Goal: Task Accomplishment & Management: Complete application form

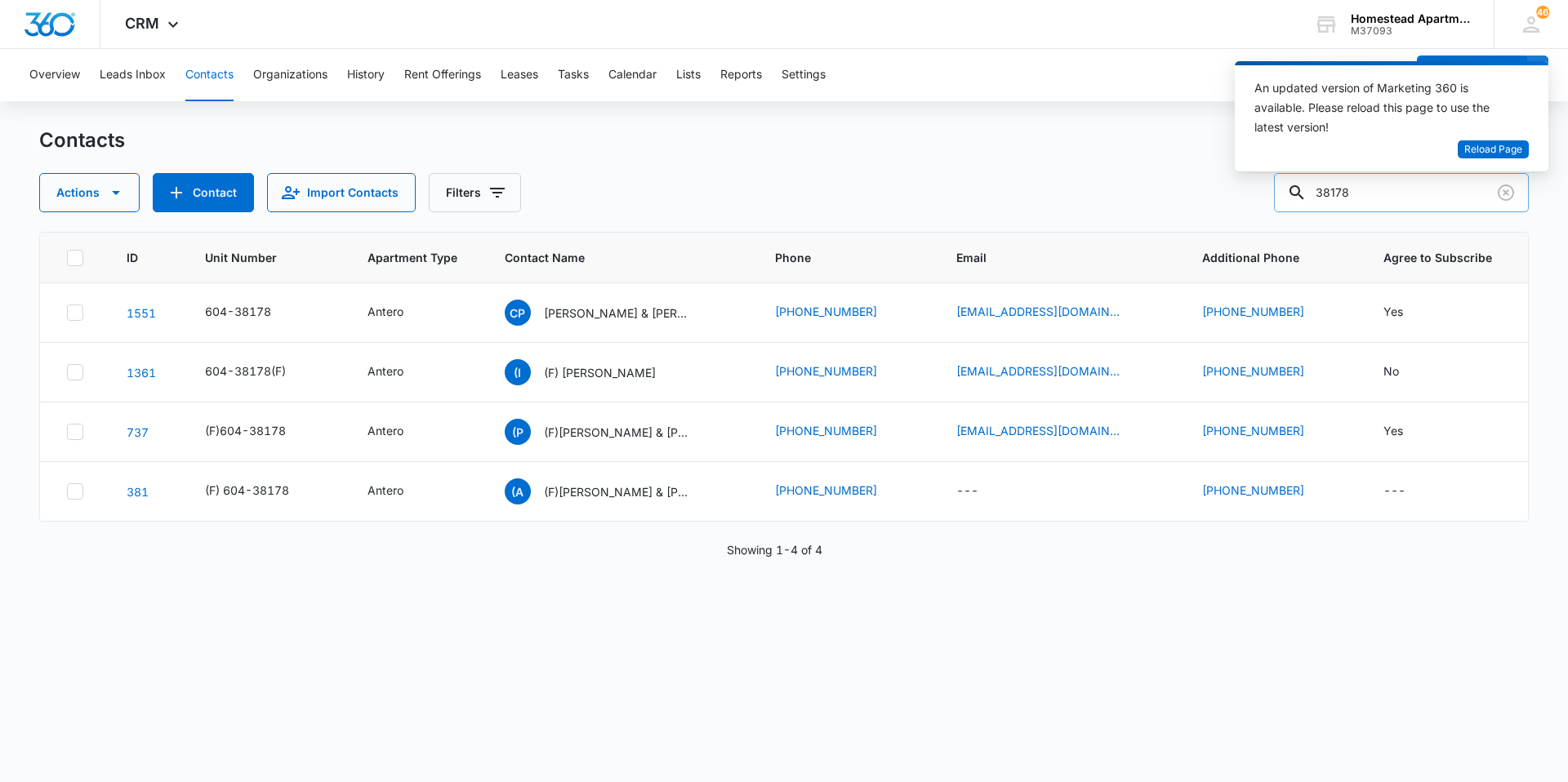
click at [1375, 197] on input "38178" at bounding box center [1402, 192] width 255 height 39
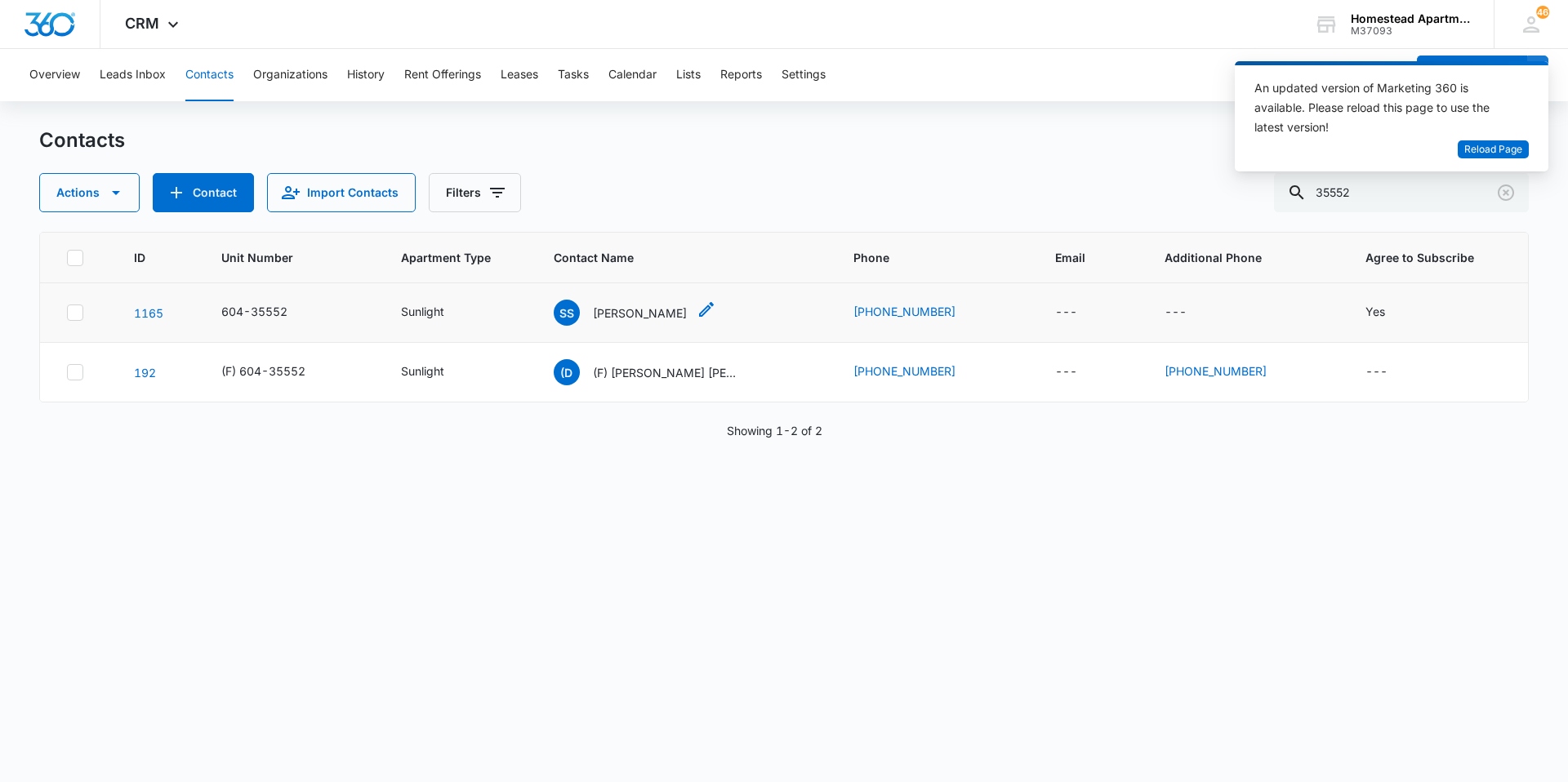
click at [613, 315] on p "[PERSON_NAME]" at bounding box center [639, 313] width 94 height 17
click at [1366, 191] on input "35552" at bounding box center [1402, 192] width 255 height 39
type input "36134"
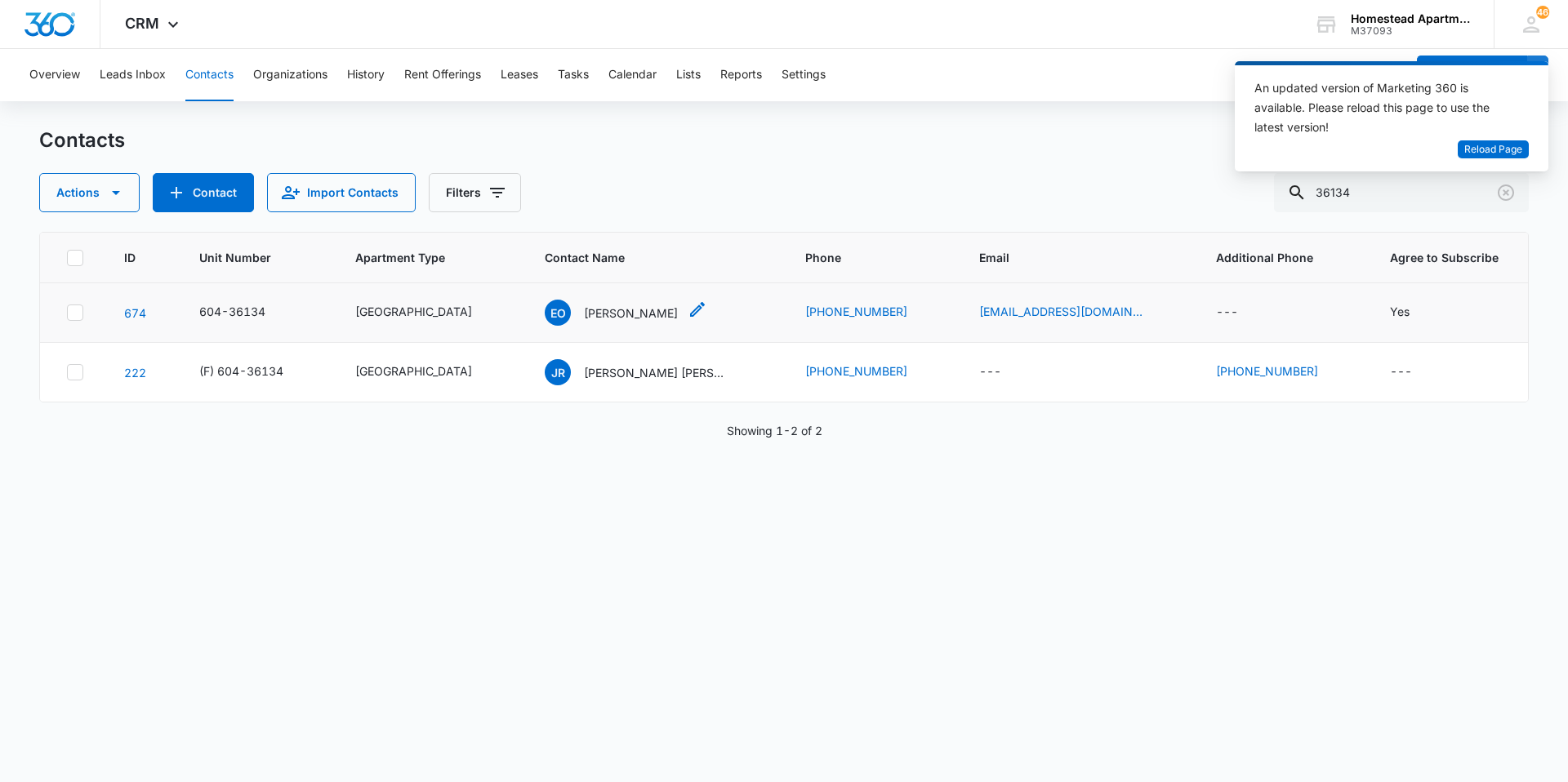
click at [589, 311] on p "Elizabeth Oliva" at bounding box center [630, 313] width 94 height 17
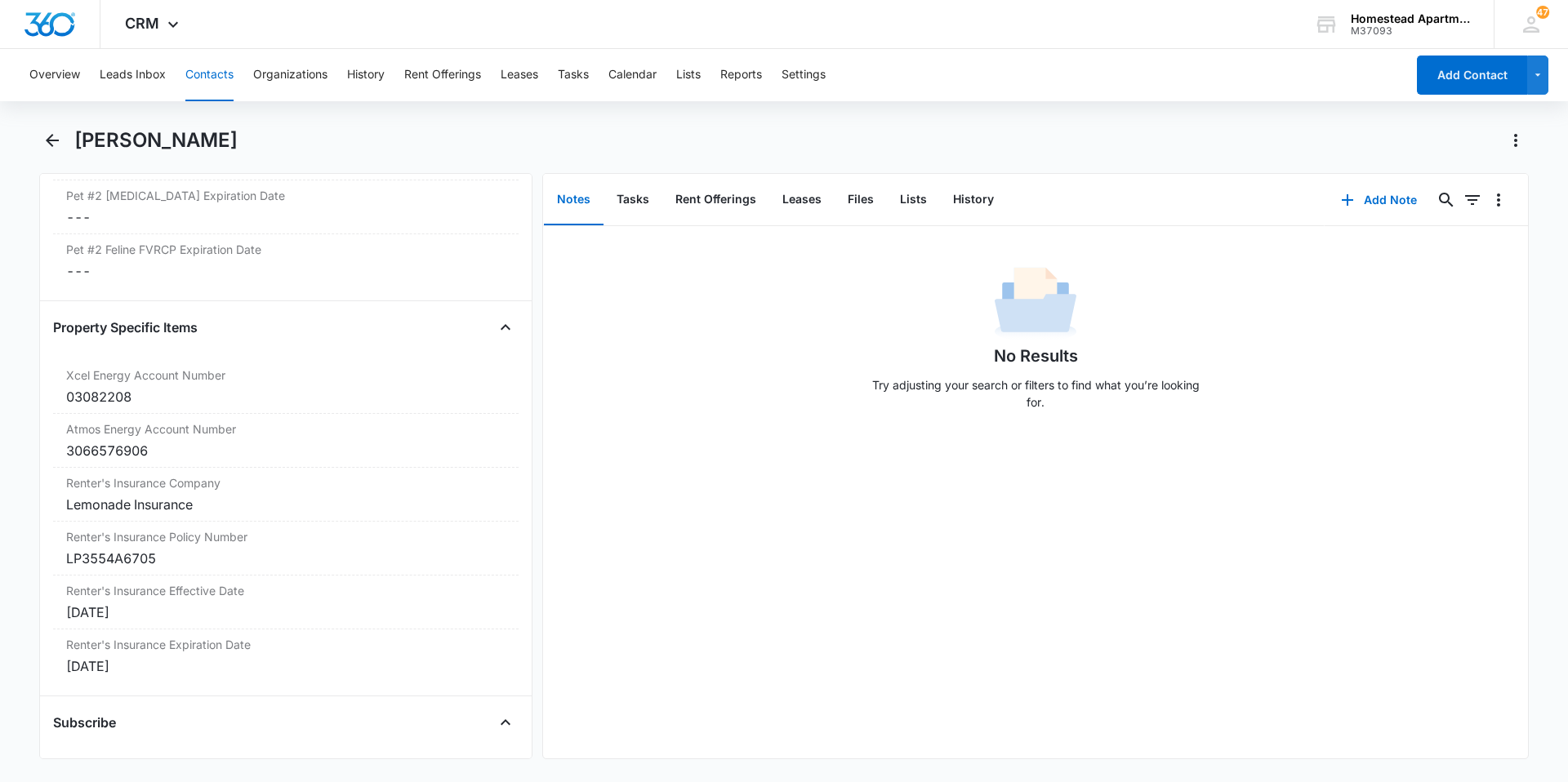
scroll to position [3107, 0]
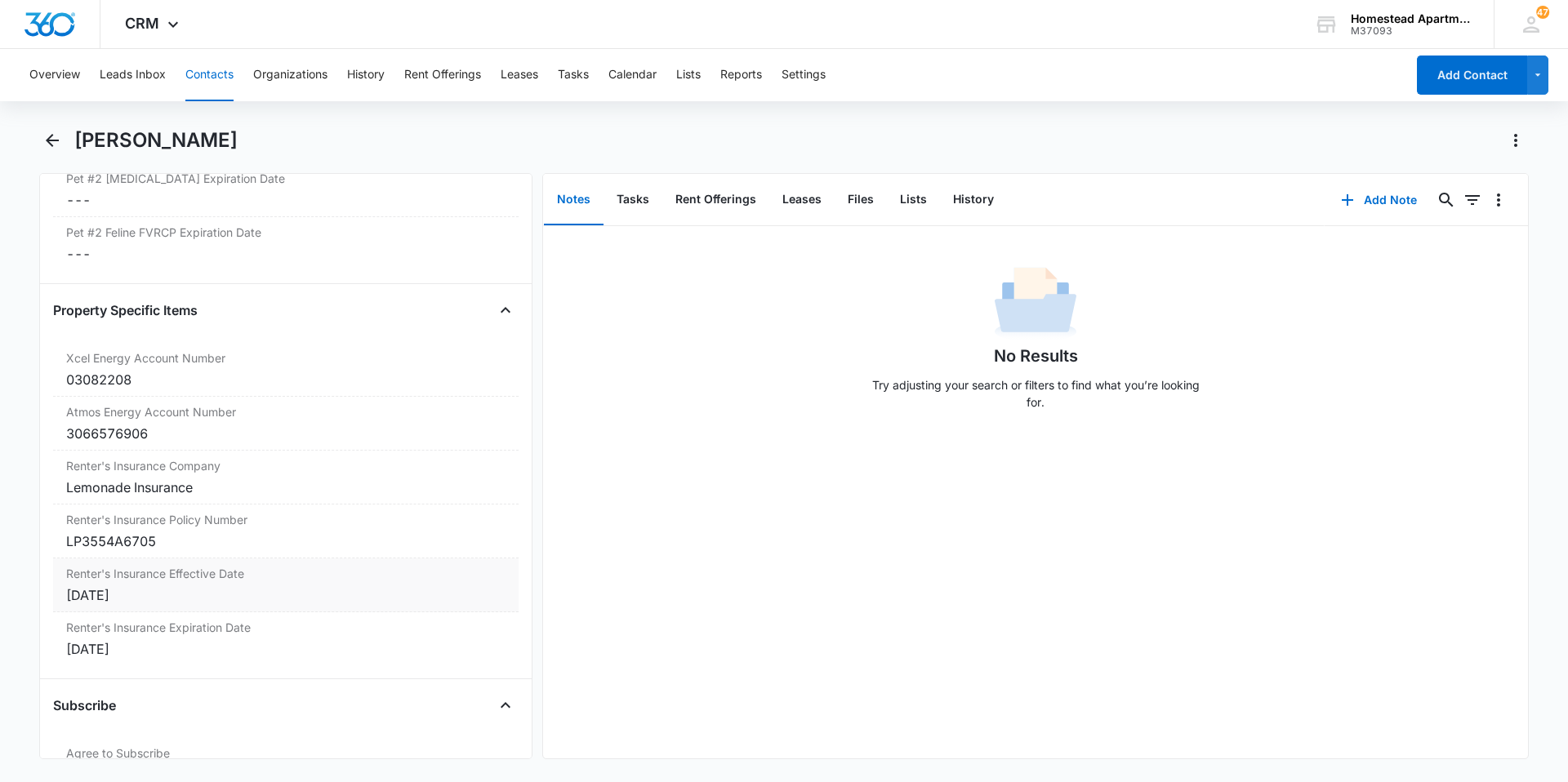
click at [107, 599] on div "Jul 17, 2024" at bounding box center [286, 596] width 439 height 20
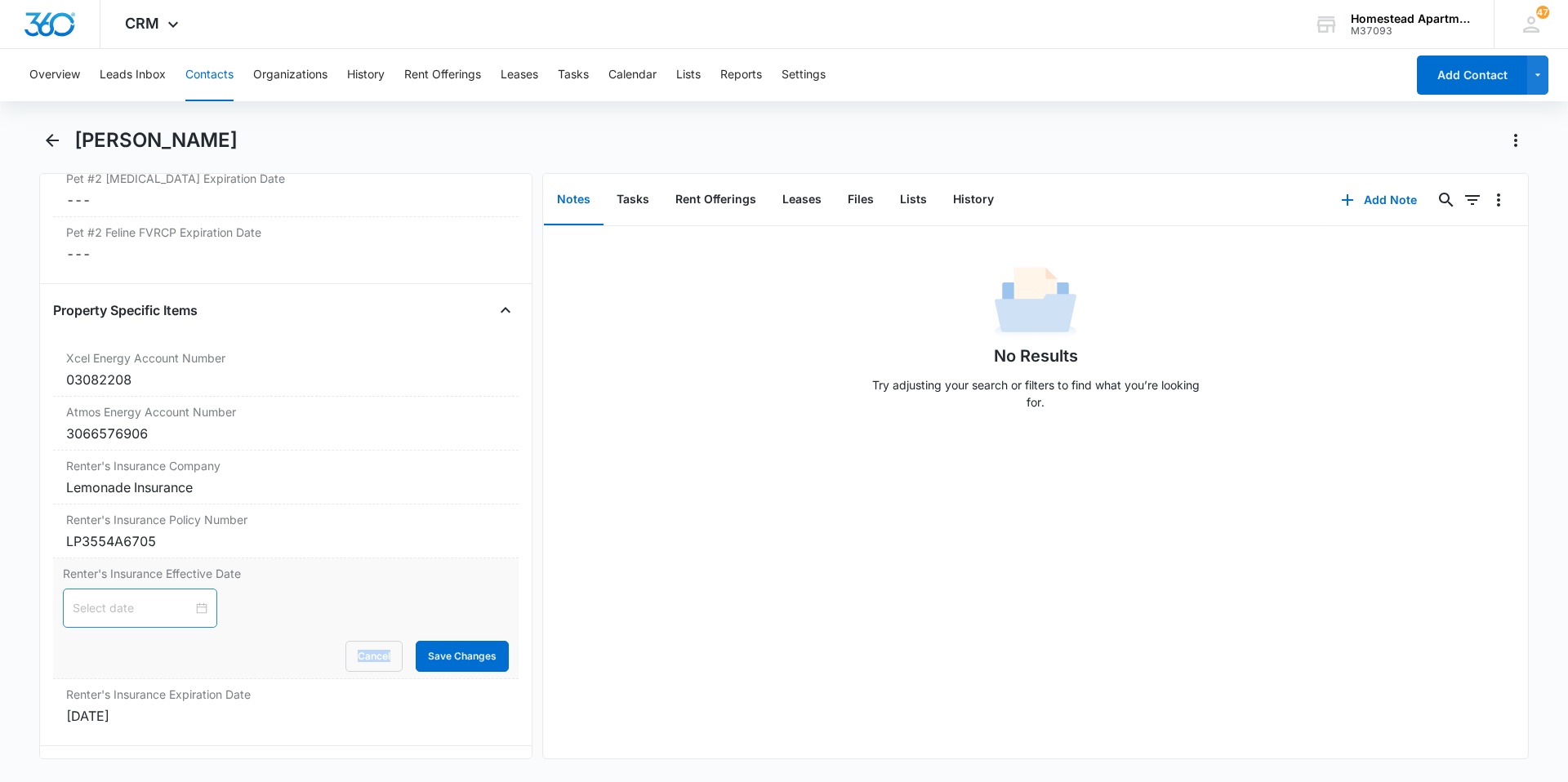
click at [192, 607] on div at bounding box center [140, 608] width 135 height 18
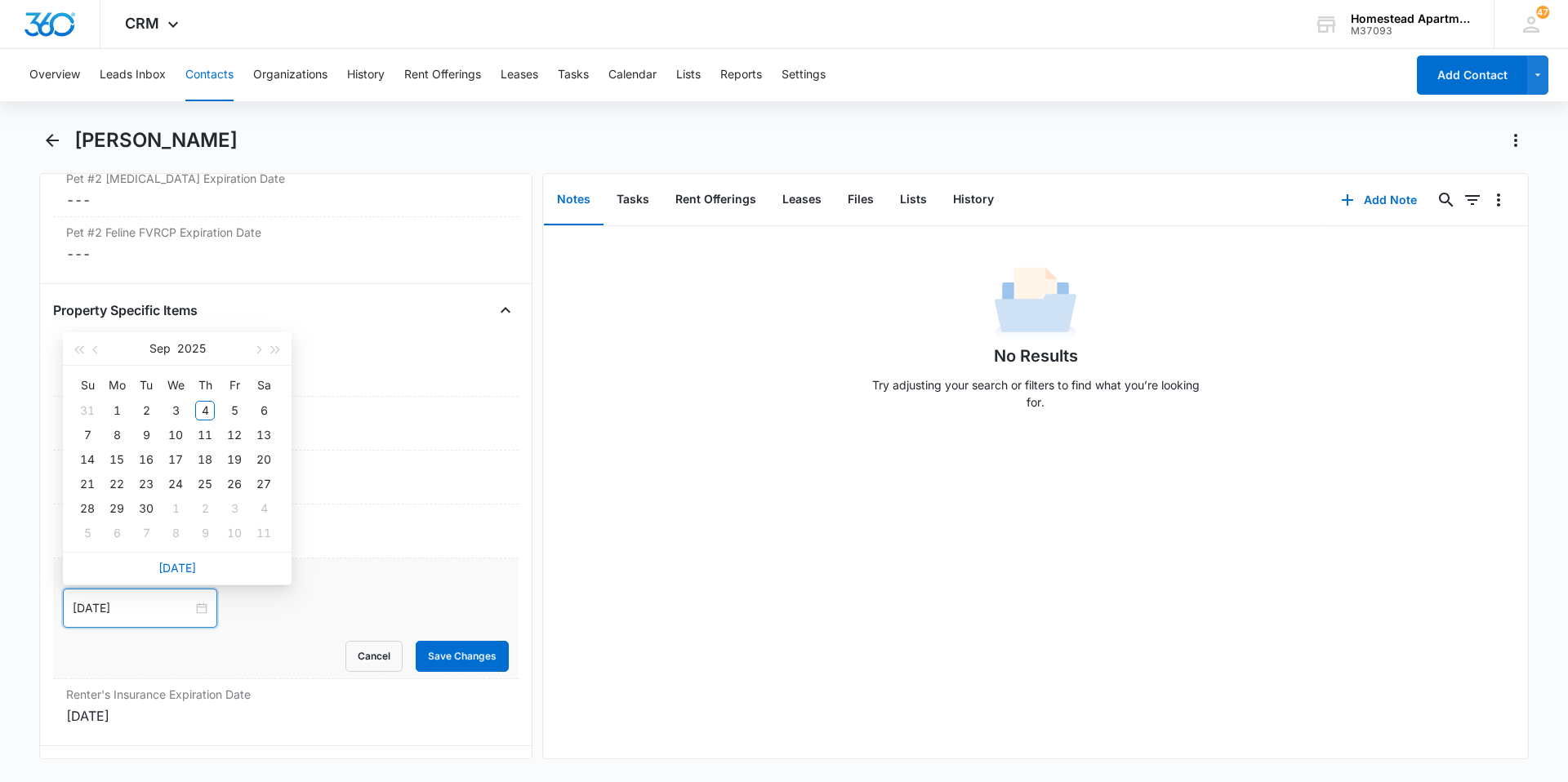
type input "Sep 5, 2025"
type input "Sep 4, 2025"
type input "Sep 27, 2025"
type input "Sep 3, 2025"
click at [173, 406] on div "3" at bounding box center [176, 411] width 20 height 20
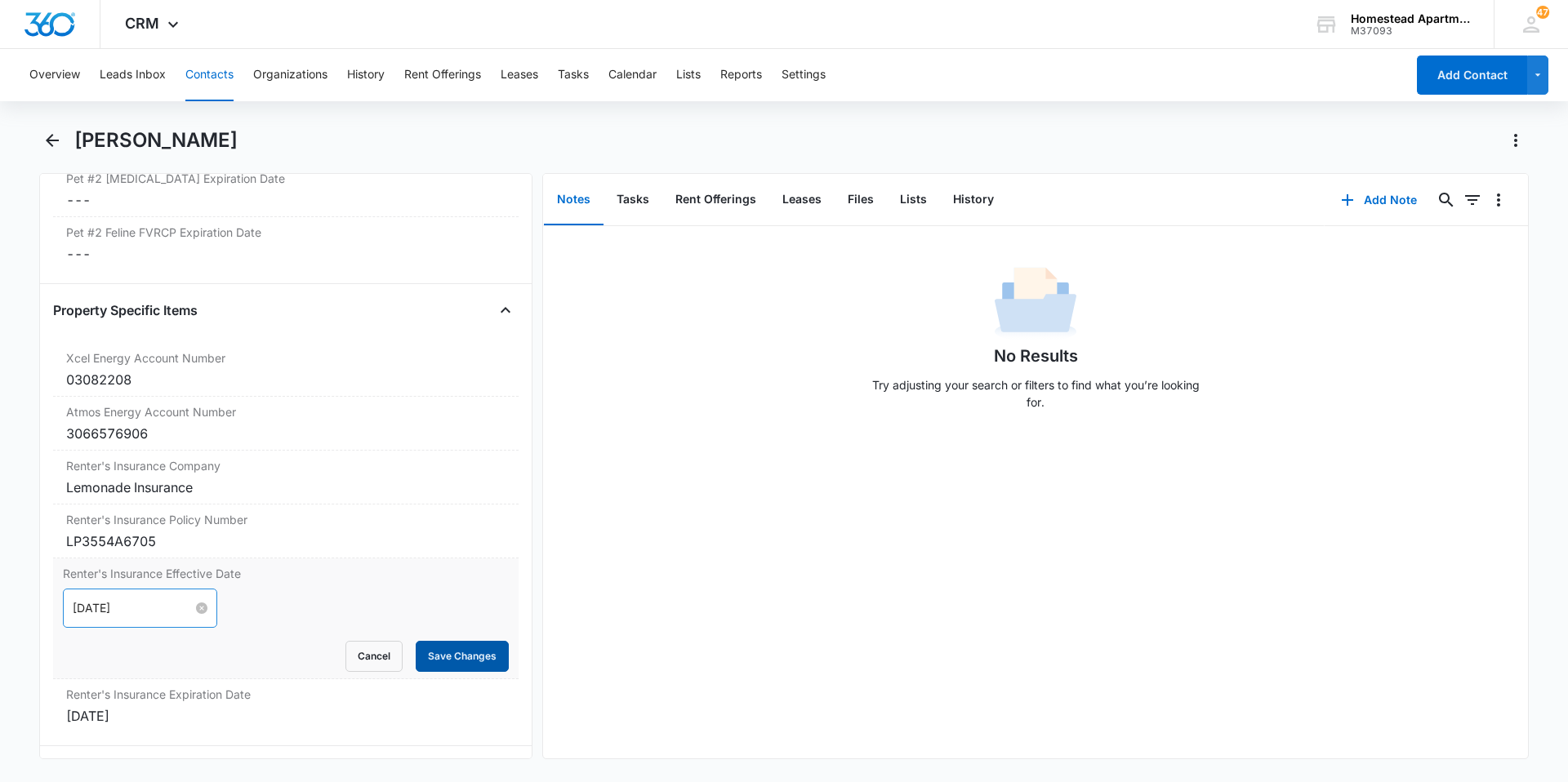
click at [435, 651] on button "Save Changes" at bounding box center [462, 657] width 93 height 31
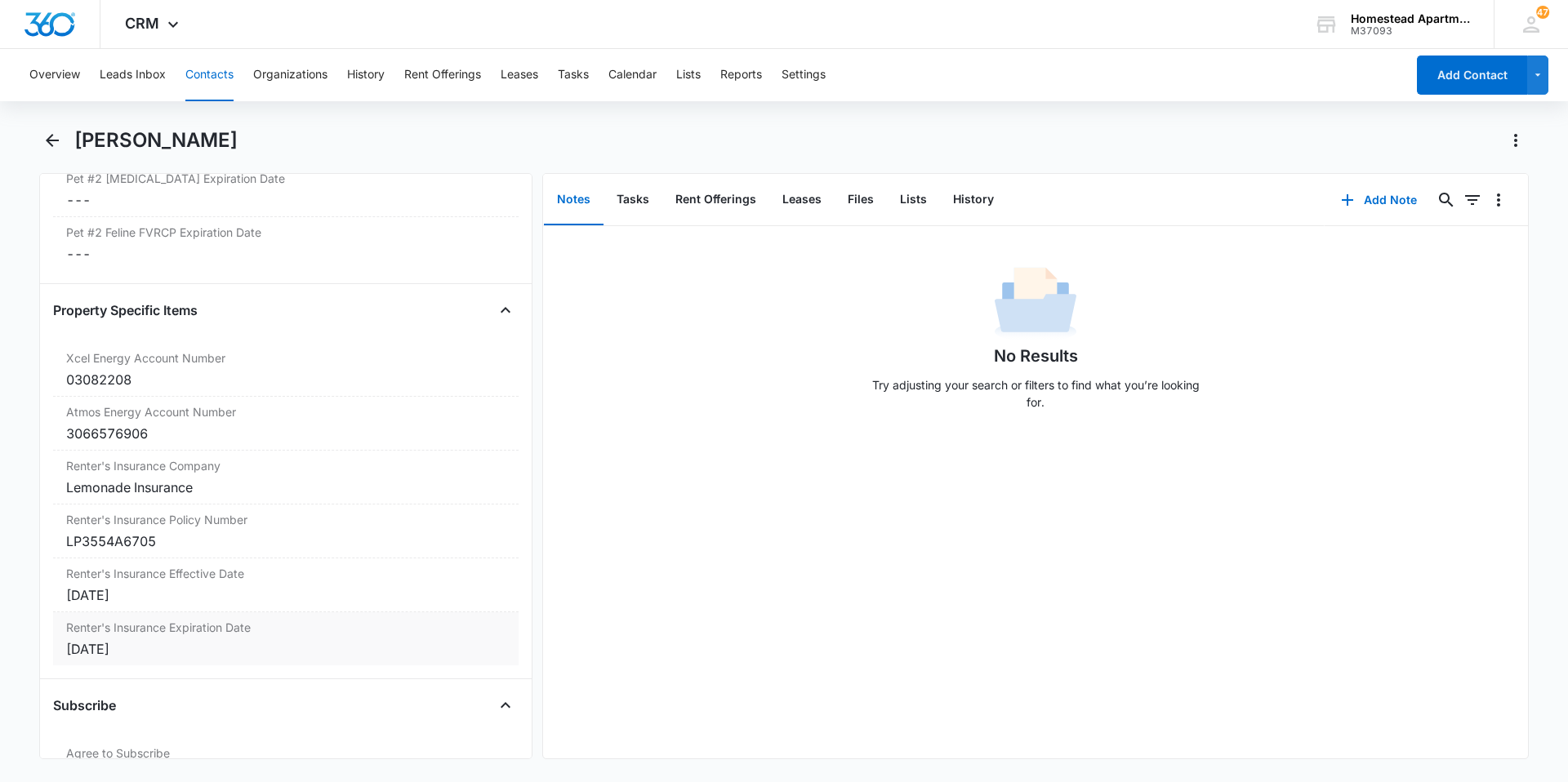
click at [142, 646] on div "Jul 17, 2025" at bounding box center [286, 649] width 439 height 20
click at [189, 662] on div at bounding box center [140, 663] width 135 height 18
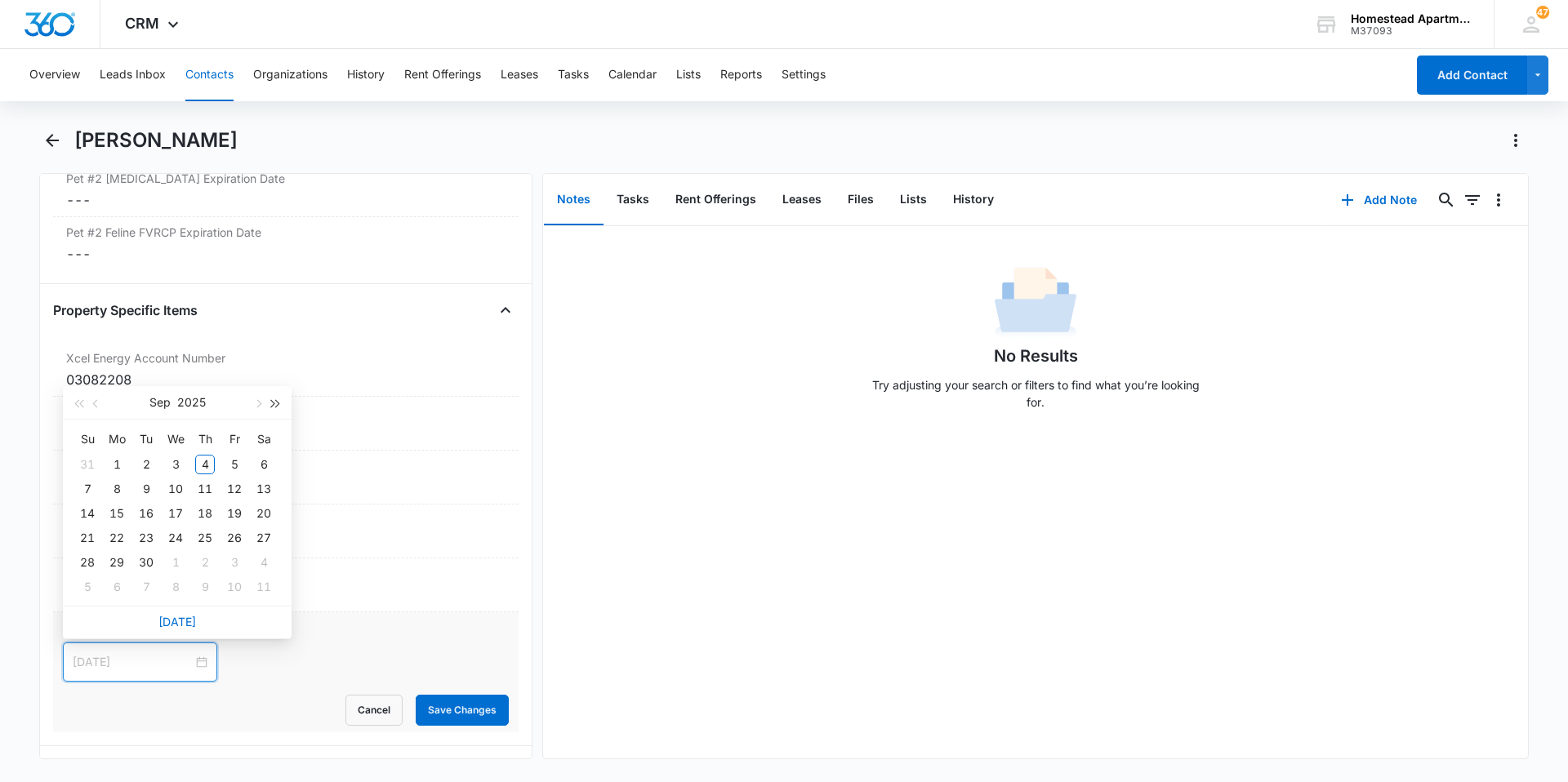
type input "Sep 6, 2025"
click at [257, 403] on span "button" at bounding box center [256, 404] width 8 height 8
click at [96, 402] on span "button" at bounding box center [96, 404] width 8 height 8
click at [280, 404] on button "button" at bounding box center [276, 403] width 18 height 33
type input "Sep 3, 2026"
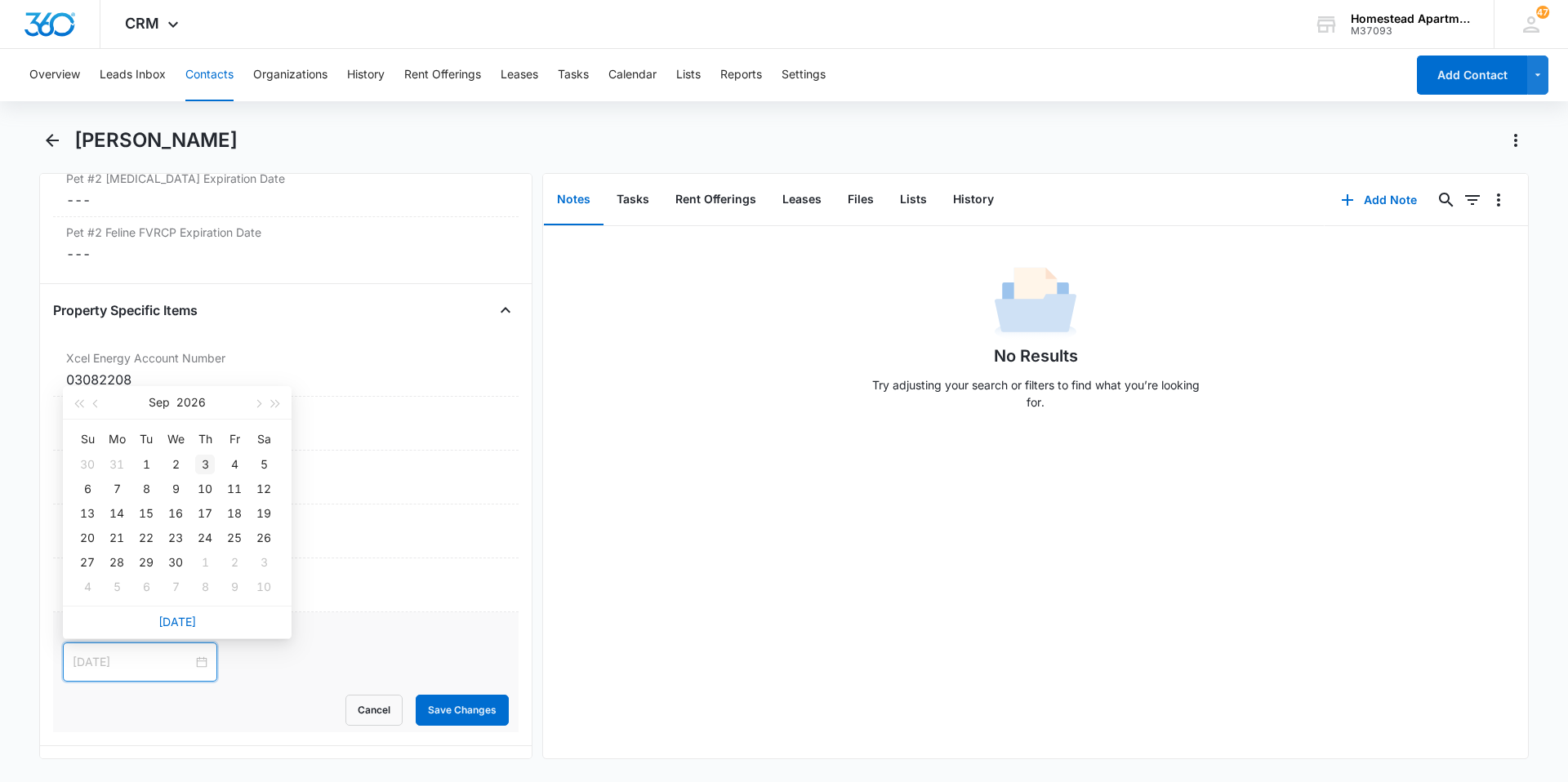
click at [208, 456] on div "3" at bounding box center [206, 465] width 20 height 20
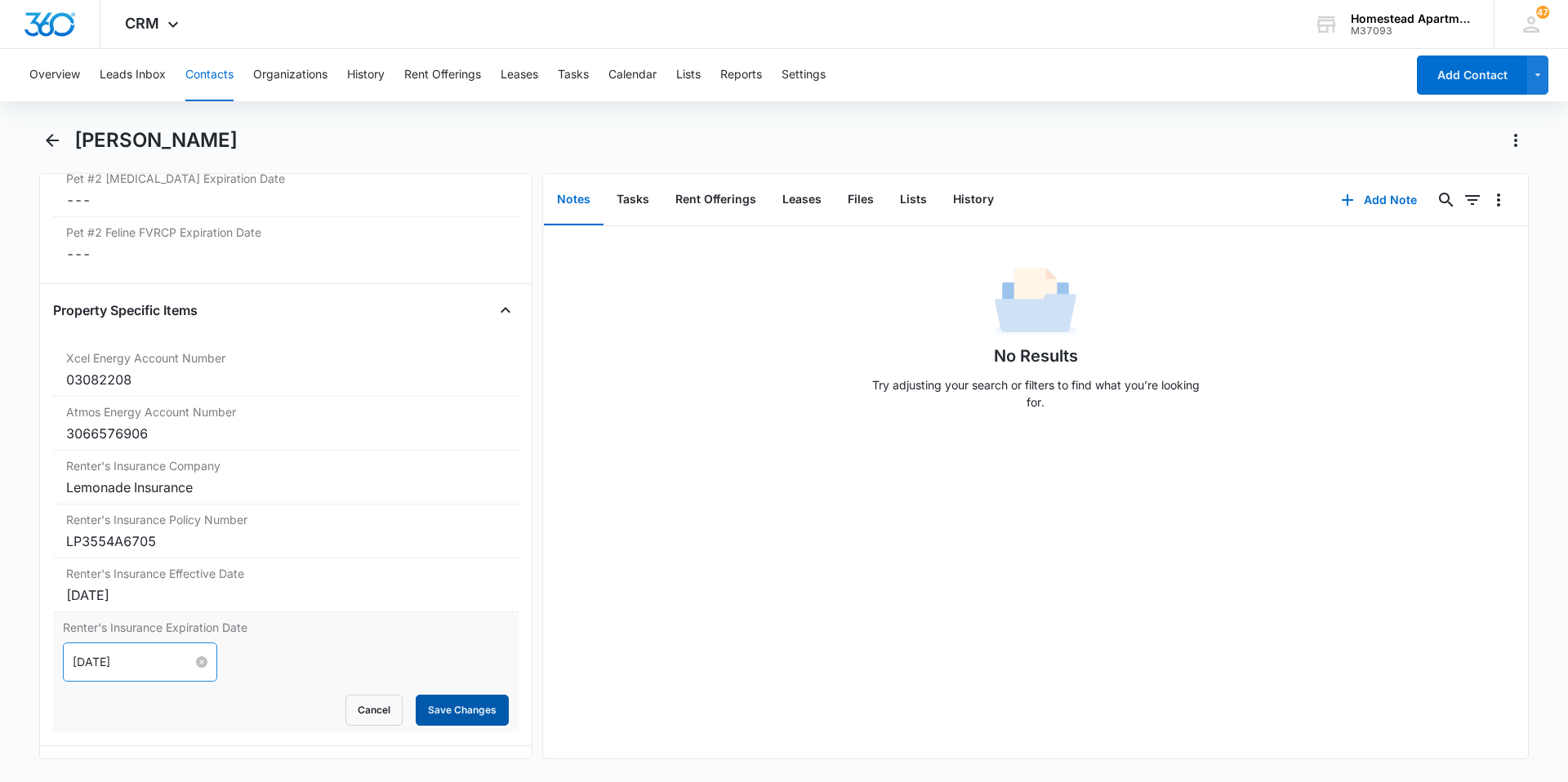
click at [448, 717] on button "Save Changes" at bounding box center [462, 710] width 93 height 31
click at [45, 136] on icon "Back" at bounding box center [53, 141] width 20 height 20
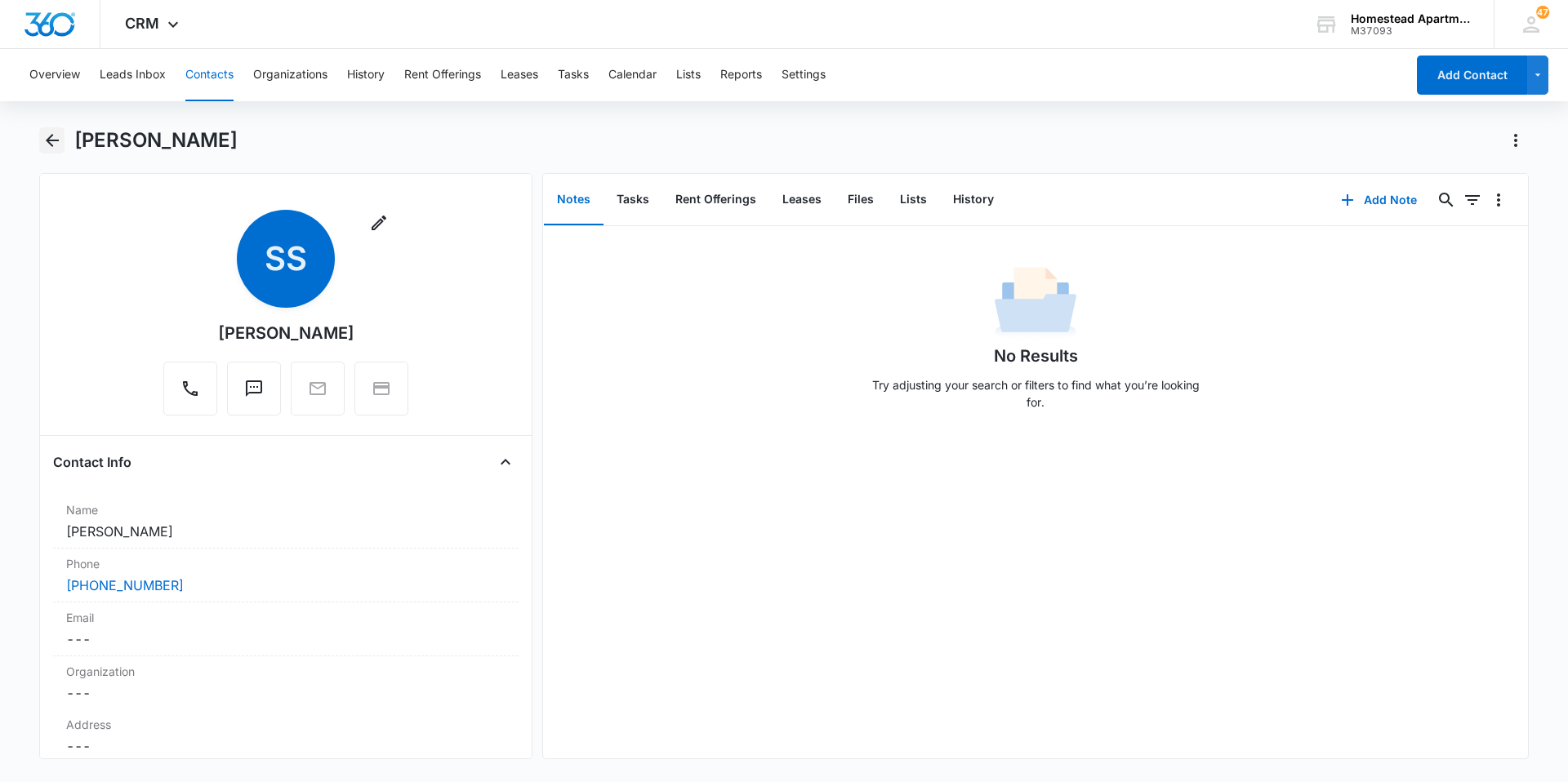
click at [55, 133] on icon "Back" at bounding box center [53, 141] width 20 height 20
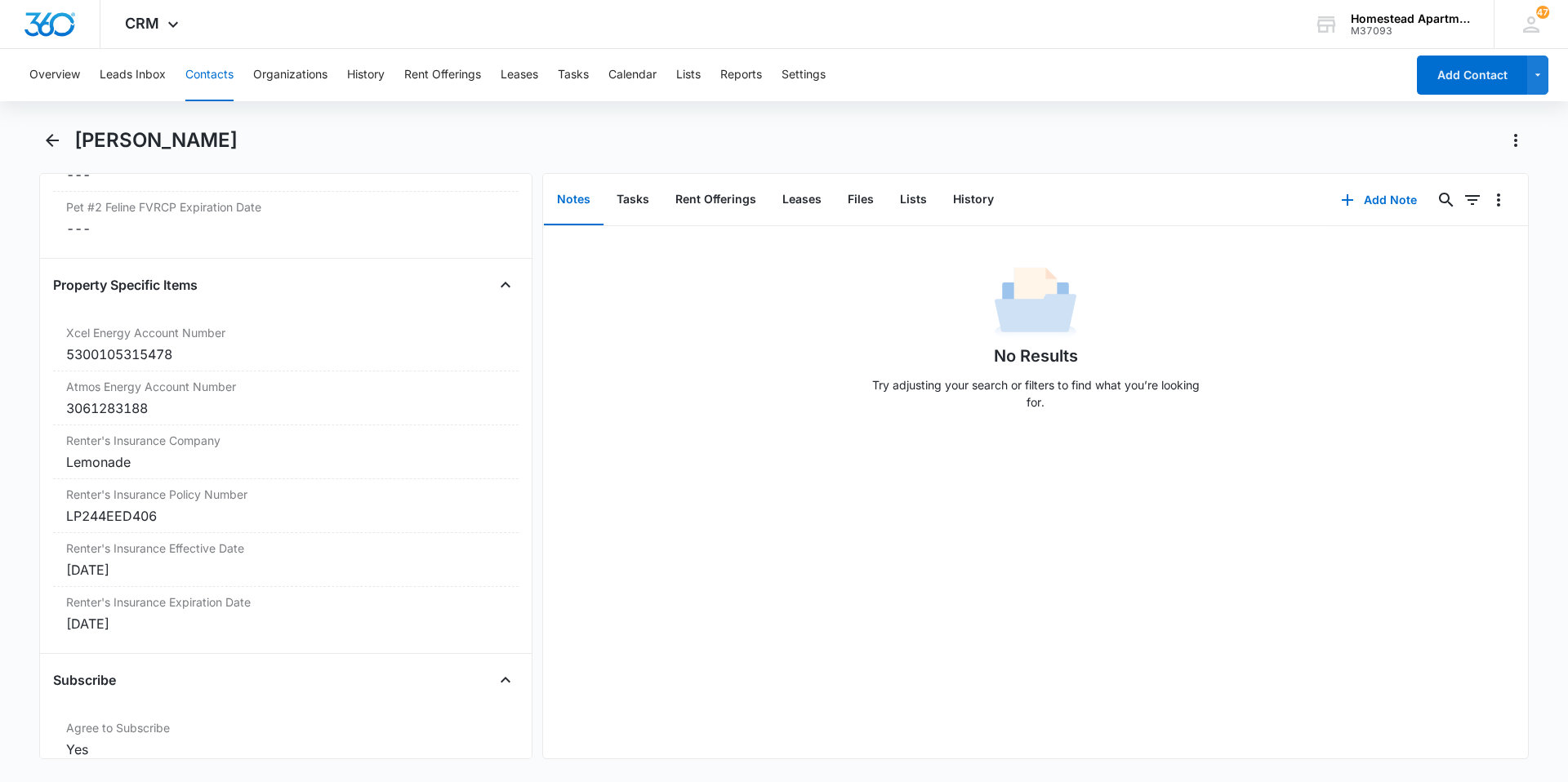
scroll to position [3267, 0]
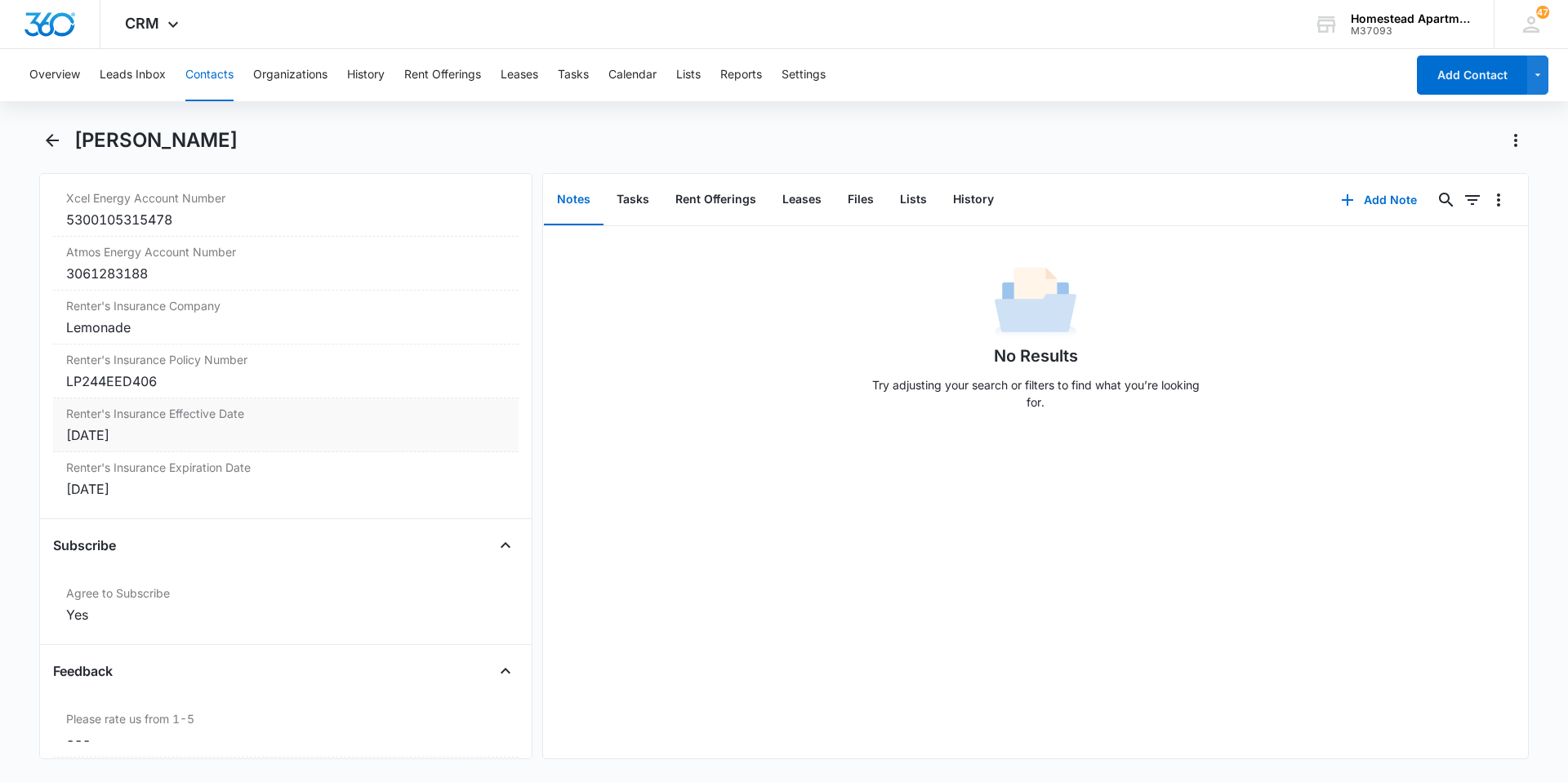
drag, startPoint x: 129, startPoint y: 438, endPoint x: 309, endPoint y: 417, distance: 181.2
click at [309, 417] on label "Renter's Insurance Effective Date" at bounding box center [286, 413] width 439 height 17
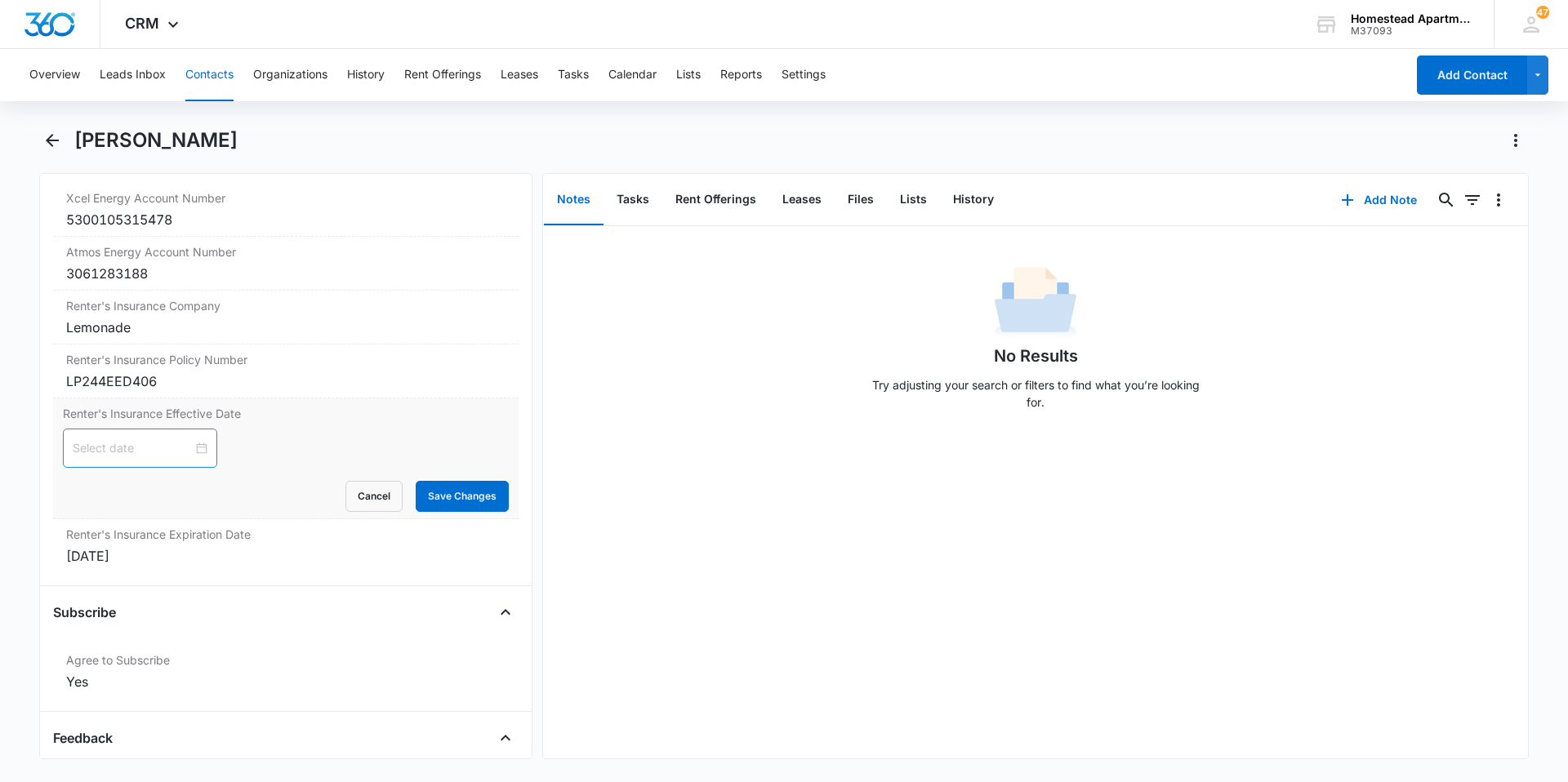
click at [192, 448] on div at bounding box center [140, 448] width 135 height 18
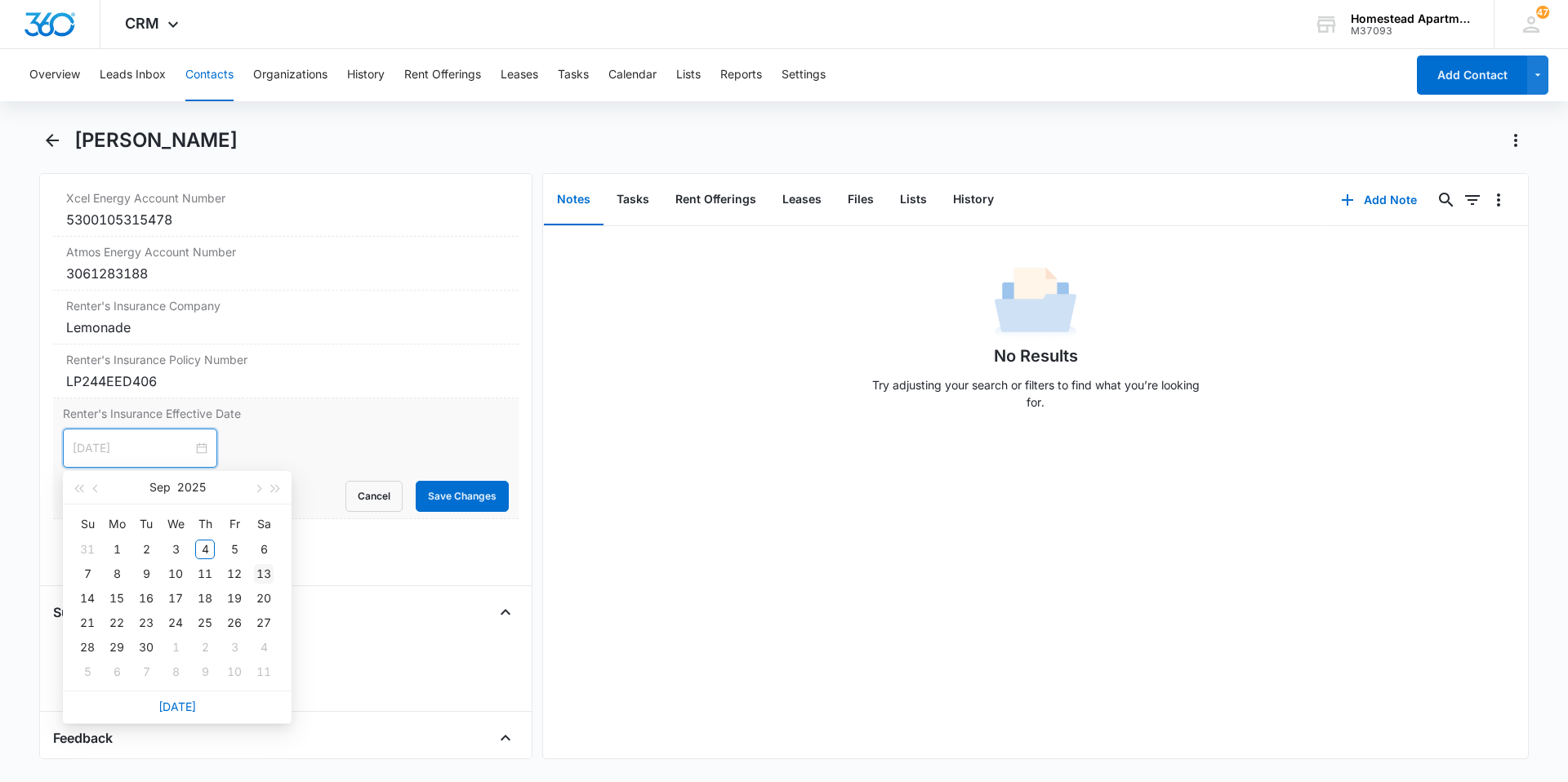
type input "Sep 13, 2025"
click at [256, 574] on div "13" at bounding box center [264, 575] width 20 height 20
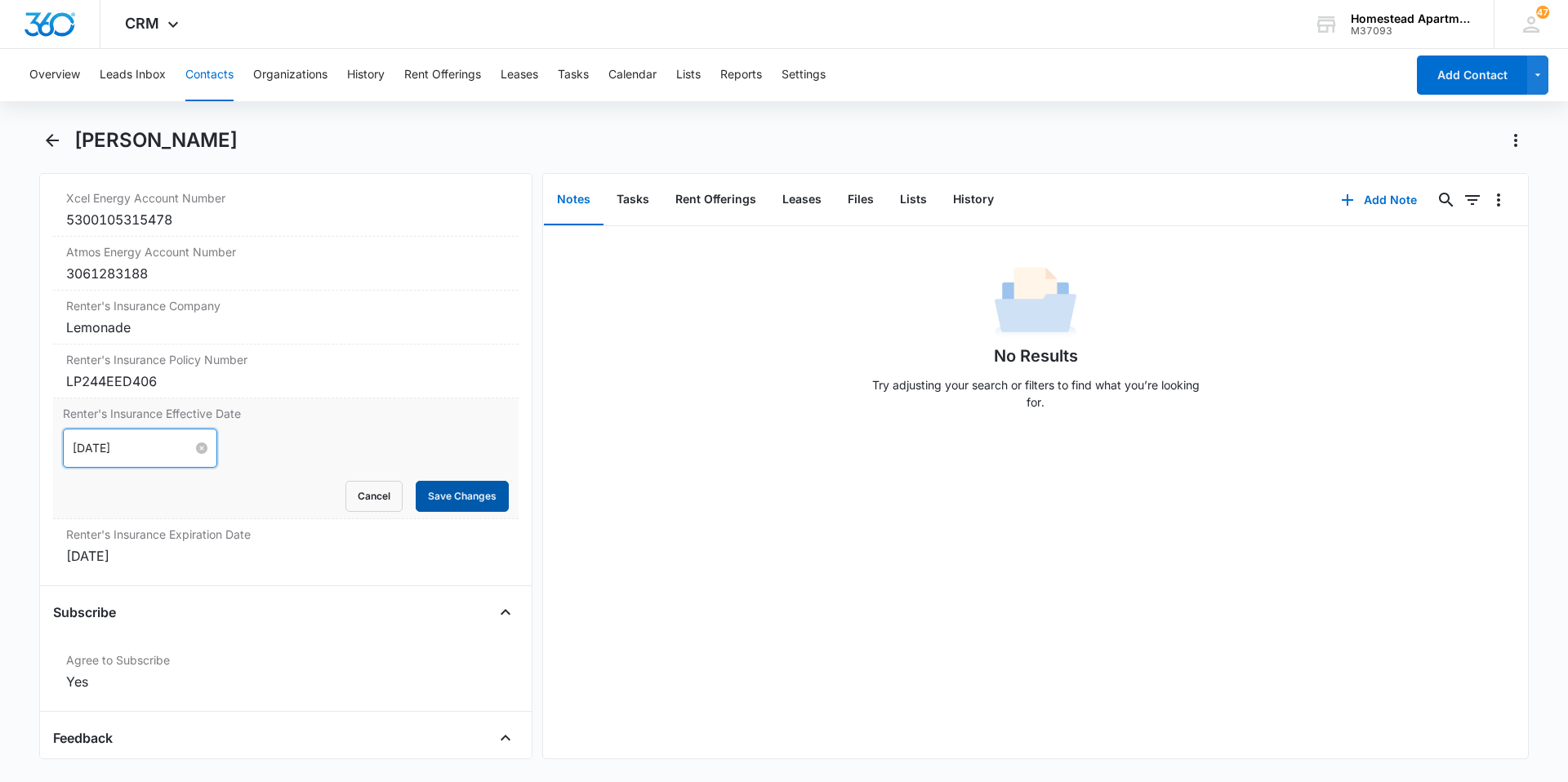
click at [469, 496] on button "Save Changes" at bounding box center [462, 496] width 93 height 31
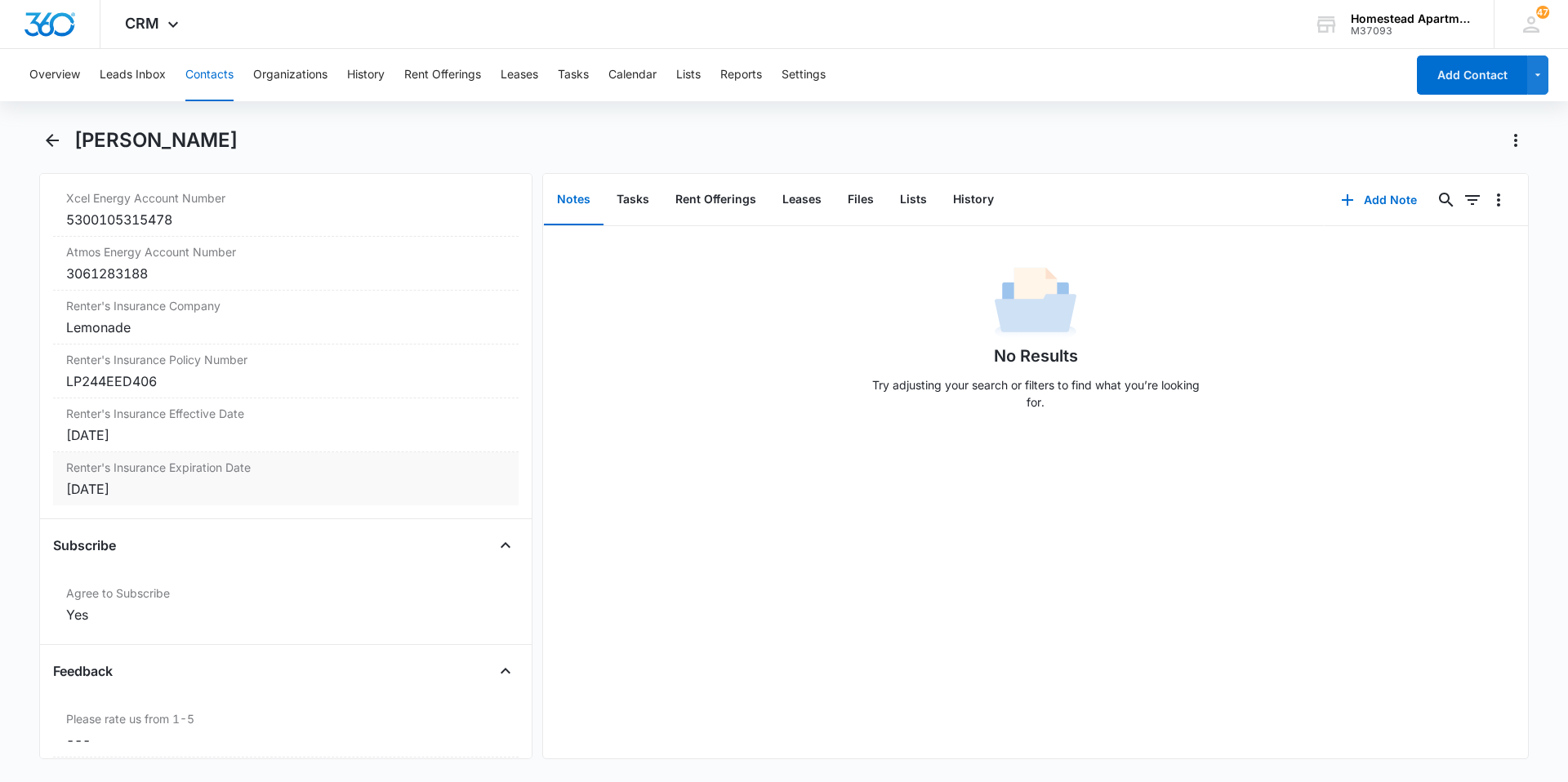
drag, startPoint x: 149, startPoint y: 488, endPoint x: 141, endPoint y: 493, distance: 9.4
click at [141, 493] on div "Sep 13, 2025" at bounding box center [286, 489] width 439 height 20
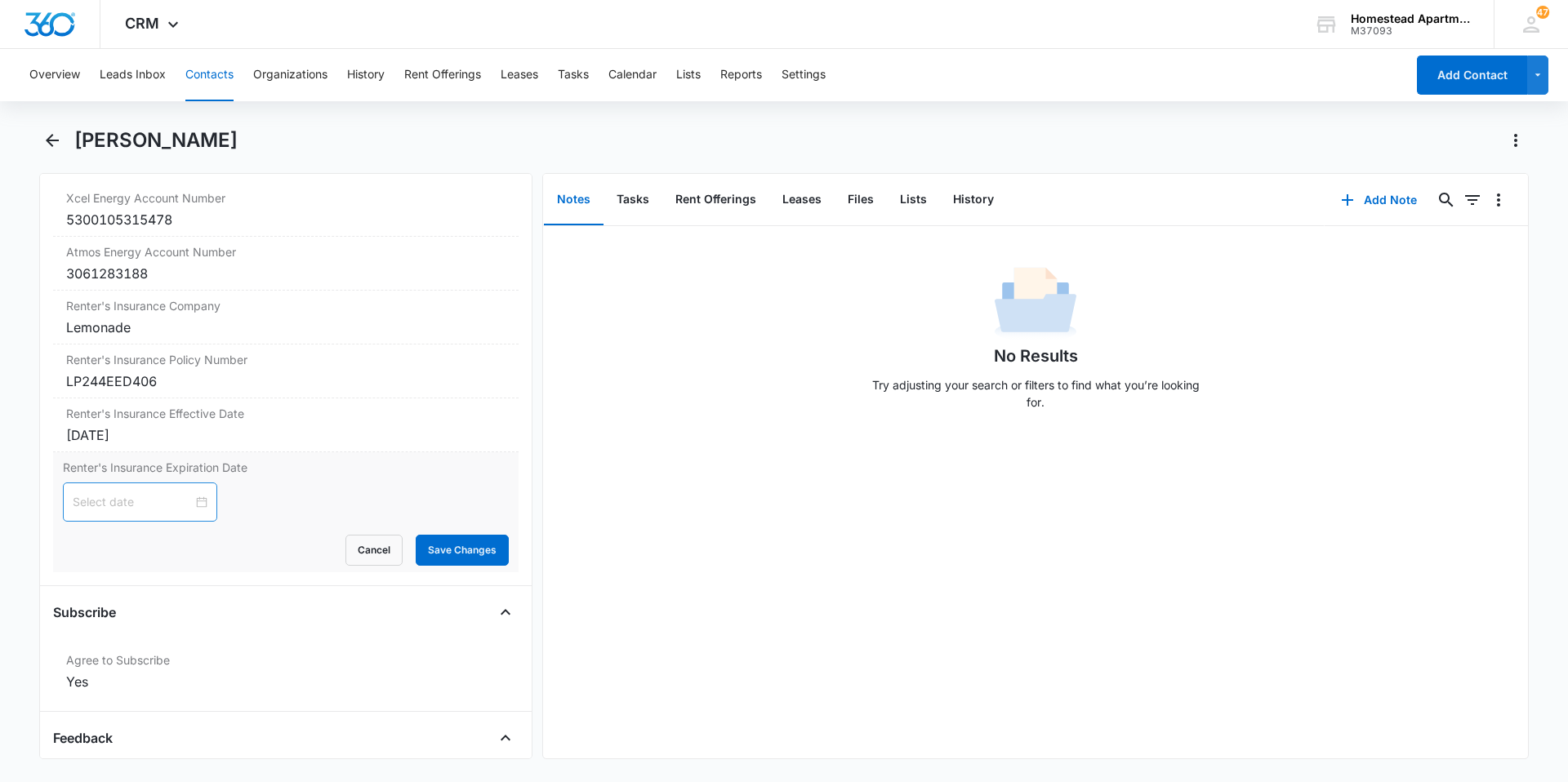
click at [186, 497] on div at bounding box center [140, 502] width 135 height 18
click at [276, 543] on span "button" at bounding box center [276, 543] width 8 height 8
type input "Sep 13, 2026"
click at [82, 643] on div "13" at bounding box center [87, 653] width 20 height 20
drag, startPoint x: 437, startPoint y: 551, endPoint x: 429, endPoint y: 538, distance: 15.3
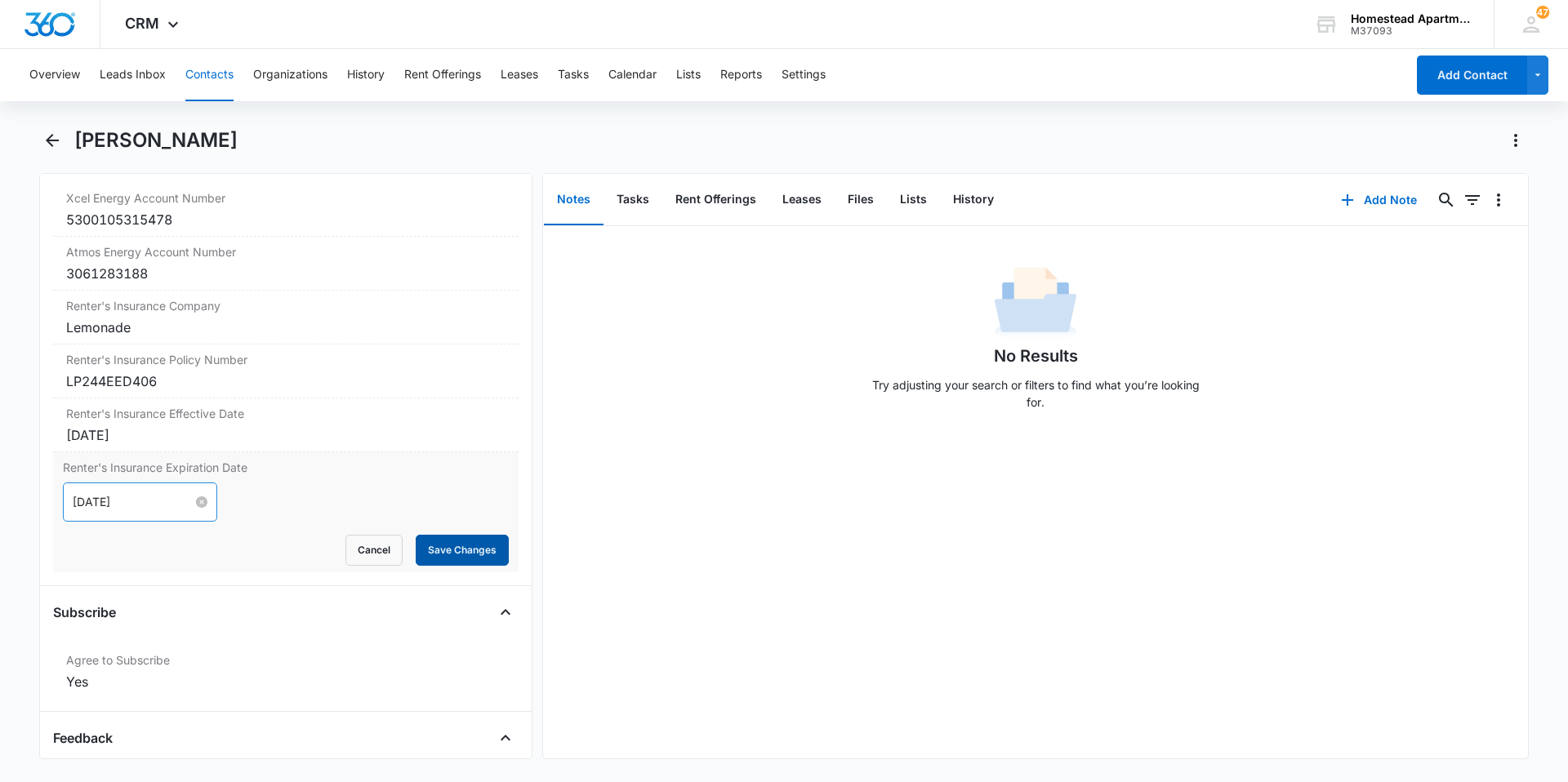
click at [437, 546] on button "Save Changes" at bounding box center [462, 550] width 93 height 31
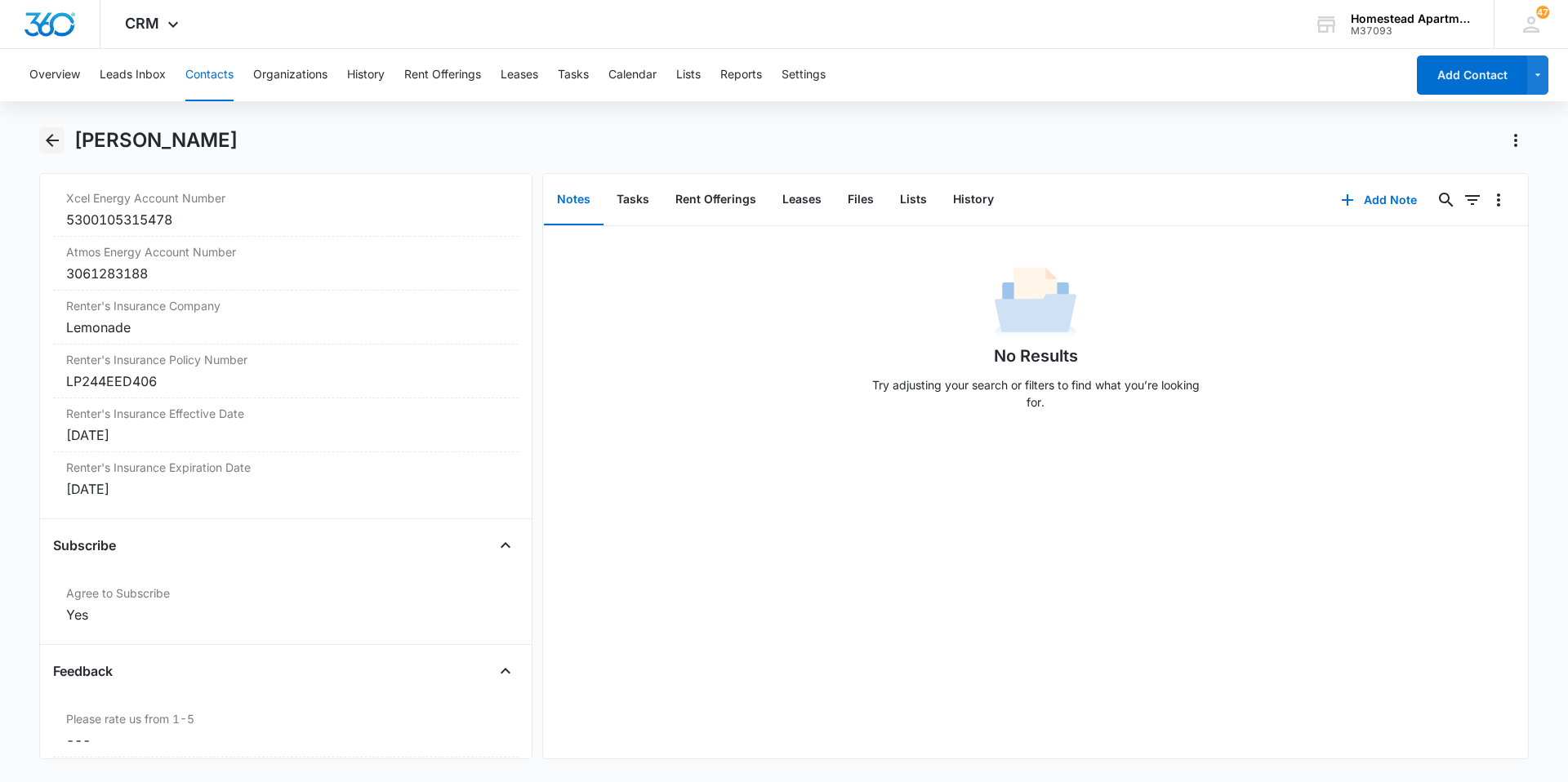
click at [54, 136] on icon "Back" at bounding box center [53, 141] width 20 height 20
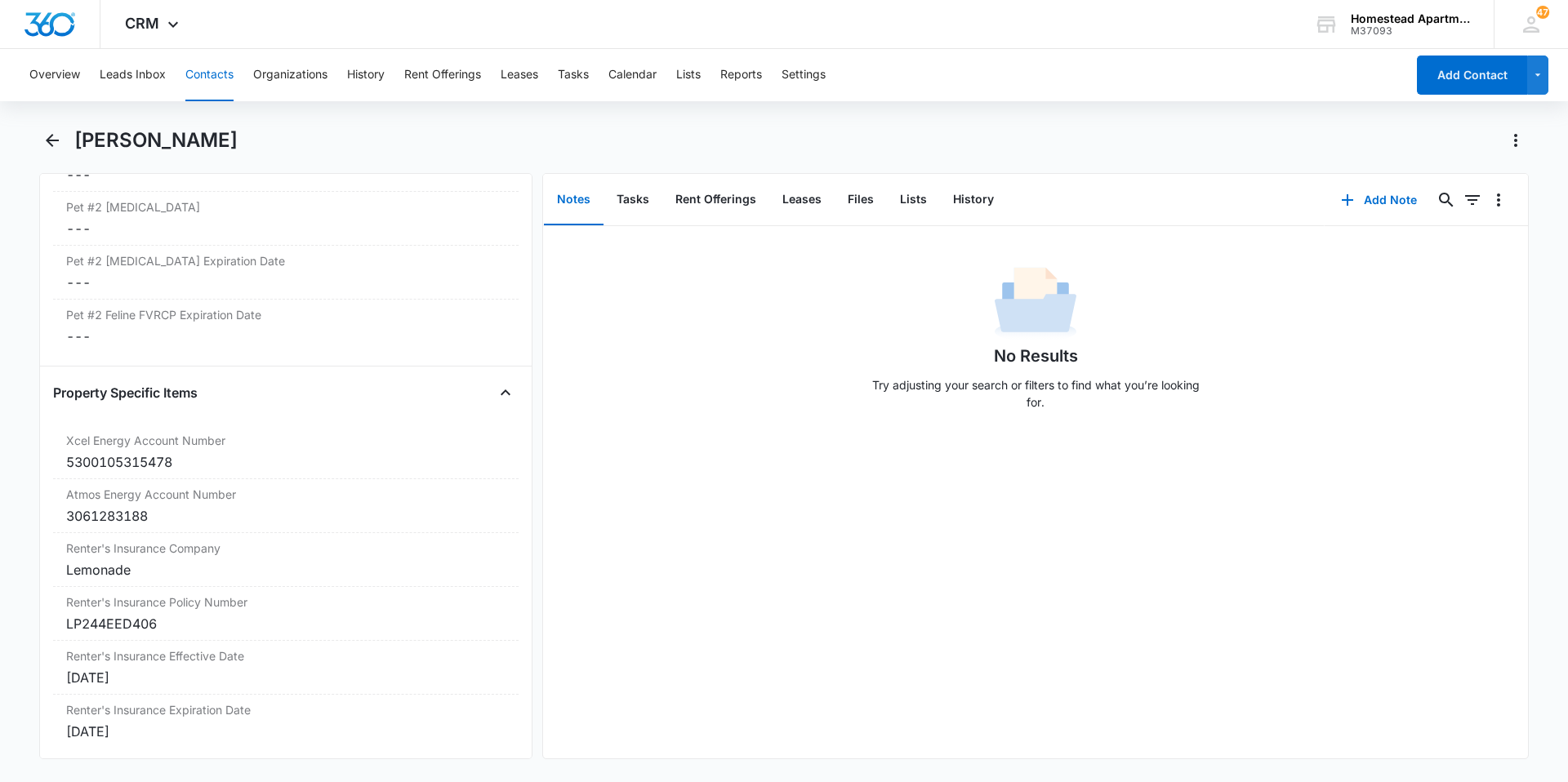
scroll to position [3022, 0]
click at [136, 687] on div "Sep 13, 2025" at bounding box center [286, 680] width 439 height 20
click at [190, 694] on div at bounding box center [140, 694] width 135 height 18
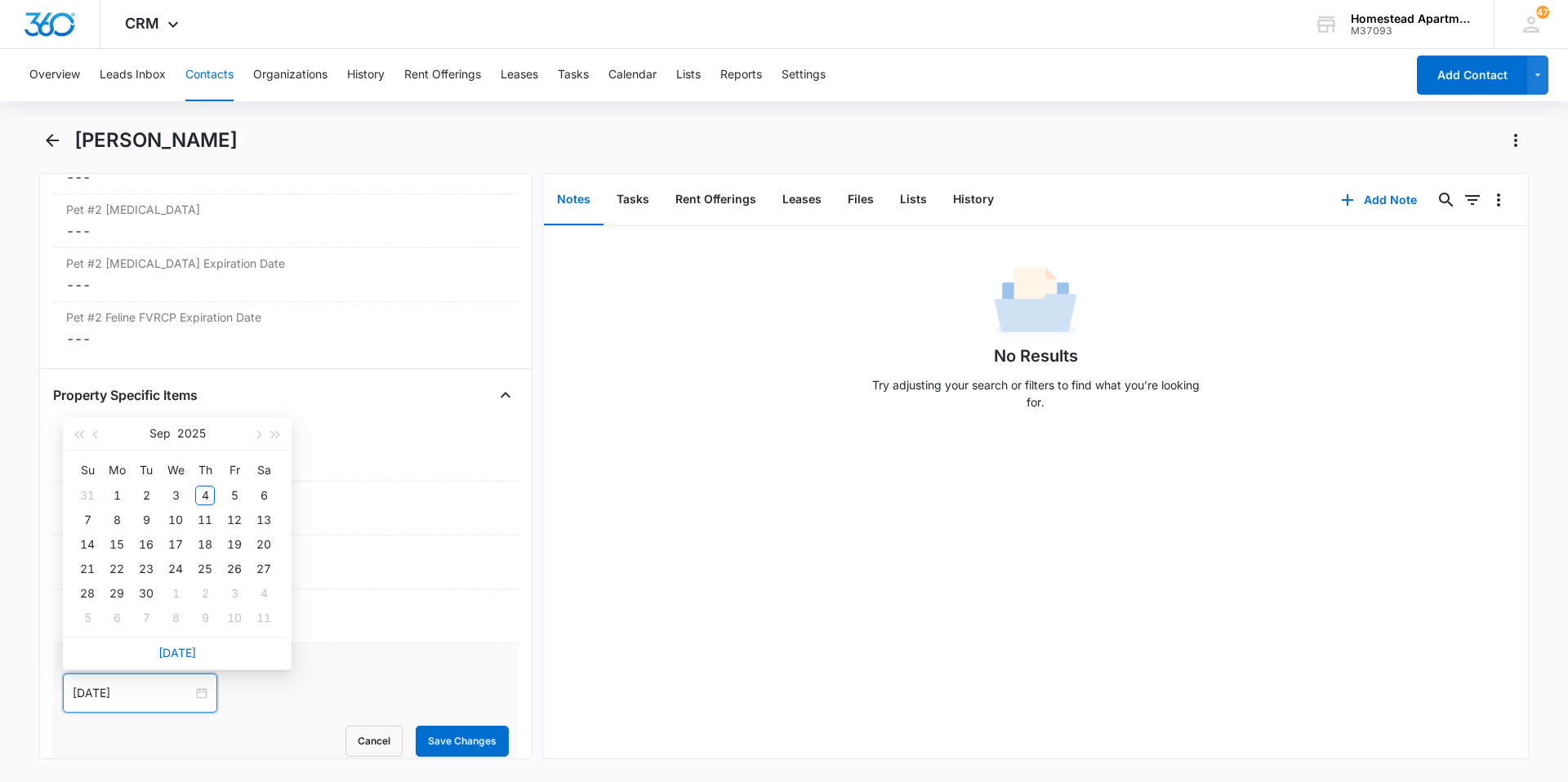
type input "Sep 2, 2025"
click at [89, 437] on button "button" at bounding box center [96, 434] width 18 height 33
type input "Sep 1, 2025"
type input "Aug 30, 2025"
click at [272, 589] on div "30" at bounding box center [264, 594] width 20 height 20
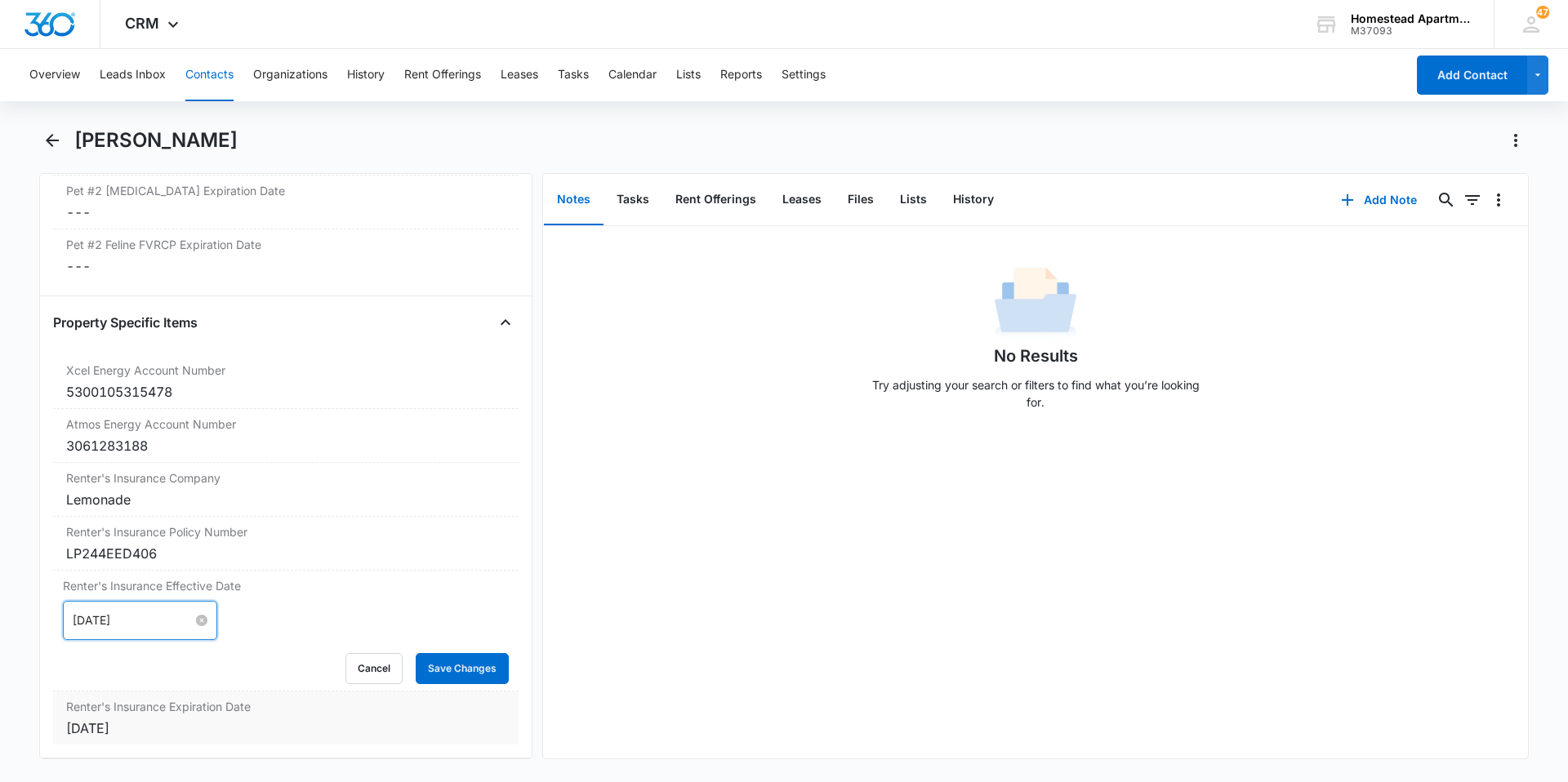
scroll to position [3185, 0]
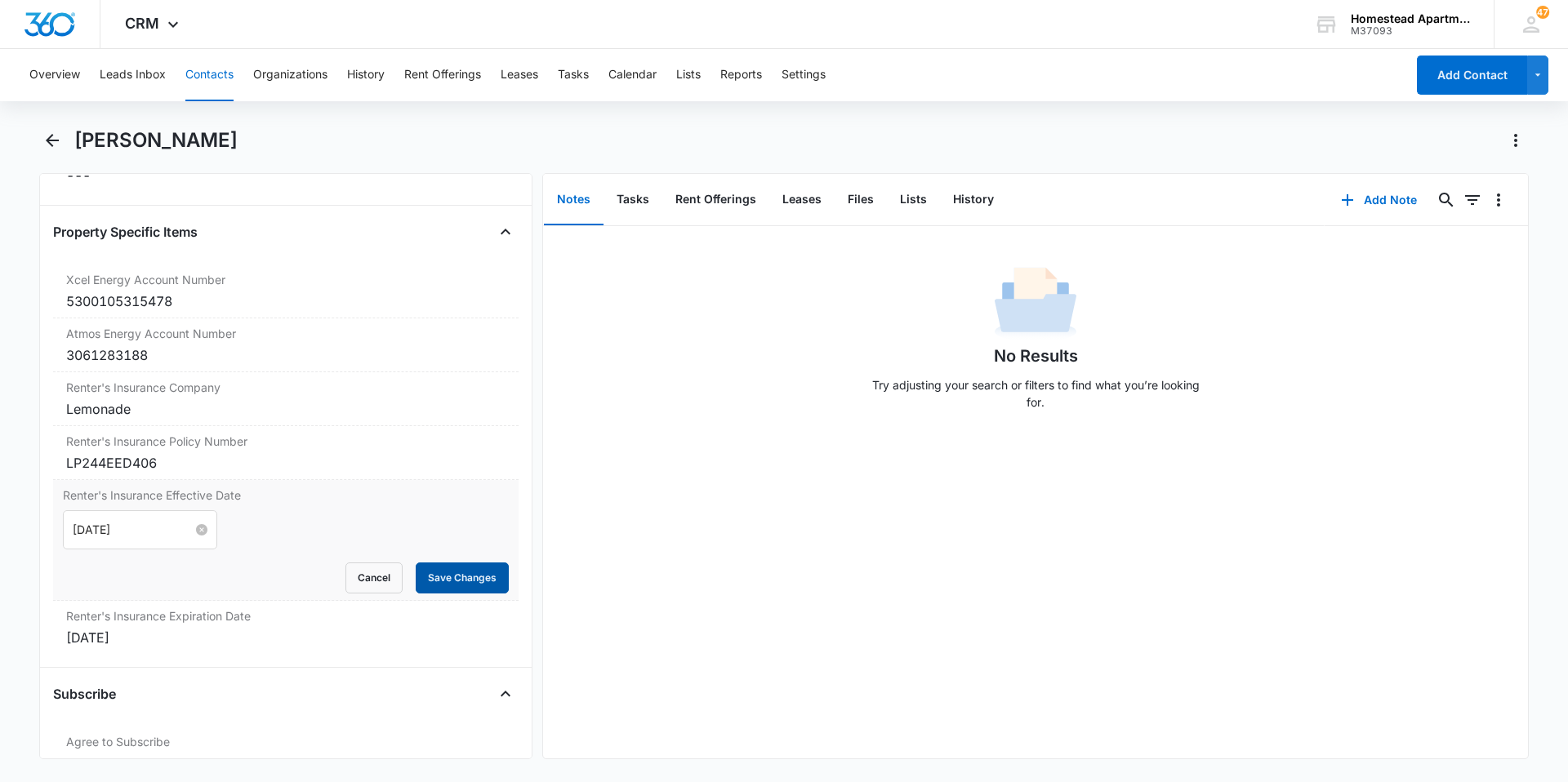
click at [447, 566] on button "Save Changes" at bounding box center [462, 578] width 93 height 31
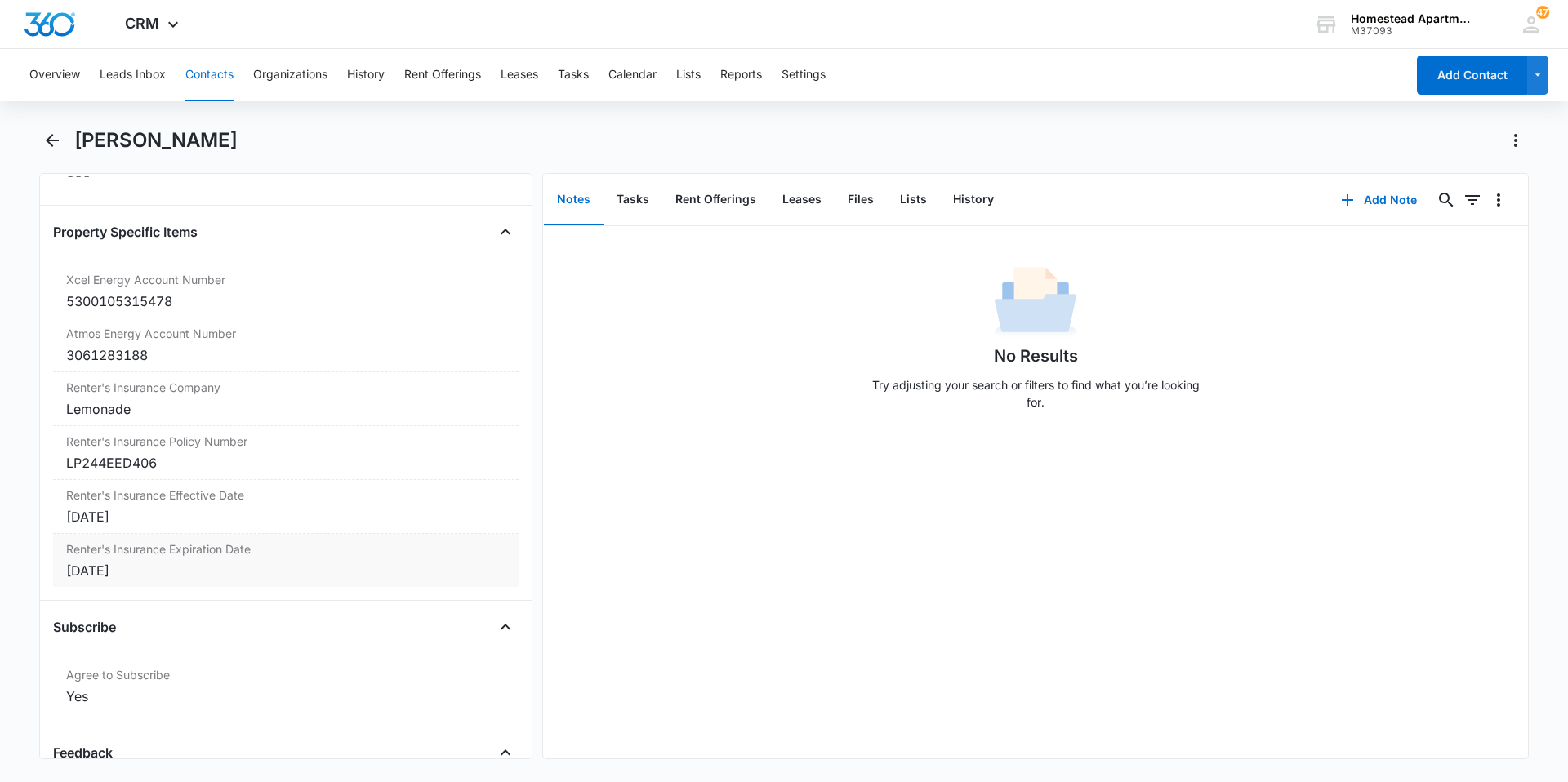
click at [139, 568] on div "Sep 13, 2026" at bounding box center [286, 571] width 439 height 20
click at [188, 588] on div at bounding box center [140, 584] width 135 height 18
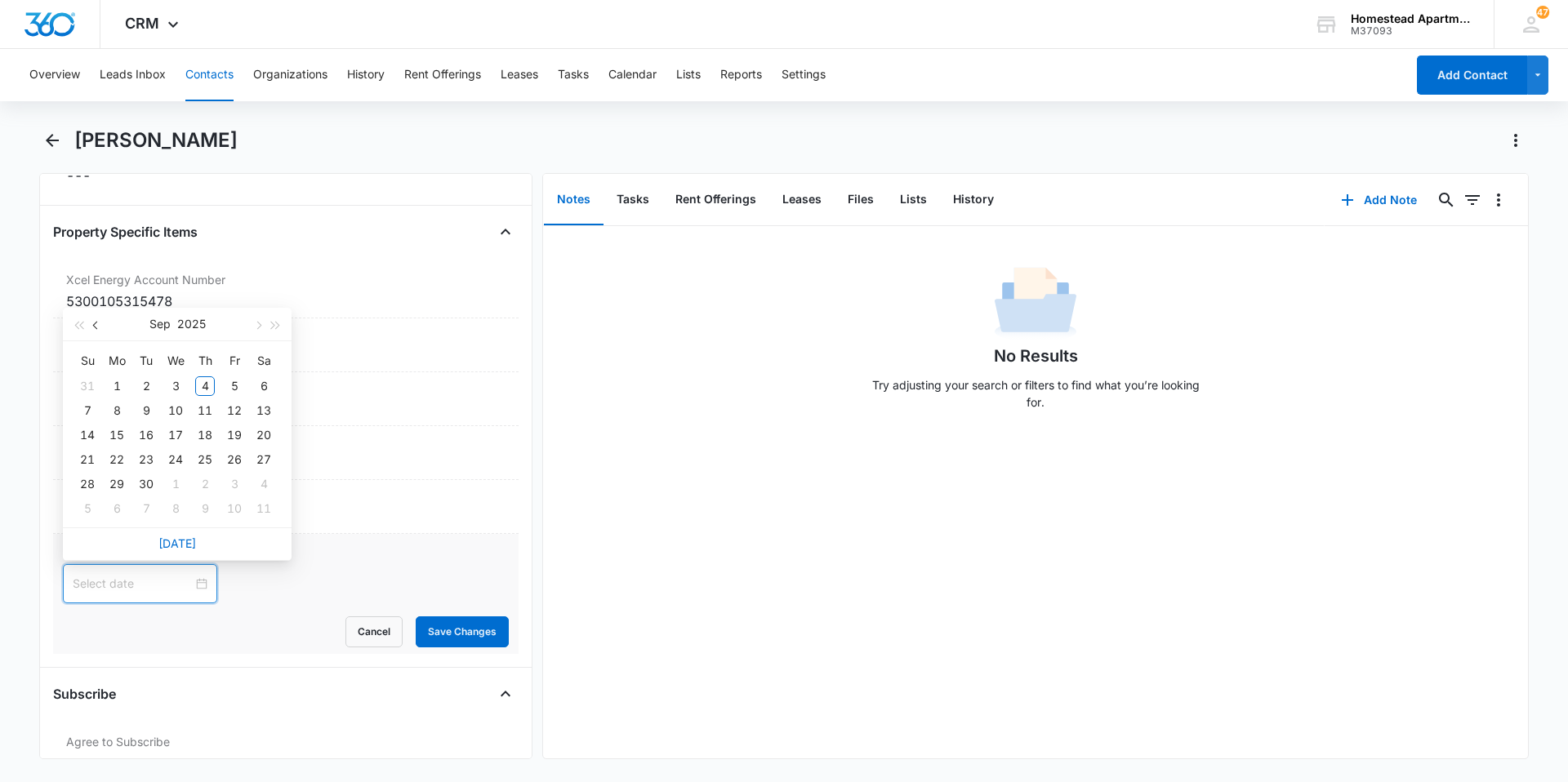
click at [95, 322] on span "button" at bounding box center [96, 326] width 8 height 8
type input "Aug 30, 2025"
type input "Aug 9, 2025"
click at [281, 326] on button "button" at bounding box center [276, 325] width 18 height 33
type input "Aug 30, 2026"
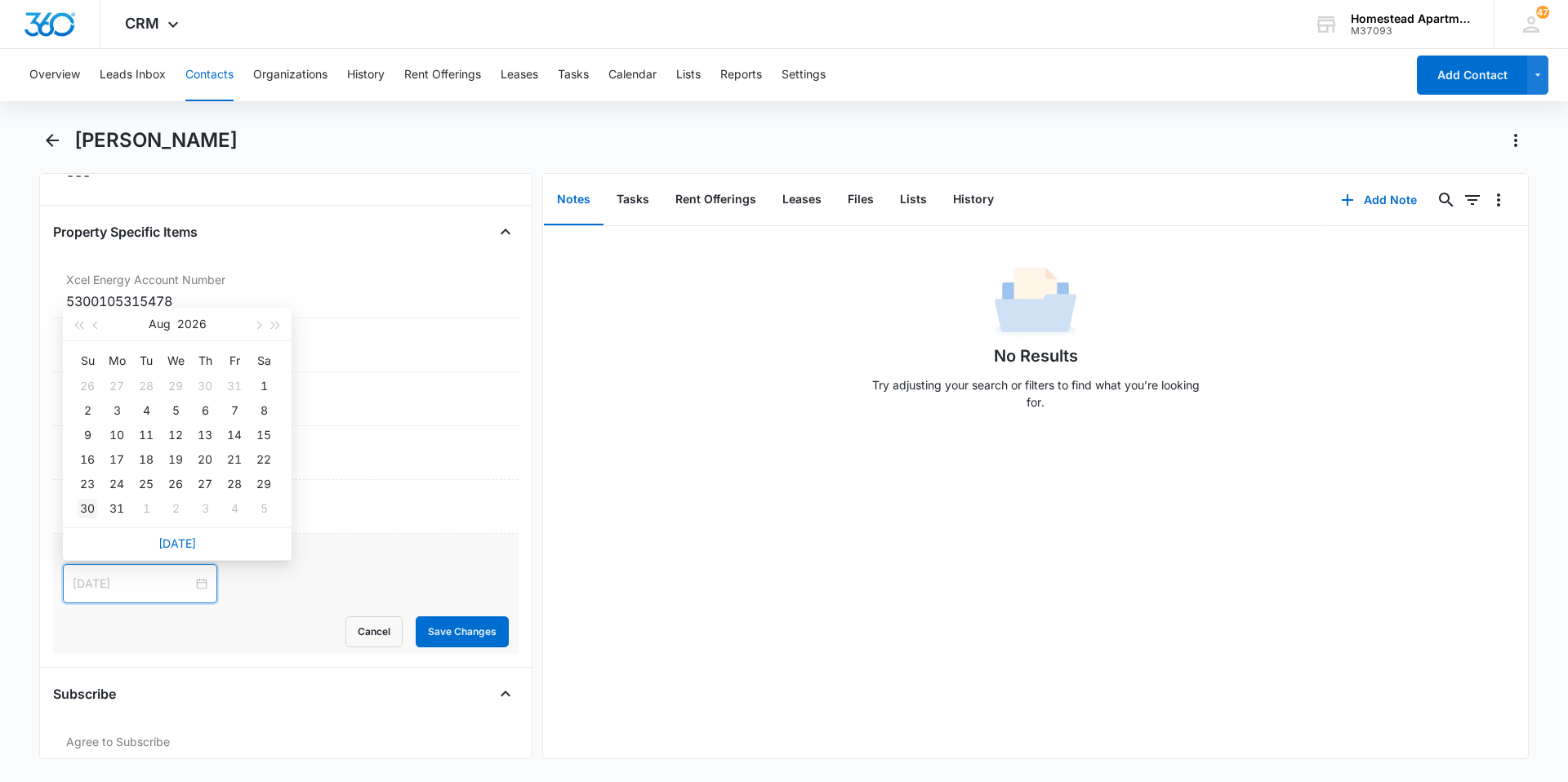
click at [92, 507] on div "30" at bounding box center [87, 509] width 20 height 20
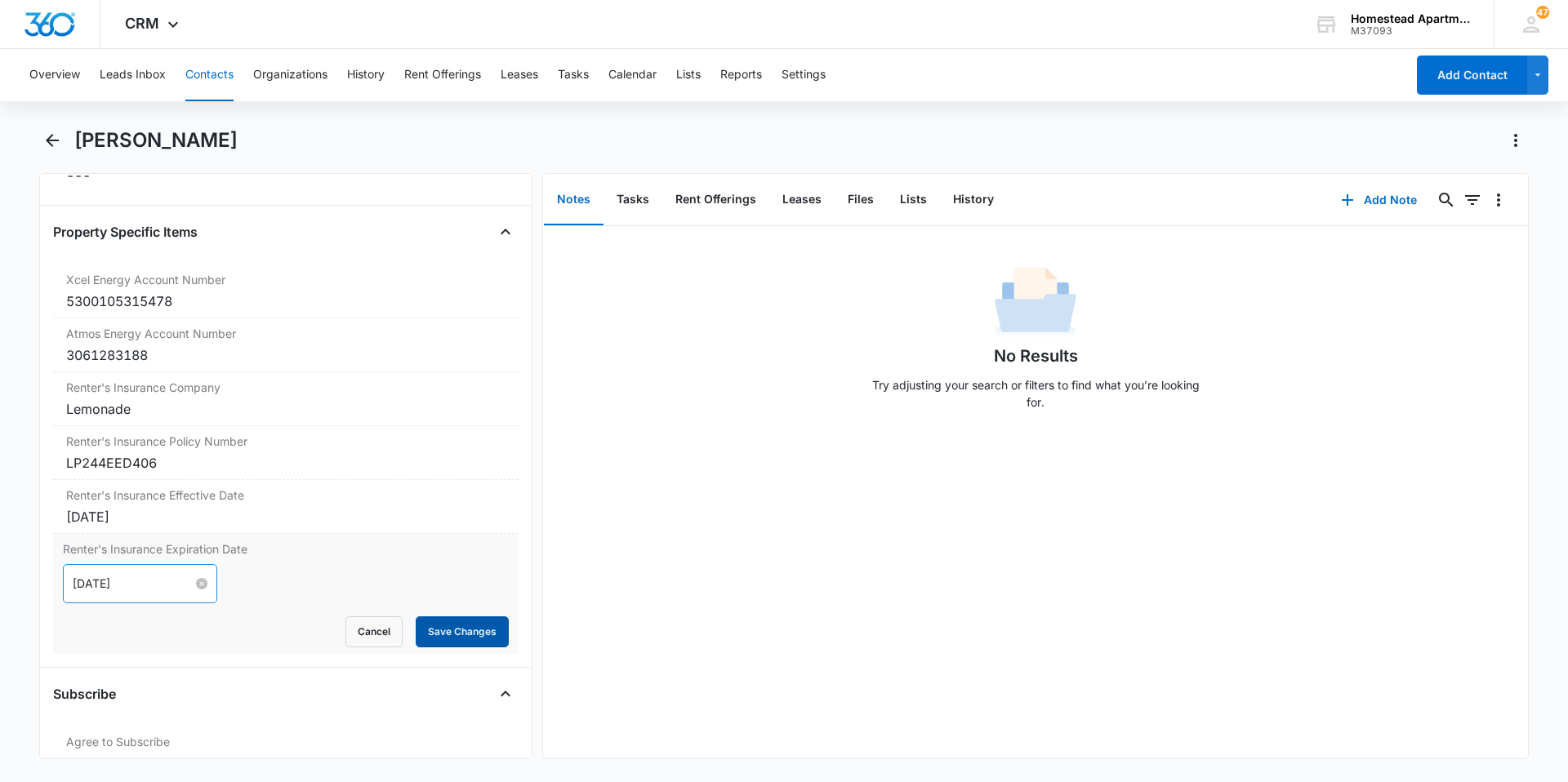
click at [438, 629] on button "Save Changes" at bounding box center [462, 632] width 93 height 31
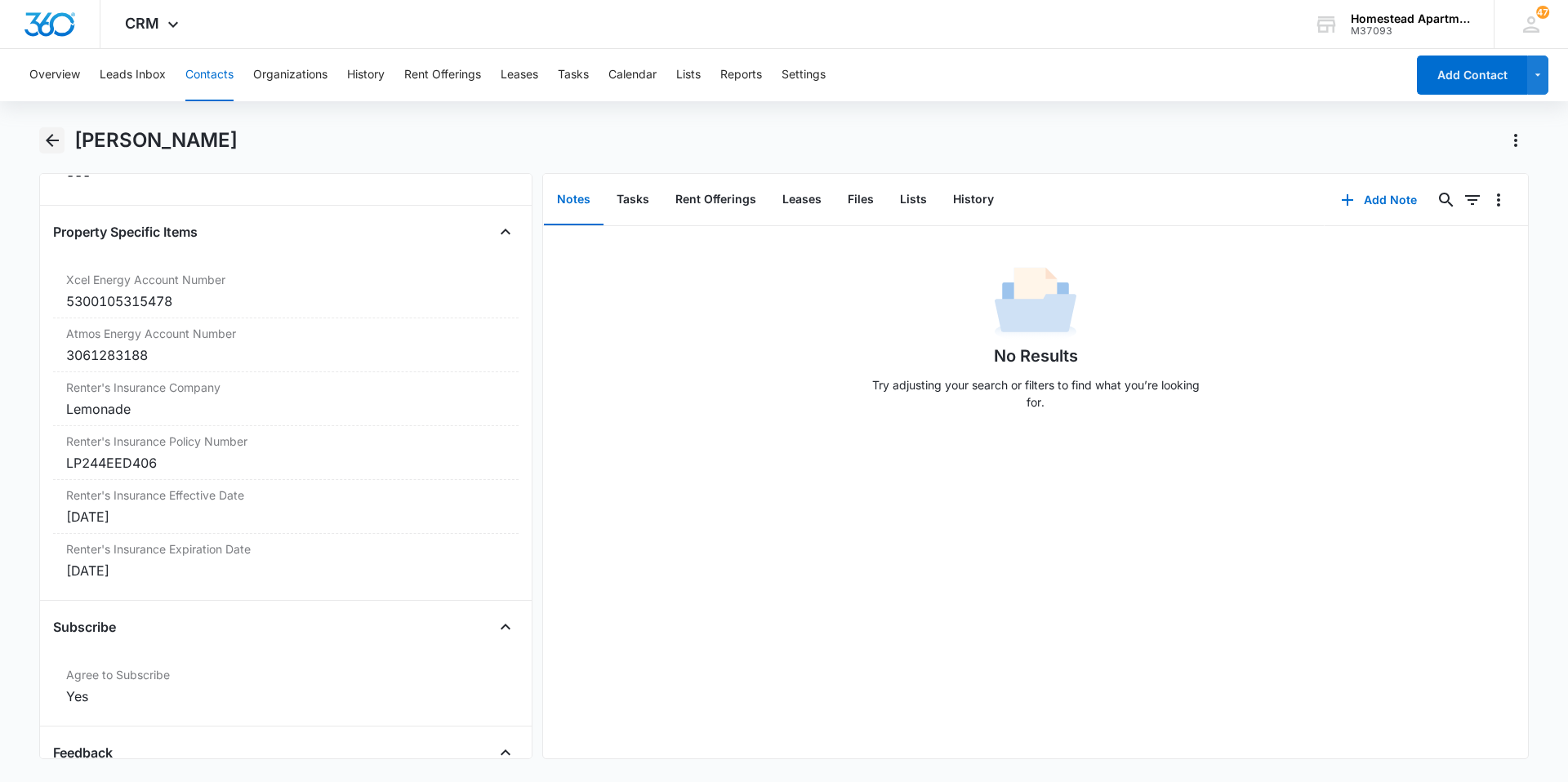
click at [55, 135] on icon "Back" at bounding box center [53, 141] width 20 height 20
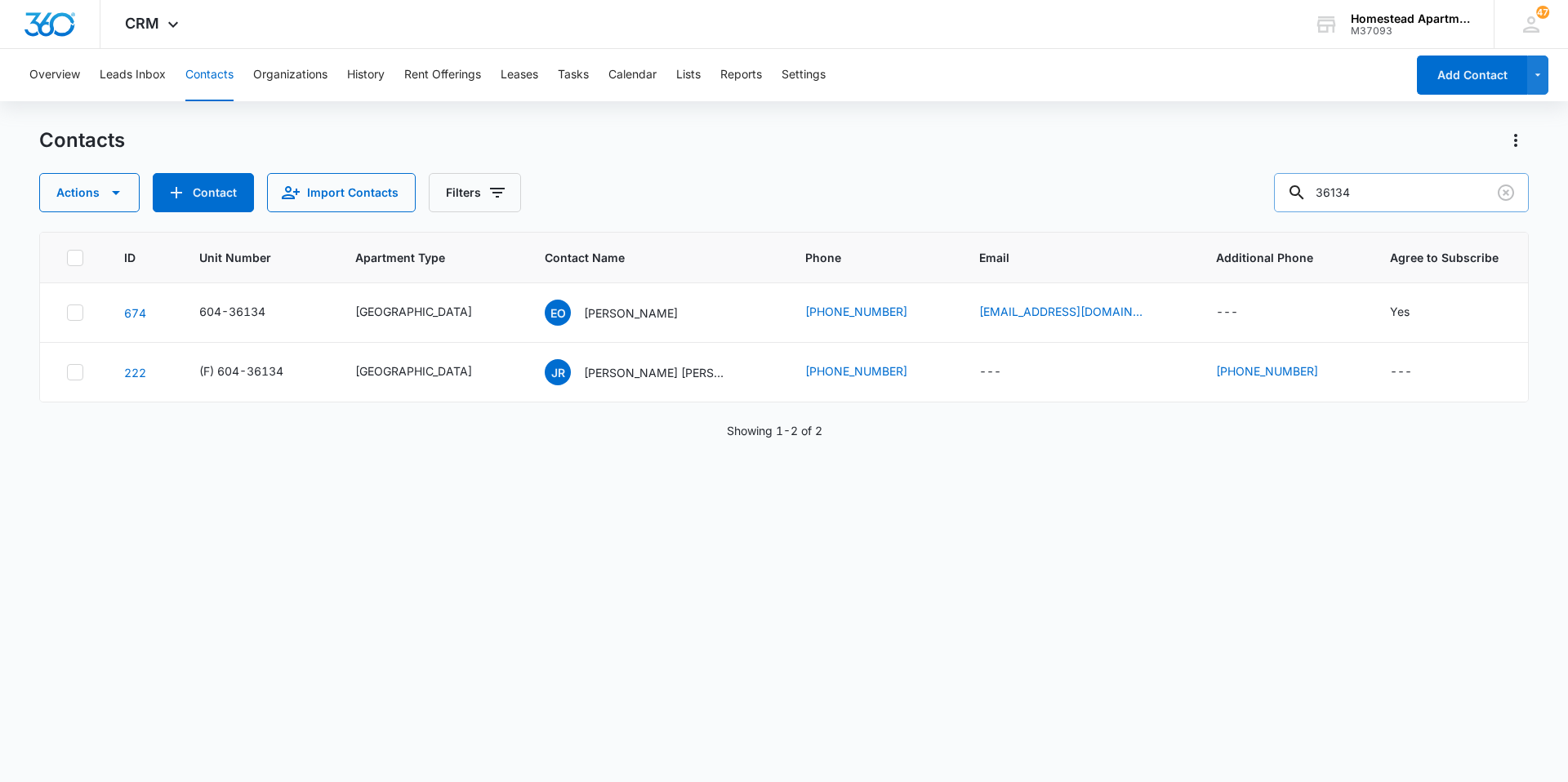
click at [1395, 190] on input "36134" at bounding box center [1402, 192] width 255 height 39
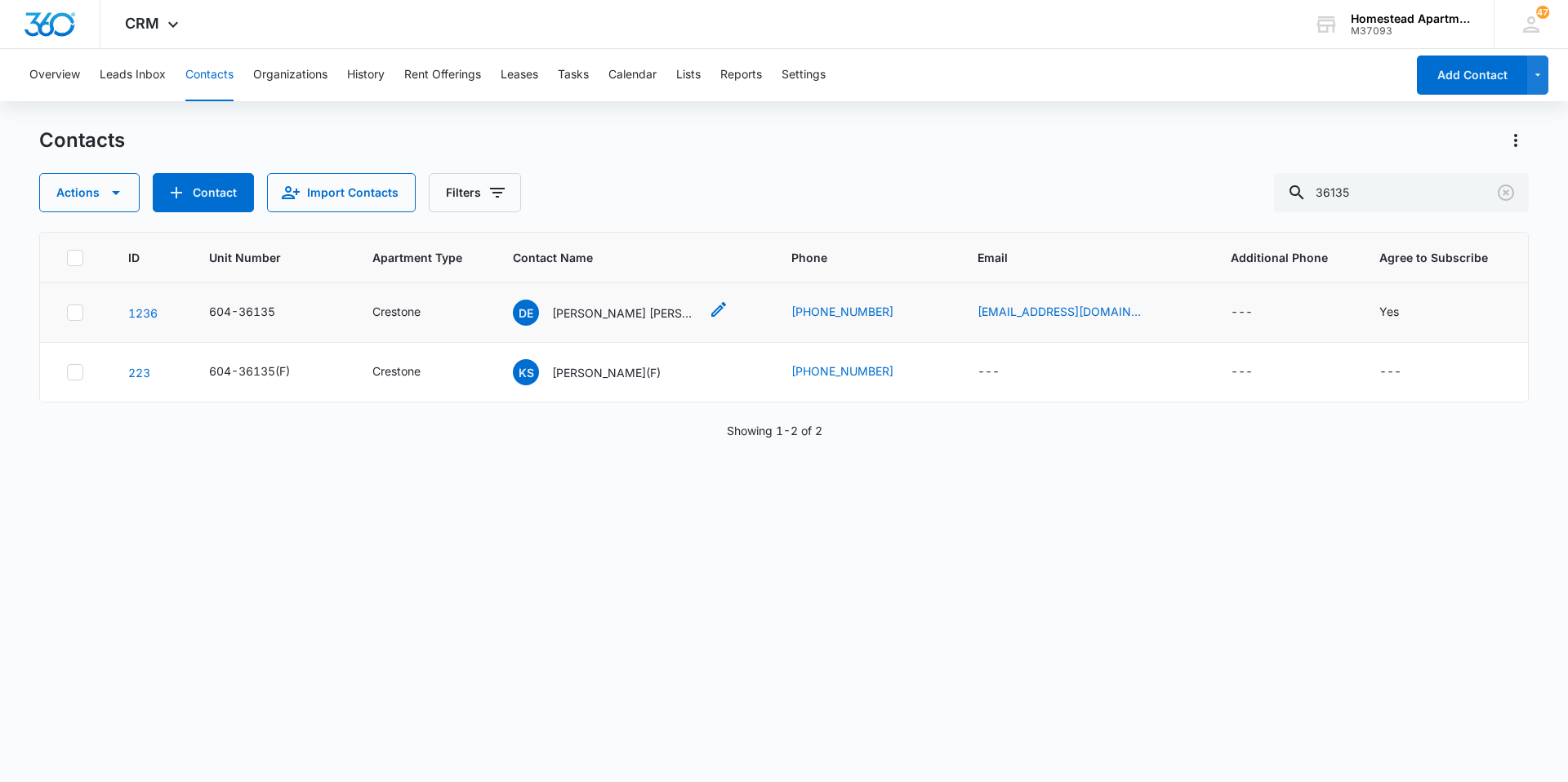
click at [651, 313] on p "[PERSON_NAME] [PERSON_NAME] [PERSON_NAME]" at bounding box center [626, 313] width 147 height 17
click at [1382, 183] on input "36135" at bounding box center [1402, 192] width 255 height 39
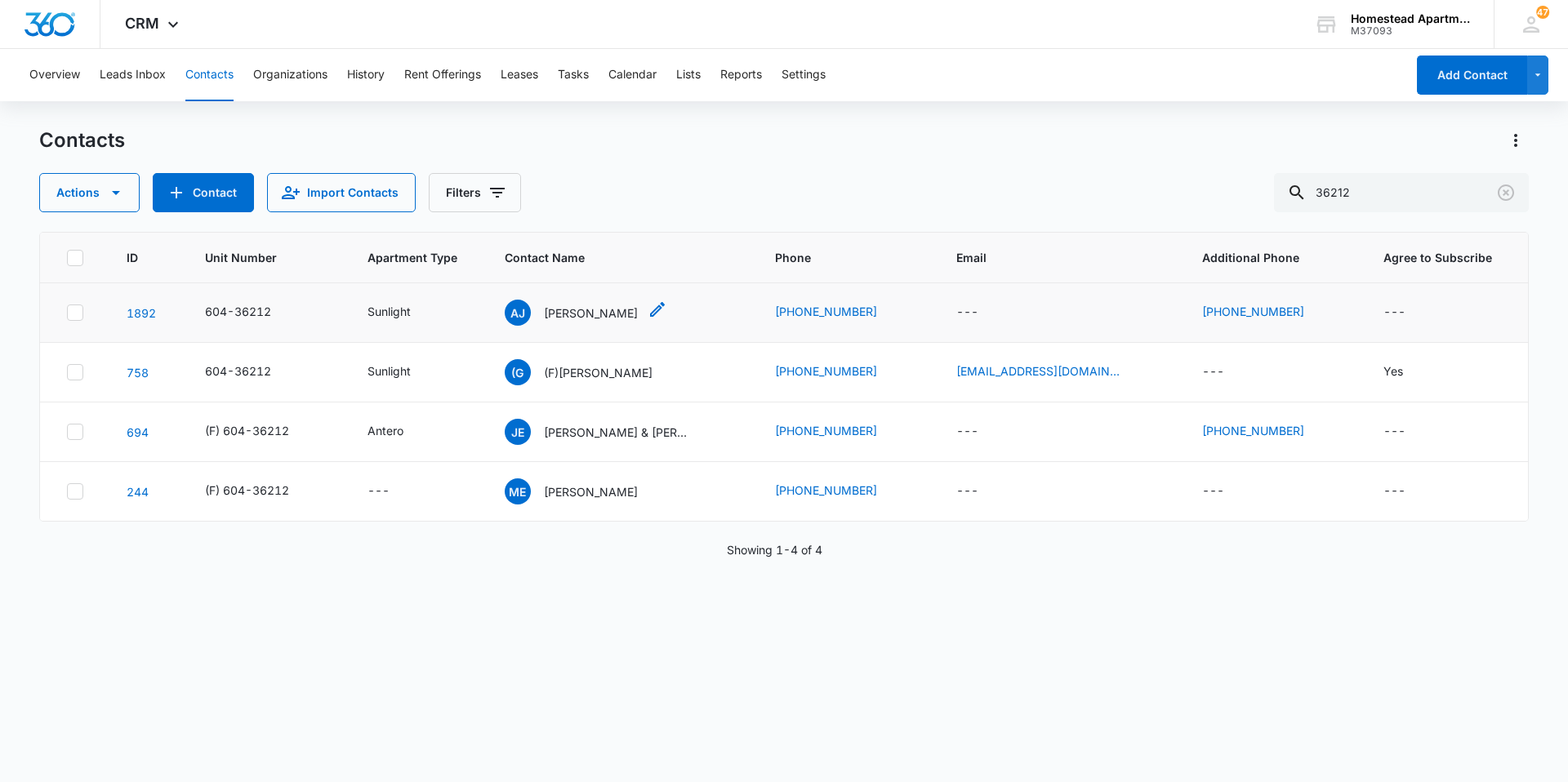
click at [638, 315] on p "[PERSON_NAME]" at bounding box center [590, 313] width 94 height 17
click at [1372, 193] on input "36212" at bounding box center [1402, 192] width 255 height 39
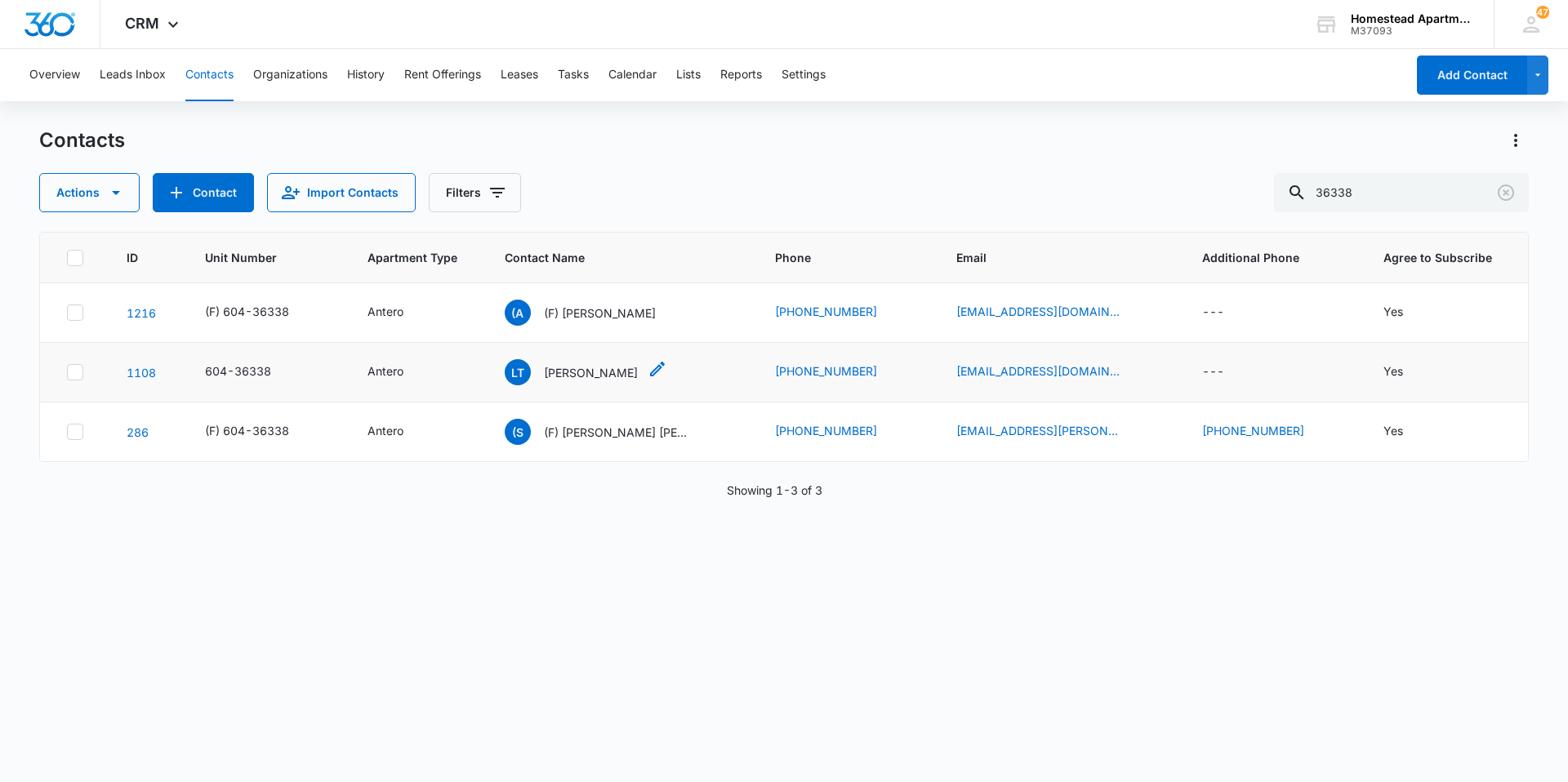
click at [574, 375] on p "[PERSON_NAME]" at bounding box center [590, 373] width 94 height 17
click at [1373, 196] on input "36338" at bounding box center [1402, 192] width 255 height 39
type input "3"
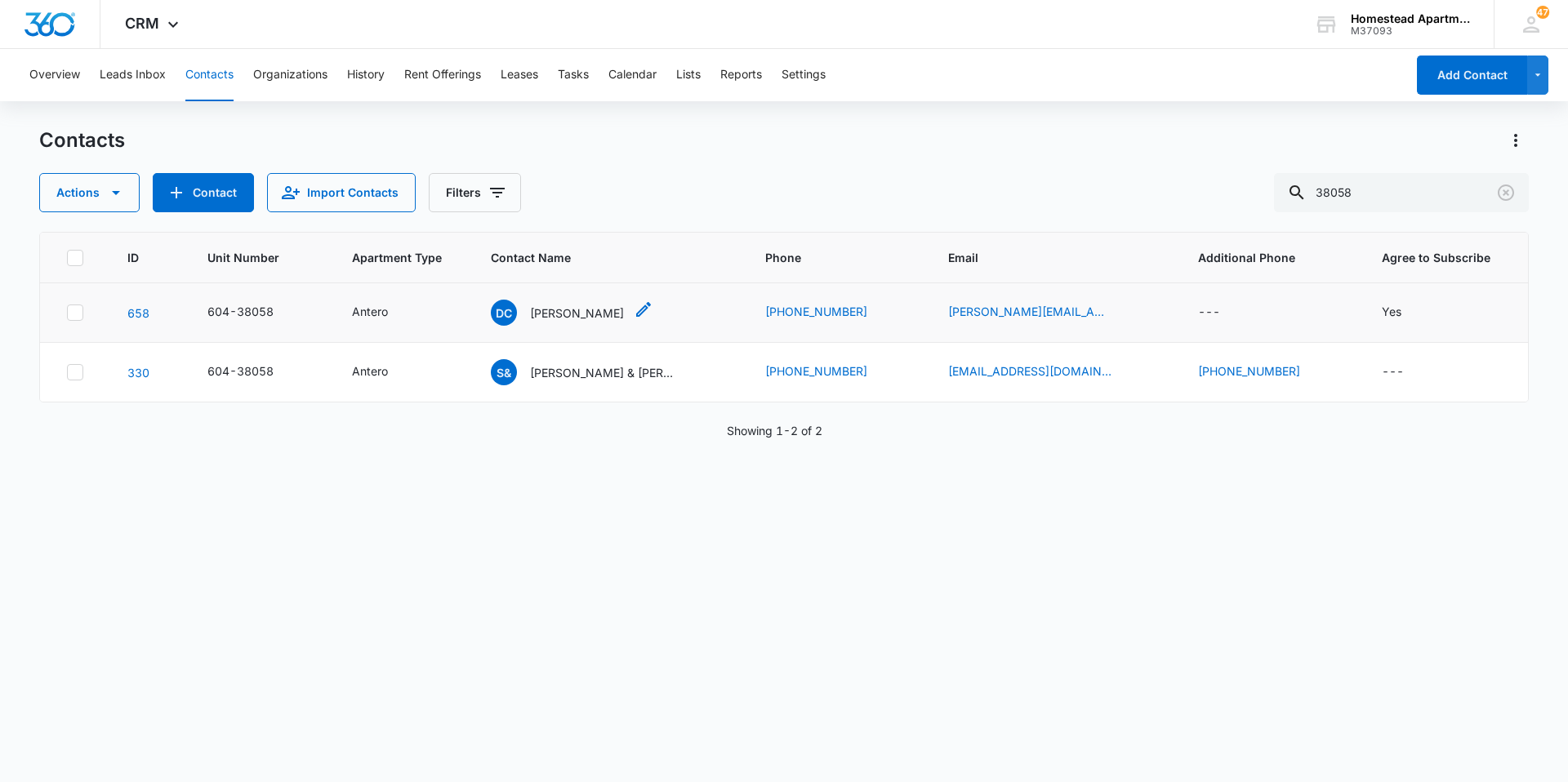
click at [556, 316] on p "Dustin Chartier" at bounding box center [577, 313] width 94 height 17
click at [1372, 201] on input "38058" at bounding box center [1402, 192] width 255 height 39
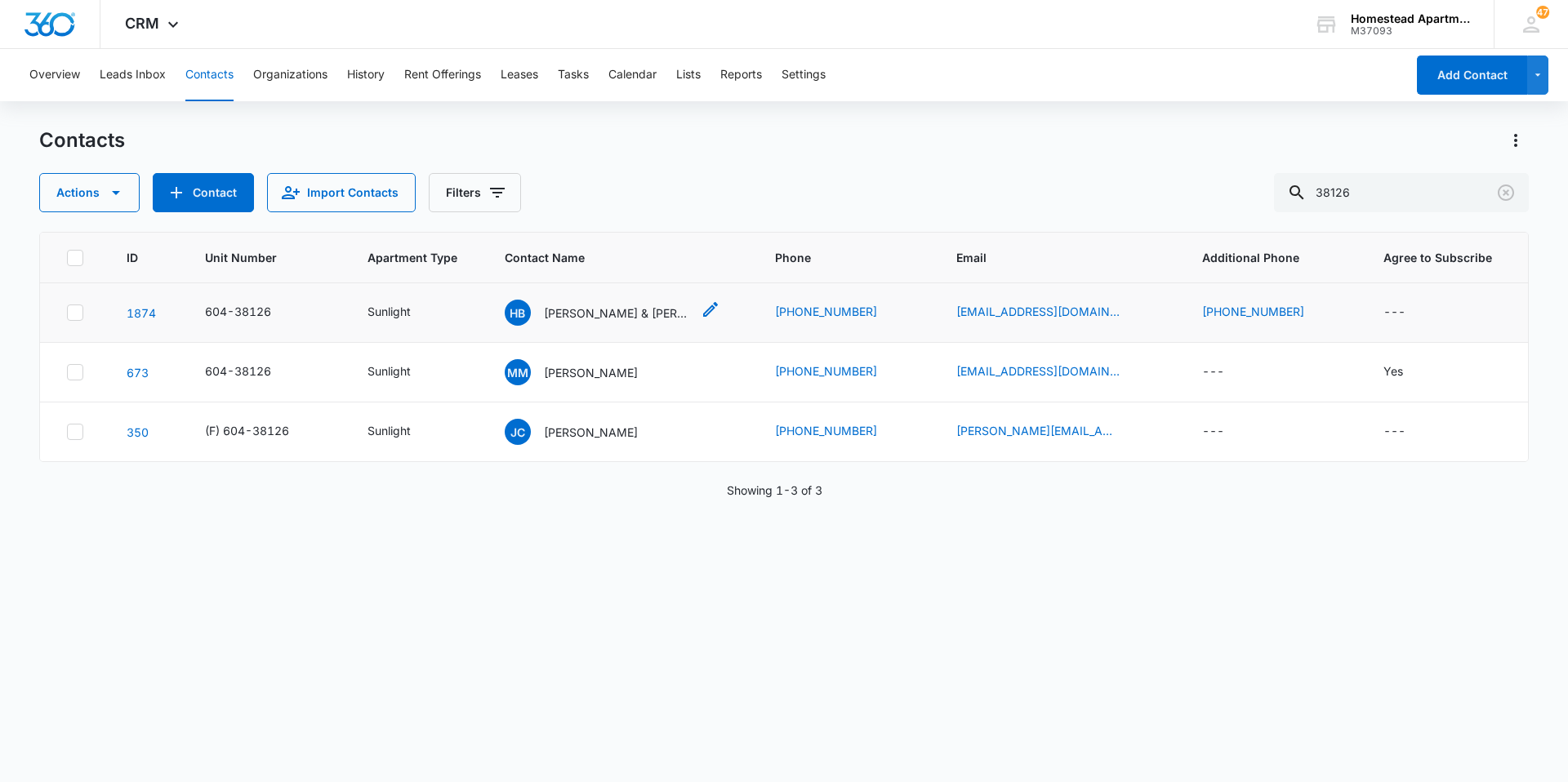
click at [626, 313] on p "Hannah Bahr & Jordan Mckenna" at bounding box center [618, 313] width 147 height 17
click at [1359, 189] on input "38126" at bounding box center [1402, 192] width 255 height 39
click at [1368, 189] on input "38126" at bounding box center [1402, 192] width 255 height 39
click at [570, 297] on td "EC Elizabeth Cramer" at bounding box center [620, 314] width 270 height 60
click at [570, 307] on p "Elizabeth Cramer" at bounding box center [590, 313] width 94 height 17
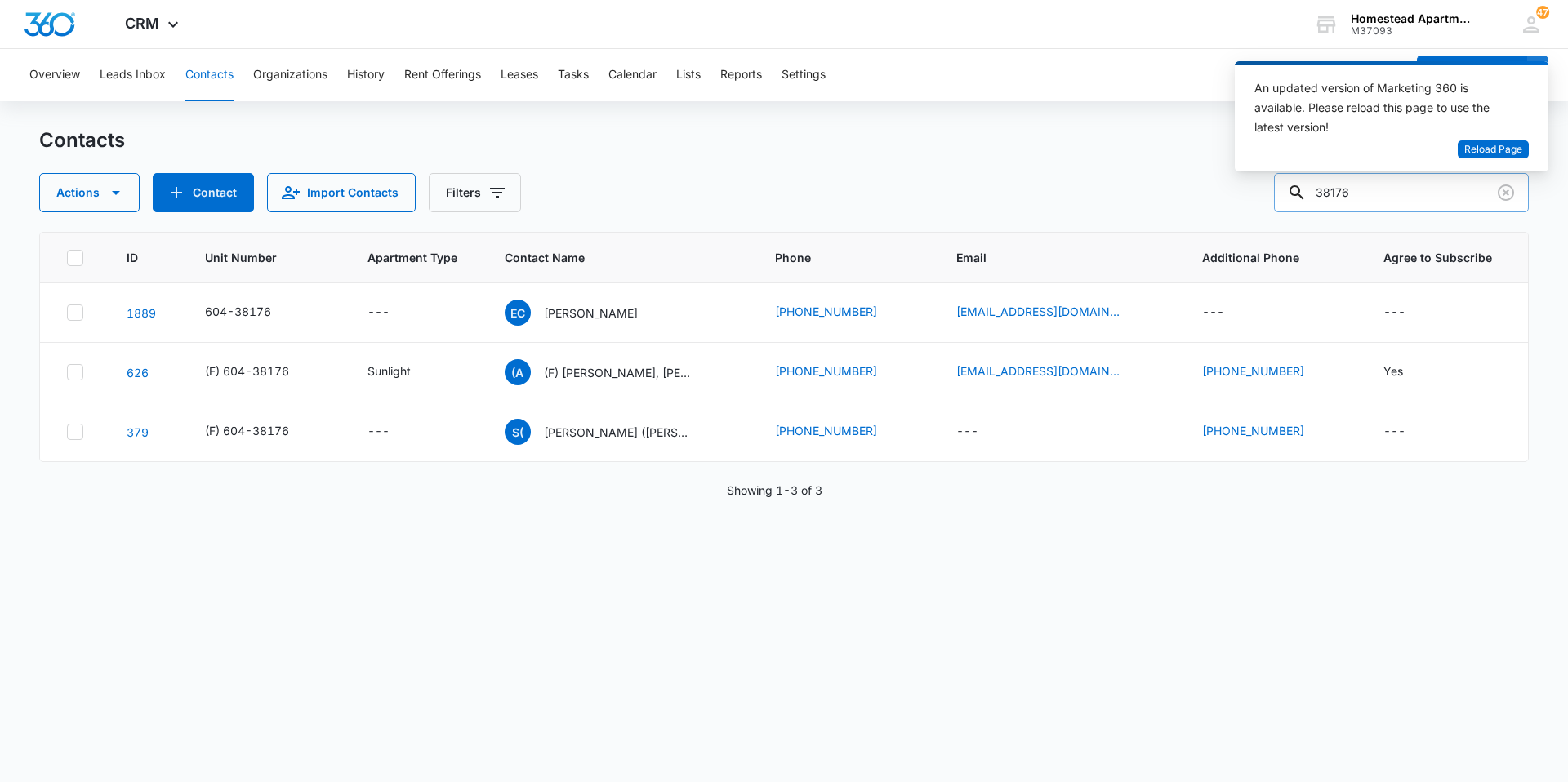
click at [1392, 196] on input "38176" at bounding box center [1402, 192] width 255 height 39
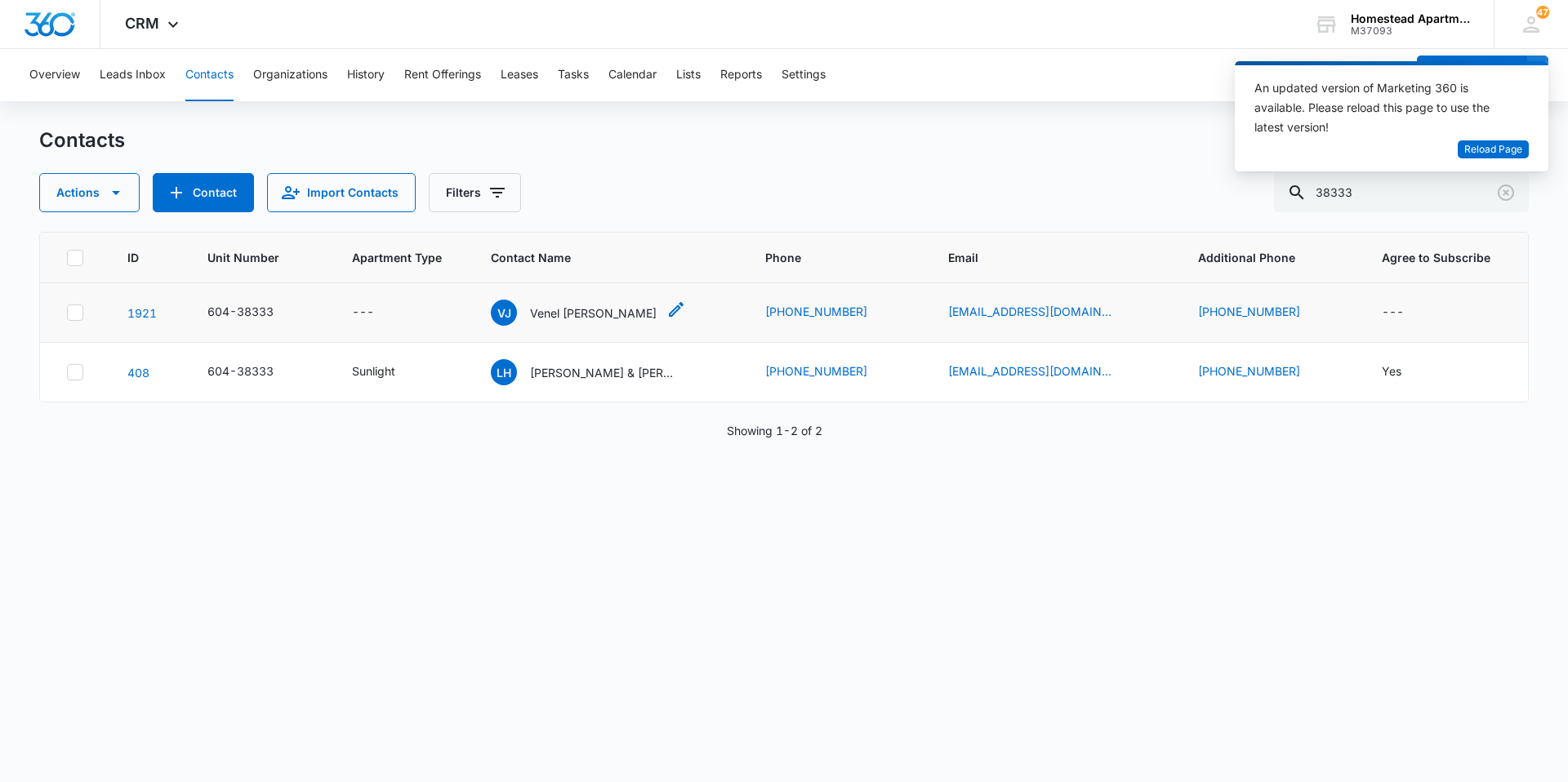
click at [686, 306] on icon "Contact Name - Venel Joseph Dicia Cadet - Select to Edit Field" at bounding box center [677, 310] width 20 height 20
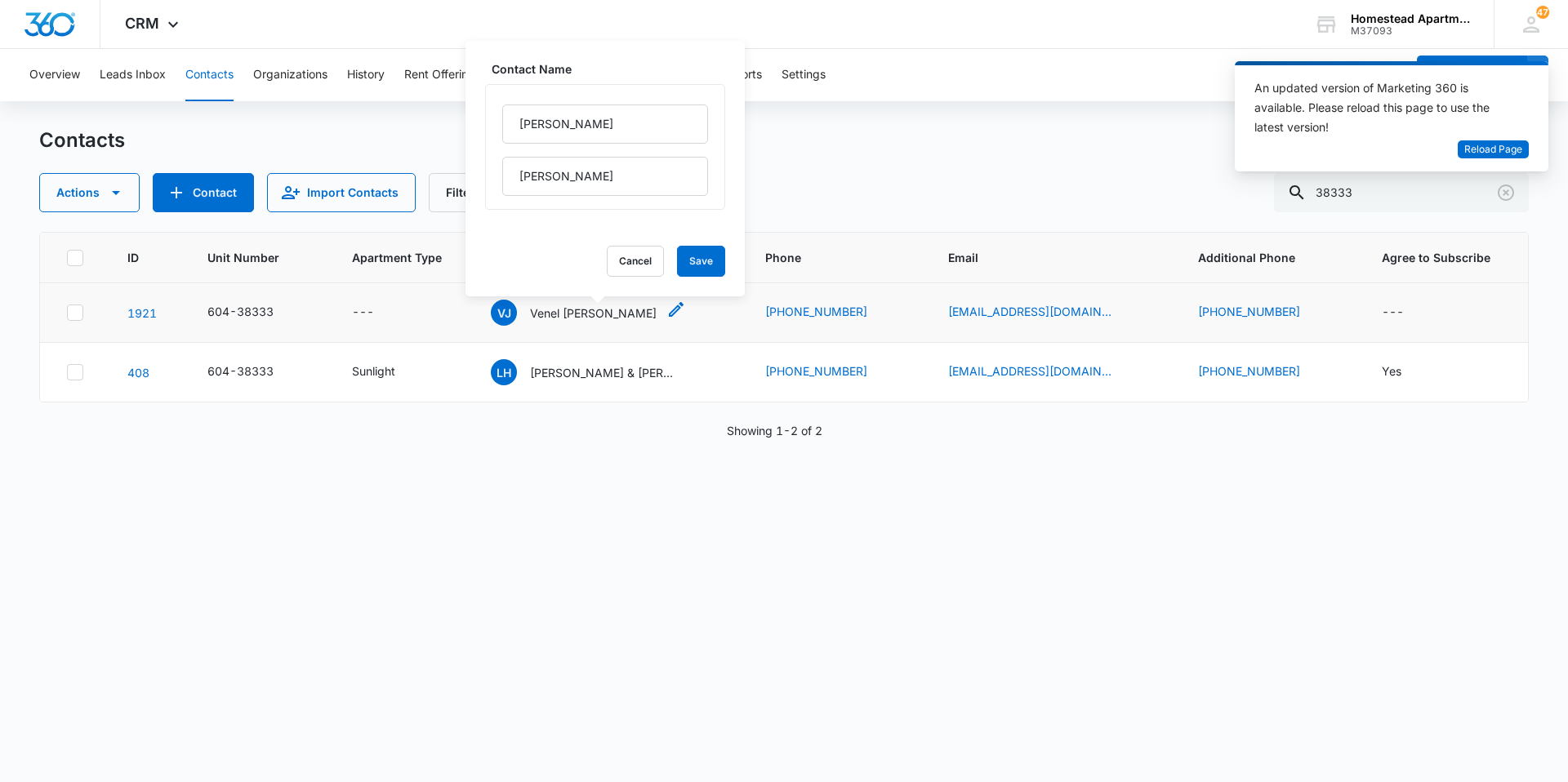
click at [636, 311] on p "Venel Joseph Dicia Cadet" at bounding box center [593, 313] width 126 height 17
click at [620, 257] on button "Cancel" at bounding box center [635, 261] width 57 height 31
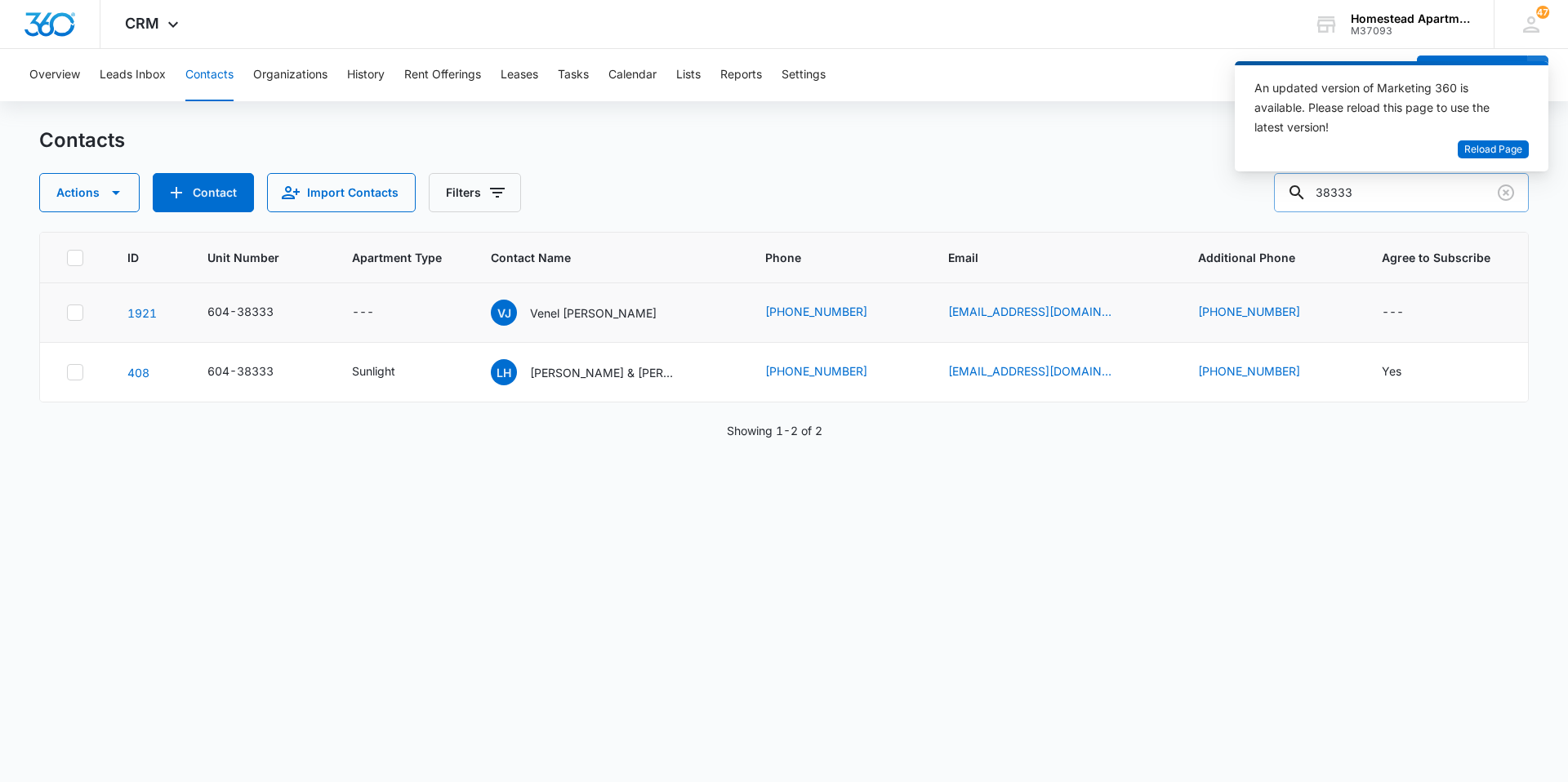
click at [1384, 195] on input "38333" at bounding box center [1402, 192] width 255 height 39
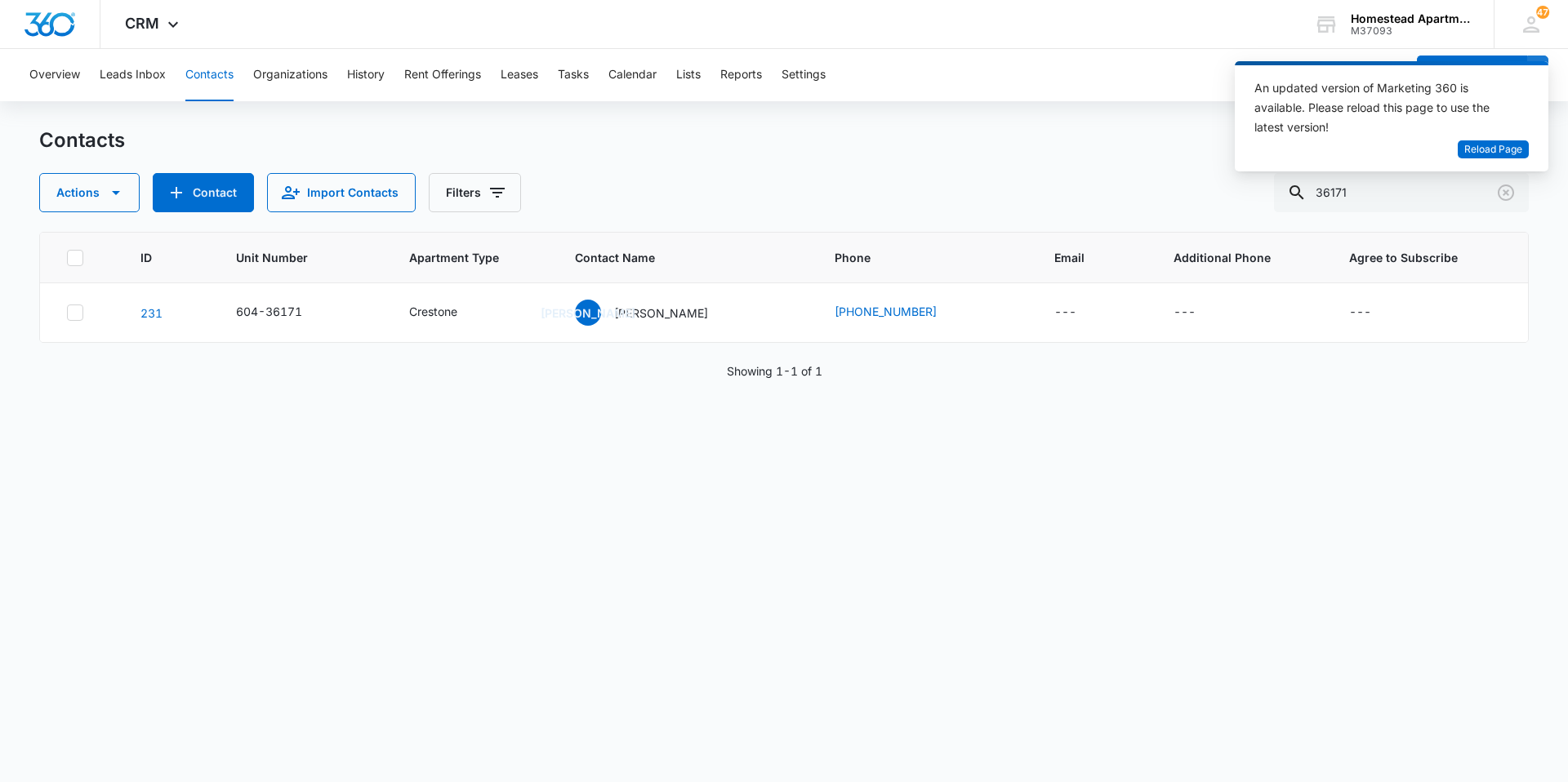
click at [1065, 198] on div "Actions Contact Import Contacts Filters 36171" at bounding box center [784, 192] width 1490 height 39
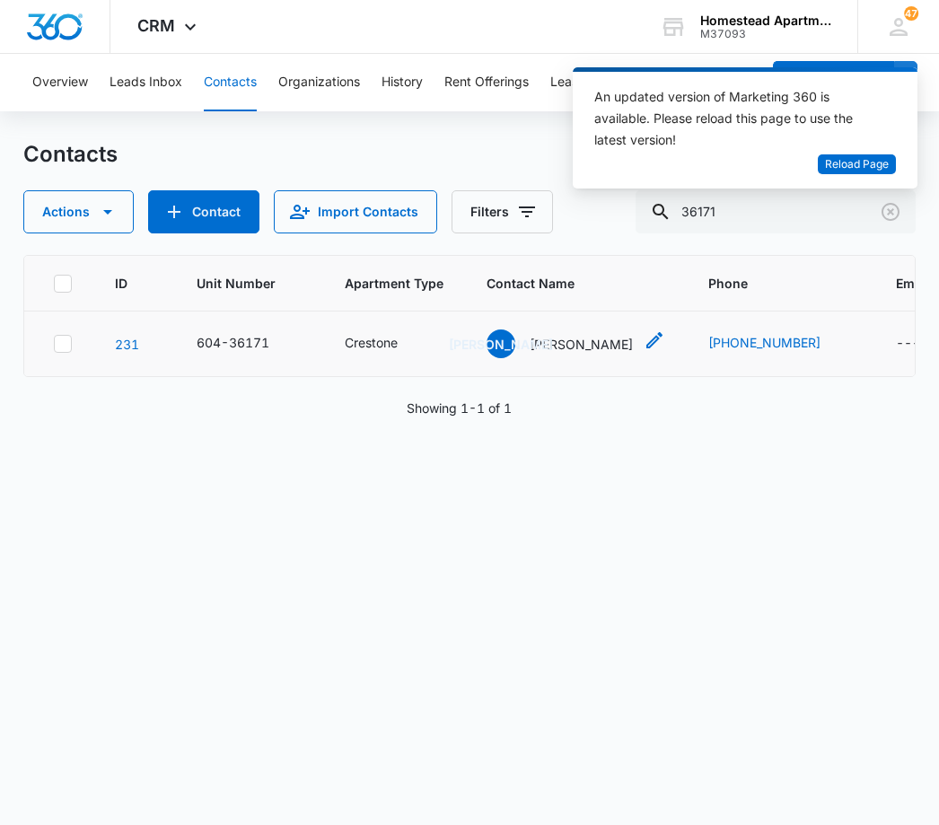
click at [558, 347] on p "Janice Arnold" at bounding box center [581, 344] width 103 height 19
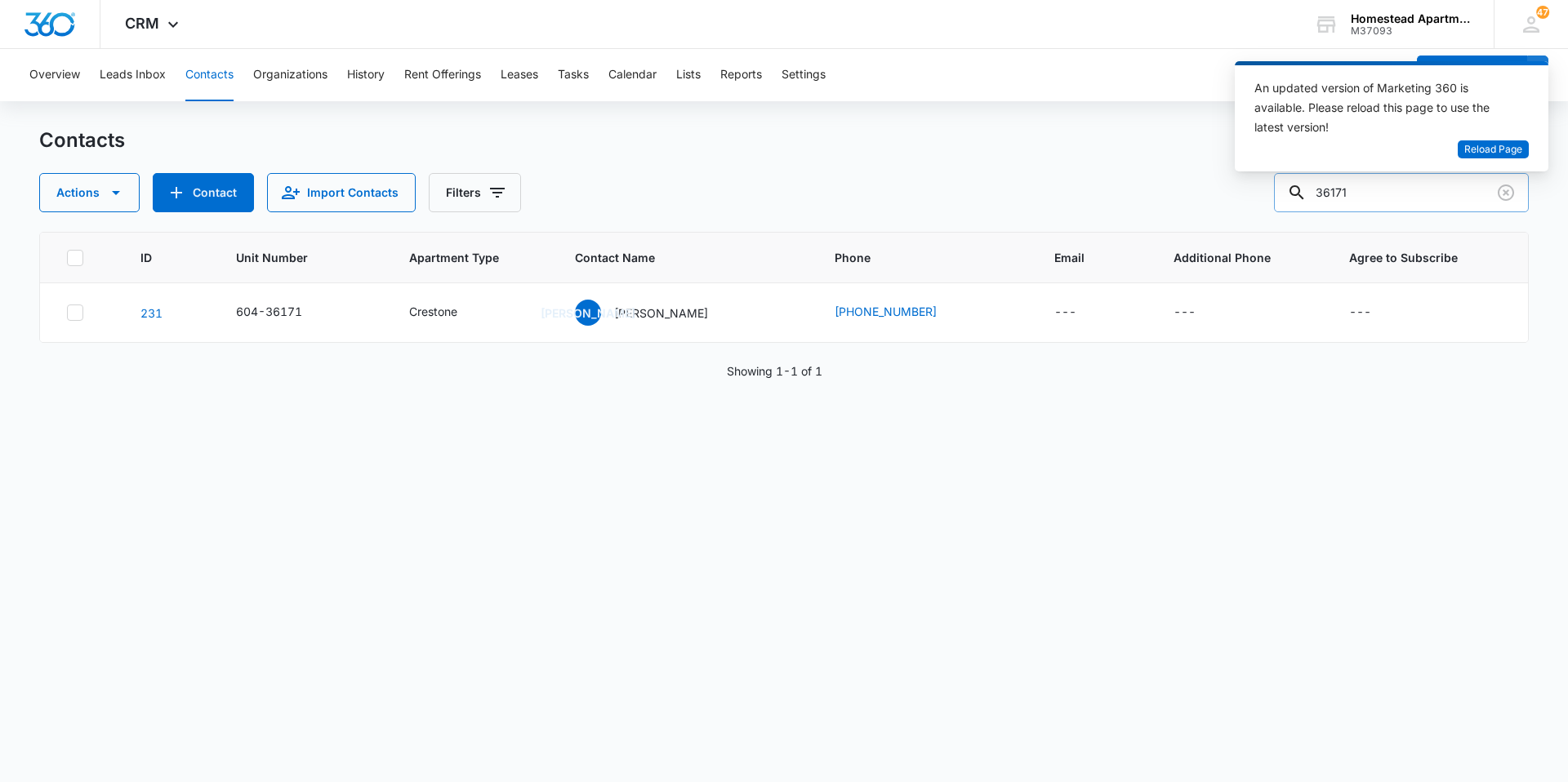
click at [1400, 193] on input "36171" at bounding box center [1402, 192] width 255 height 39
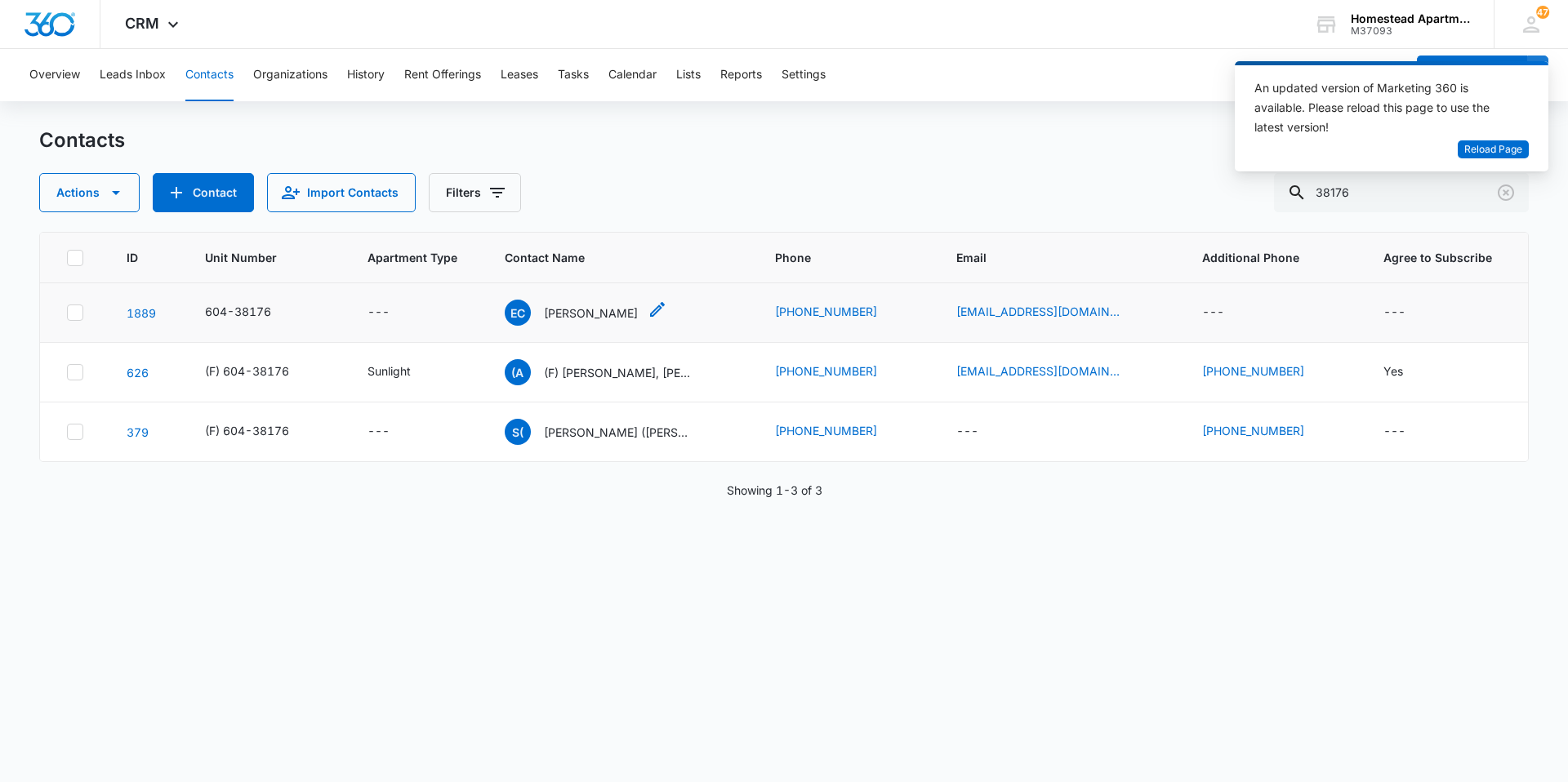
click at [597, 307] on p "Elizabeth Cramer" at bounding box center [590, 313] width 94 height 17
click at [1375, 192] on input "38176" at bounding box center [1402, 192] width 255 height 39
type input "3"
type input "38148"
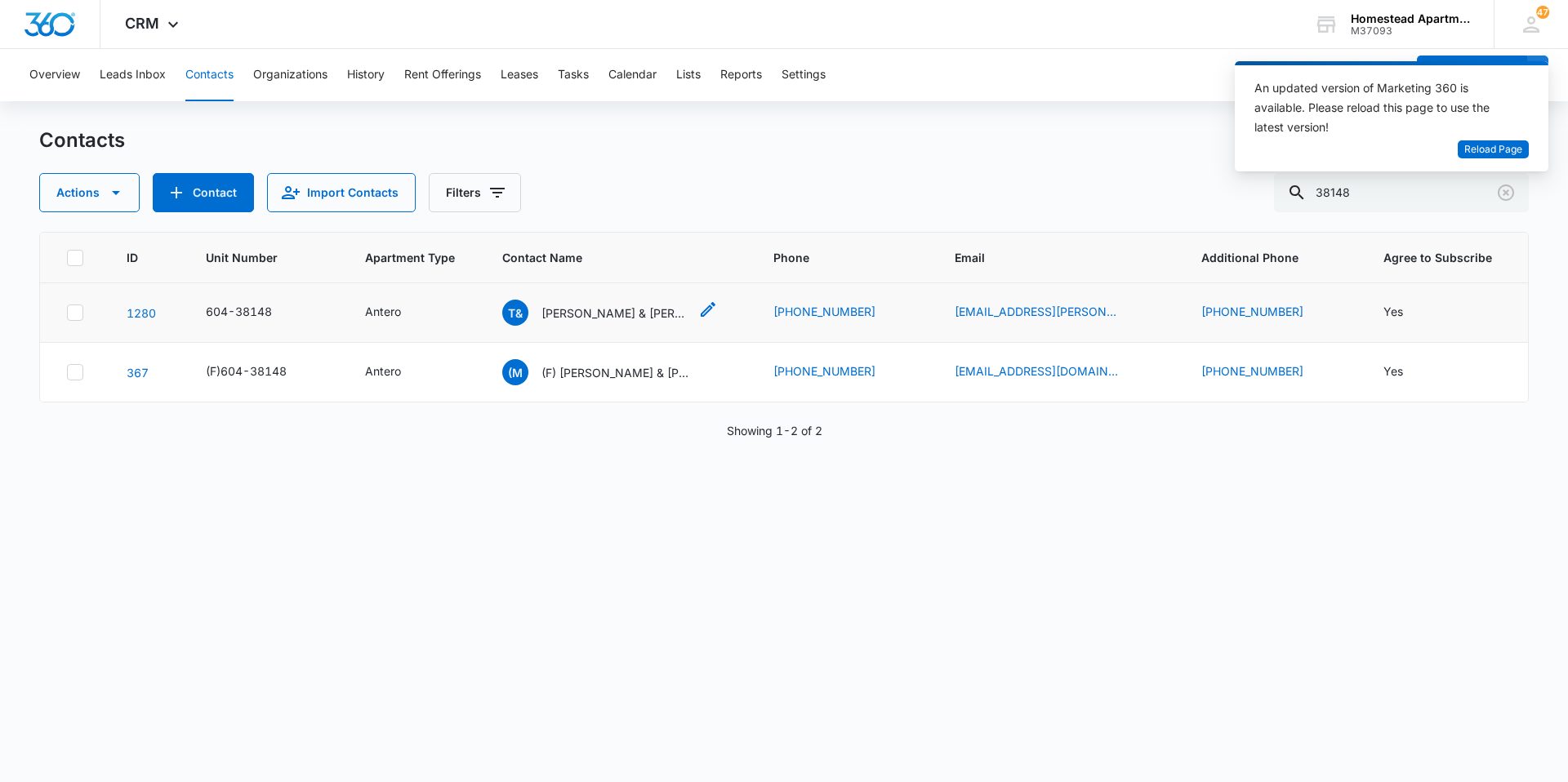
click at [561, 316] on p "Tanner & Arianna Teaff" at bounding box center [615, 313] width 147 height 17
click at [1522, 148] on span "Reload Page" at bounding box center [1493, 149] width 58 height 15
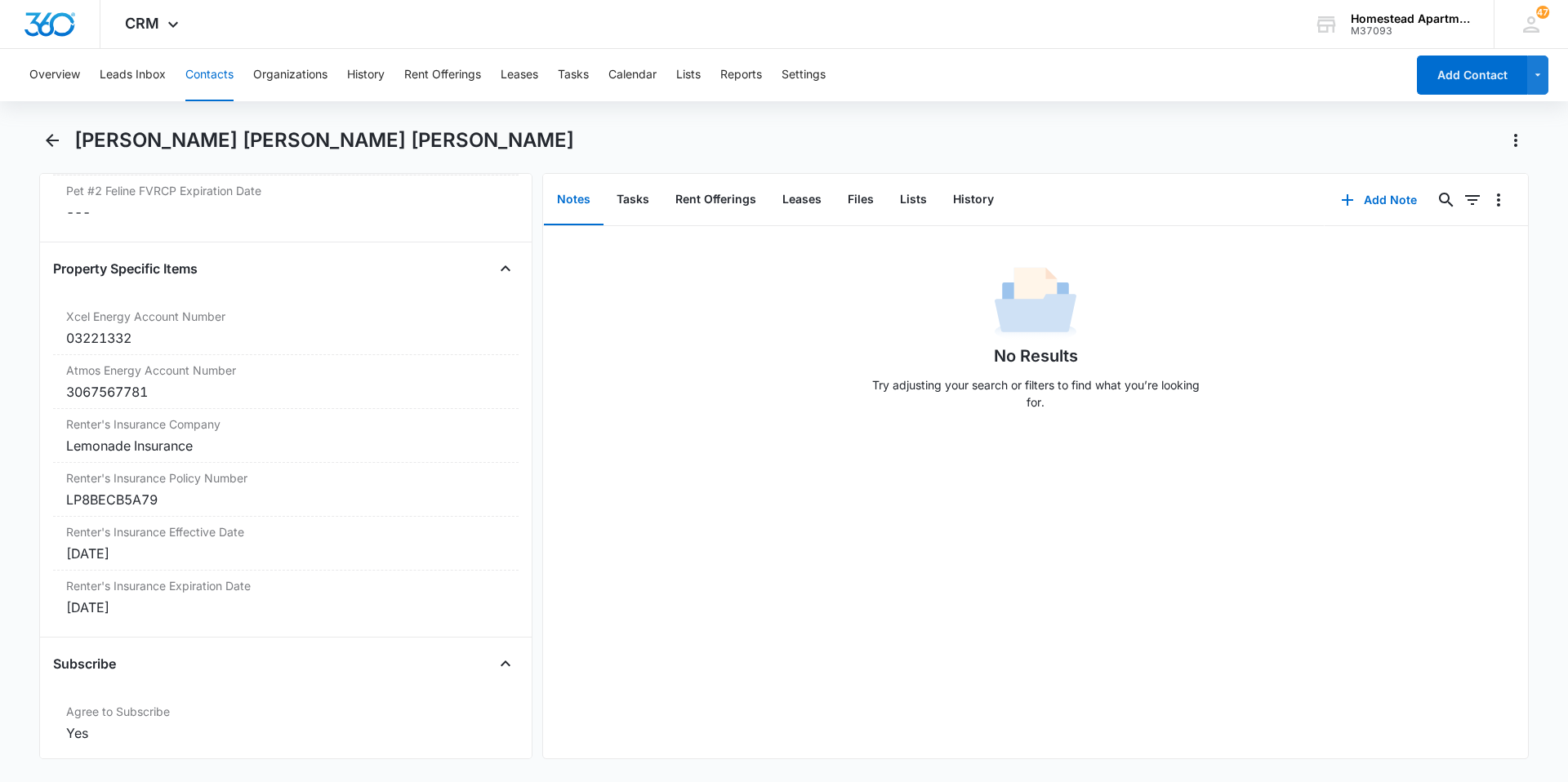
scroll to position [3267, 0]
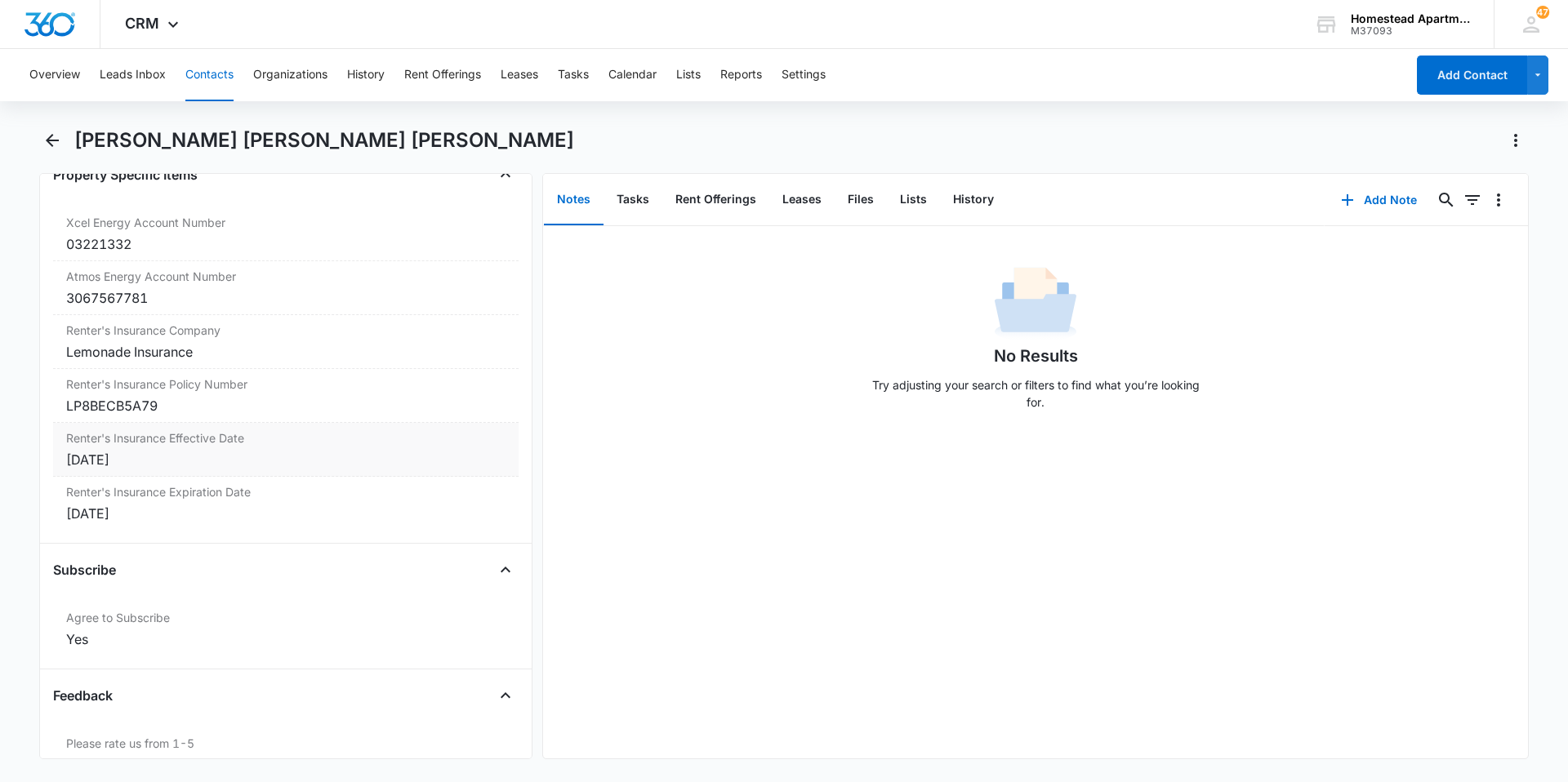
drag, startPoint x: 135, startPoint y: 461, endPoint x: 317, endPoint y: 442, distance: 183.0
click at [317, 442] on label "Renter's Insurance Effective Date" at bounding box center [286, 437] width 439 height 17
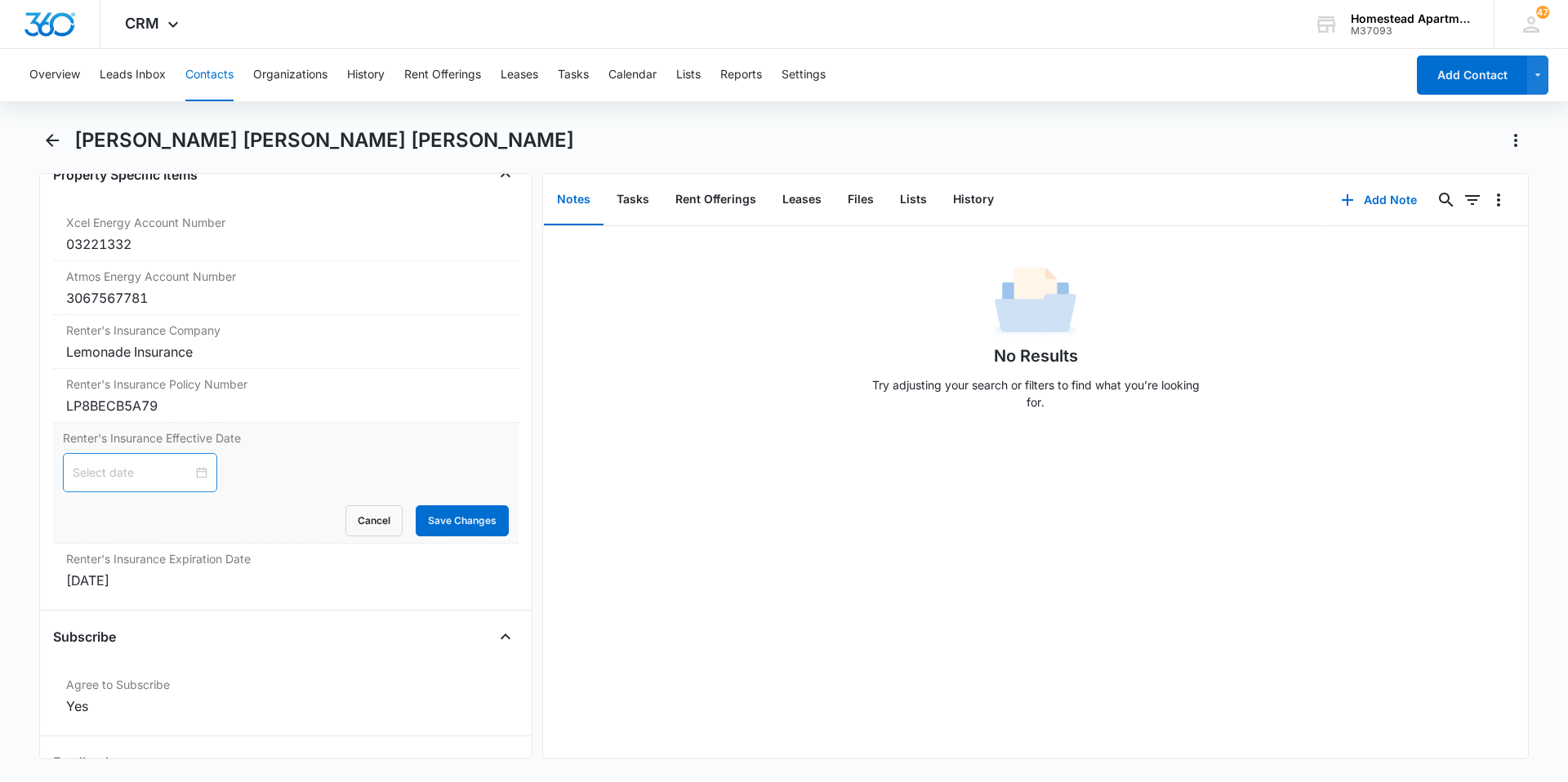
click at [194, 472] on div at bounding box center [140, 473] width 135 height 18
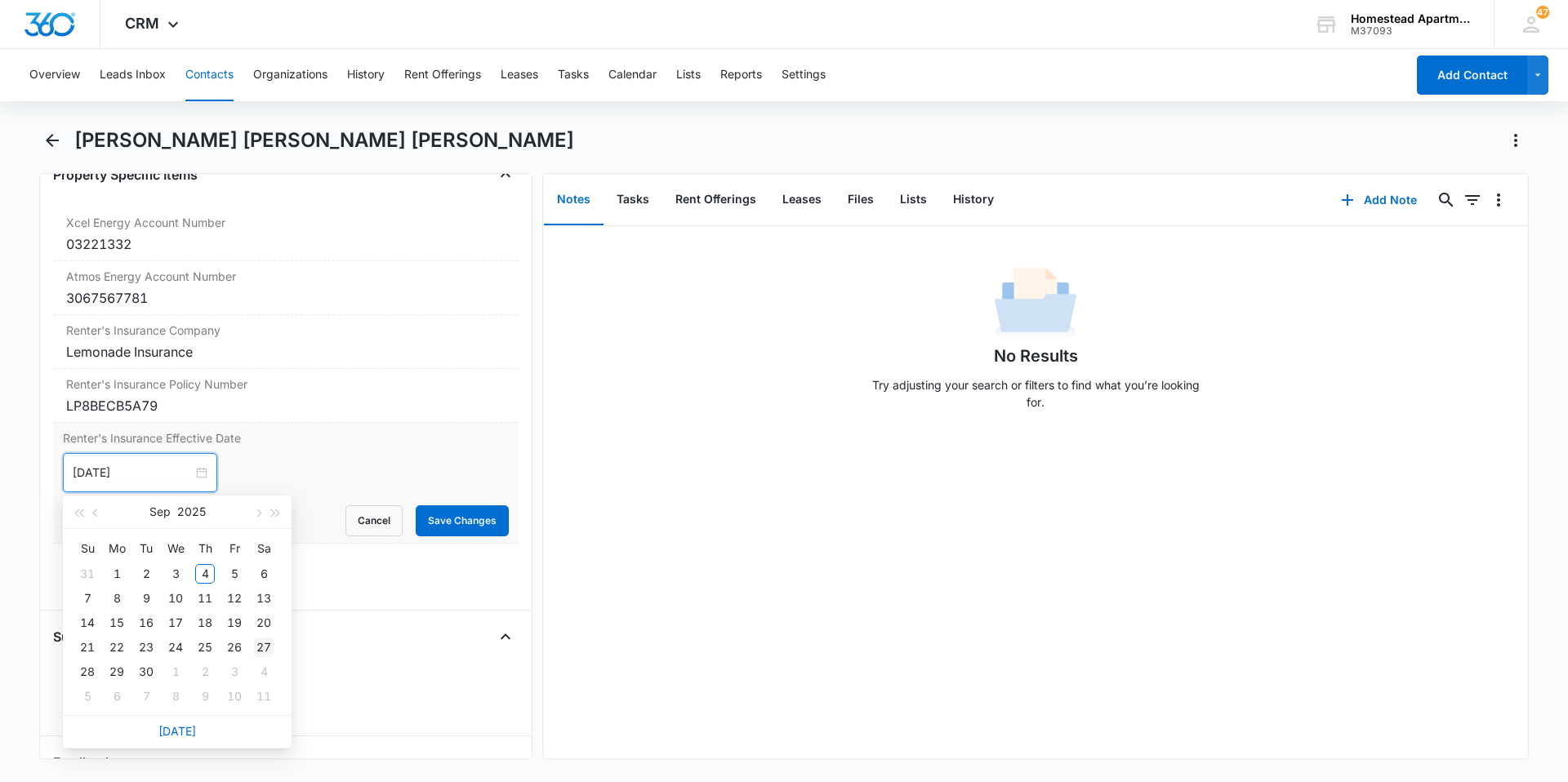
type input "Sep 27, 2025"
type input "Sep 11, 2025"
click at [202, 594] on div "11" at bounding box center [206, 599] width 20 height 20
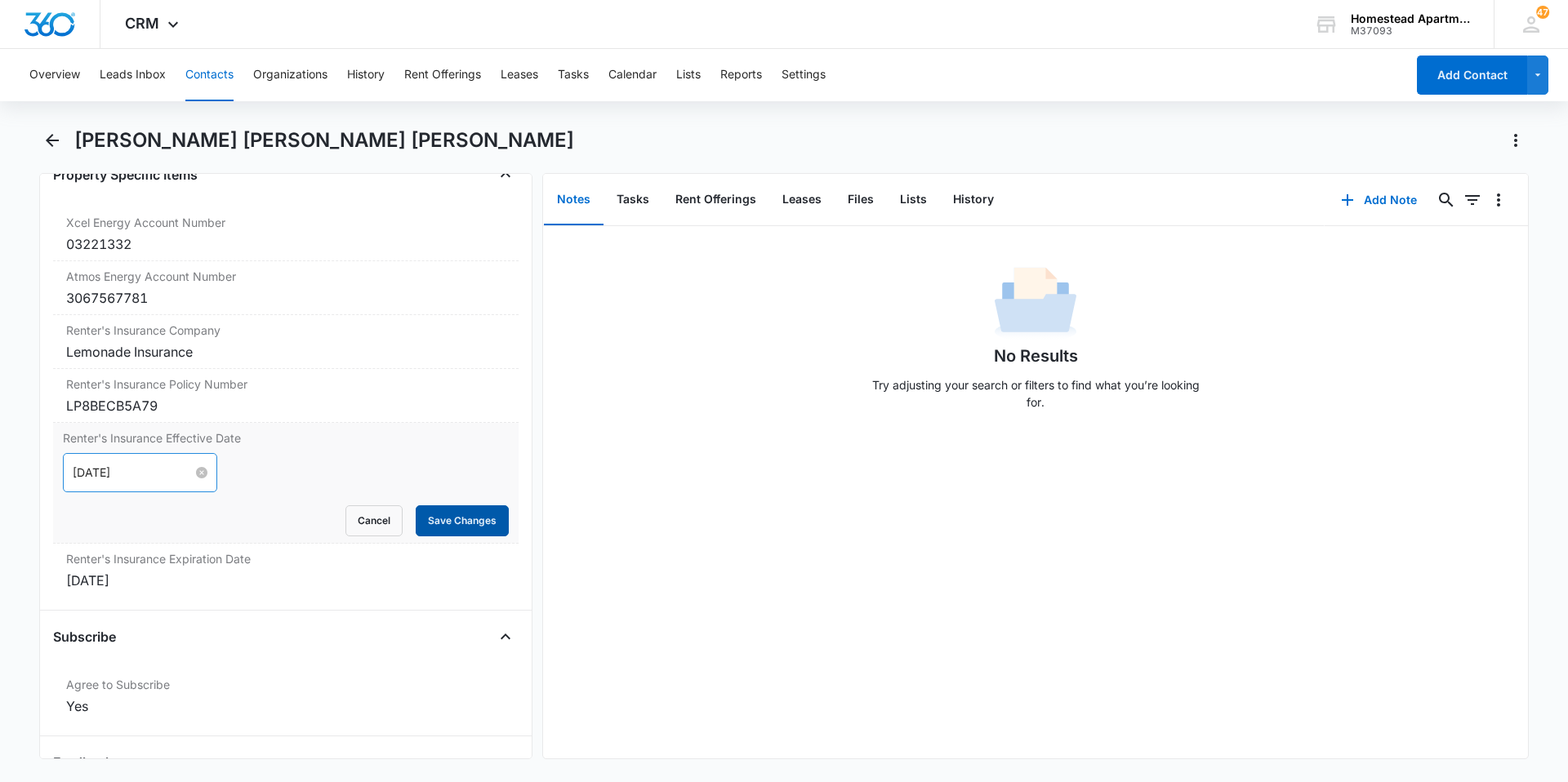
click at [453, 521] on button "Save Changes" at bounding box center [462, 521] width 93 height 31
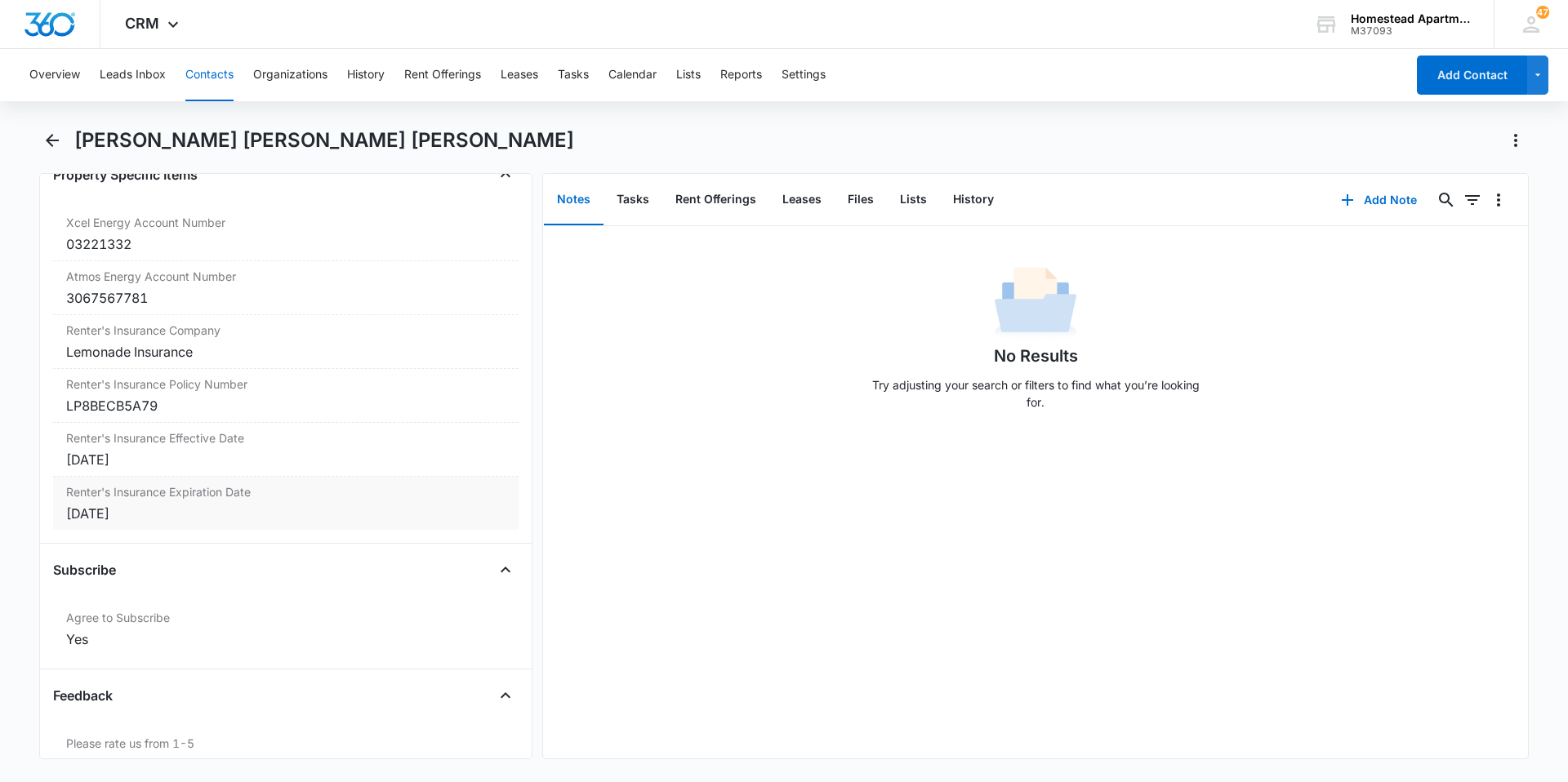
click at [141, 519] on div "Sep 11, 2025" at bounding box center [286, 514] width 439 height 20
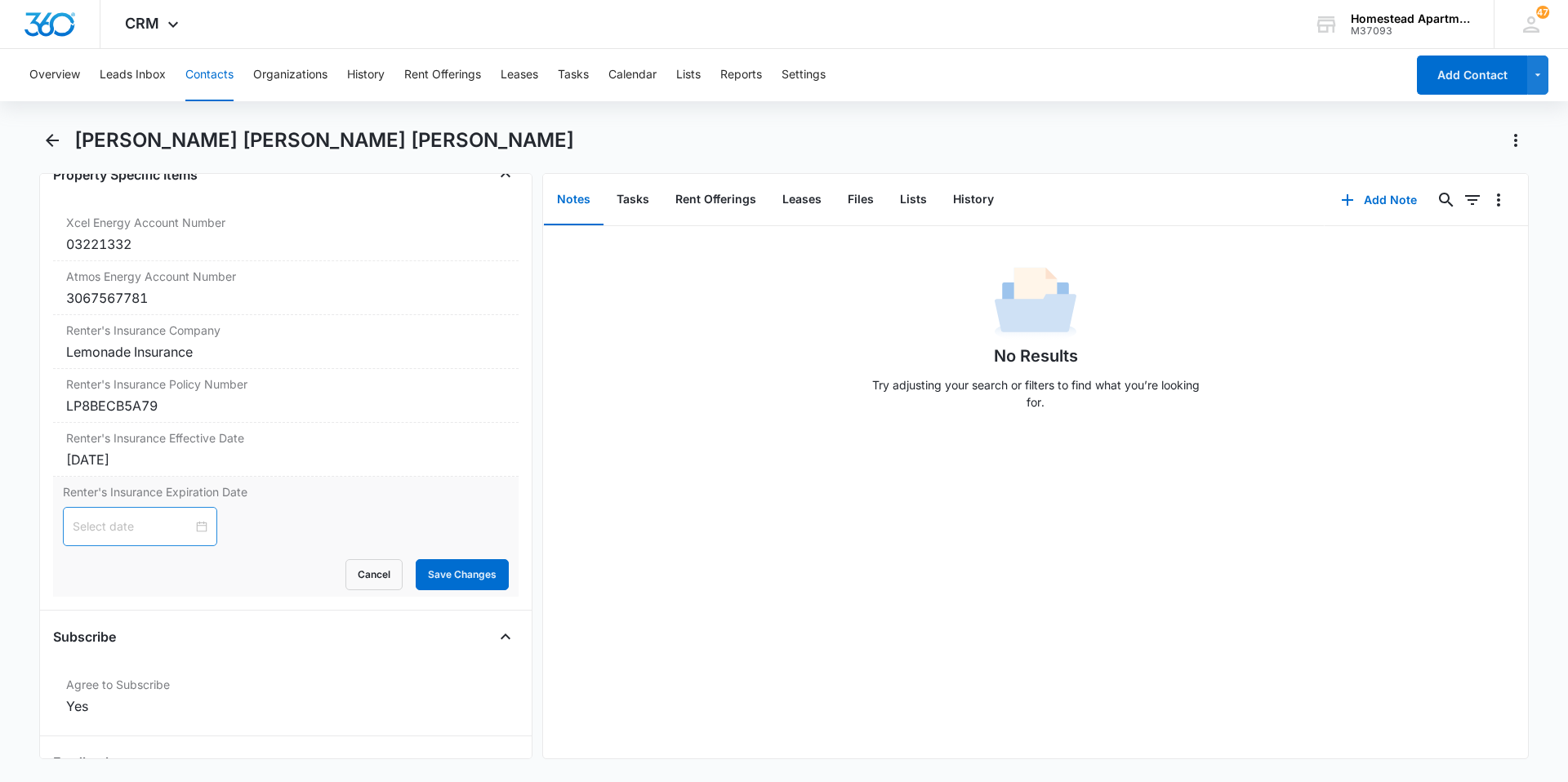
click at [192, 526] on div at bounding box center [140, 526] width 135 height 18
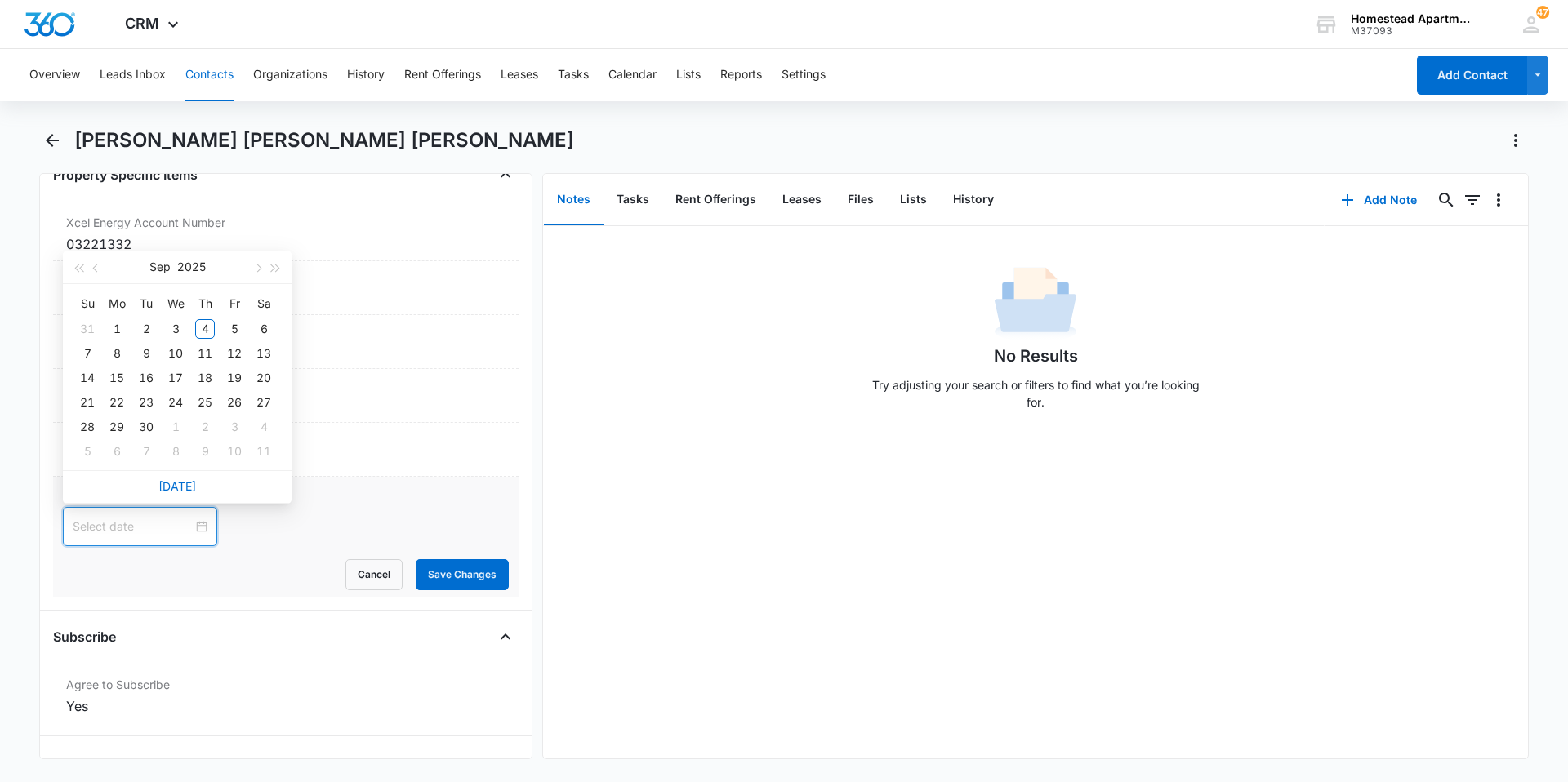
type input "Oct 11, 2025"
type input "Sep 6, 2025"
click at [270, 258] on button "button" at bounding box center [276, 267] width 18 height 33
type input "Sep 11, 2026"
click at [236, 352] on div "11" at bounding box center [235, 354] width 20 height 20
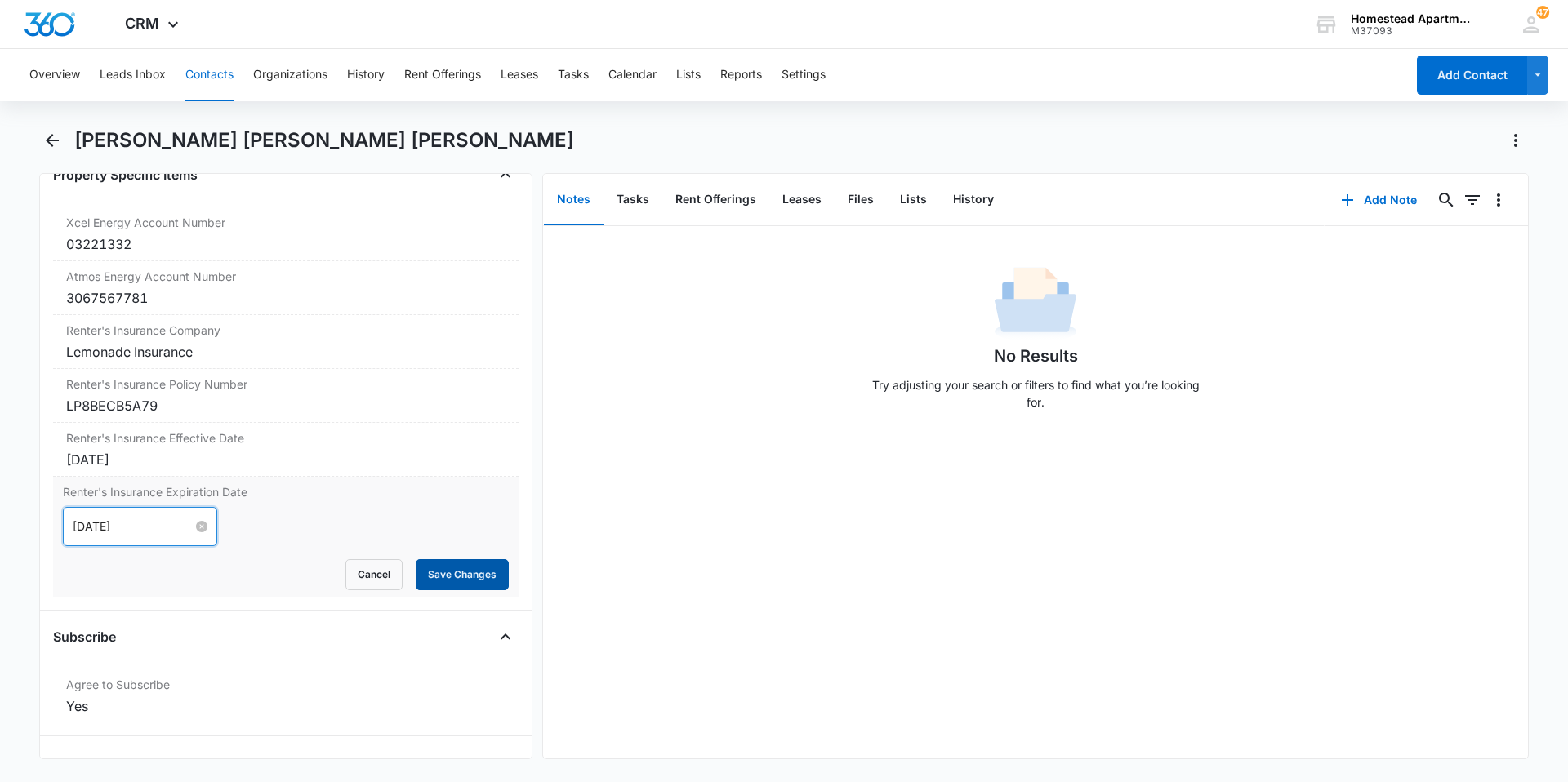
click at [447, 574] on button "Save Changes" at bounding box center [462, 575] width 93 height 31
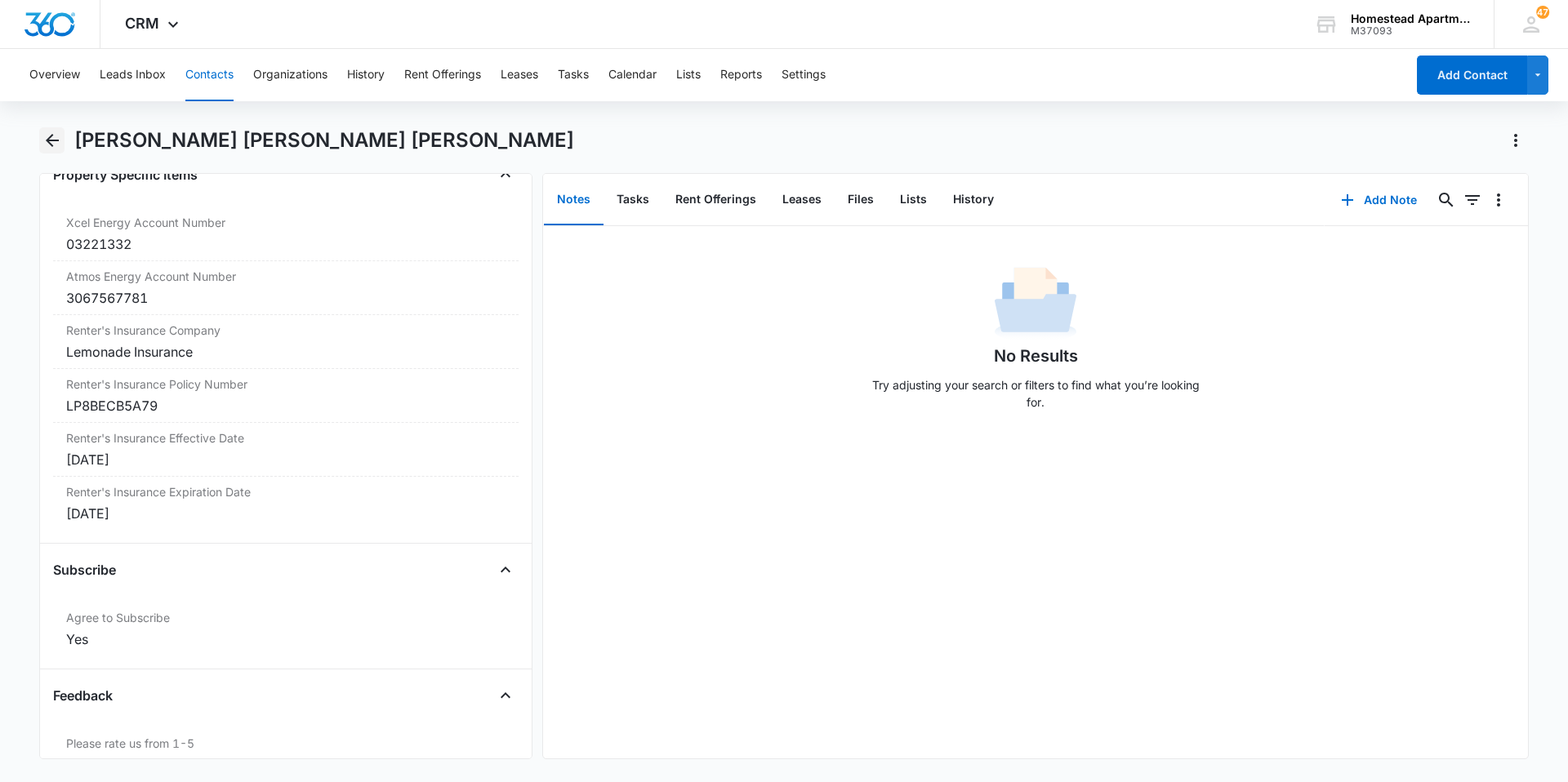
click at [49, 136] on icon "Back" at bounding box center [53, 141] width 20 height 20
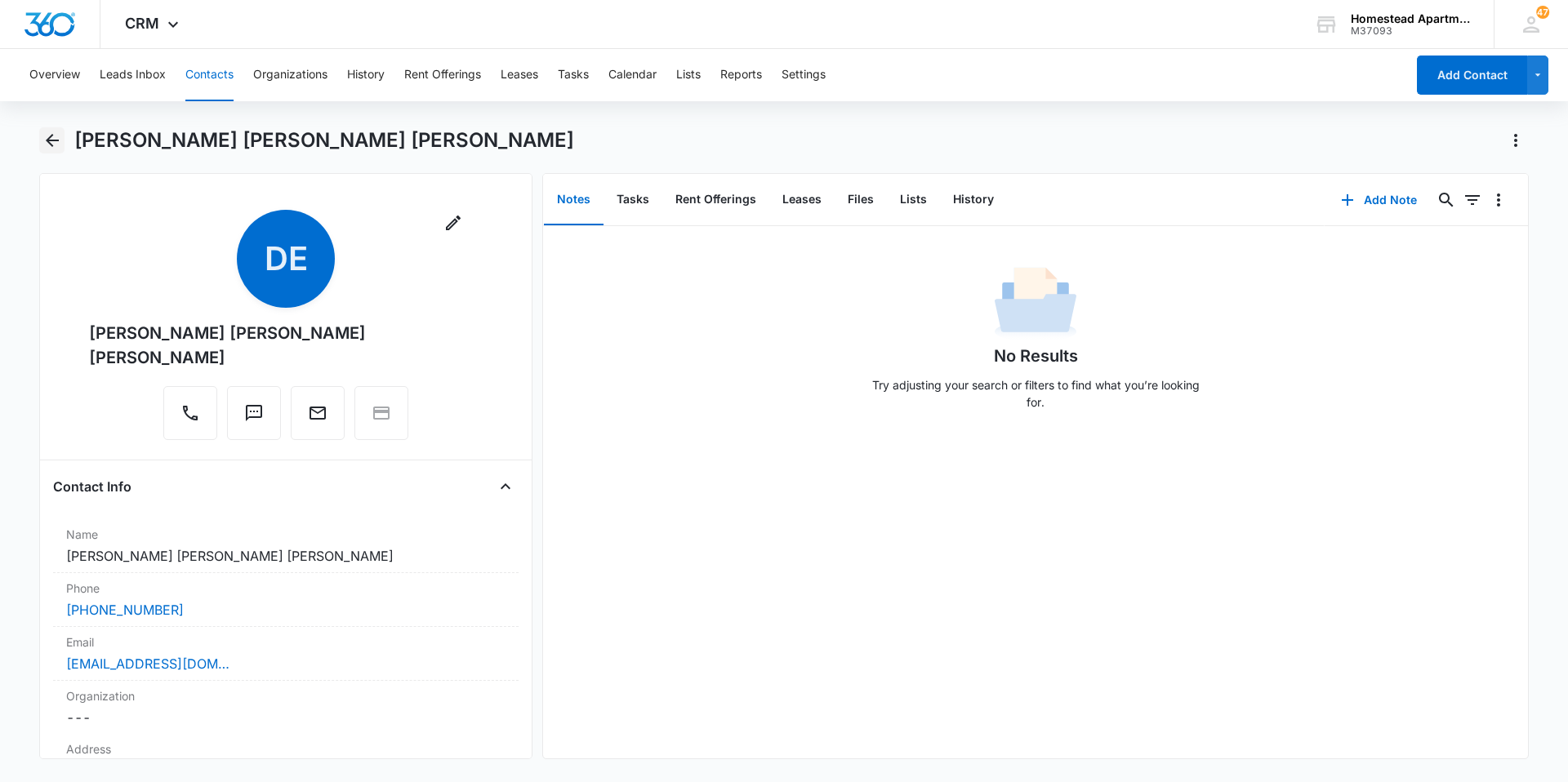
click at [55, 138] on icon "Back" at bounding box center [53, 141] width 20 height 20
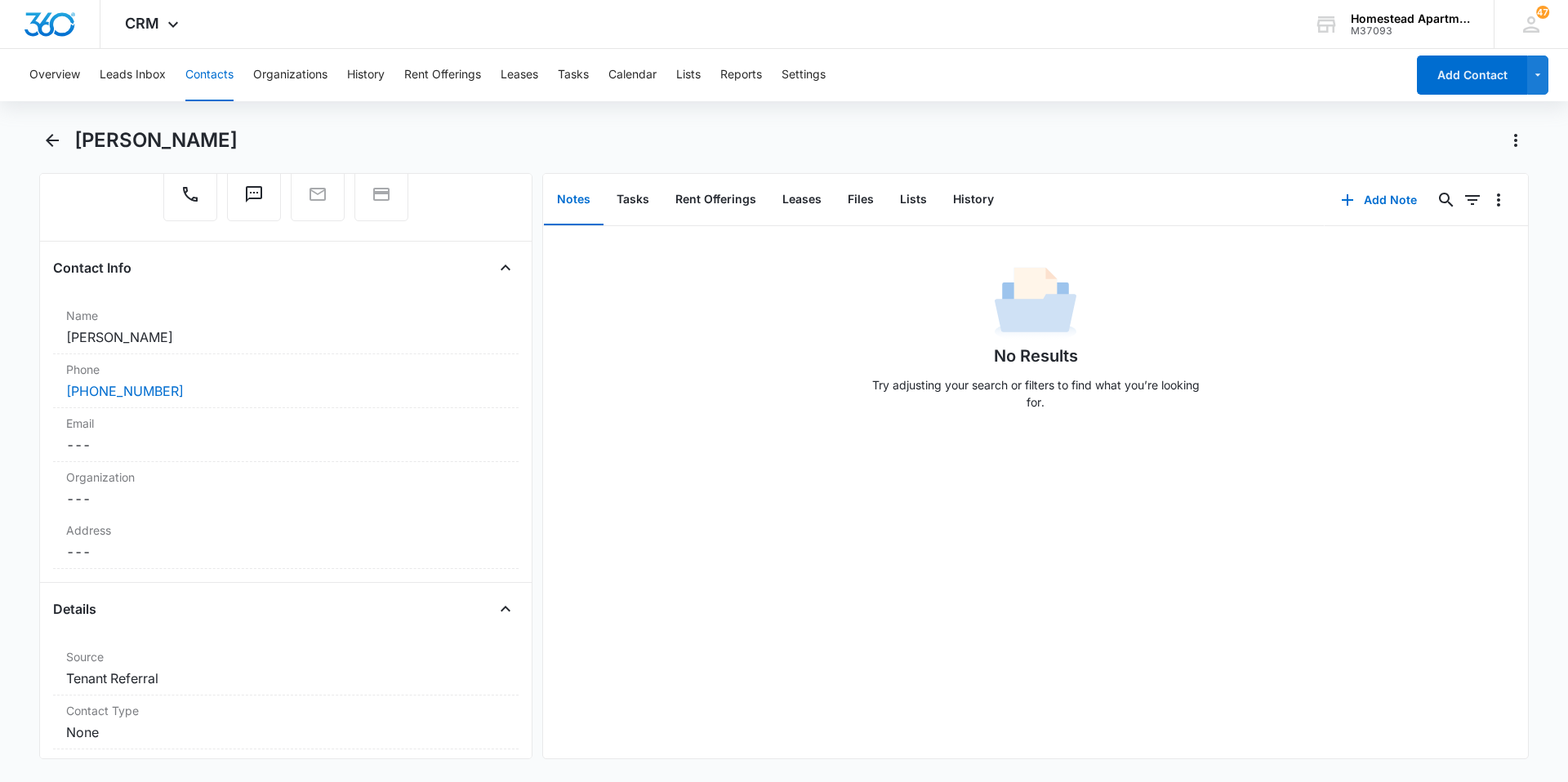
scroll to position [164, 0]
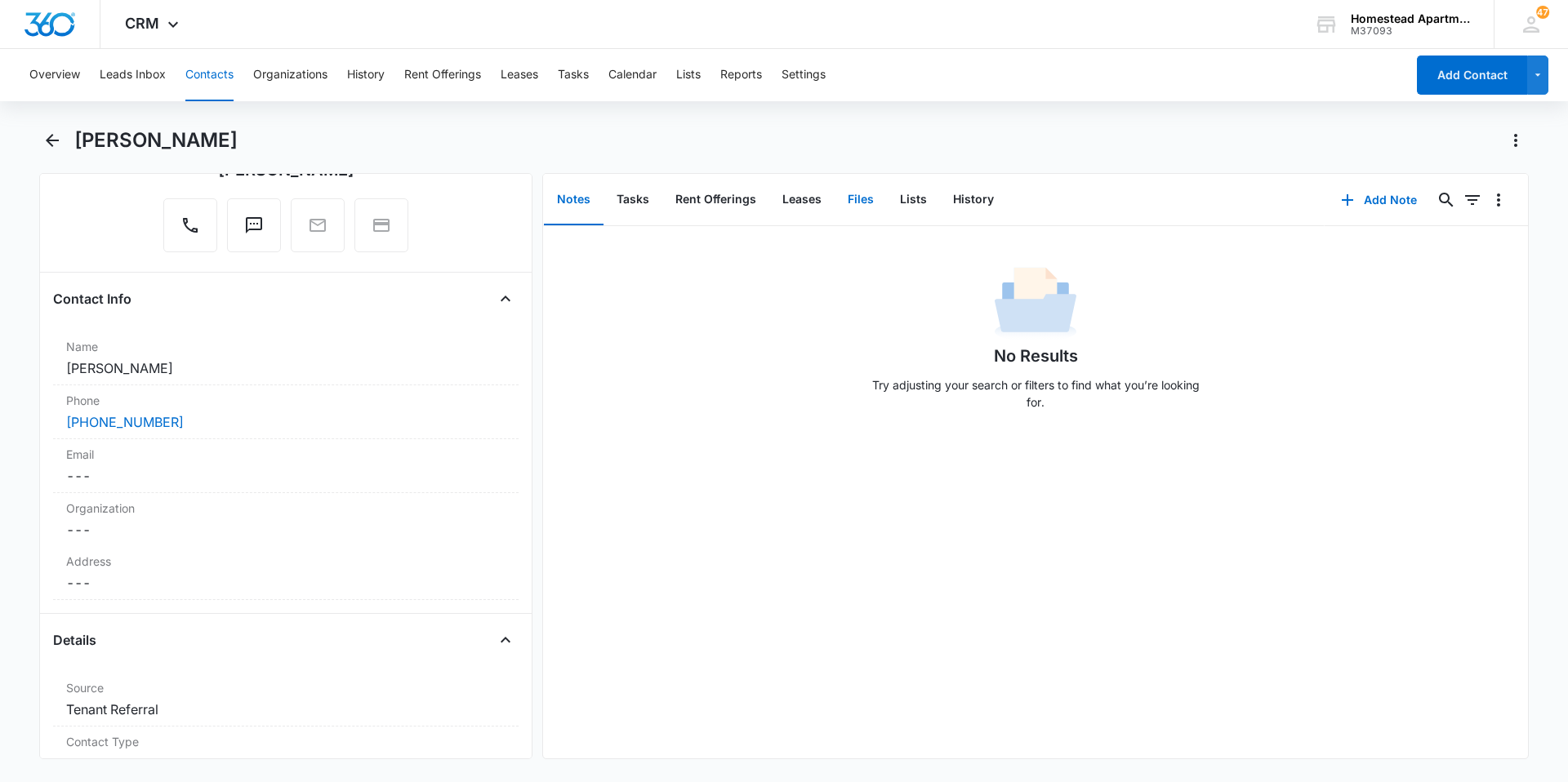
click at [856, 196] on button "Files" at bounding box center [860, 200] width 52 height 51
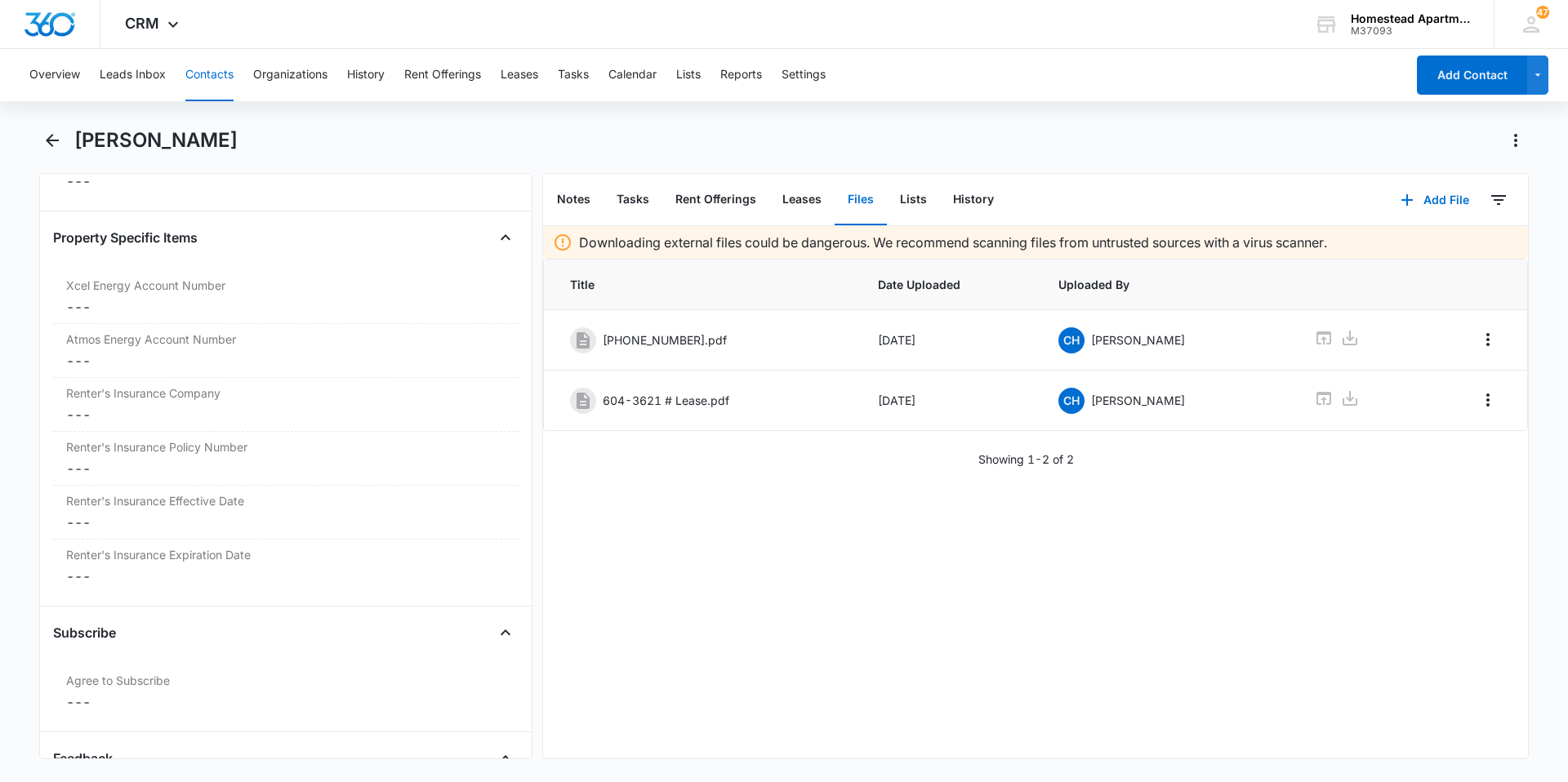
scroll to position [3267, 0]
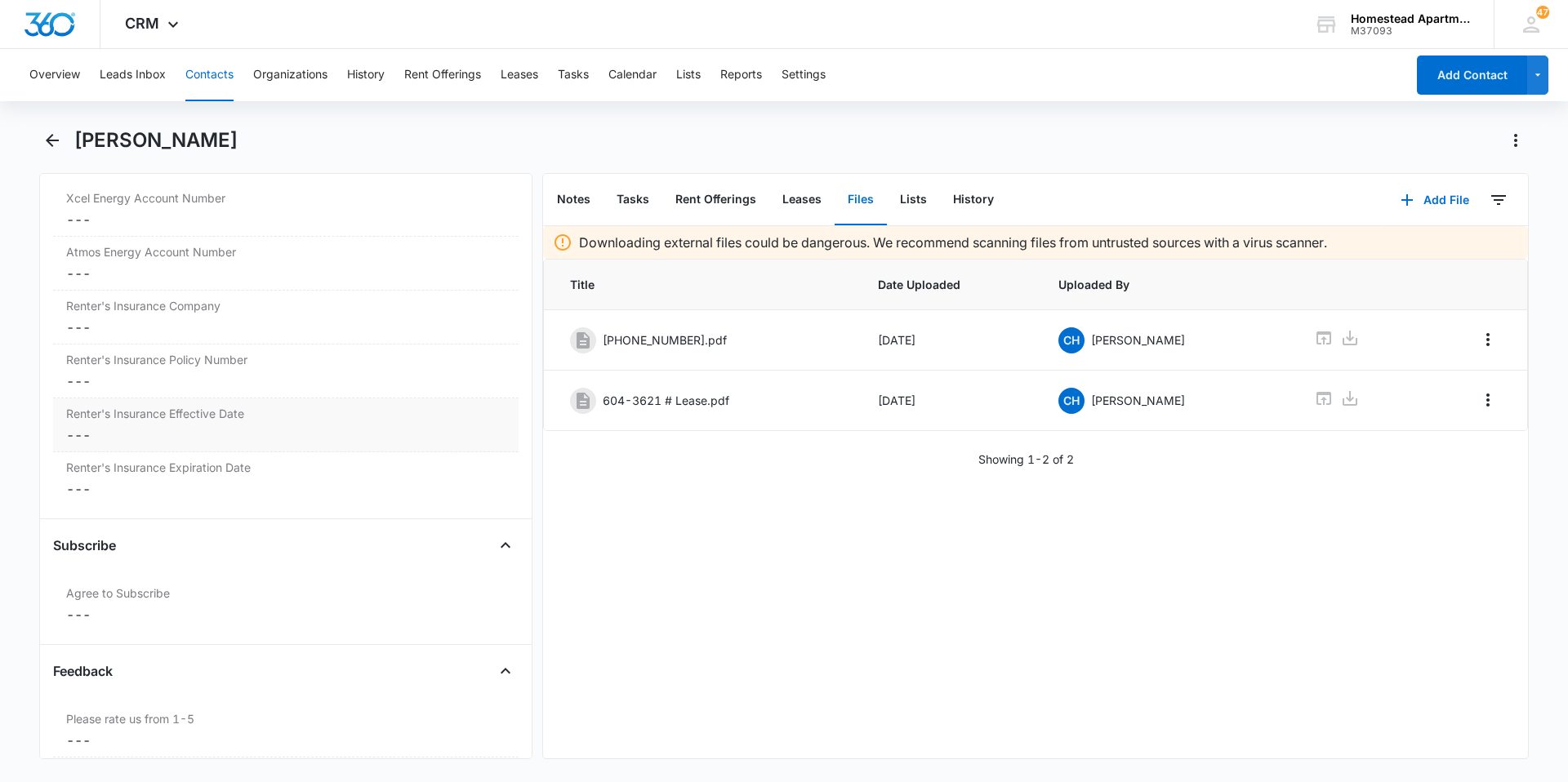
drag, startPoint x: 75, startPoint y: 426, endPoint x: 362, endPoint y: 427, distance: 287.0
click at [362, 427] on dd "Cancel Save Changes ---" at bounding box center [286, 436] width 439 height 20
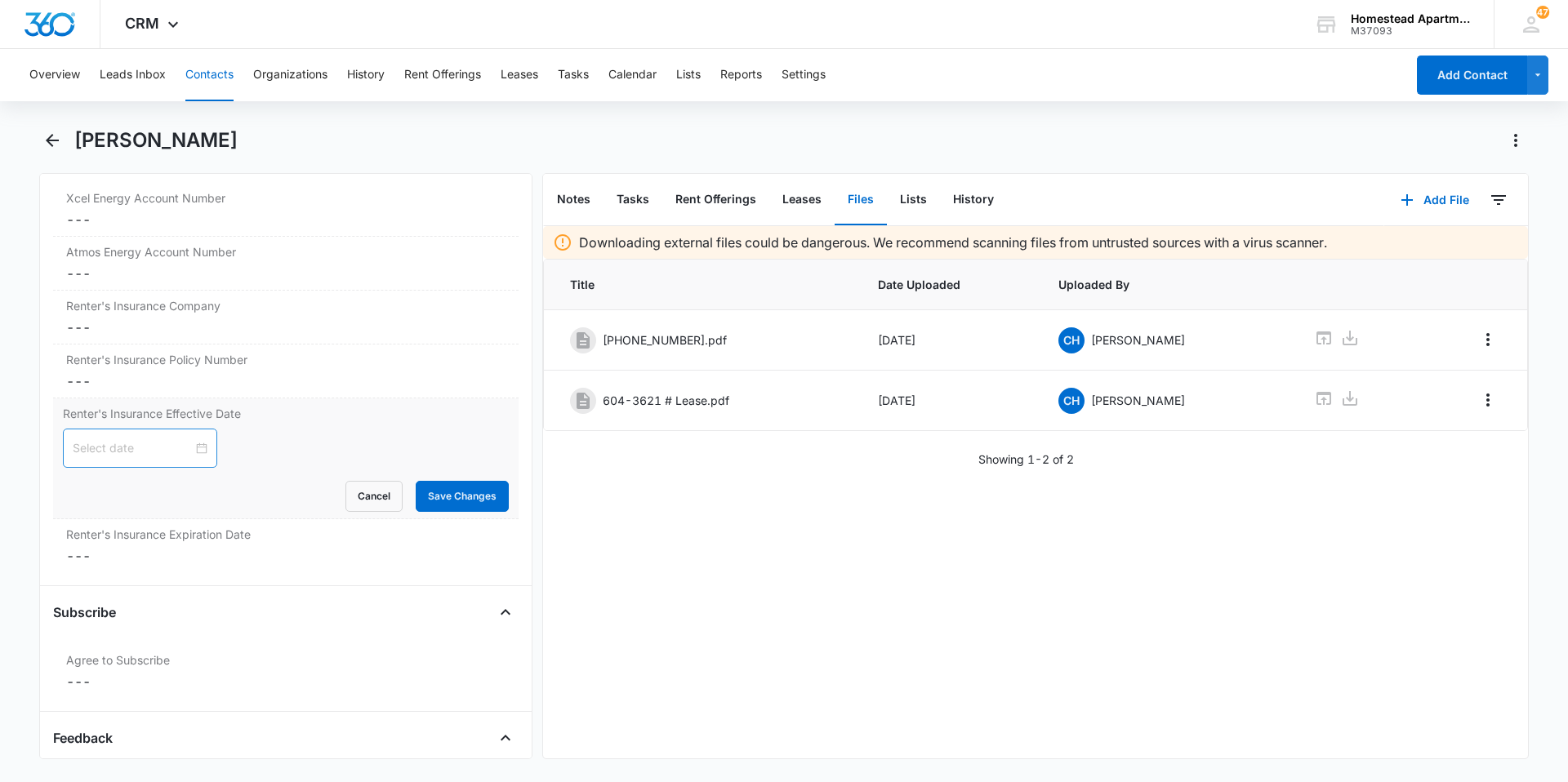
click at [195, 450] on div at bounding box center [140, 448] width 135 height 18
click at [194, 450] on div at bounding box center [140, 448] width 135 height 18
type input "Sep 5, 2025"
click at [240, 539] on td "5" at bounding box center [235, 549] width 29 height 25
click at [469, 500] on button "Save Changes" at bounding box center [462, 496] width 93 height 31
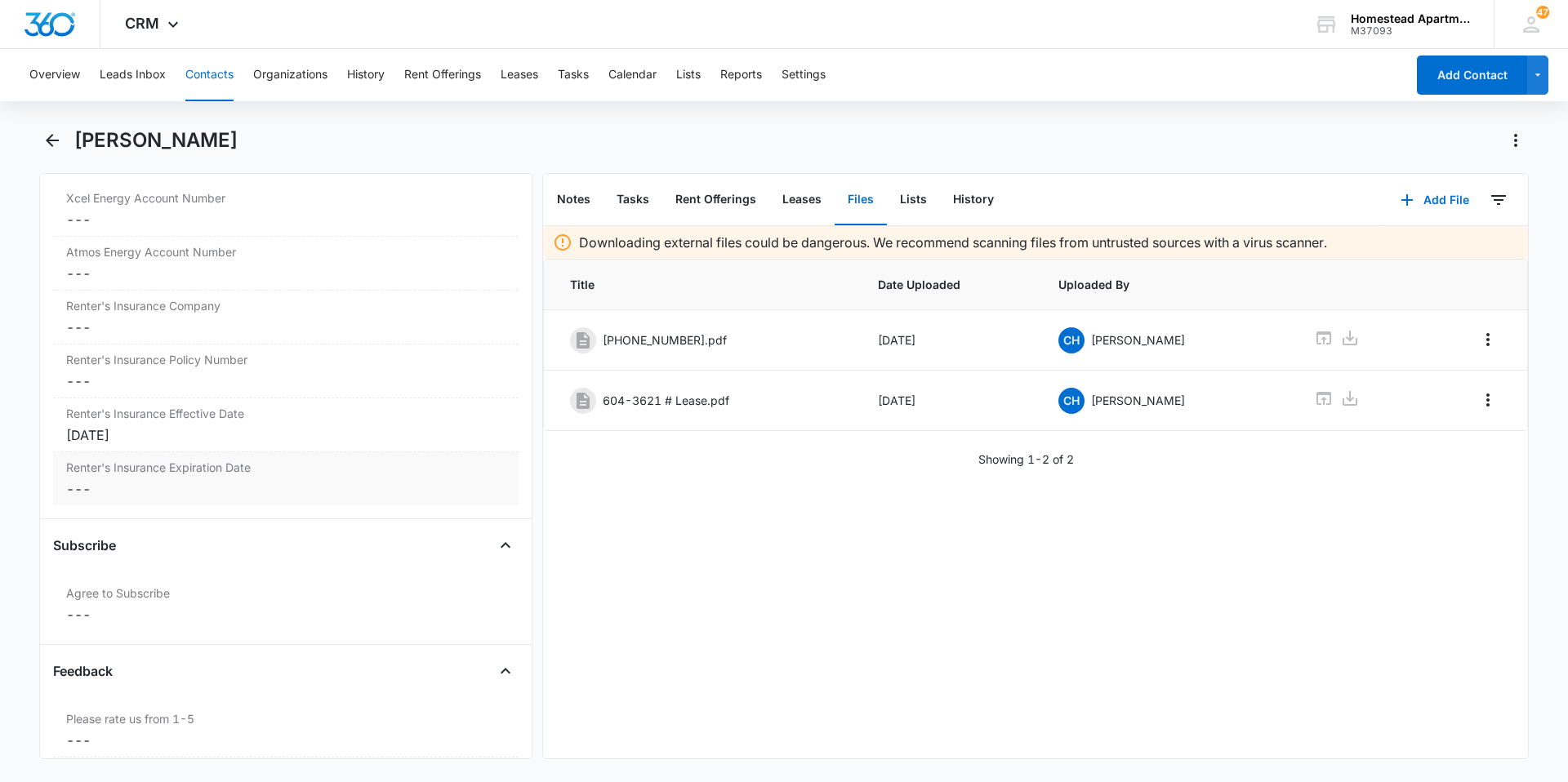
click at [94, 482] on dd "Cancel Save Changes ---" at bounding box center [286, 489] width 439 height 20
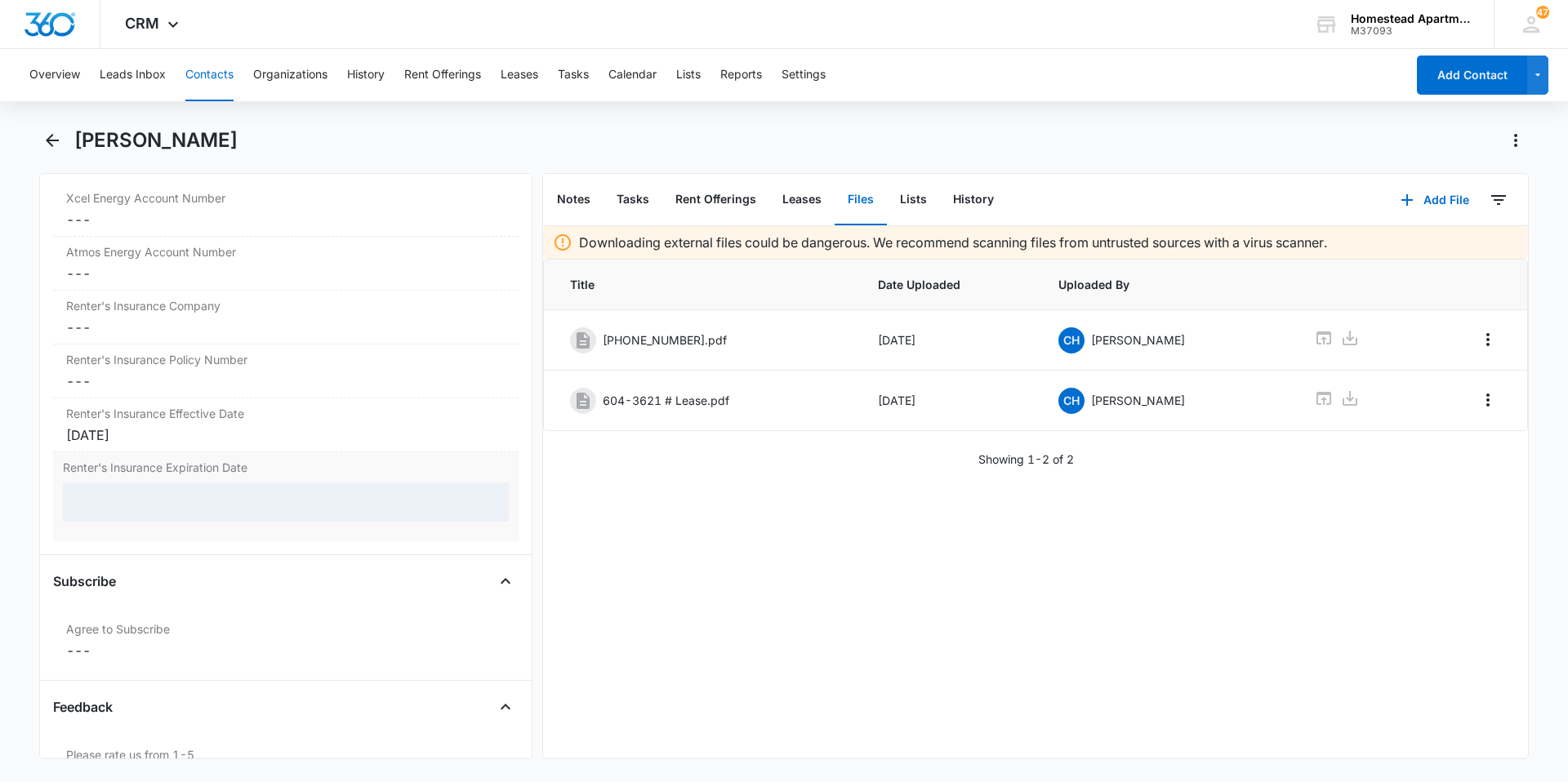
click at [94, 482] on div "Renter's Insurance Expiration Date" at bounding box center [286, 497] width 466 height 89
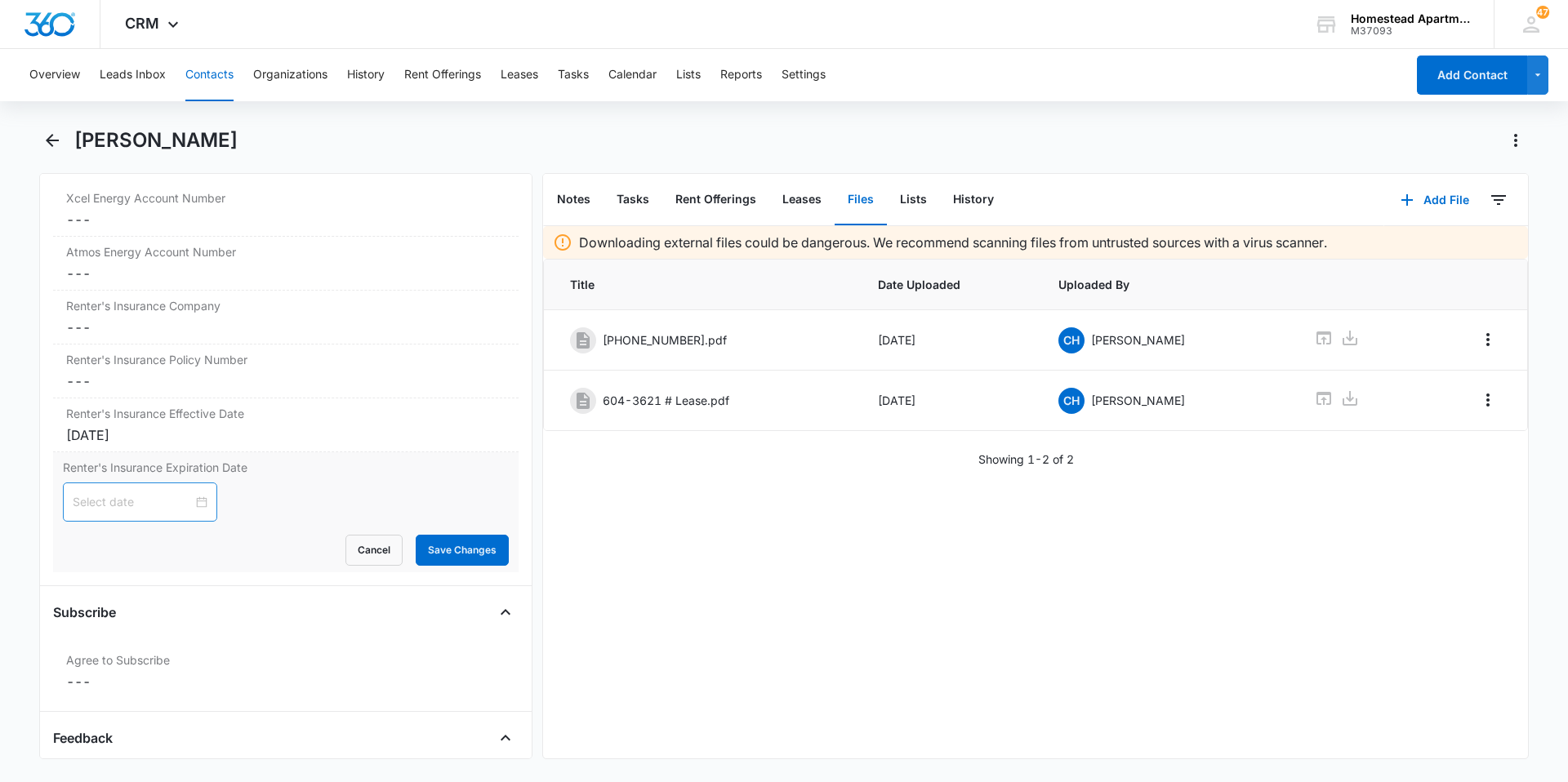
click at [188, 505] on div at bounding box center [140, 502] width 135 height 18
type input "Sep 5, 2025"
click at [259, 545] on span "button" at bounding box center [256, 543] width 8 height 8
click at [92, 539] on button "button" at bounding box center [96, 542] width 18 height 33
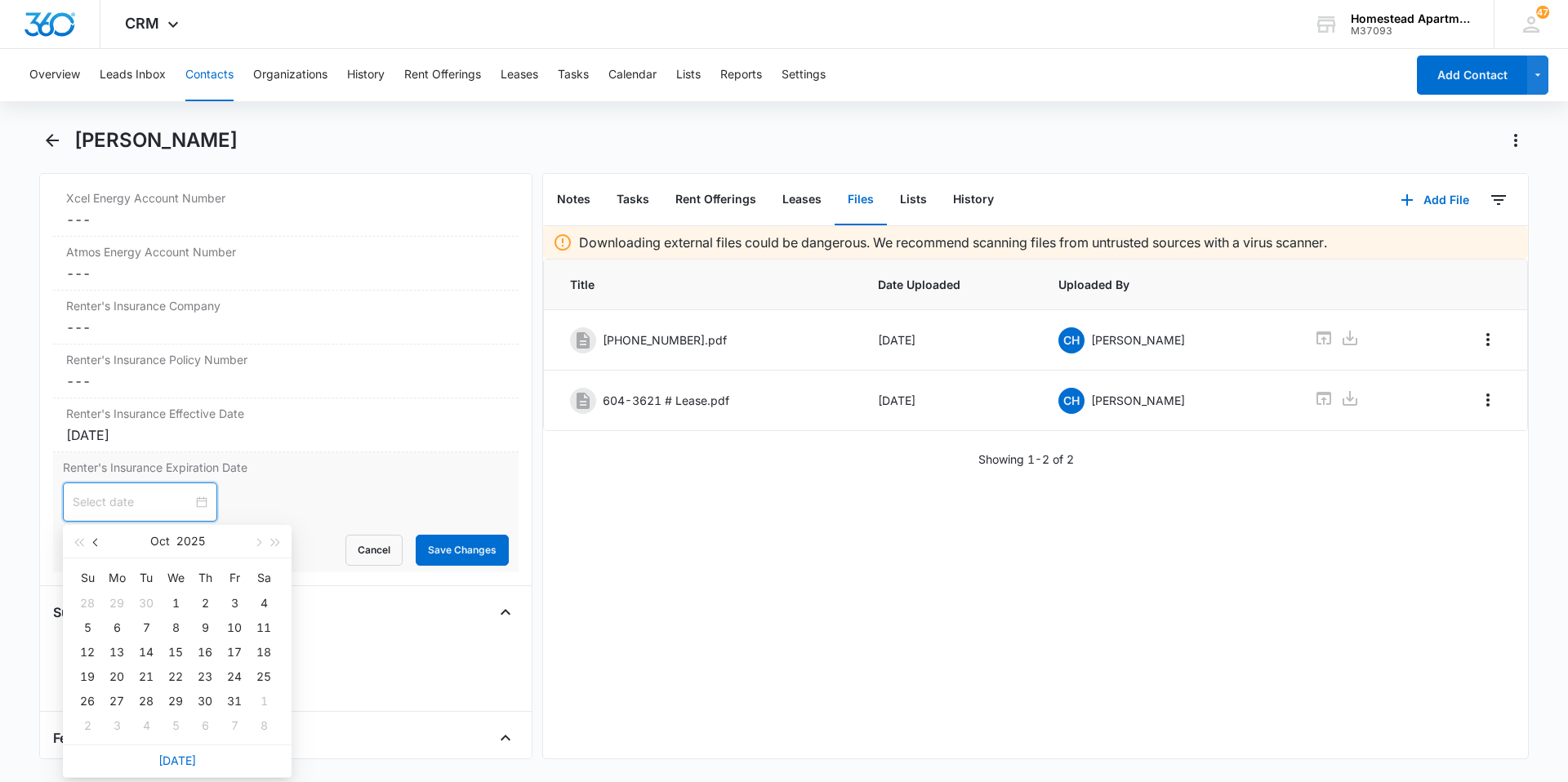
click at [92, 539] on button "button" at bounding box center [96, 542] width 18 height 33
click at [276, 541] on span "button" at bounding box center [276, 543] width 8 height 8
type input "Sep 5, 2026"
click at [261, 597] on div "5" at bounding box center [264, 604] width 20 height 20
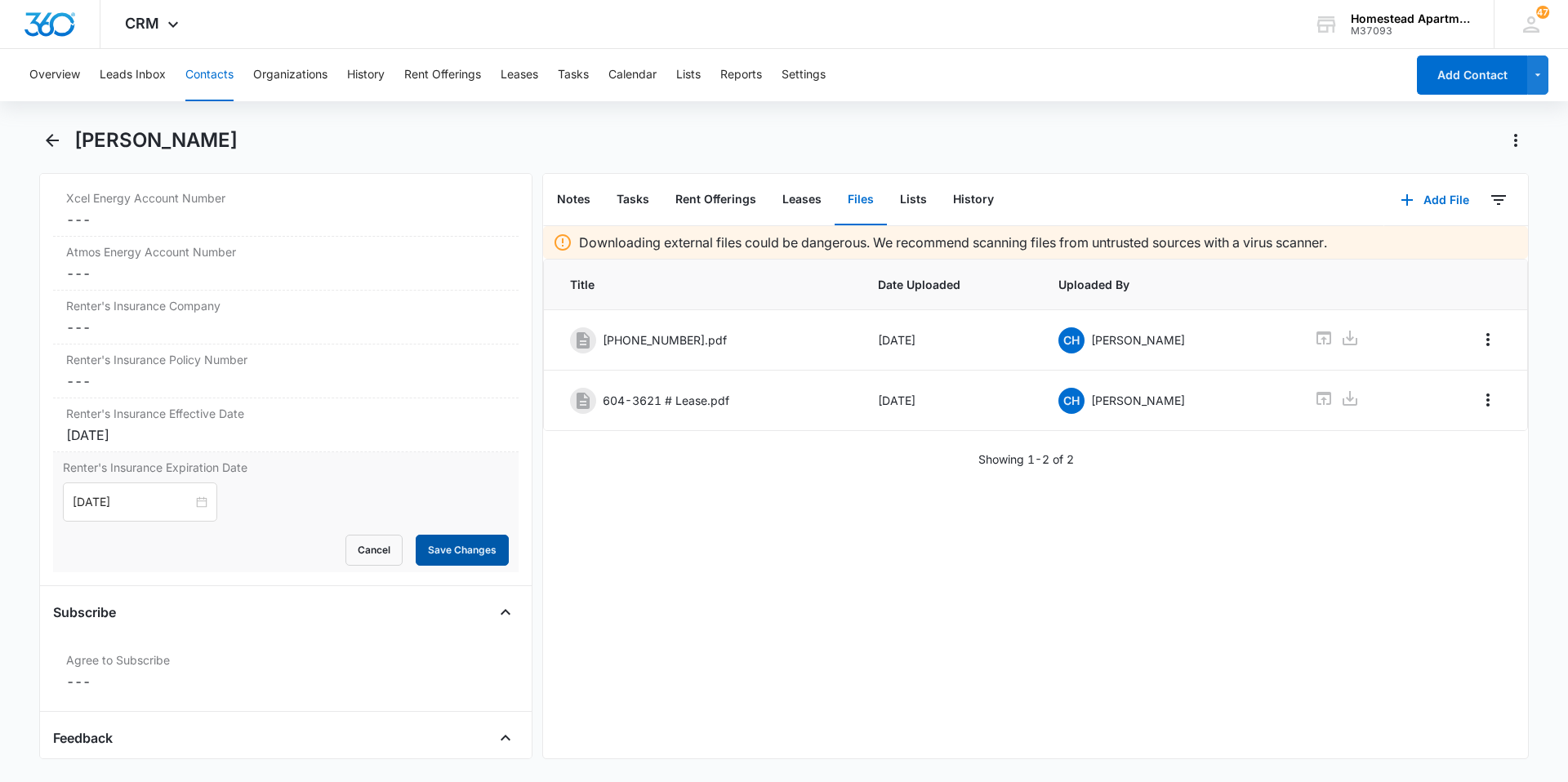
click at [443, 537] on button "Save Changes" at bounding box center [462, 550] width 93 height 31
click at [49, 136] on icon "Back" at bounding box center [53, 141] width 20 height 20
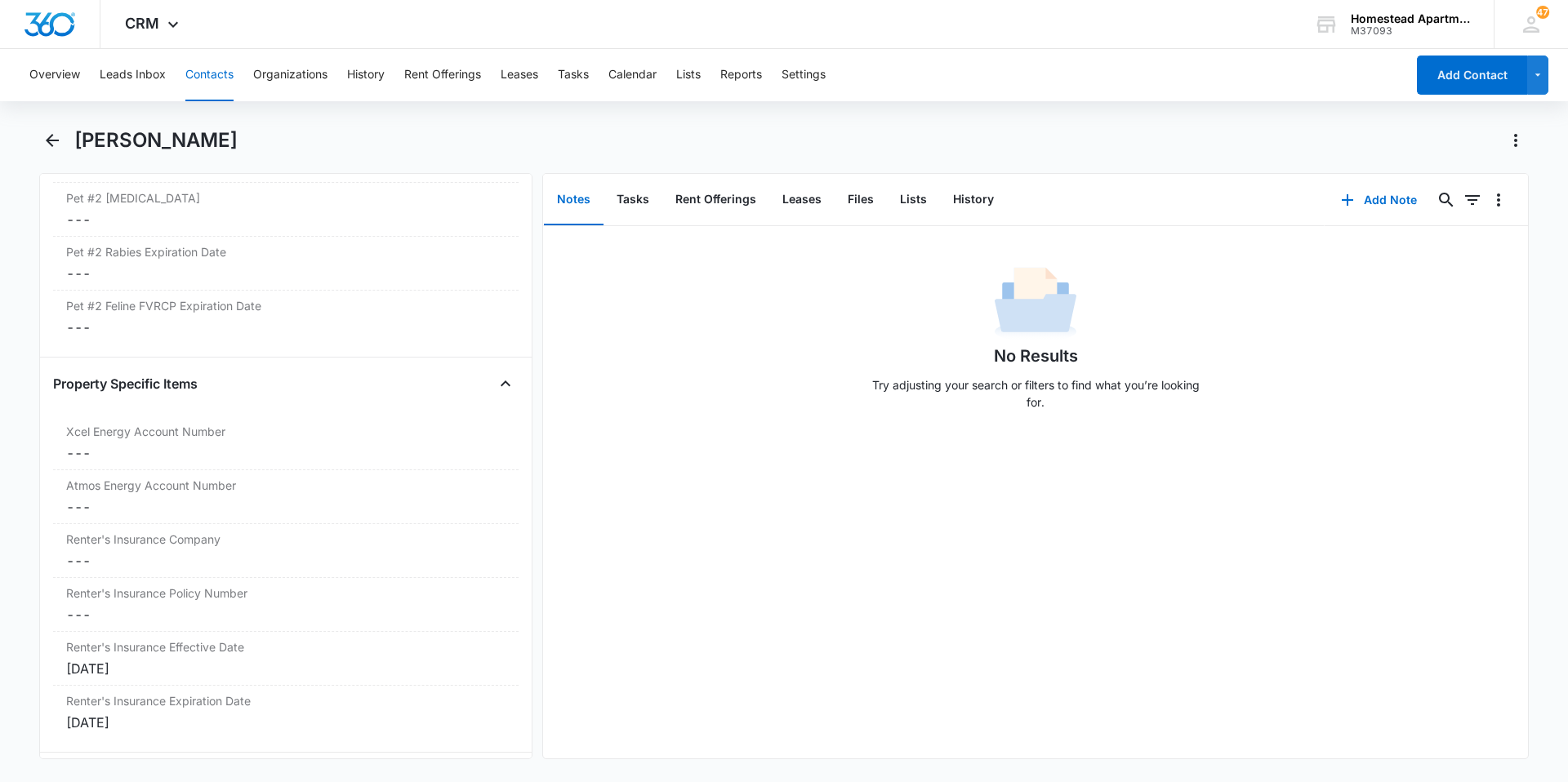
scroll to position [3103, 0]
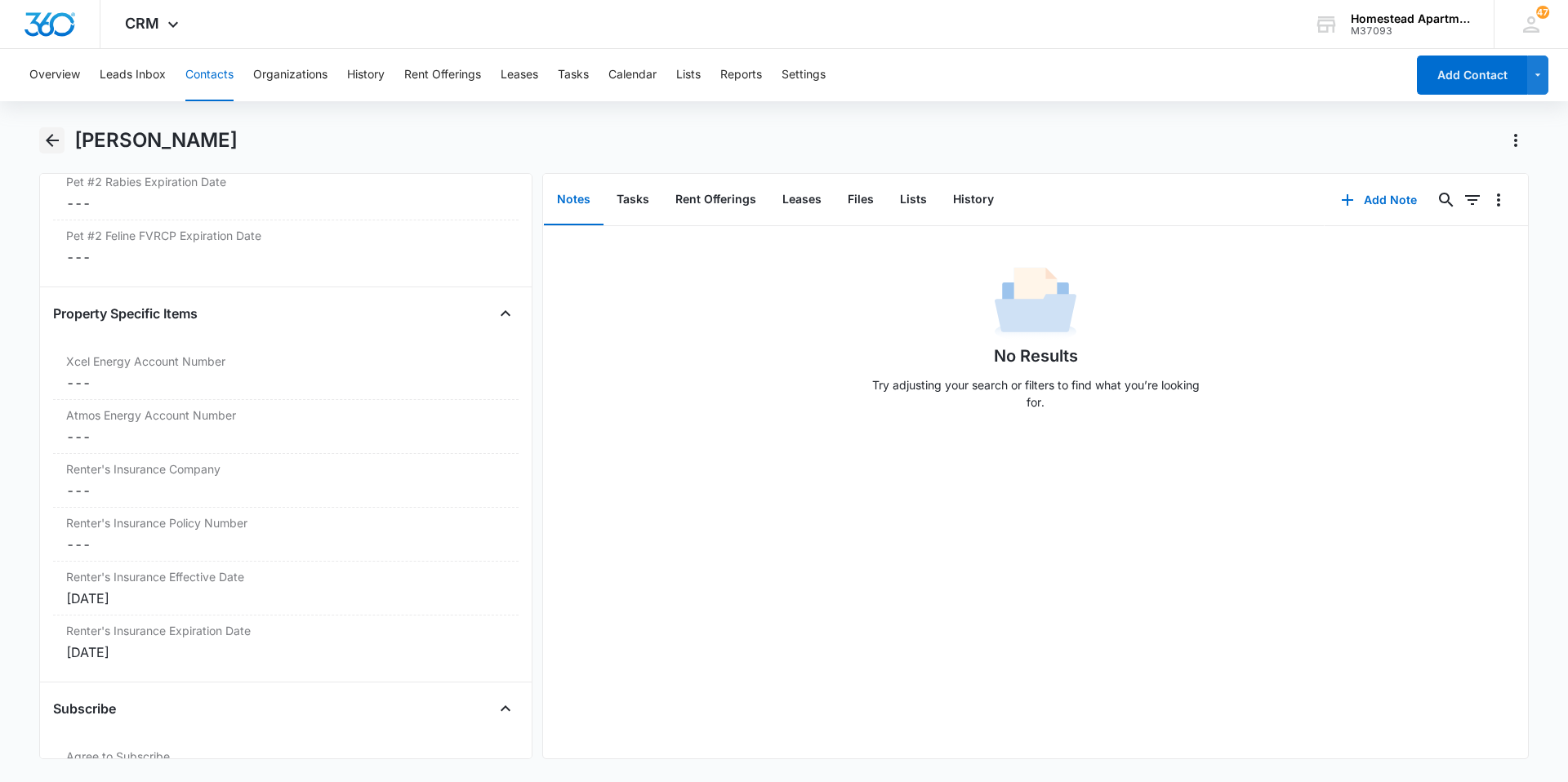
click at [47, 134] on icon "Back" at bounding box center [53, 141] width 20 height 20
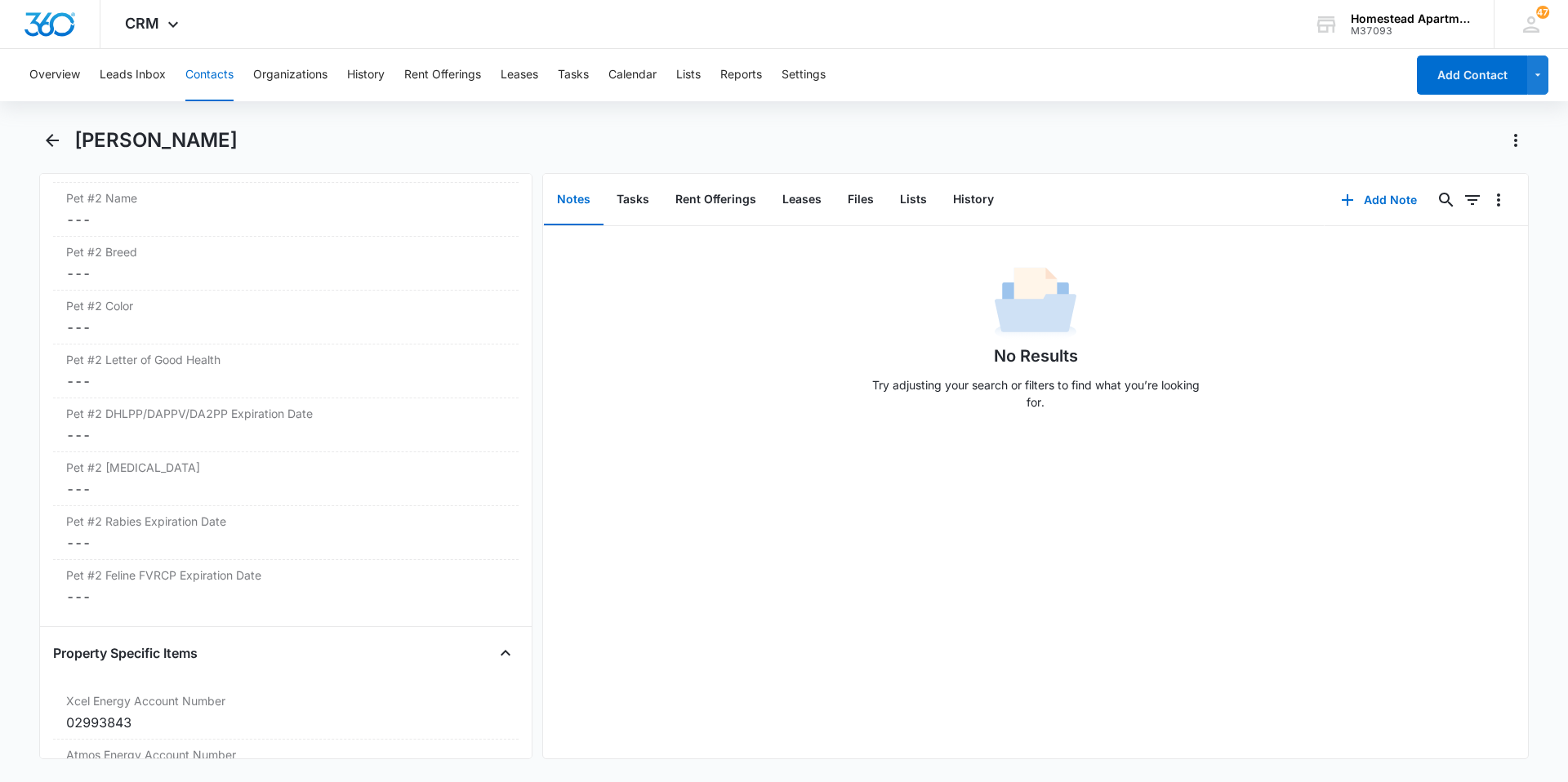
scroll to position [3267, 0]
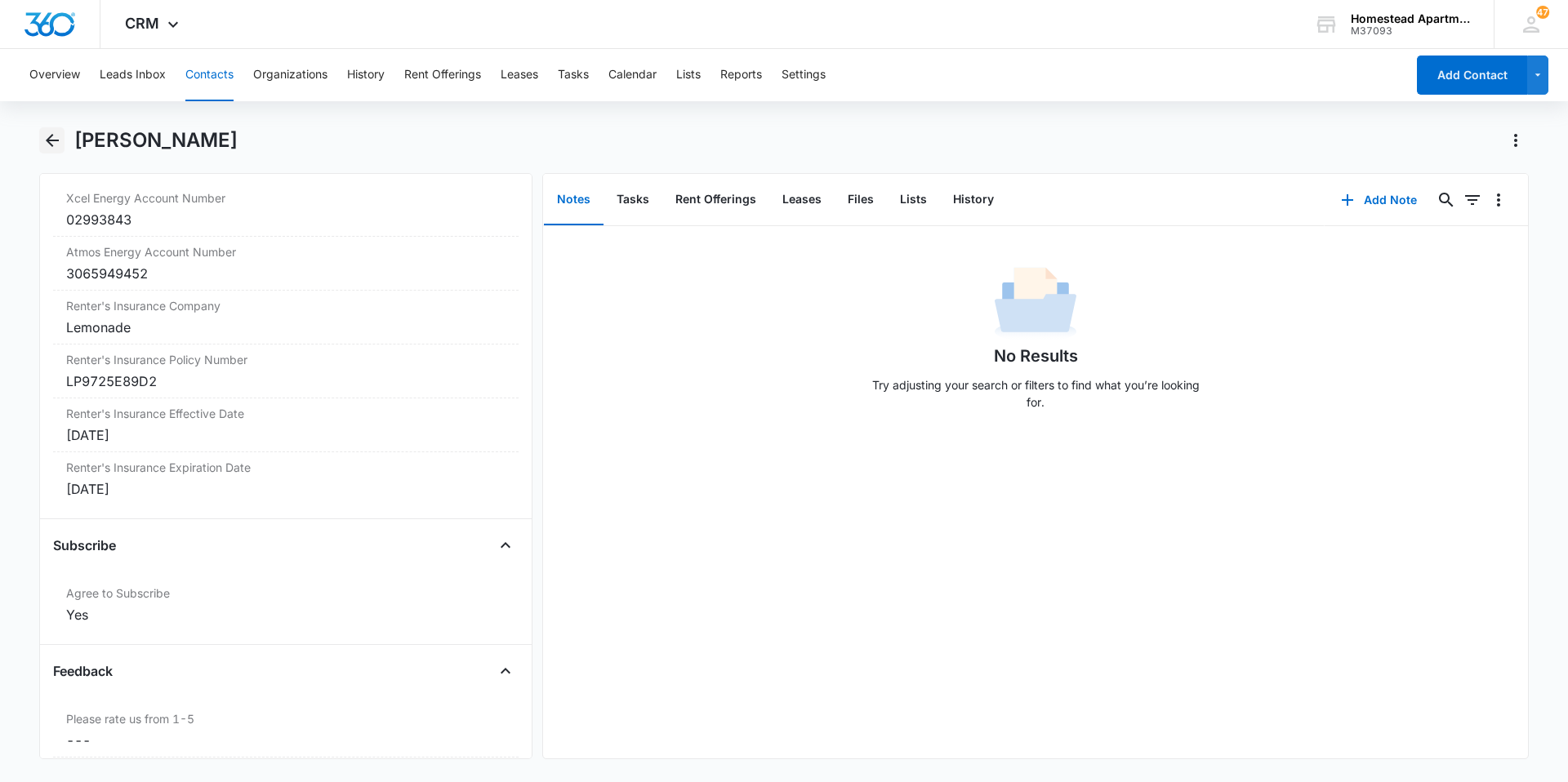
click at [52, 136] on icon "Back" at bounding box center [52, 140] width 13 height 13
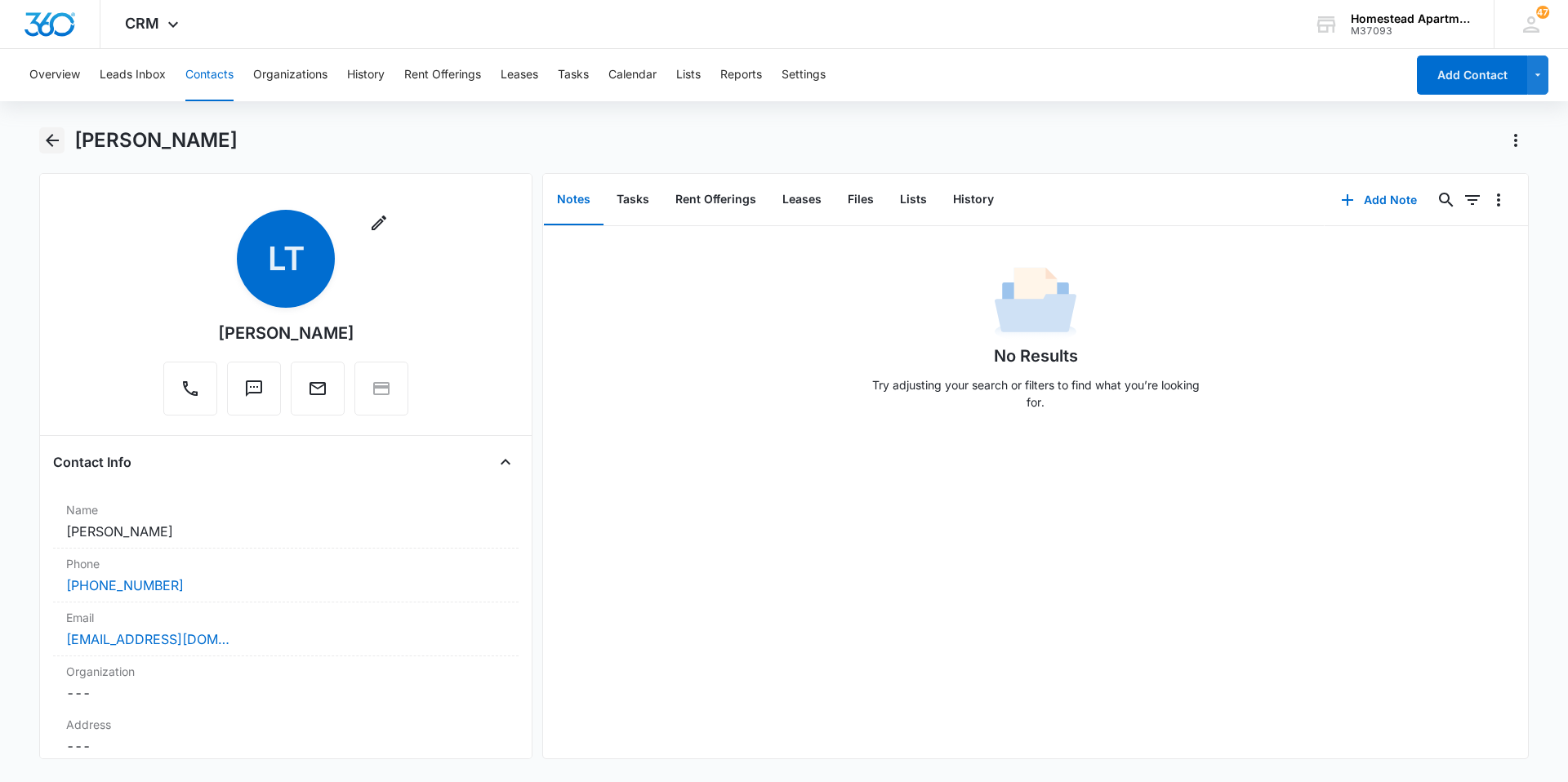
click at [52, 136] on icon "Back" at bounding box center [52, 140] width 13 height 13
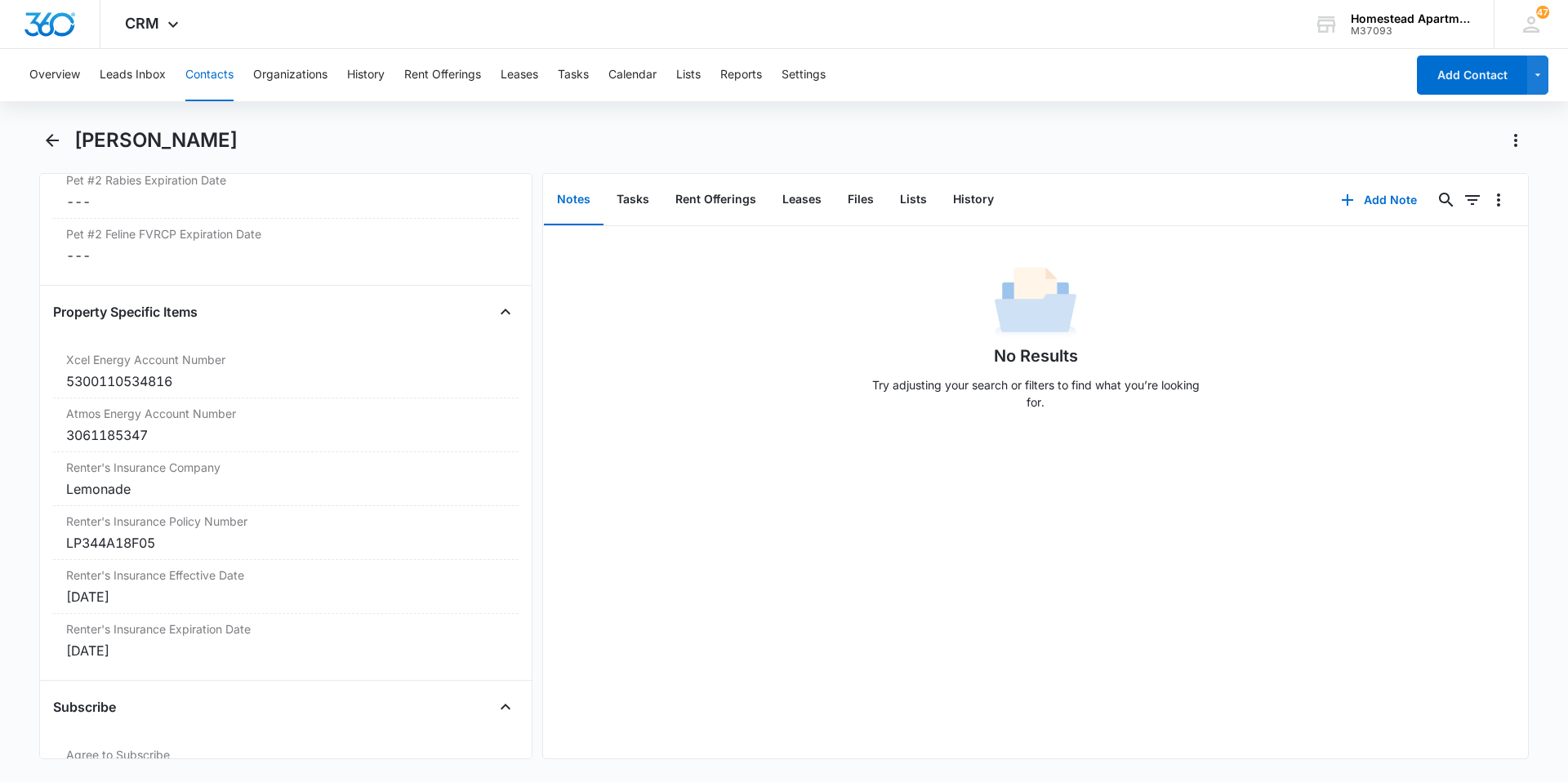
scroll to position [3107, 0]
click at [128, 598] on div "[DATE]" at bounding box center [286, 596] width 439 height 20
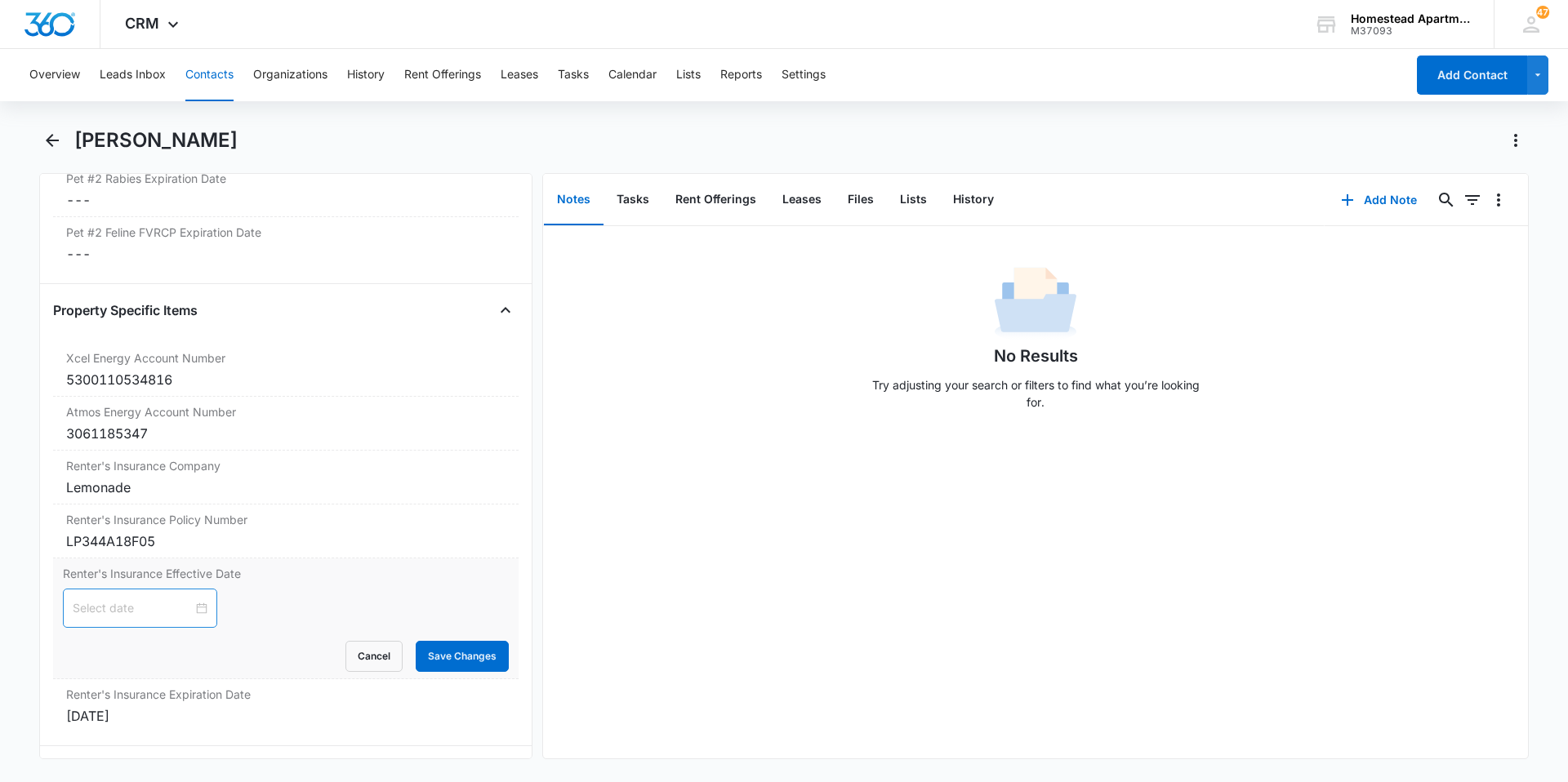
click at [186, 608] on div at bounding box center [140, 608] width 135 height 18
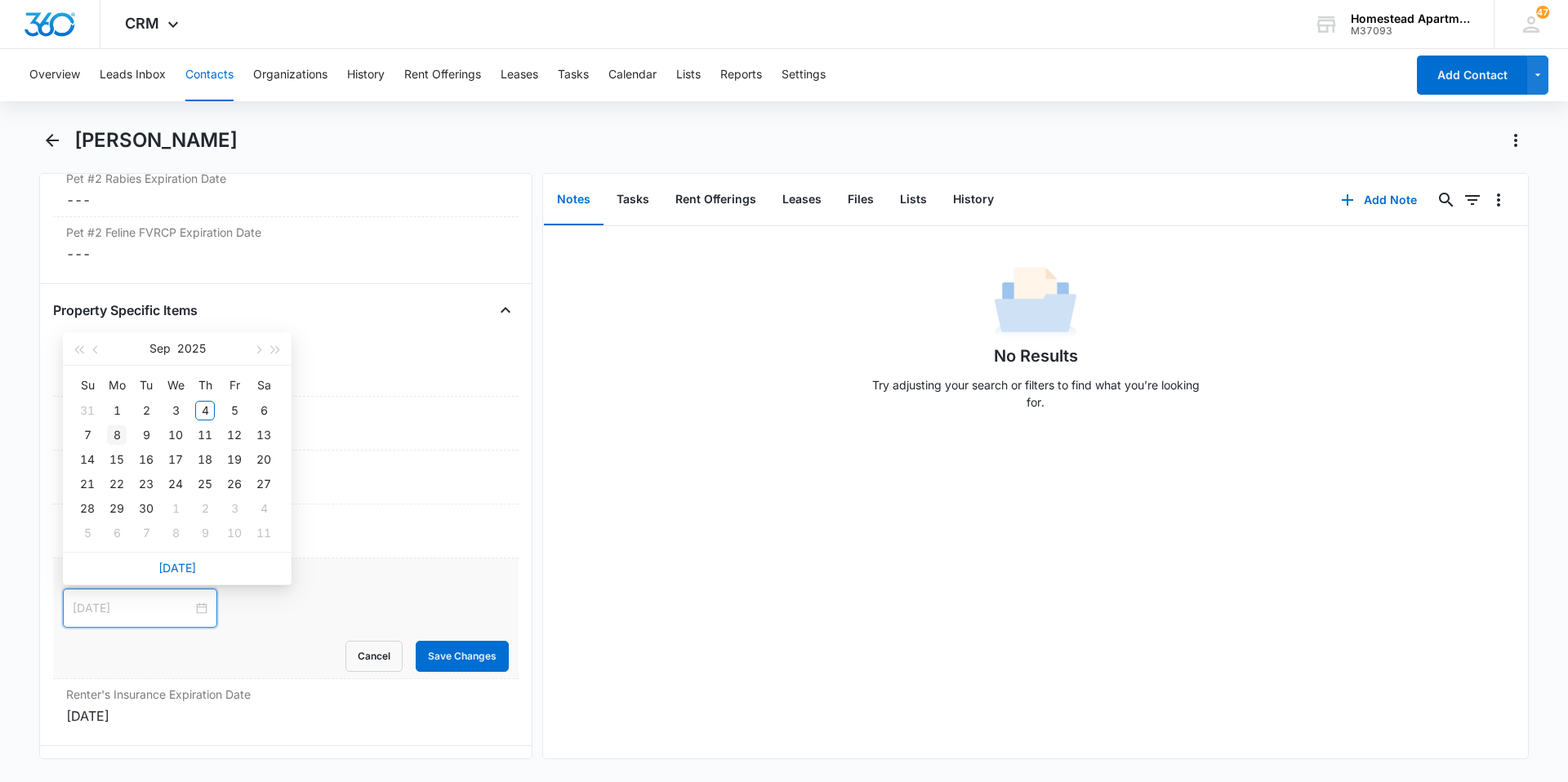
type input "[DATE]"
click at [123, 431] on div "8" at bounding box center [117, 436] width 20 height 20
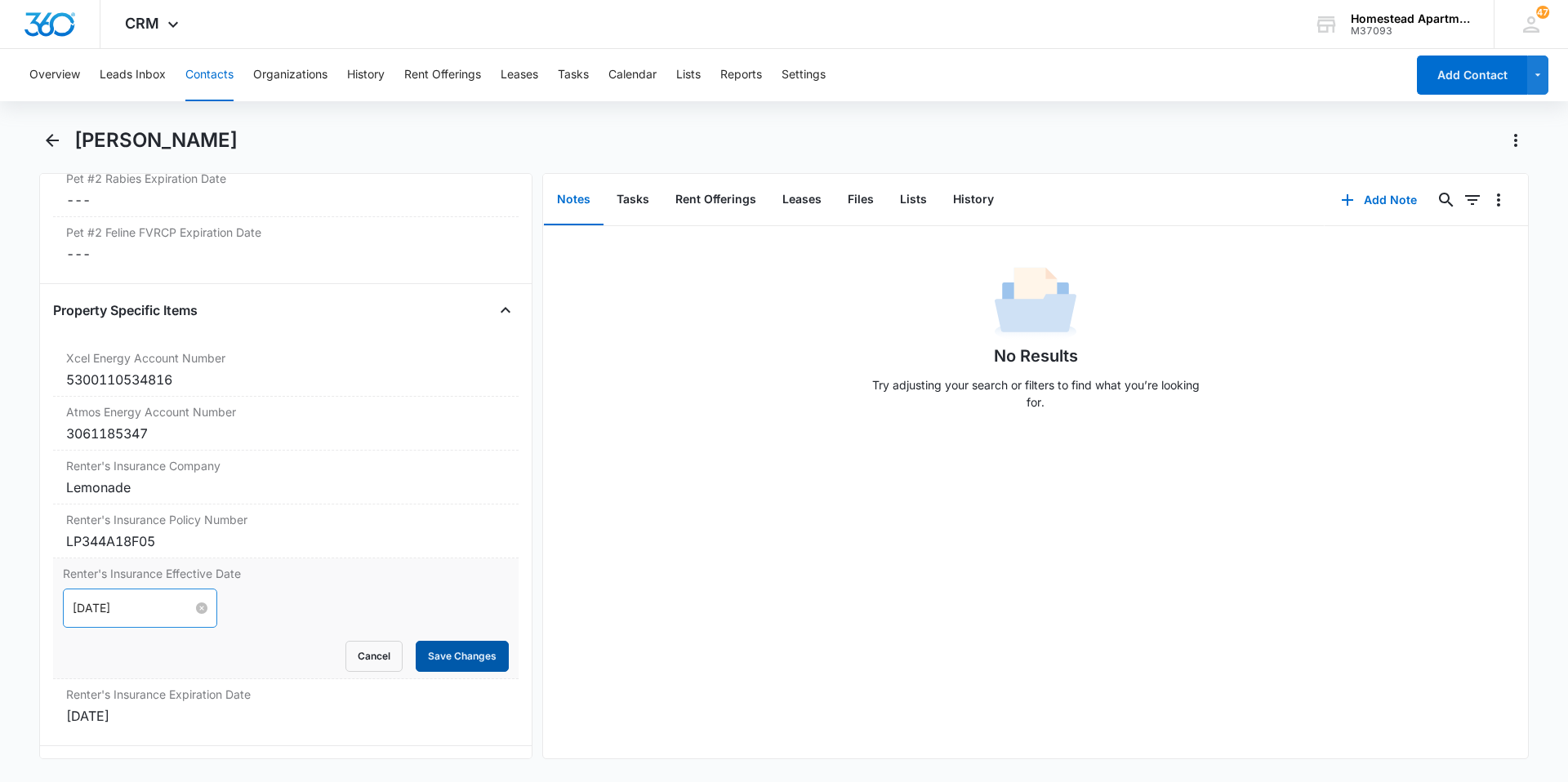
click at [466, 657] on button "Save Changes" at bounding box center [462, 657] width 93 height 31
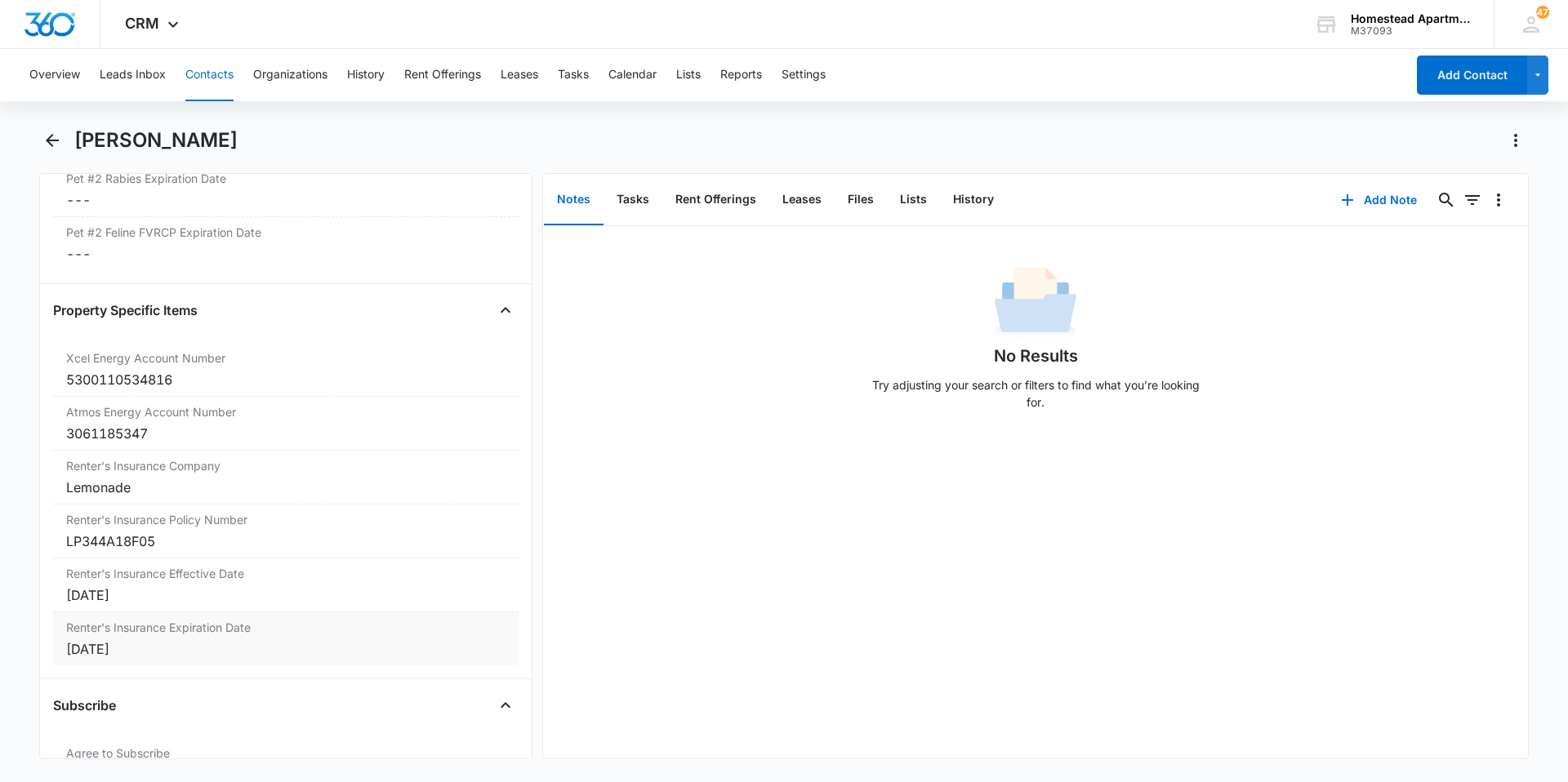
click at [126, 650] on div "[DATE]" at bounding box center [286, 649] width 439 height 20
click at [196, 662] on div at bounding box center [140, 663] width 135 height 18
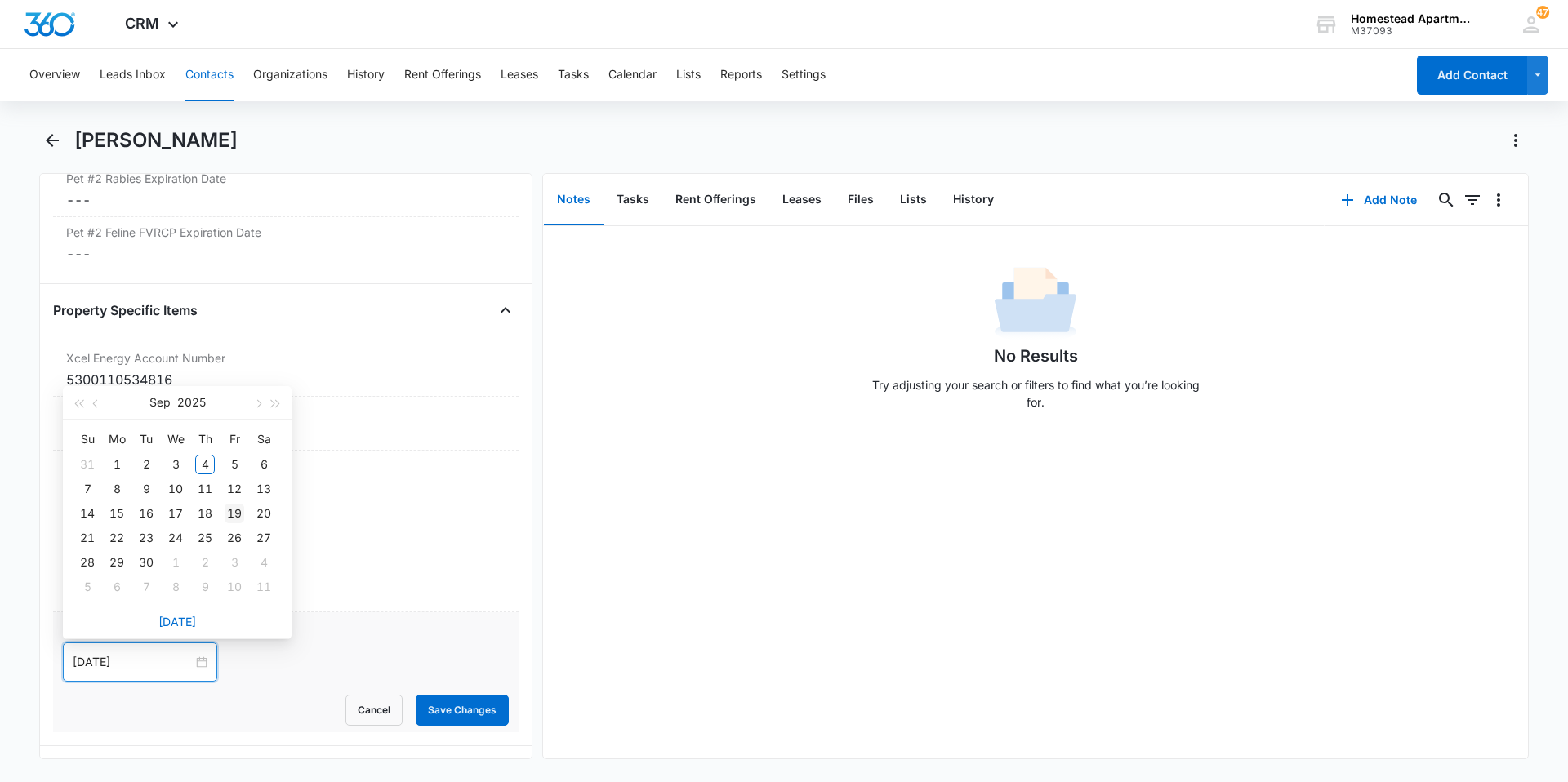
type input "[DATE]"
click at [272, 401] on span "button" at bounding box center [276, 404] width 8 height 8
type input "[DATE]"
click at [146, 479] on div "8" at bounding box center [146, 489] width 20 height 20
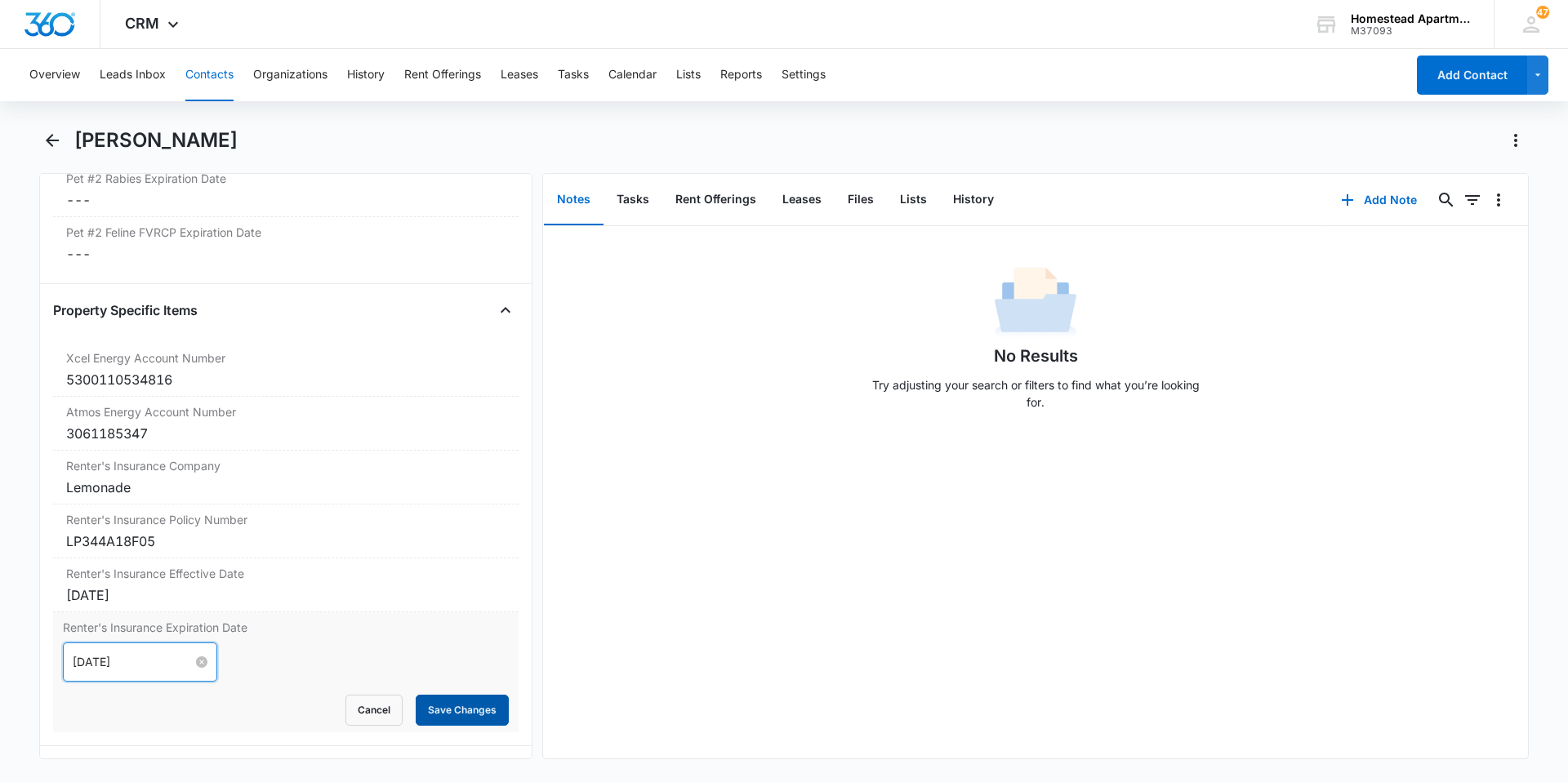
click at [442, 710] on button "Save Changes" at bounding box center [462, 710] width 93 height 31
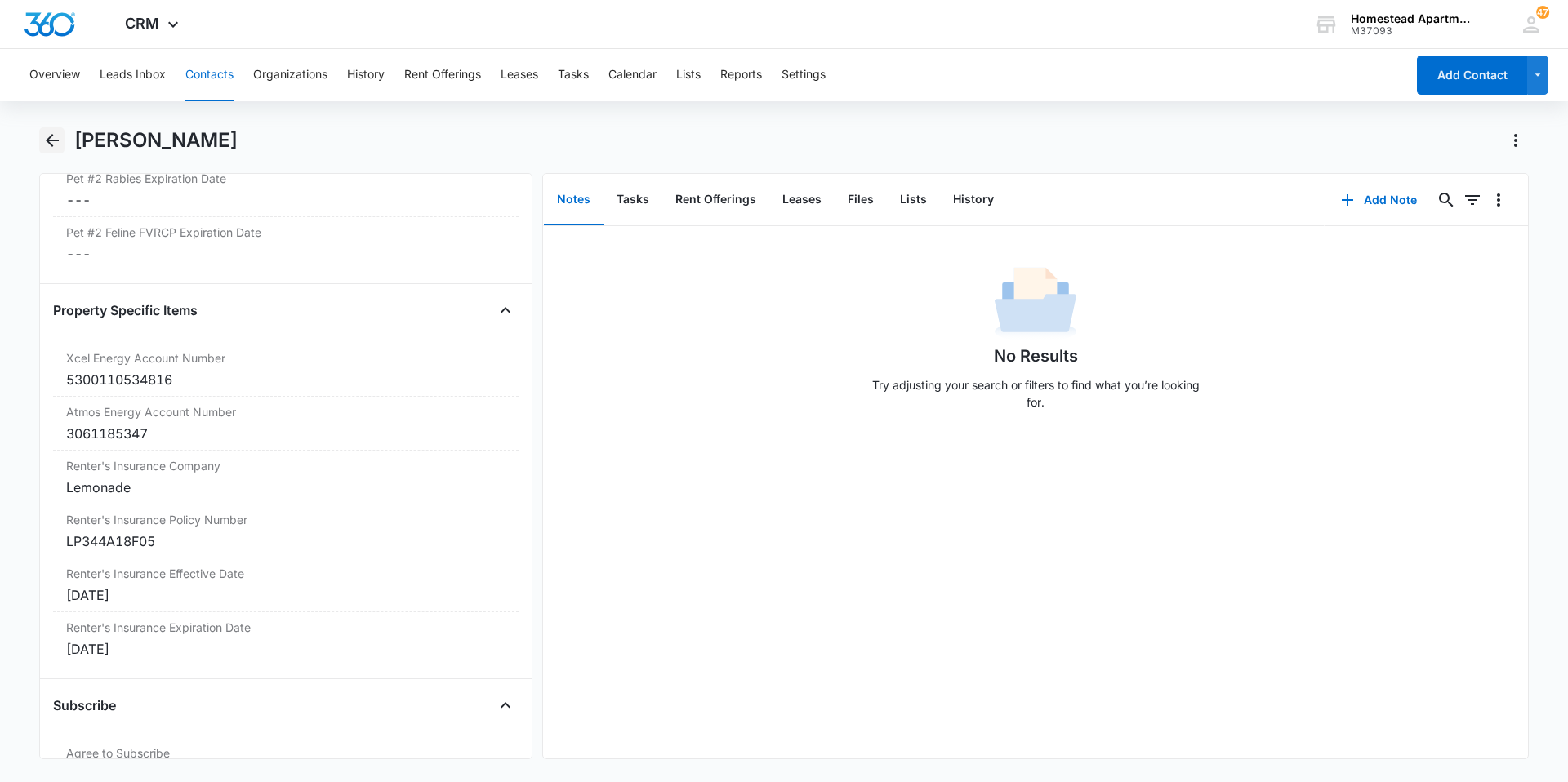
click at [54, 138] on icon "Back" at bounding box center [53, 141] width 20 height 20
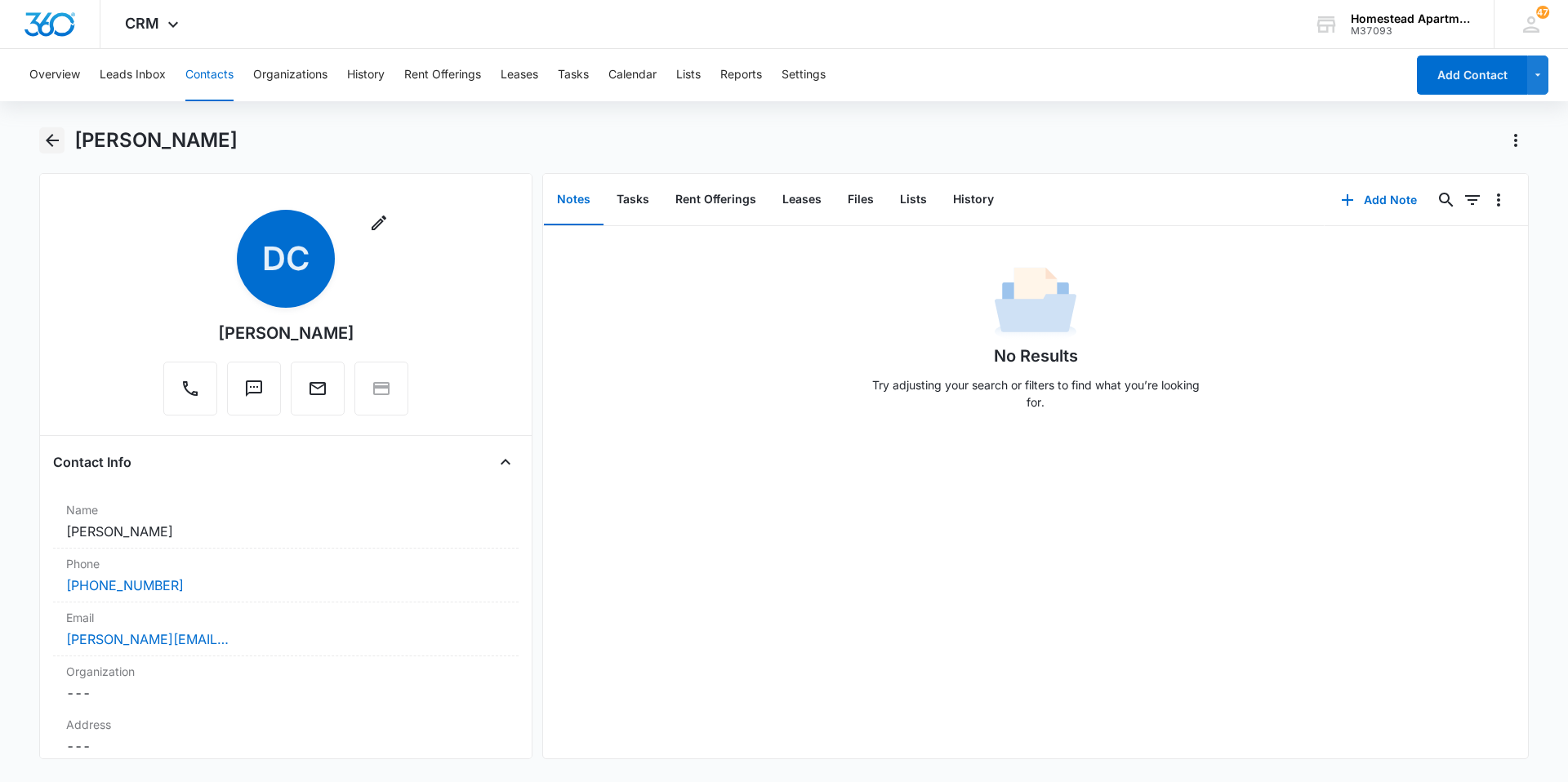
click at [45, 138] on icon "Back" at bounding box center [53, 141] width 20 height 20
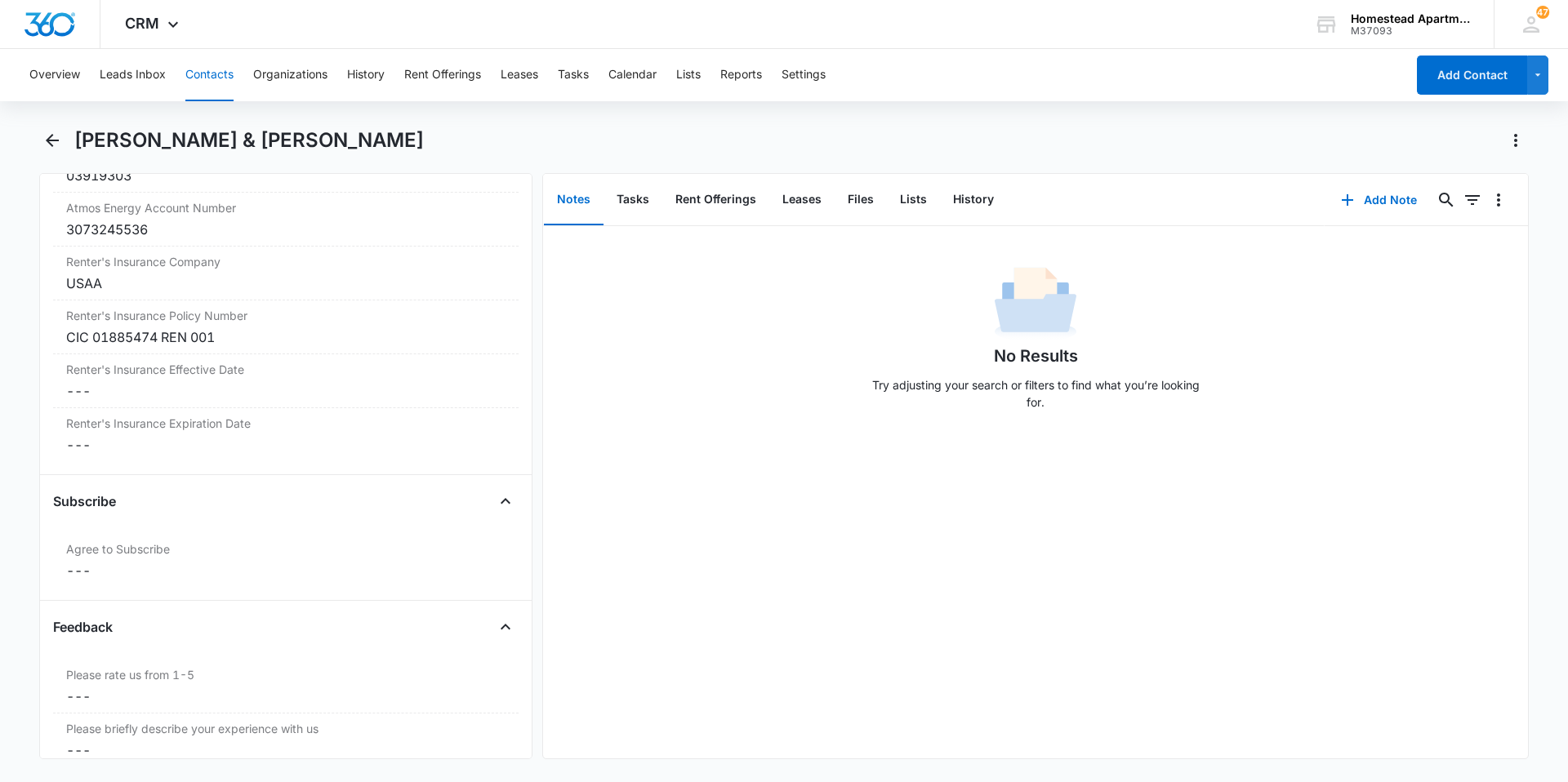
scroll to position [3349, 0]
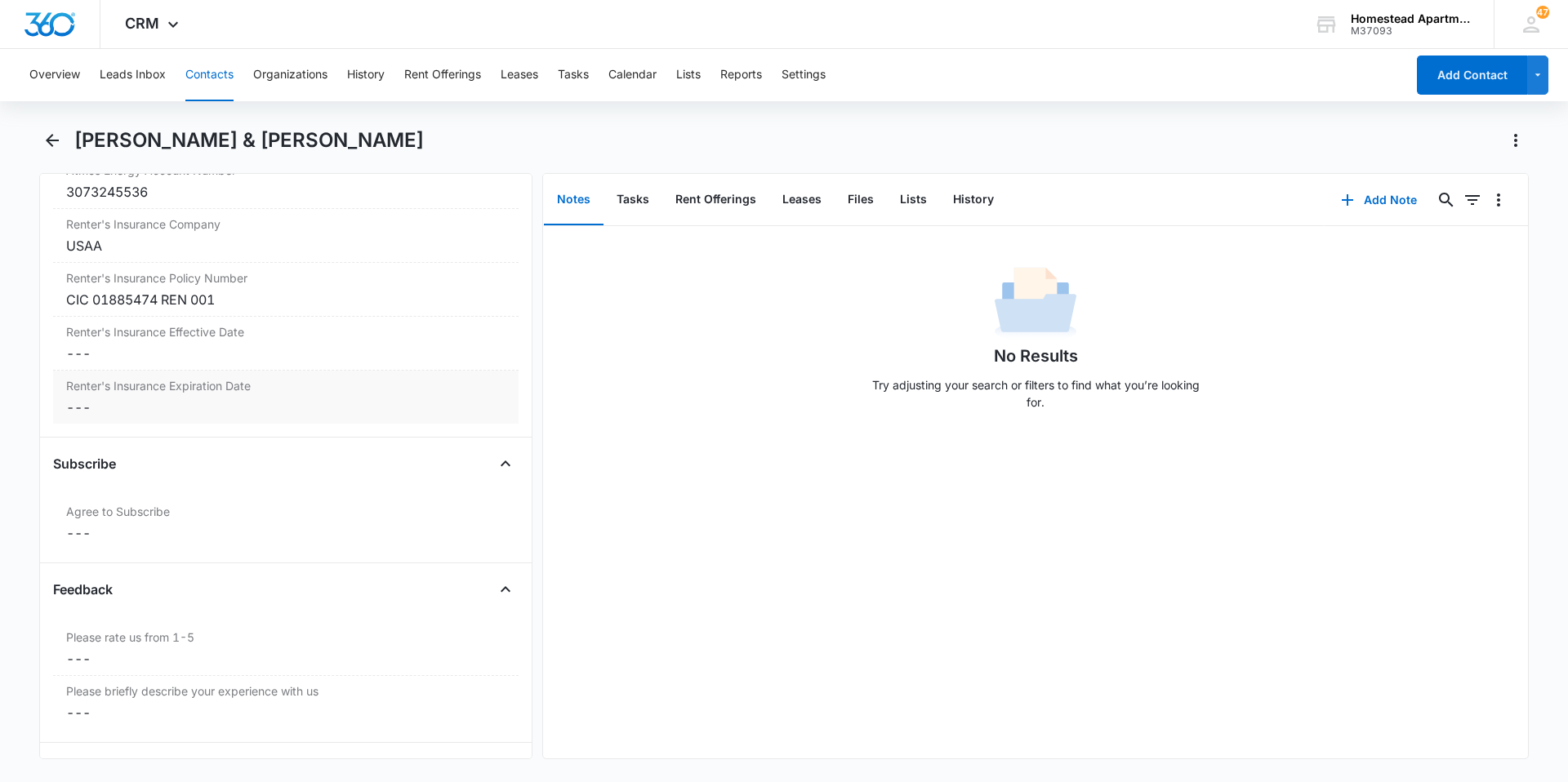
drag, startPoint x: 80, startPoint y: 349, endPoint x: 398, endPoint y: 395, distance: 321.3
click at [398, 395] on div "Renter's Insurance Expiration Date Cancel Save Changes ---" at bounding box center [286, 397] width 466 height 53
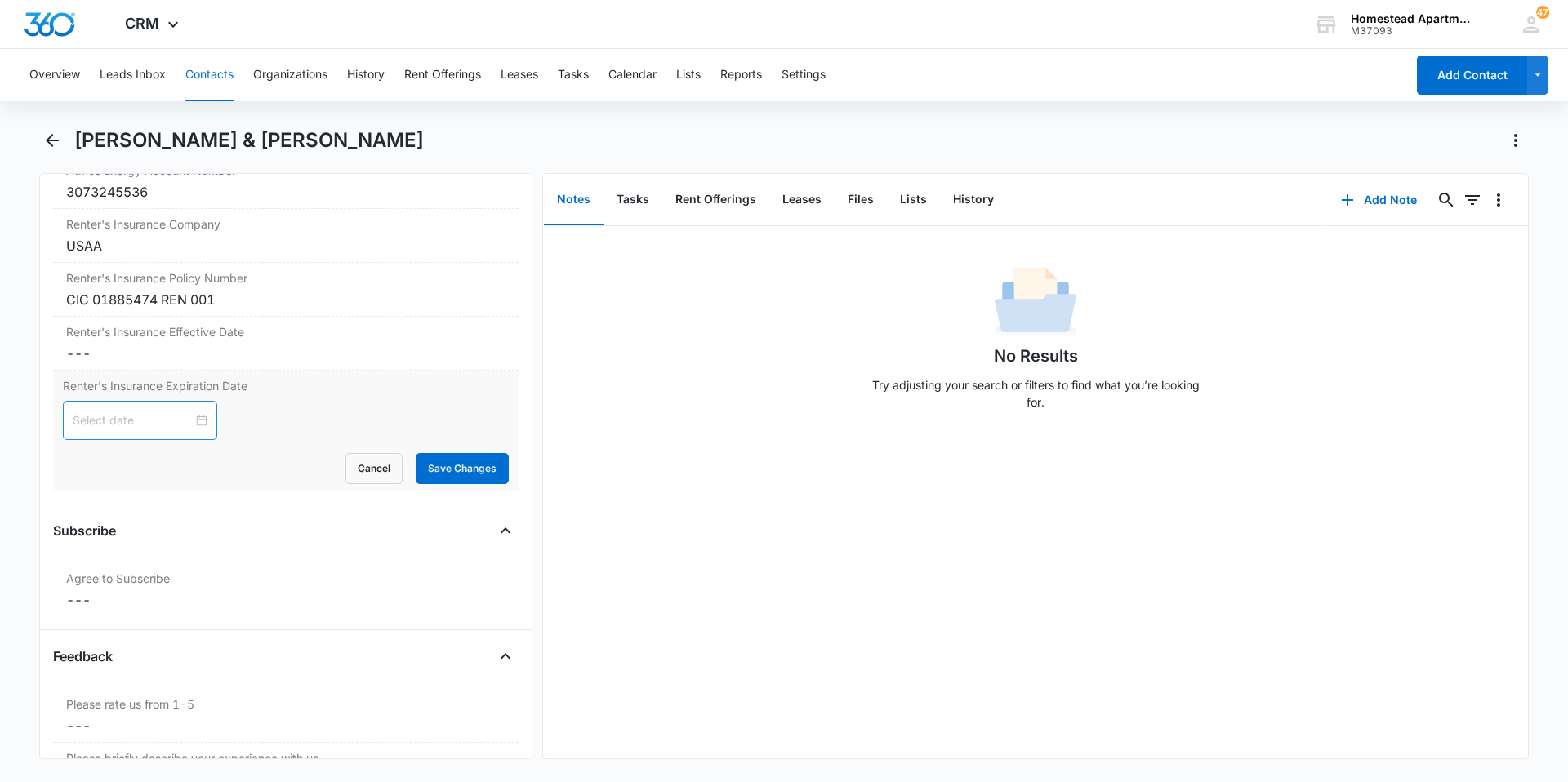
click at [192, 418] on div at bounding box center [140, 421] width 135 height 18
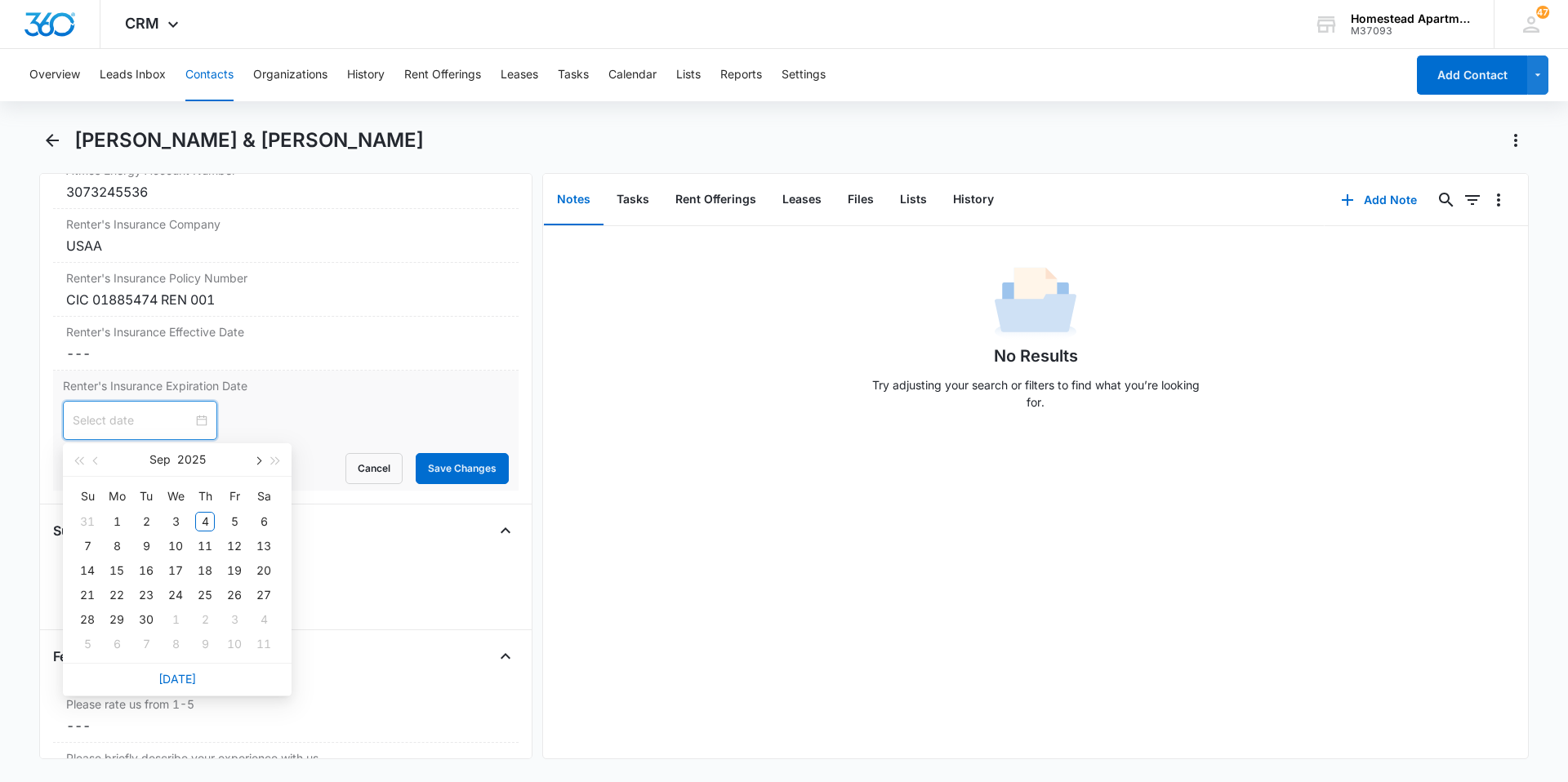
click at [262, 463] on button "button" at bounding box center [257, 460] width 18 height 33
click at [89, 458] on button "button" at bounding box center [96, 460] width 18 height 33
click at [259, 461] on span "button" at bounding box center [256, 461] width 8 height 8
click at [77, 452] on button "button" at bounding box center [78, 460] width 18 height 33
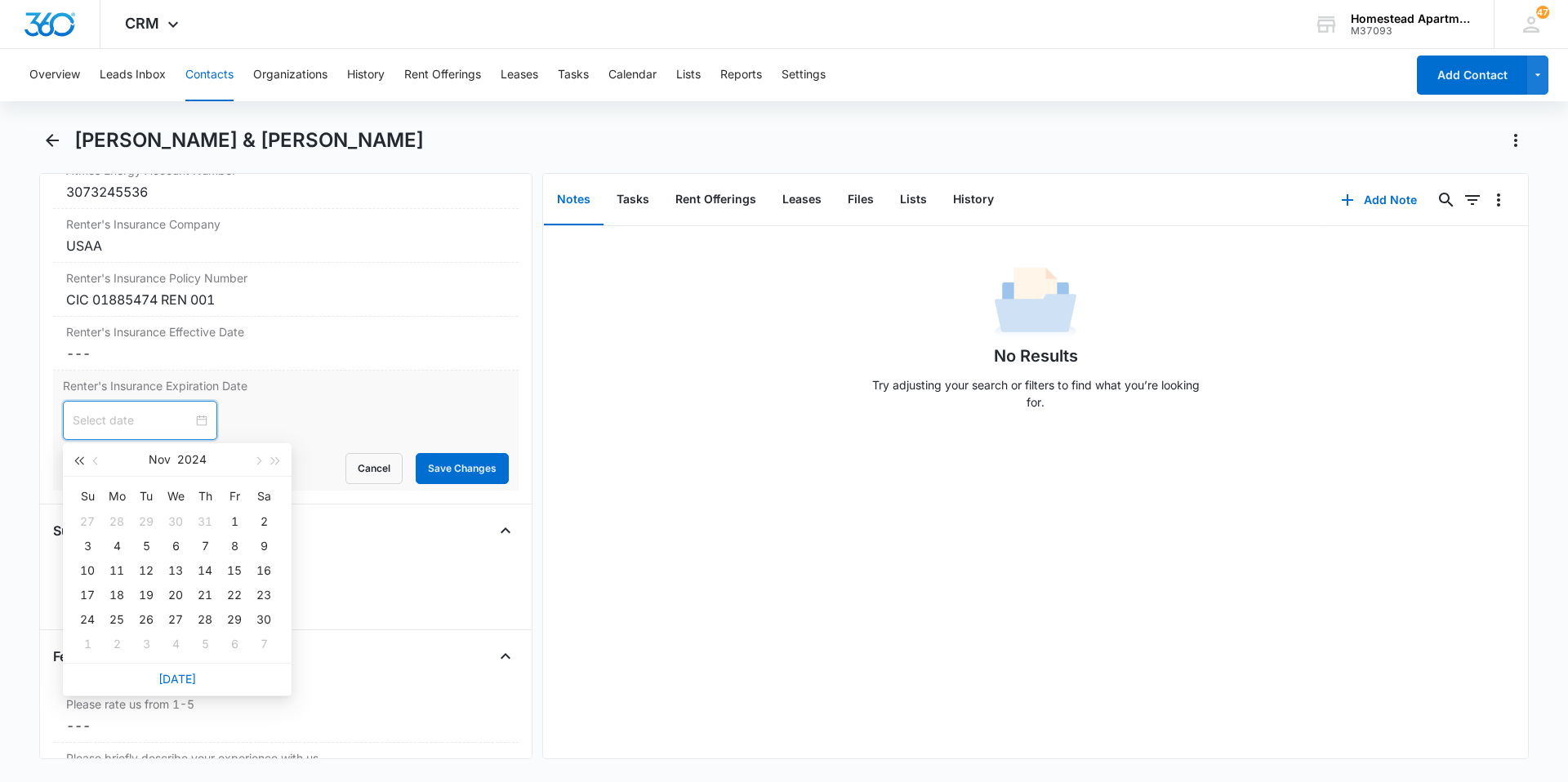
click at [77, 452] on button "button" at bounding box center [78, 460] width 18 height 33
click at [272, 458] on span "button" at bounding box center [276, 461] width 8 height 8
type input "[DATE]"
click at [266, 597] on div "23" at bounding box center [264, 596] width 20 height 20
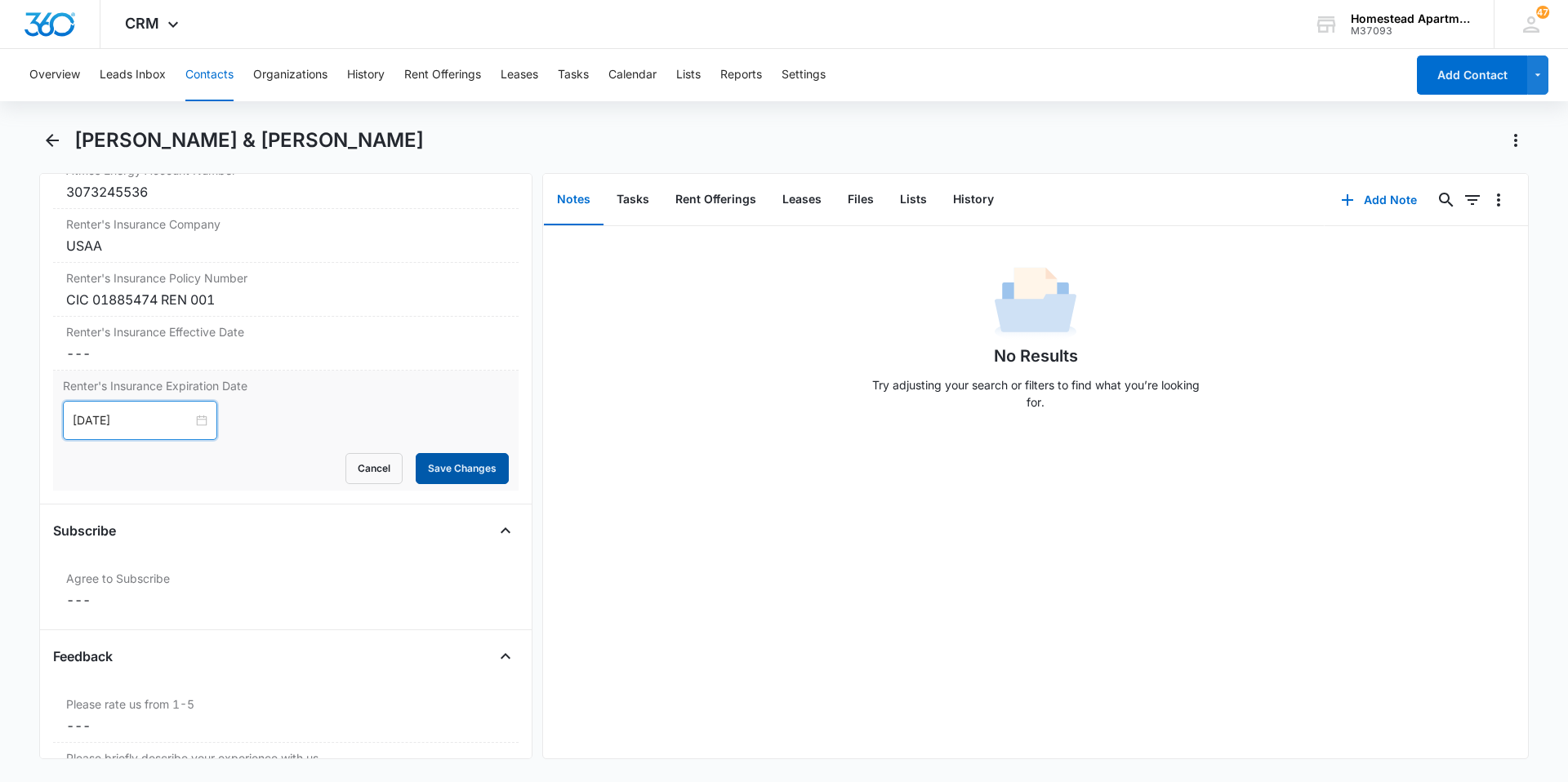
click at [469, 471] on button "Save Changes" at bounding box center [462, 468] width 93 height 31
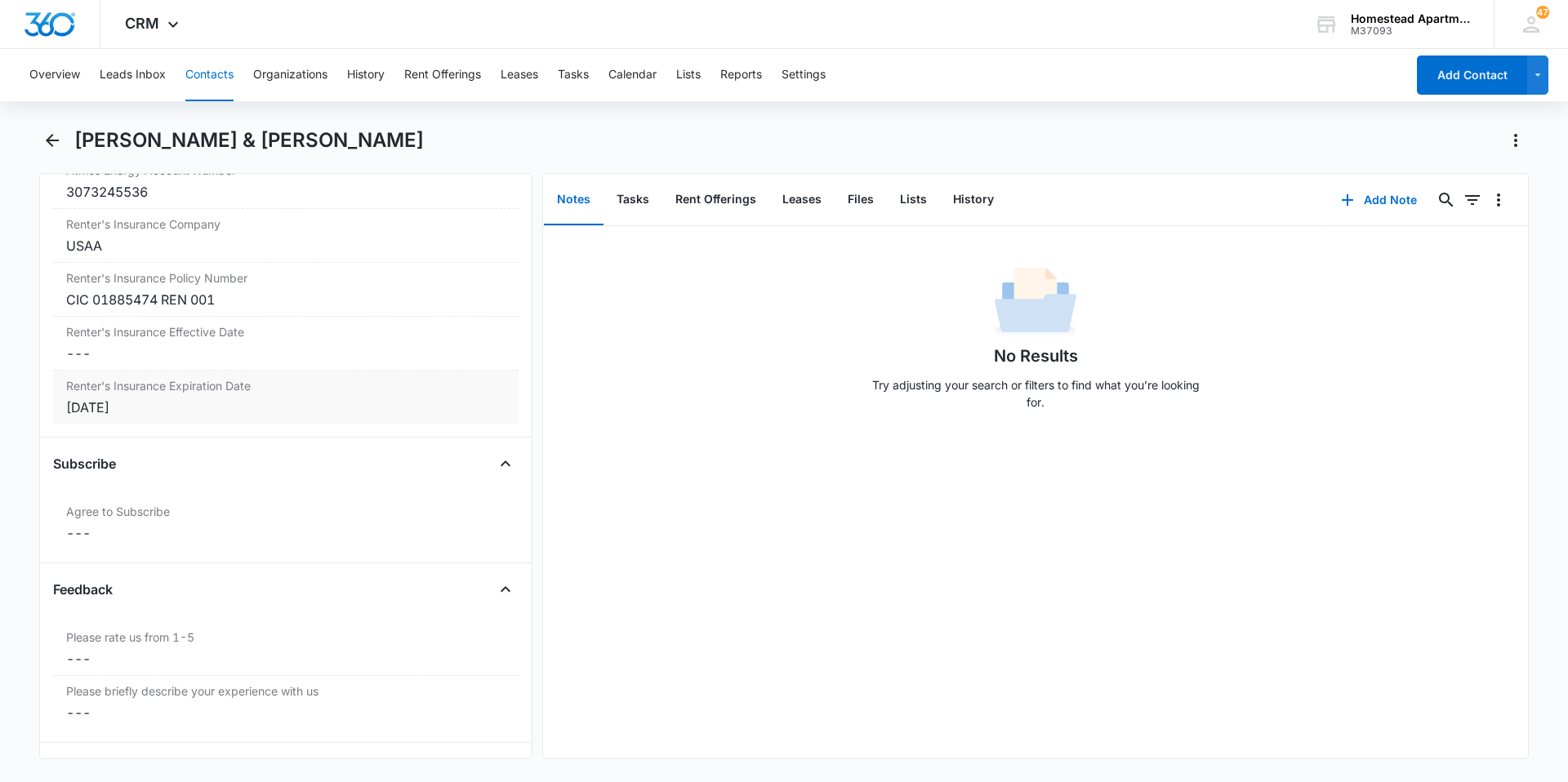
click at [141, 416] on div "[DATE]" at bounding box center [286, 407] width 439 height 20
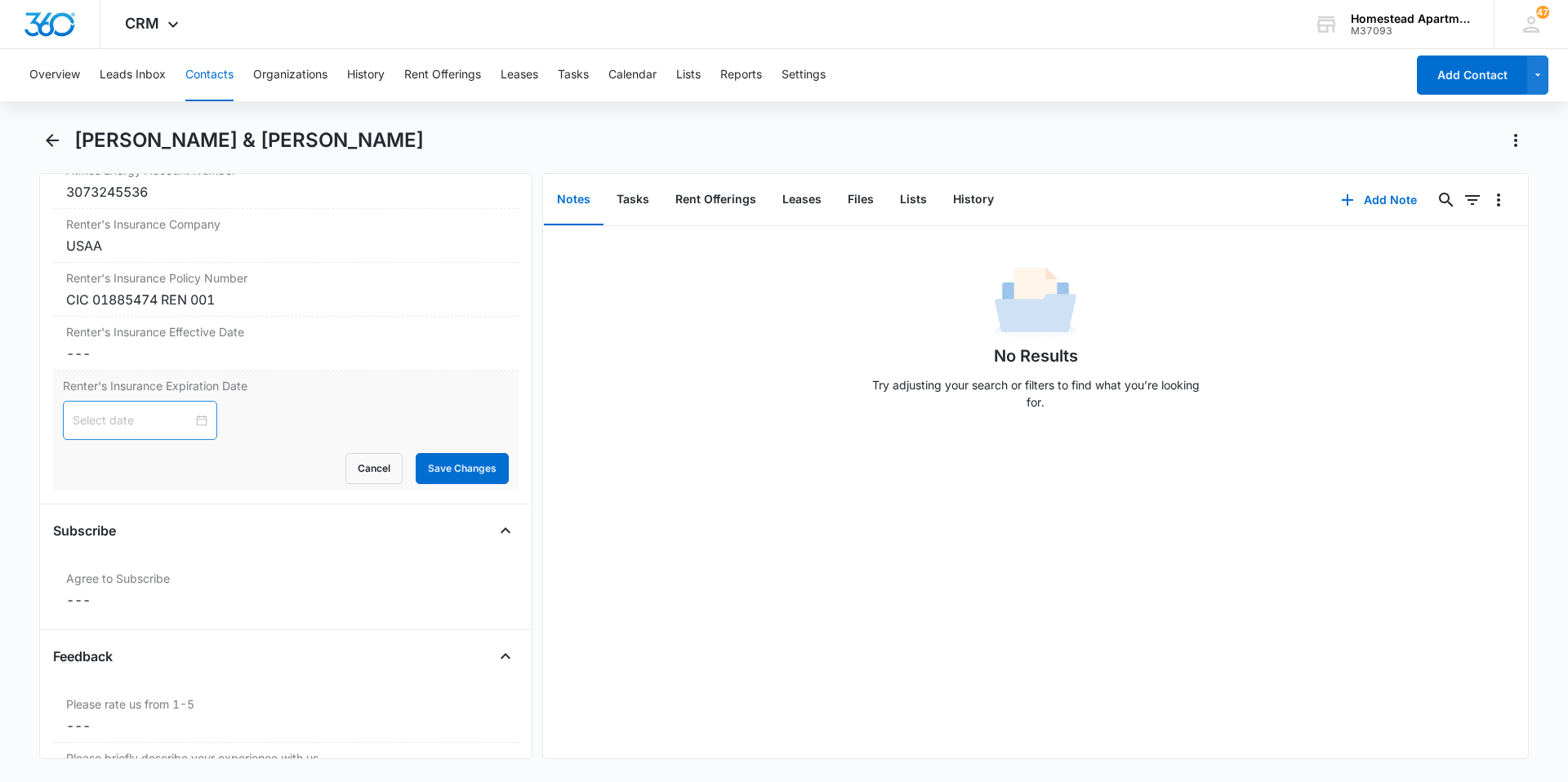
click at [190, 421] on div at bounding box center [140, 421] width 135 height 18
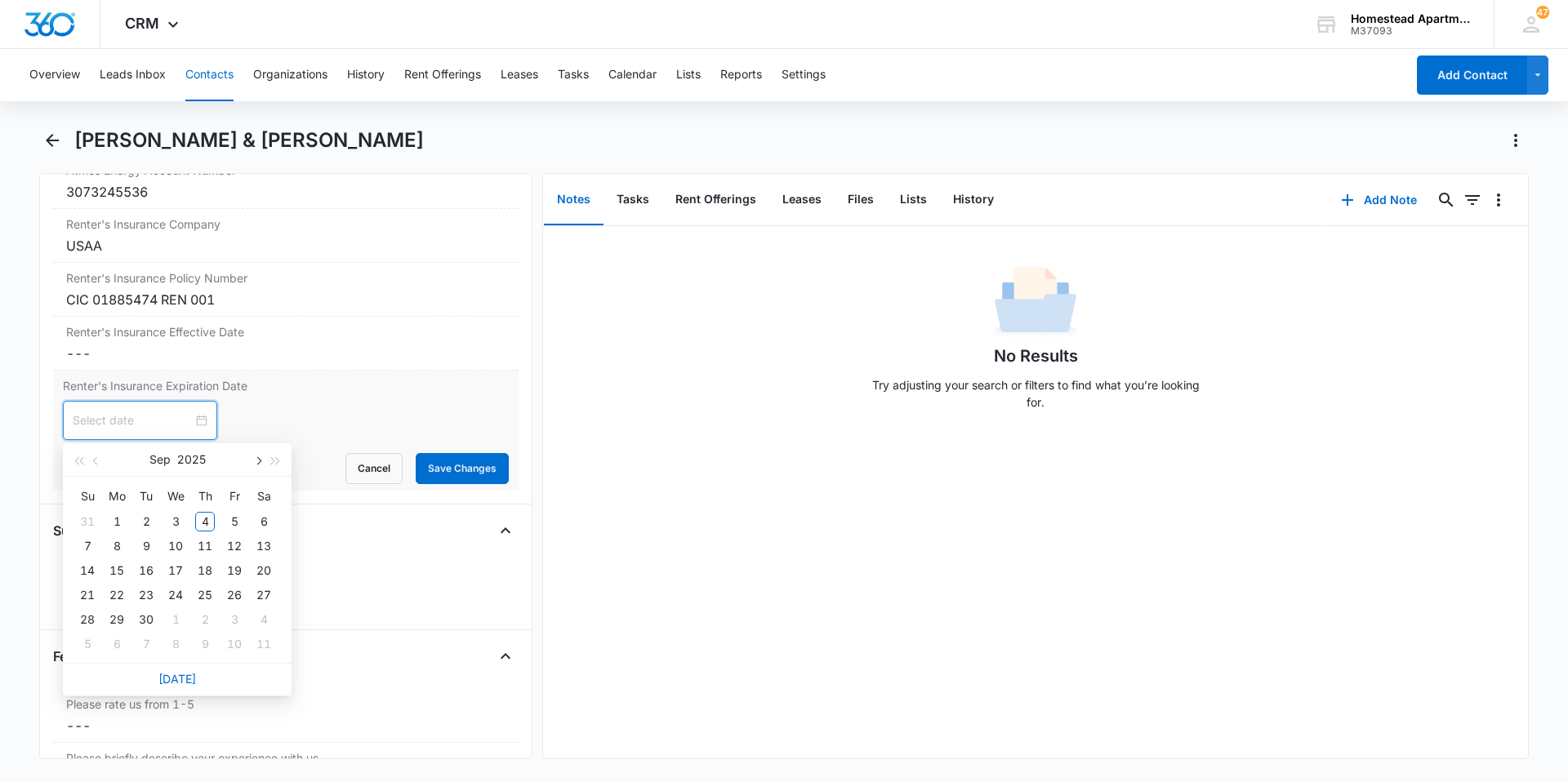
click at [262, 461] on button "button" at bounding box center [257, 460] width 18 height 33
click at [101, 466] on button "button" at bounding box center [96, 460] width 18 height 33
type input "[DATE]"
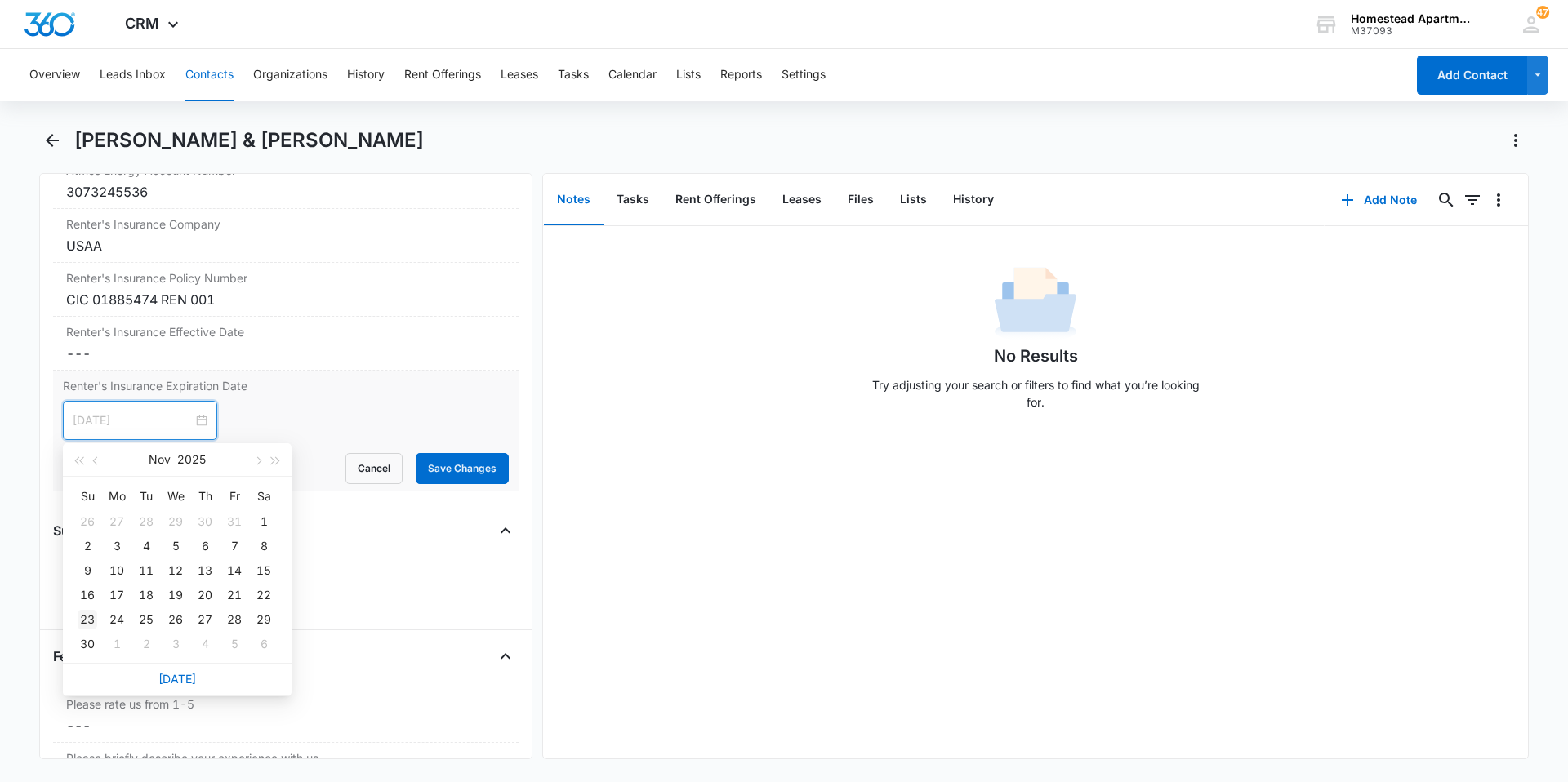
click at [89, 617] on div "23" at bounding box center [87, 620] width 20 height 20
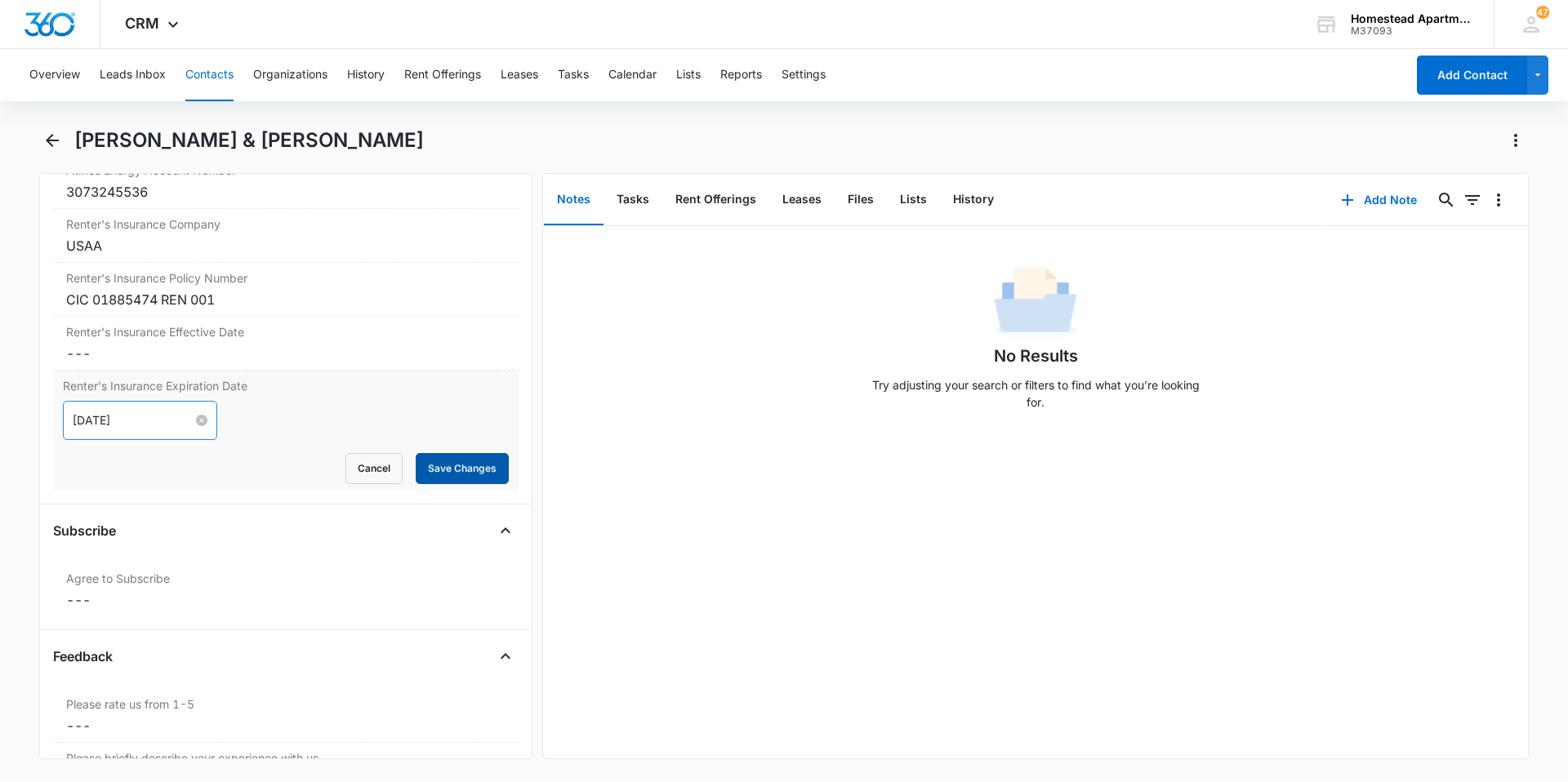
click at [463, 469] on button "Save Changes" at bounding box center [462, 468] width 93 height 31
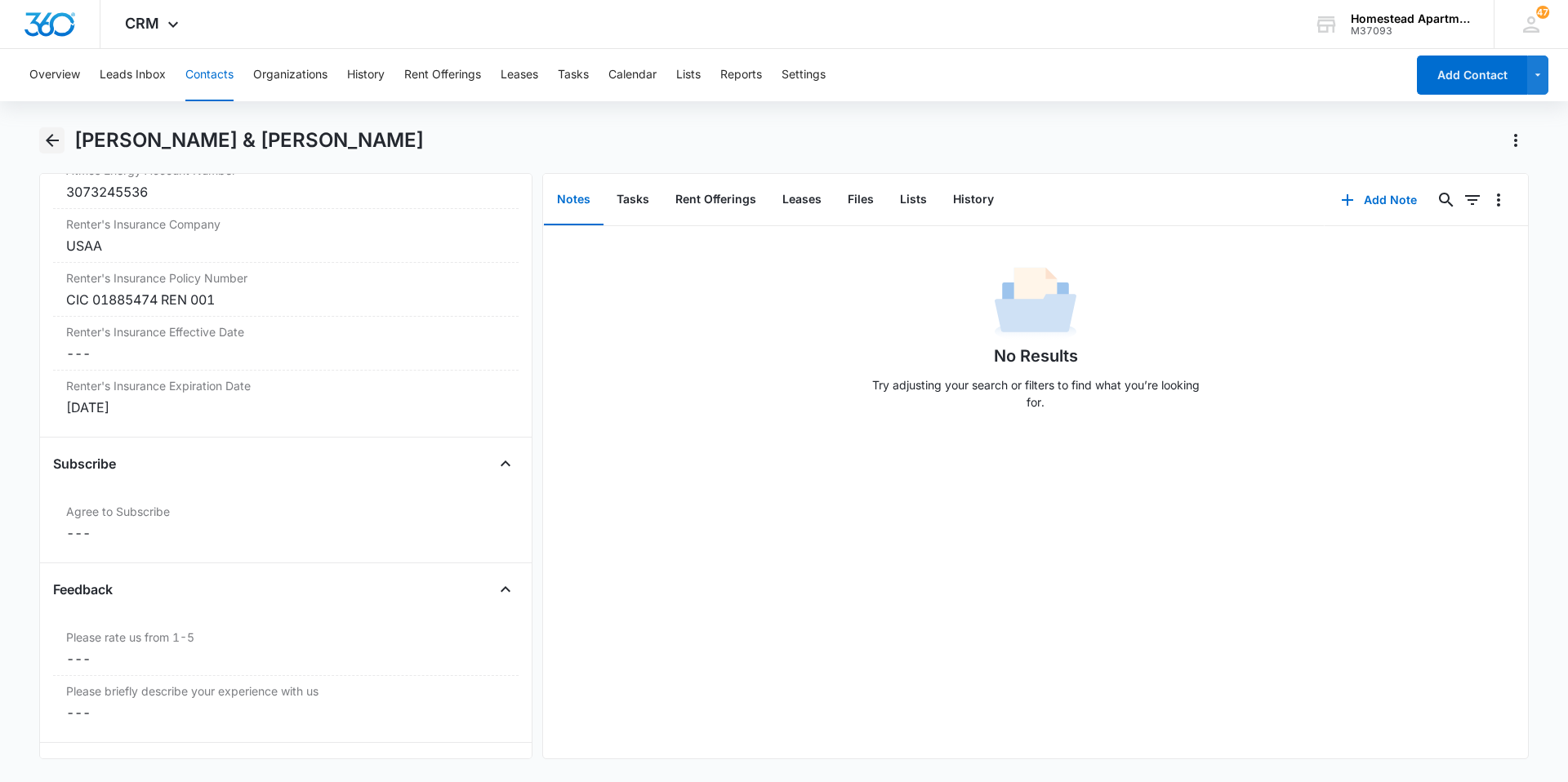
click at [45, 137] on icon "Back" at bounding box center [53, 141] width 20 height 20
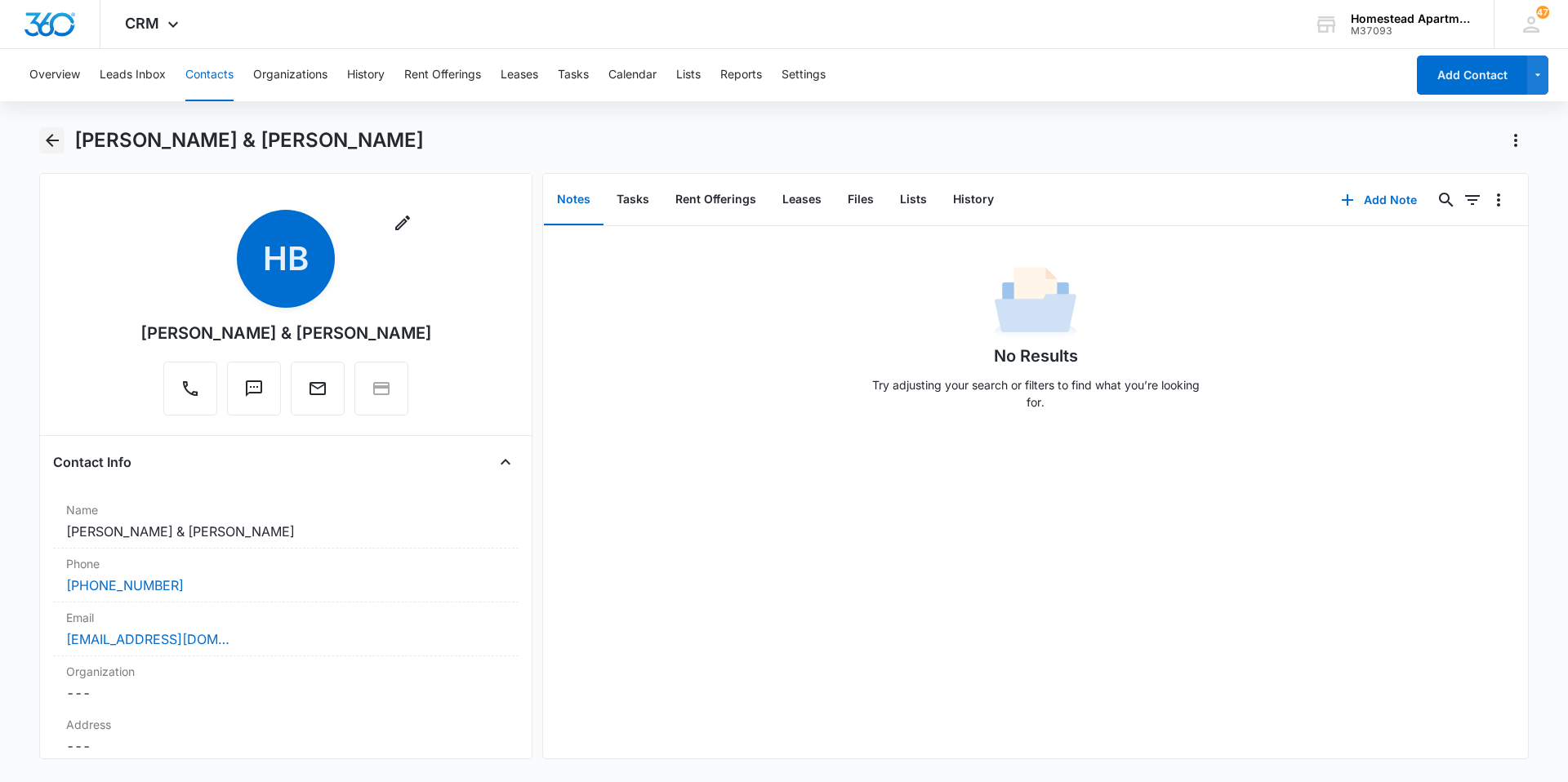
click at [45, 135] on icon "Back" at bounding box center [53, 141] width 20 height 20
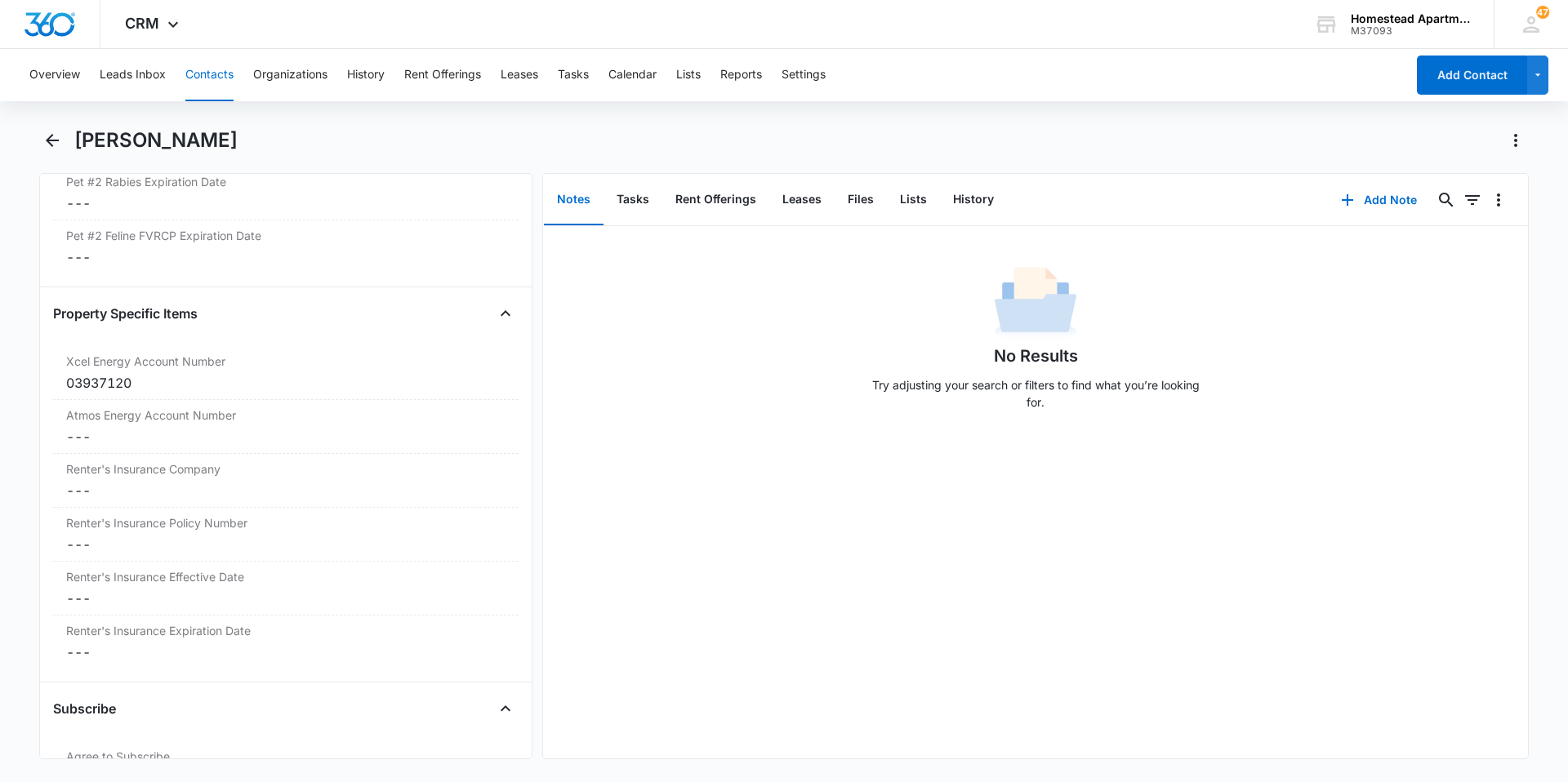
scroll to position [3185, 0]
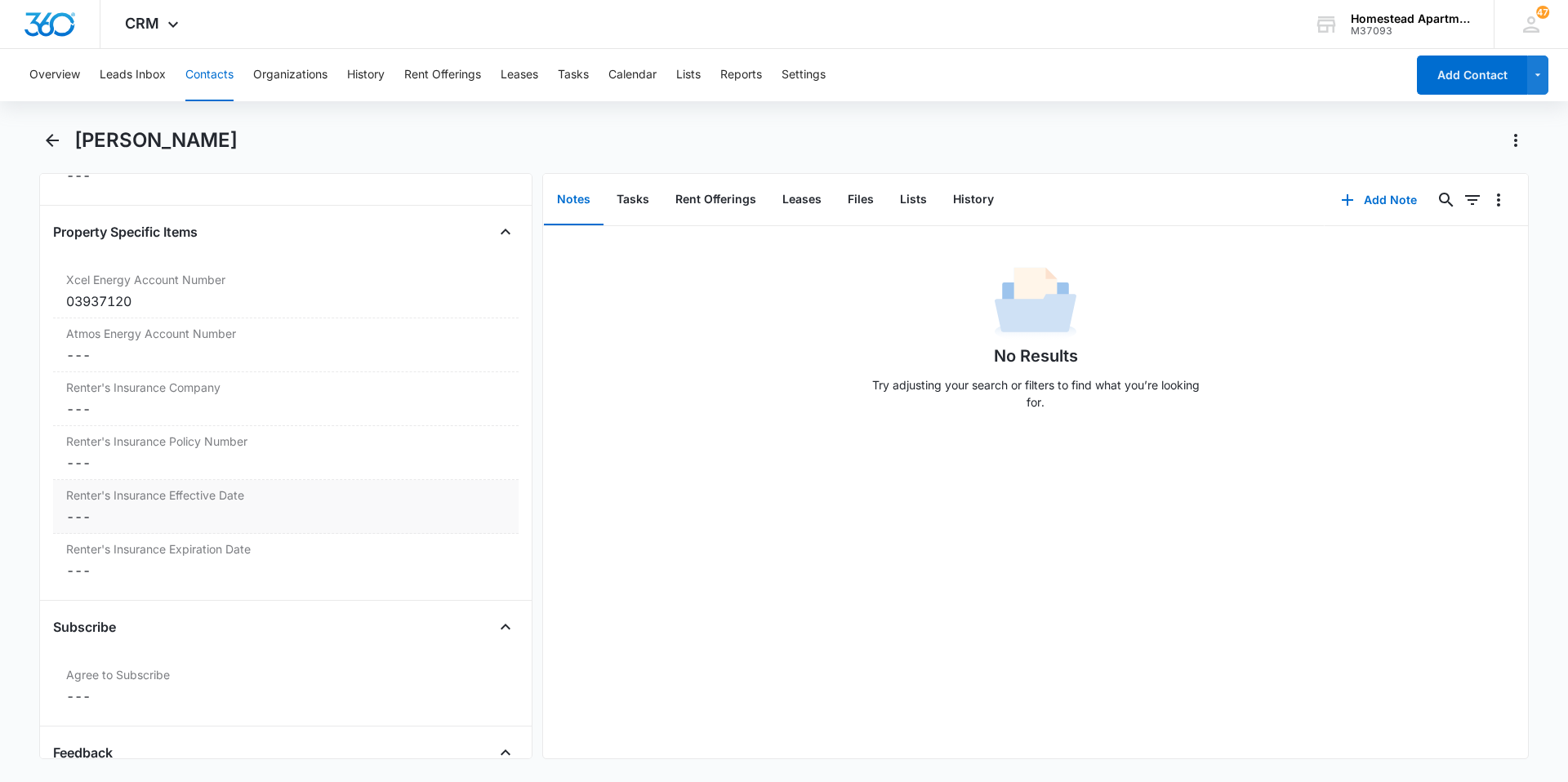
click at [82, 519] on dd "Cancel Save Changes ---" at bounding box center [286, 517] width 439 height 20
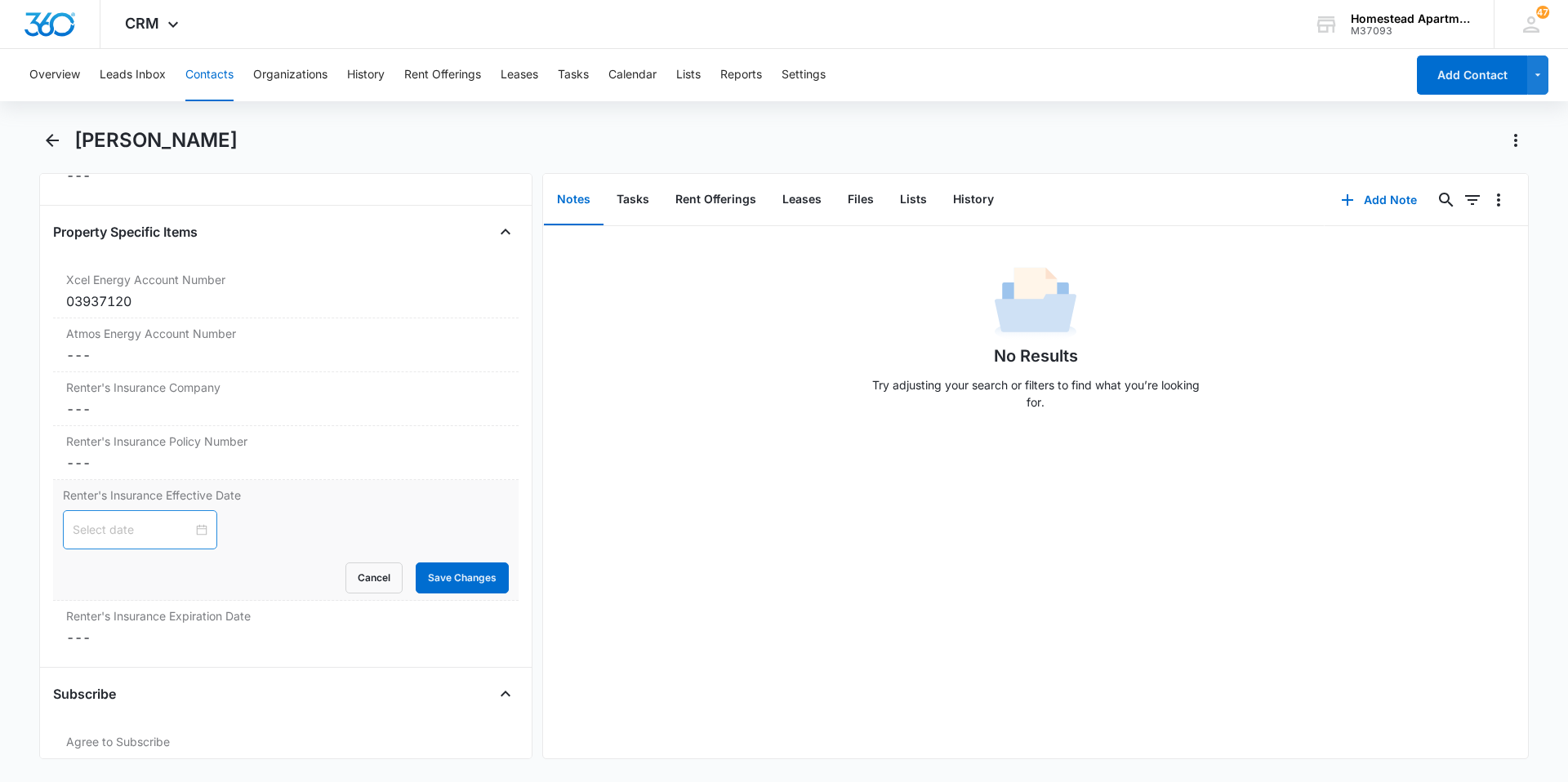
click at [194, 529] on div at bounding box center [140, 530] width 135 height 18
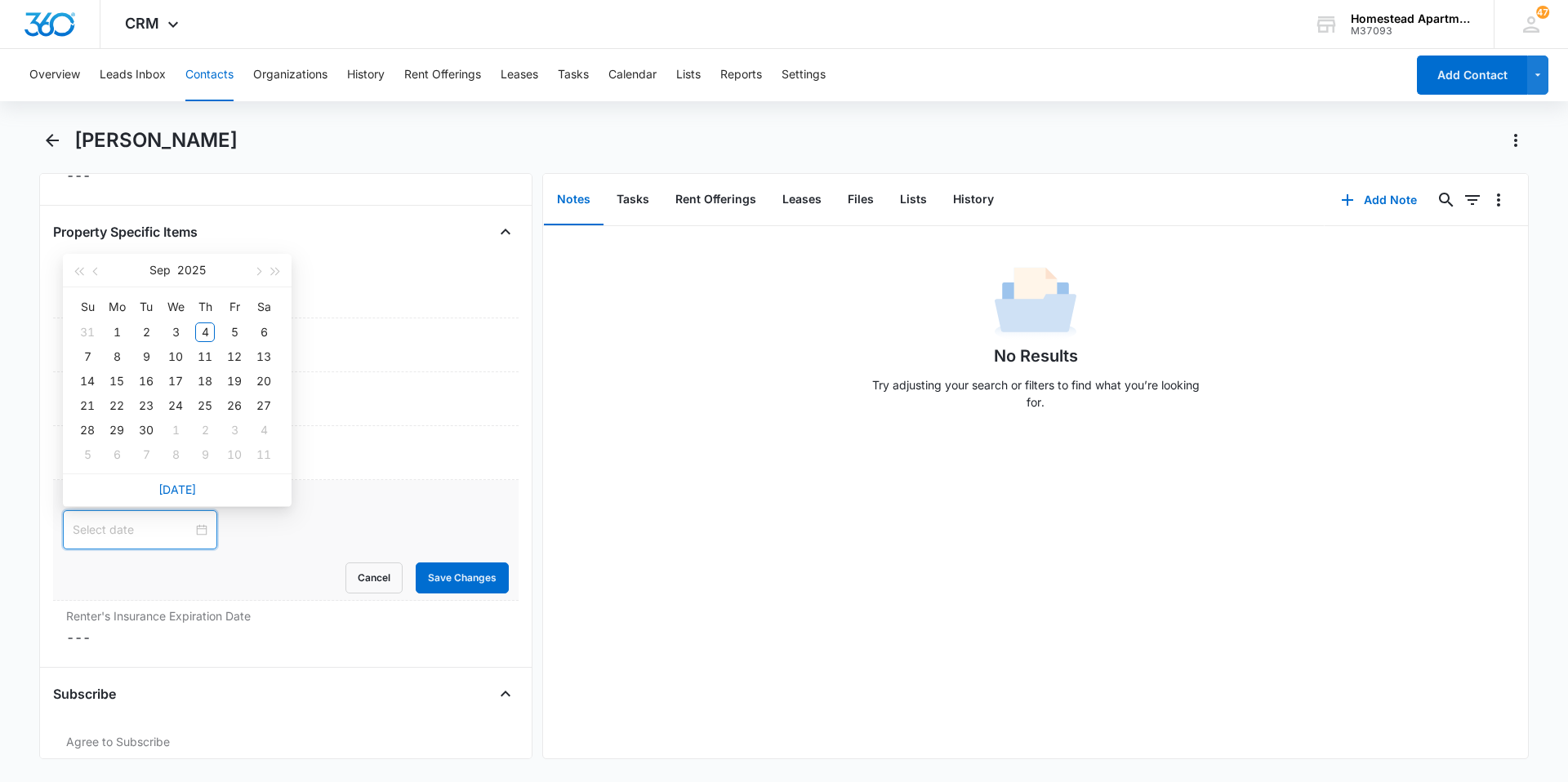
click at [194, 529] on div at bounding box center [140, 530] width 135 height 18
type input "Sep 2, 2025"
click at [93, 271] on span "button" at bounding box center [96, 272] width 8 height 8
type input "Aug 29, 2025"
click at [236, 435] on div "29" at bounding box center [235, 431] width 20 height 20
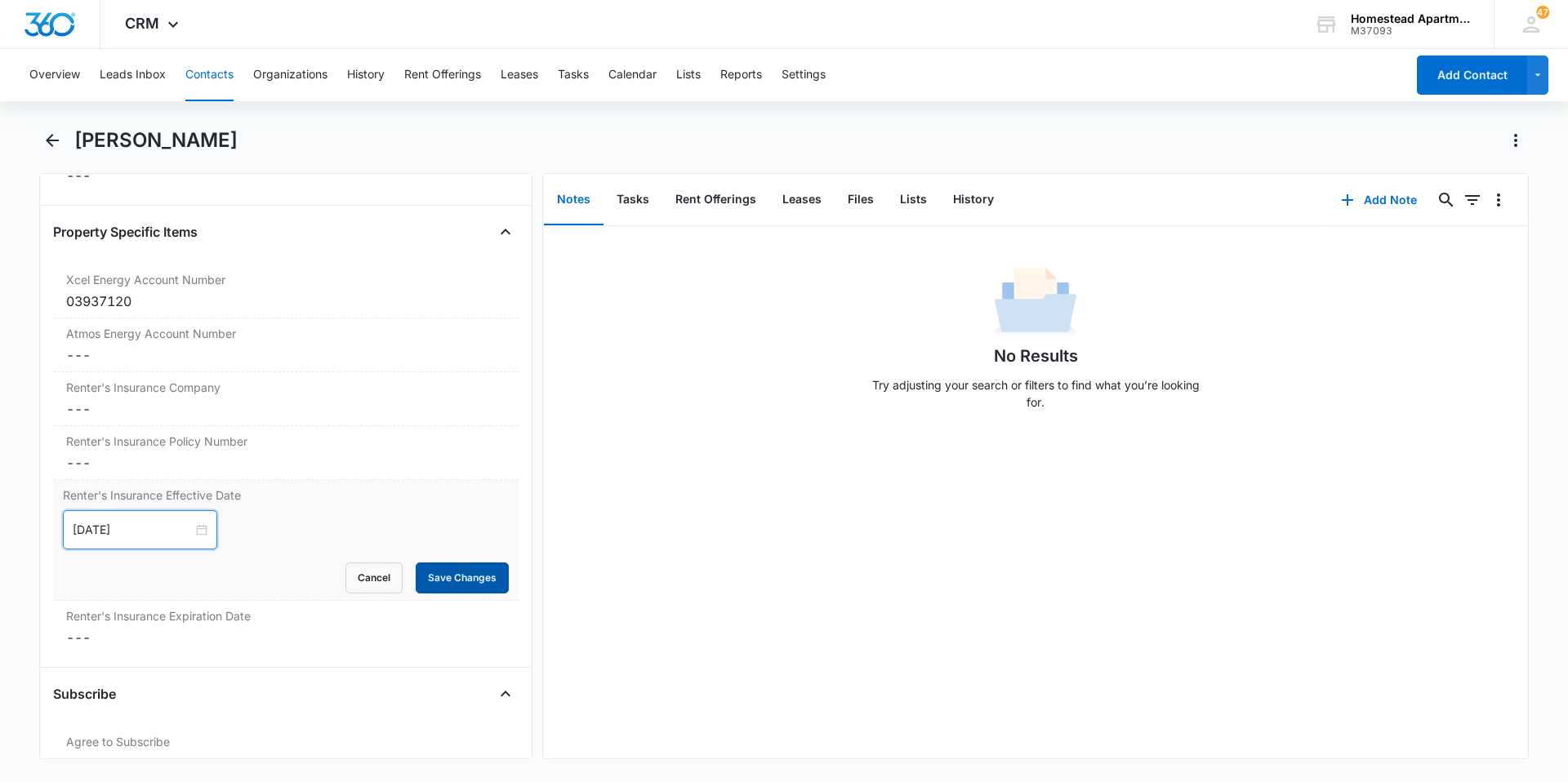
click at [447, 576] on button "Save Changes" at bounding box center [462, 578] width 93 height 31
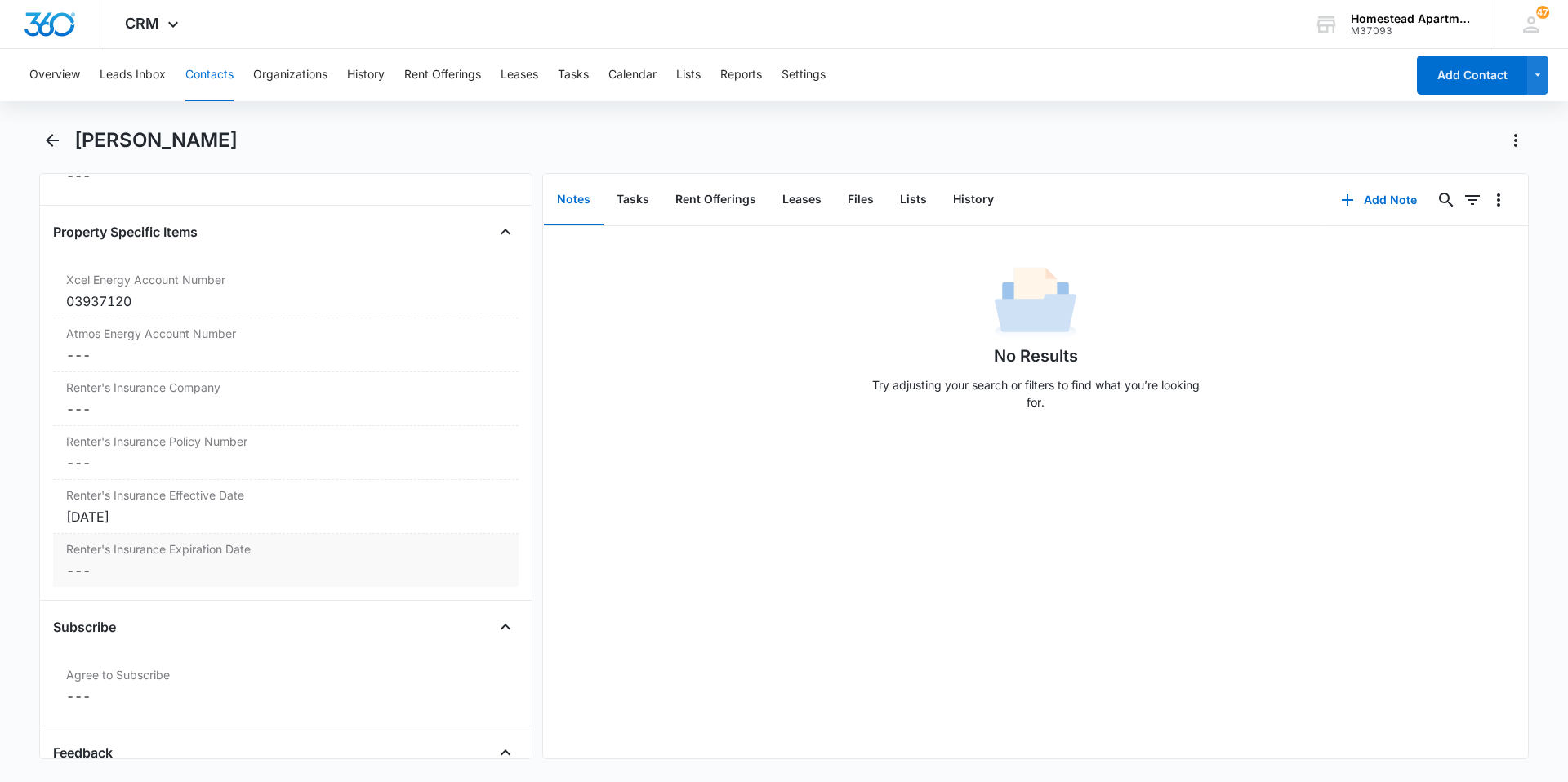
click at [75, 570] on dd "Cancel Save Changes ---" at bounding box center [286, 571] width 439 height 20
click at [188, 585] on div at bounding box center [140, 584] width 135 height 18
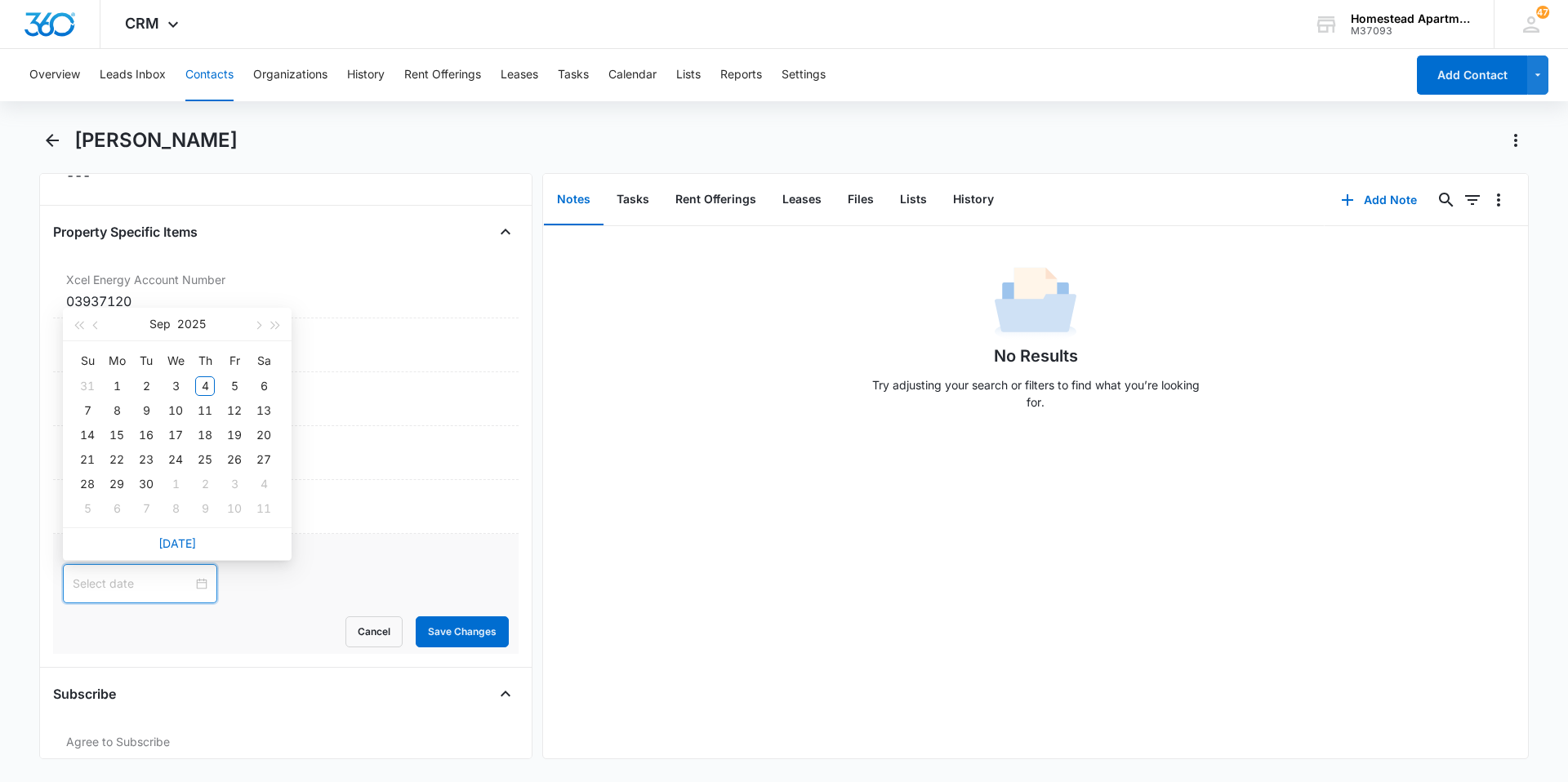
click at [188, 585] on div at bounding box center [140, 584] width 135 height 18
type input "[DATE]"
click at [279, 326] on button "button" at bounding box center [276, 325] width 18 height 33
click at [98, 323] on span "button" at bounding box center [96, 326] width 8 height 8
type input "Aug 31, 2026"
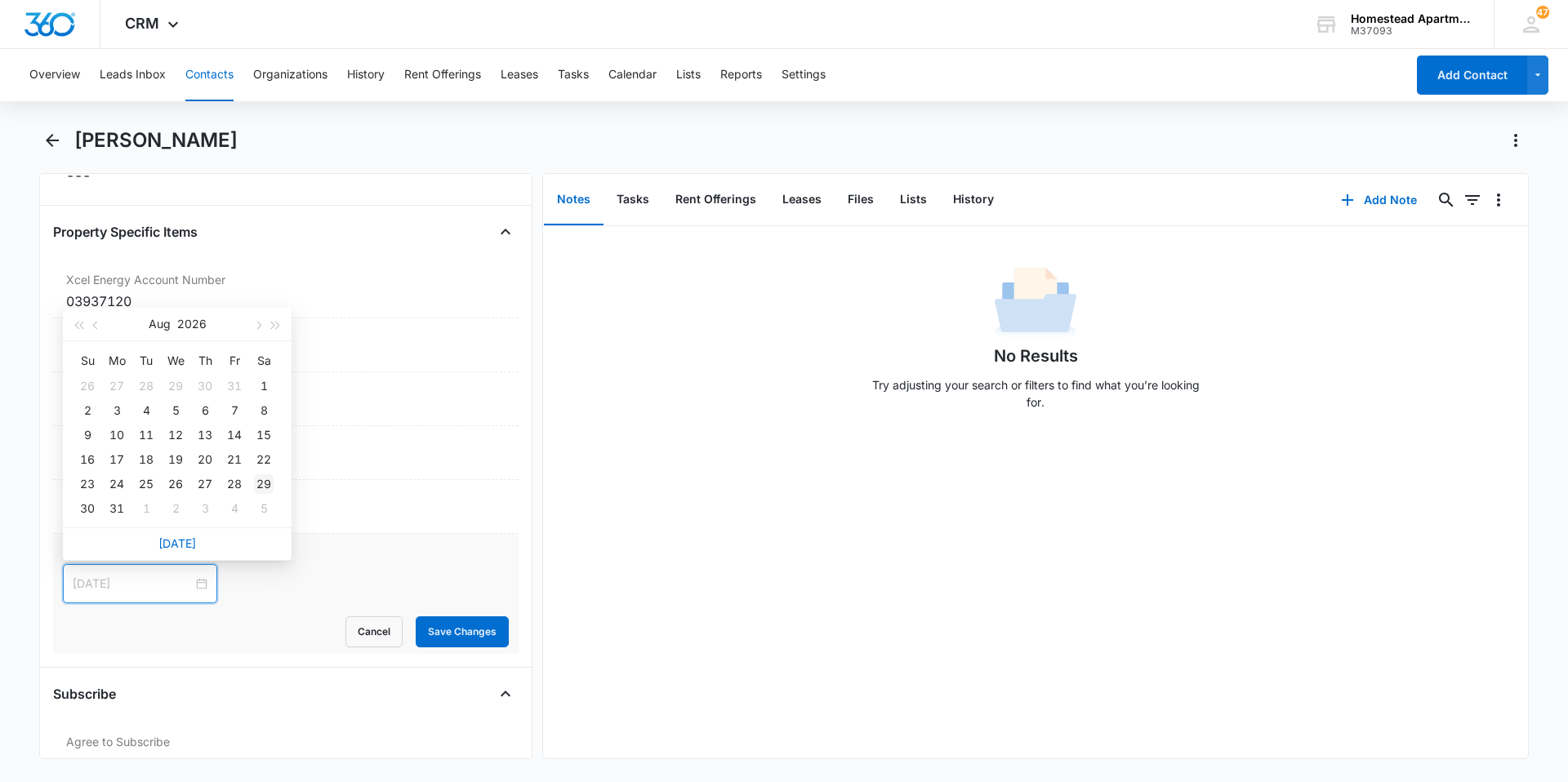
type input "Aug 29, 2026"
click at [263, 481] on div "29" at bounding box center [264, 485] width 20 height 20
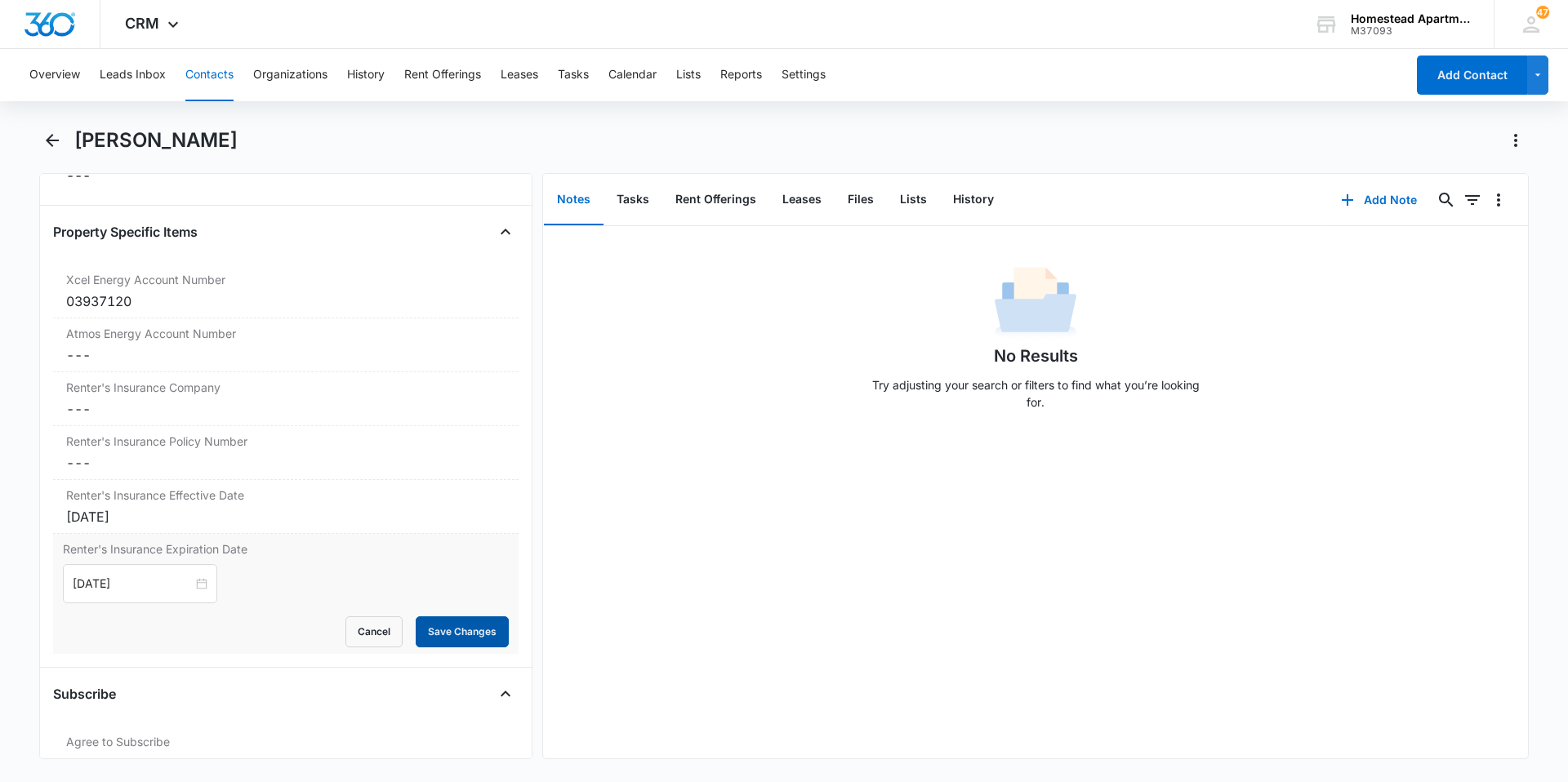
click at [459, 635] on button "Save Changes" at bounding box center [462, 632] width 93 height 31
click at [59, 134] on icon "Back" at bounding box center [53, 141] width 20 height 20
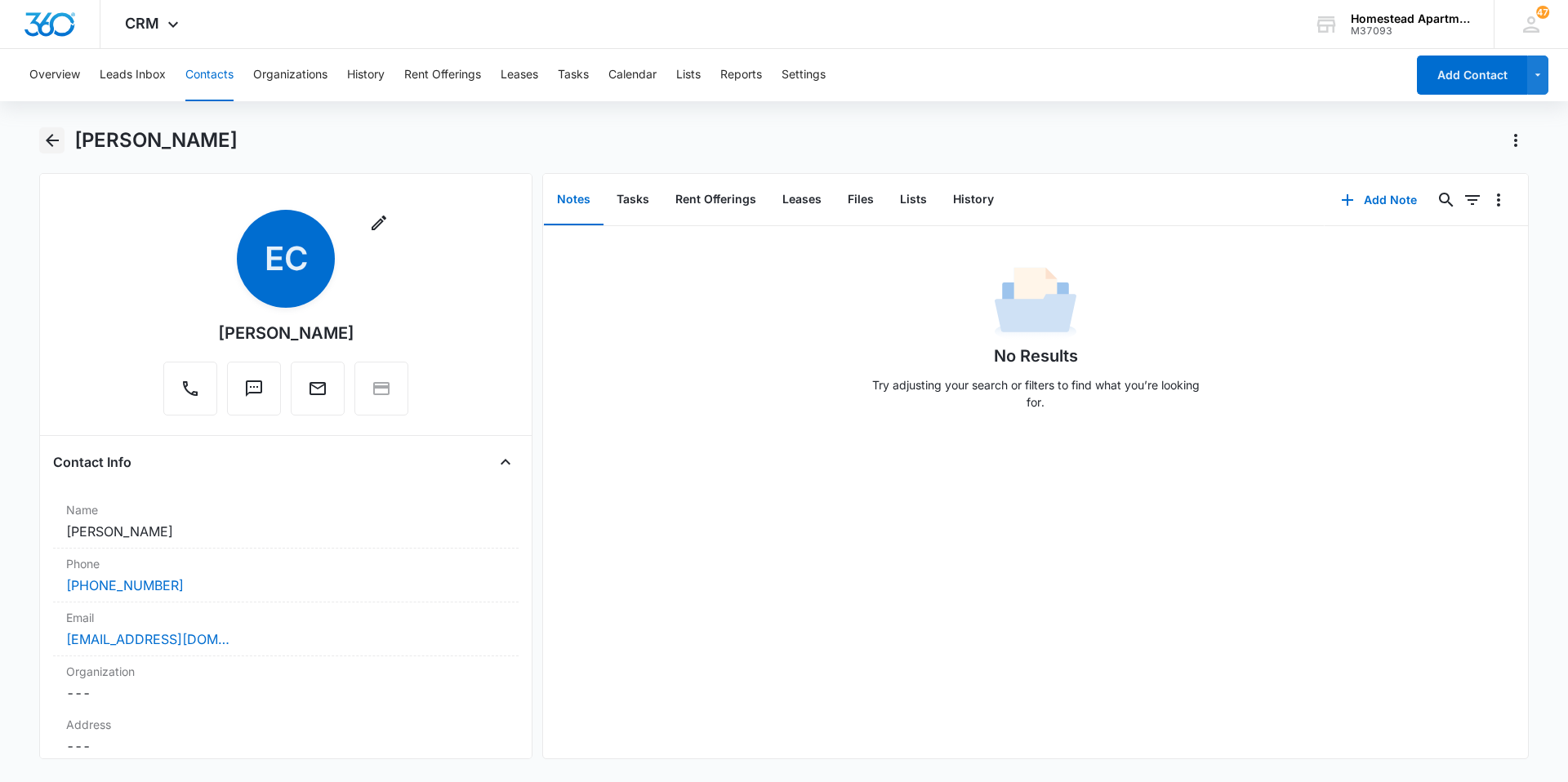
click at [52, 133] on icon "Back" at bounding box center [53, 141] width 20 height 20
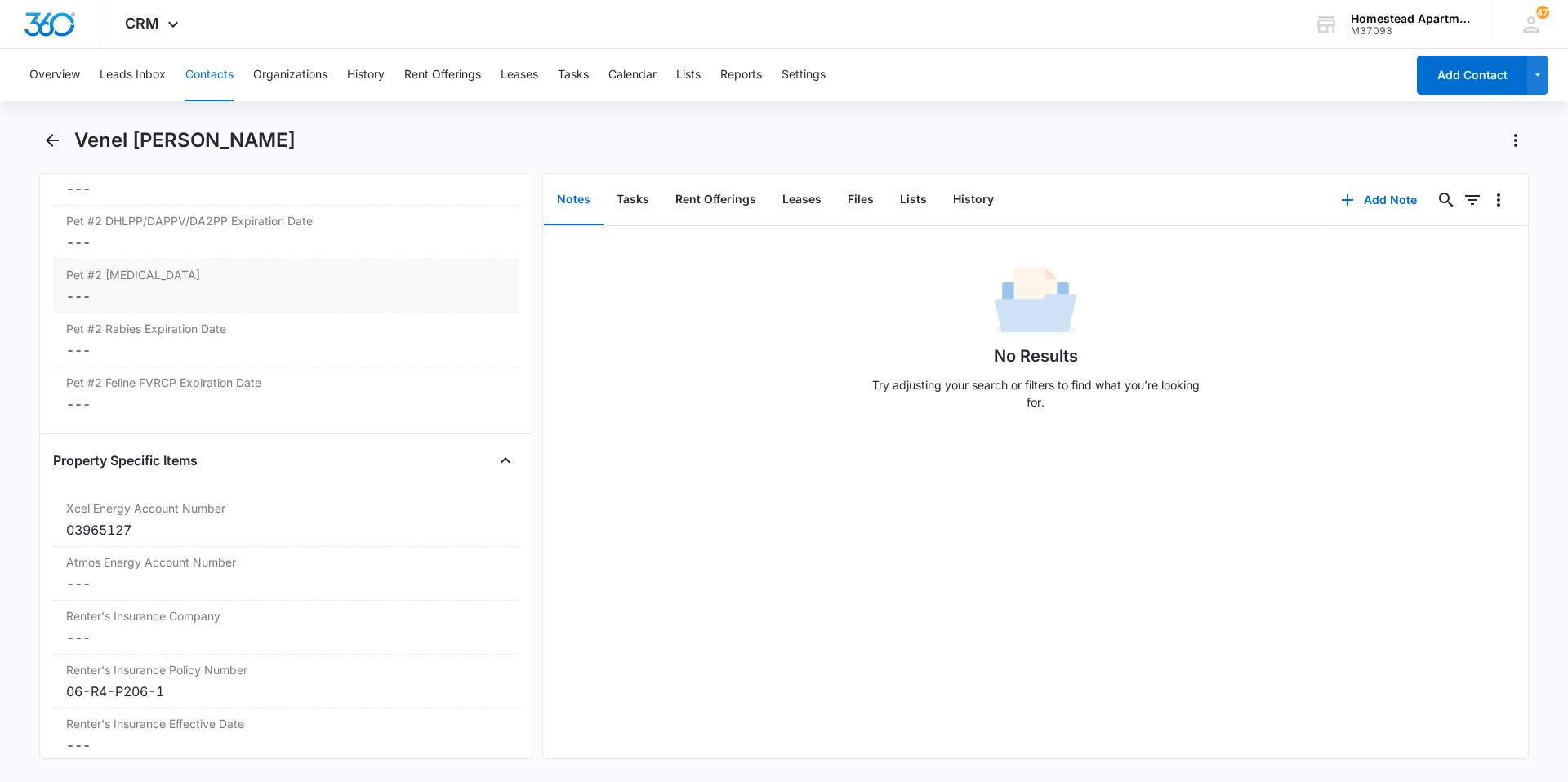
scroll to position [3025, 0]
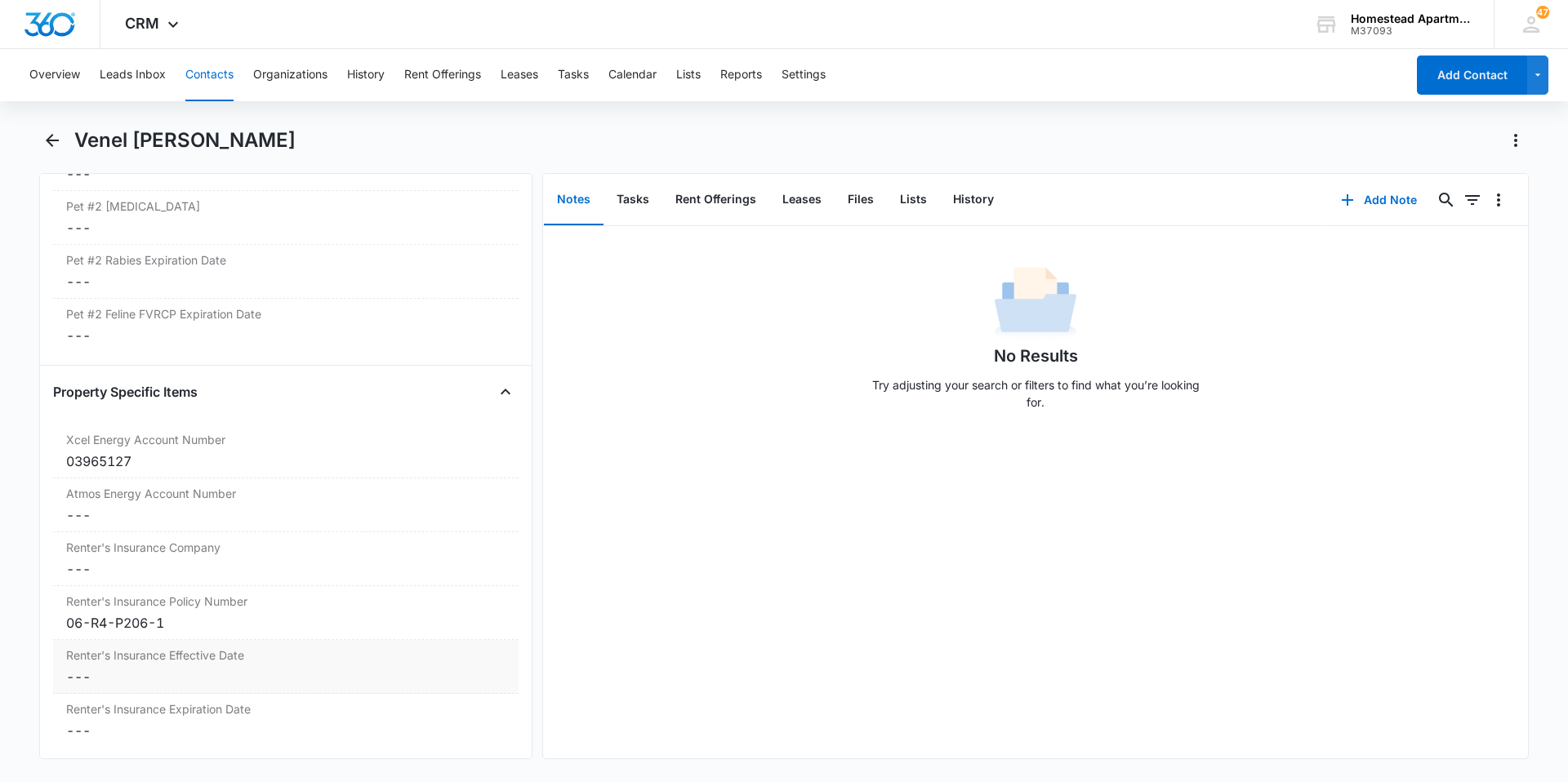
click at [77, 677] on dd "Cancel Save Changes ---" at bounding box center [286, 677] width 439 height 20
click at [190, 690] on div at bounding box center [140, 690] width 135 height 18
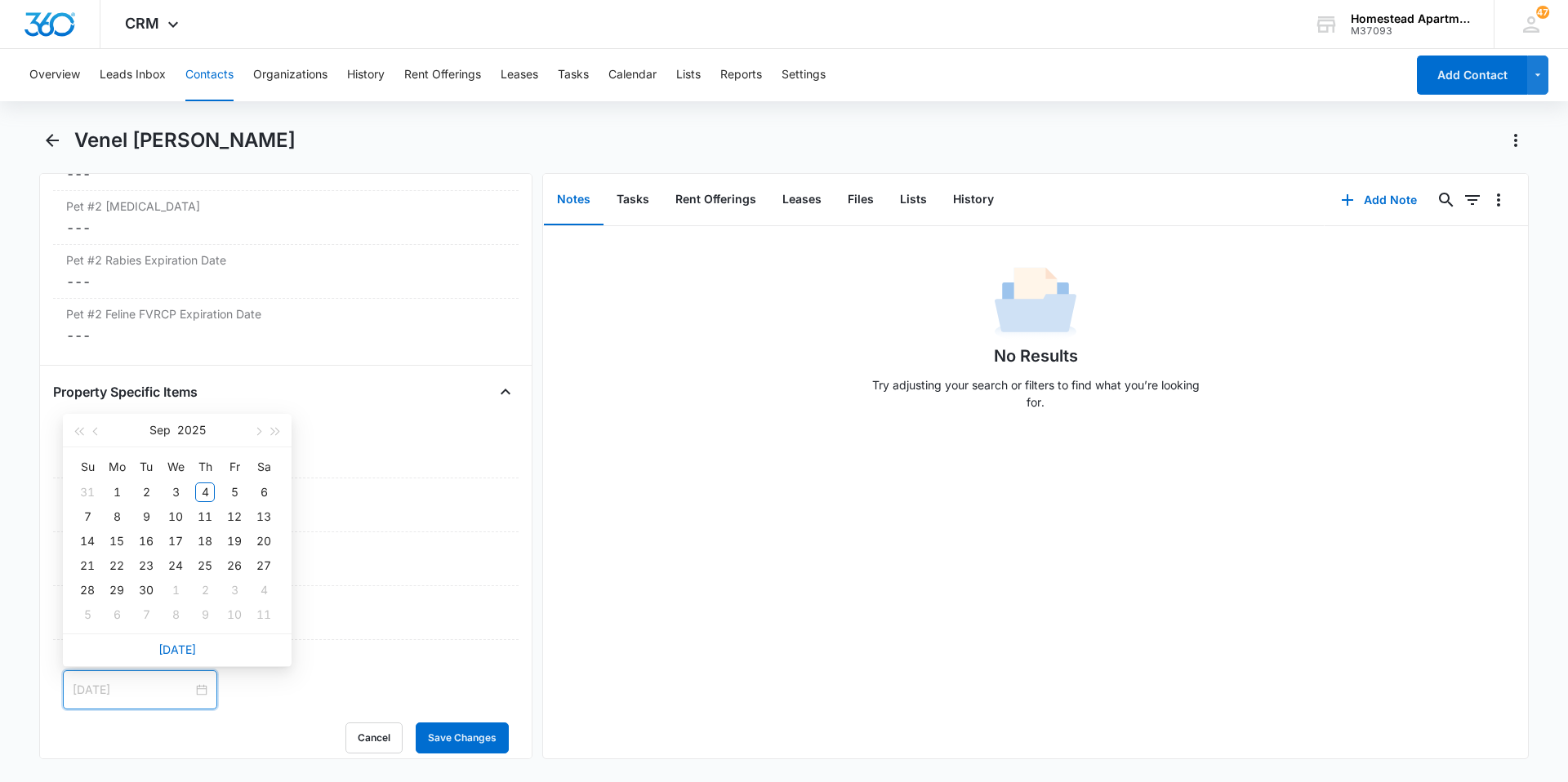
type input "[DATE]"
click at [90, 431] on button "button" at bounding box center [96, 430] width 18 height 33
type input "[DATE]"
click at [205, 589] on div "28" at bounding box center [206, 591] width 20 height 20
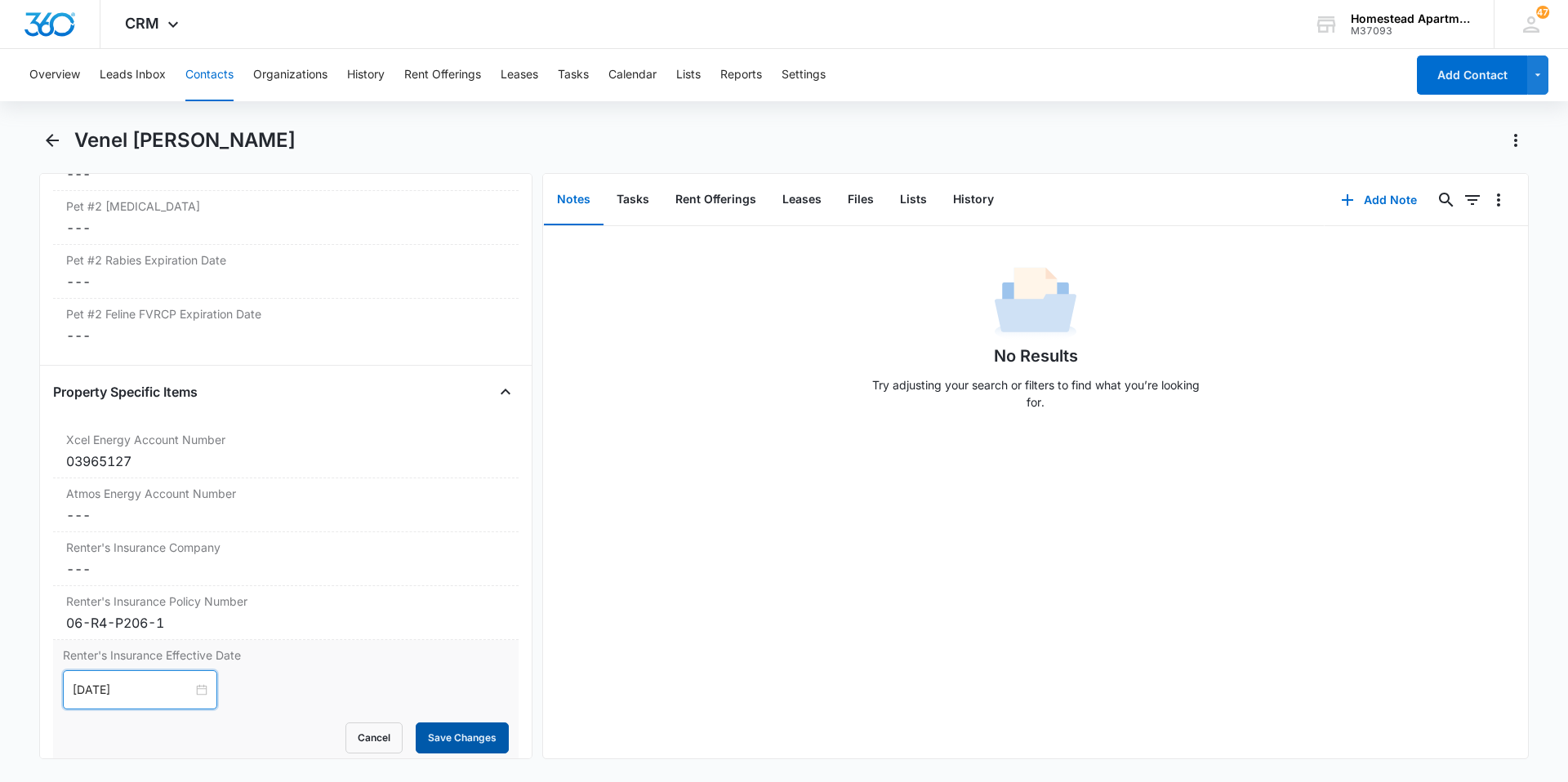
click at [442, 730] on button "Save Changes" at bounding box center [462, 738] width 93 height 31
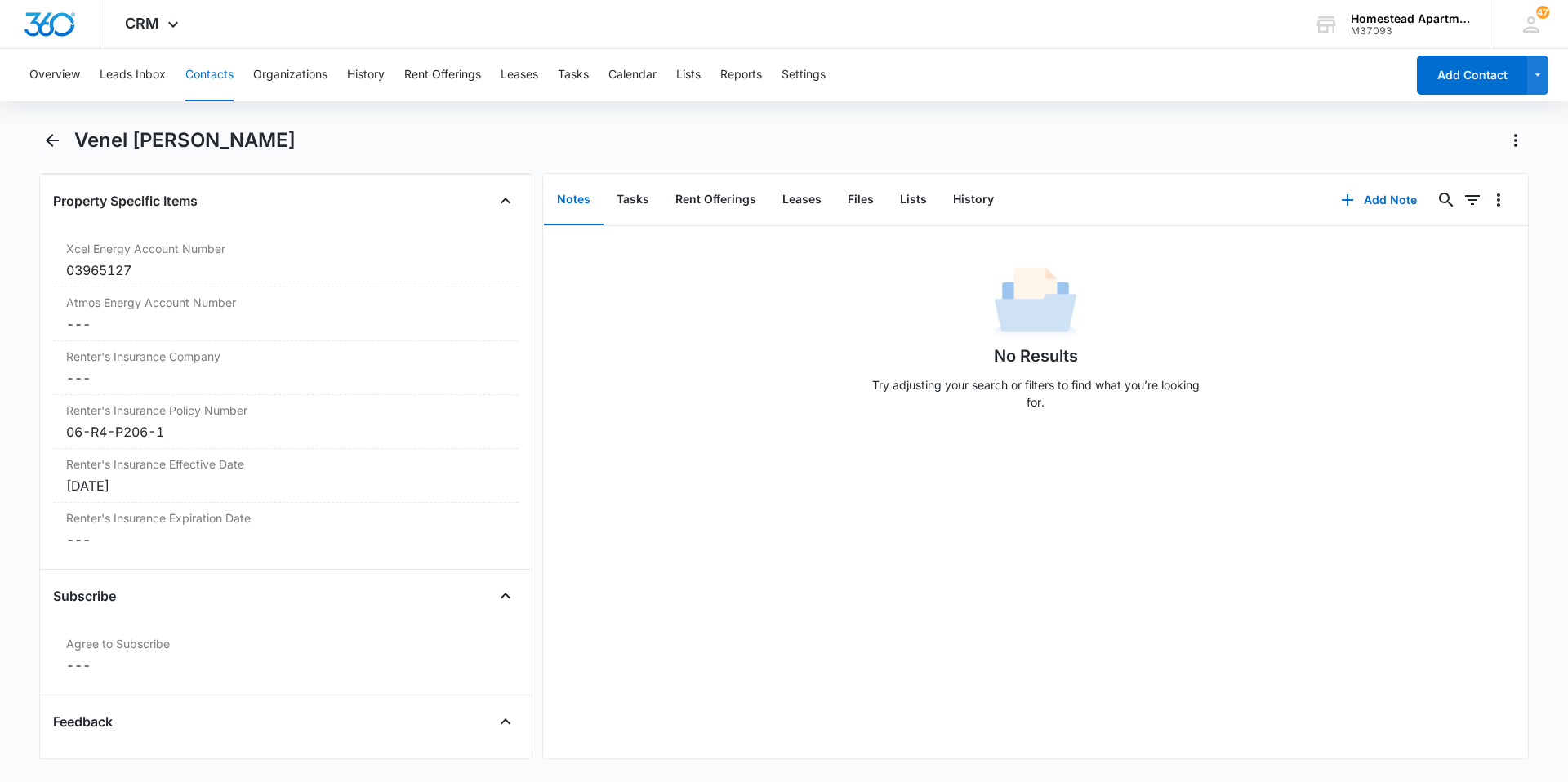
scroll to position [3188, 0]
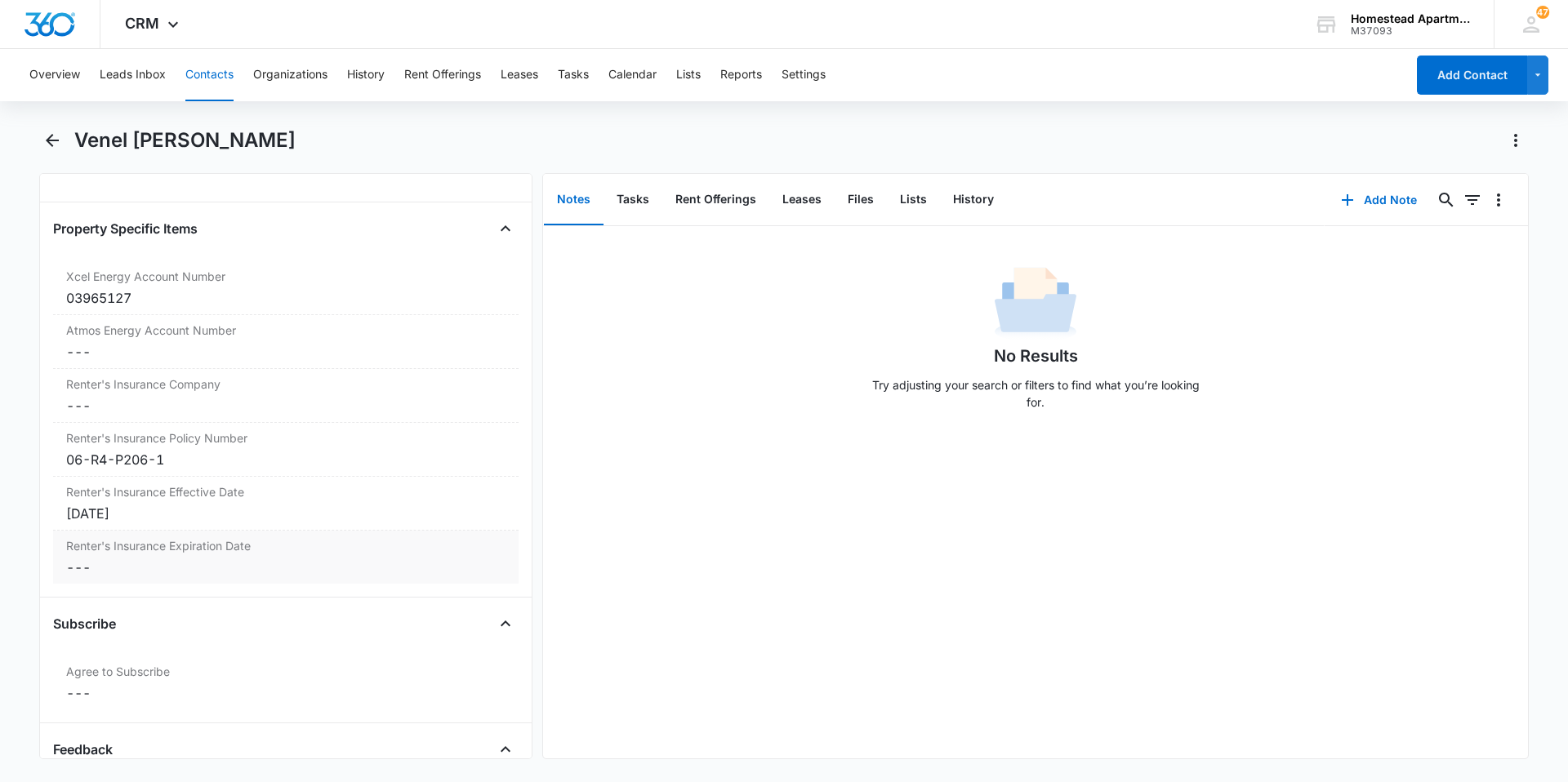
click at [104, 570] on dd "Cancel Save Changes ---" at bounding box center [286, 567] width 439 height 20
click at [195, 581] on div at bounding box center [140, 581] width 135 height 18
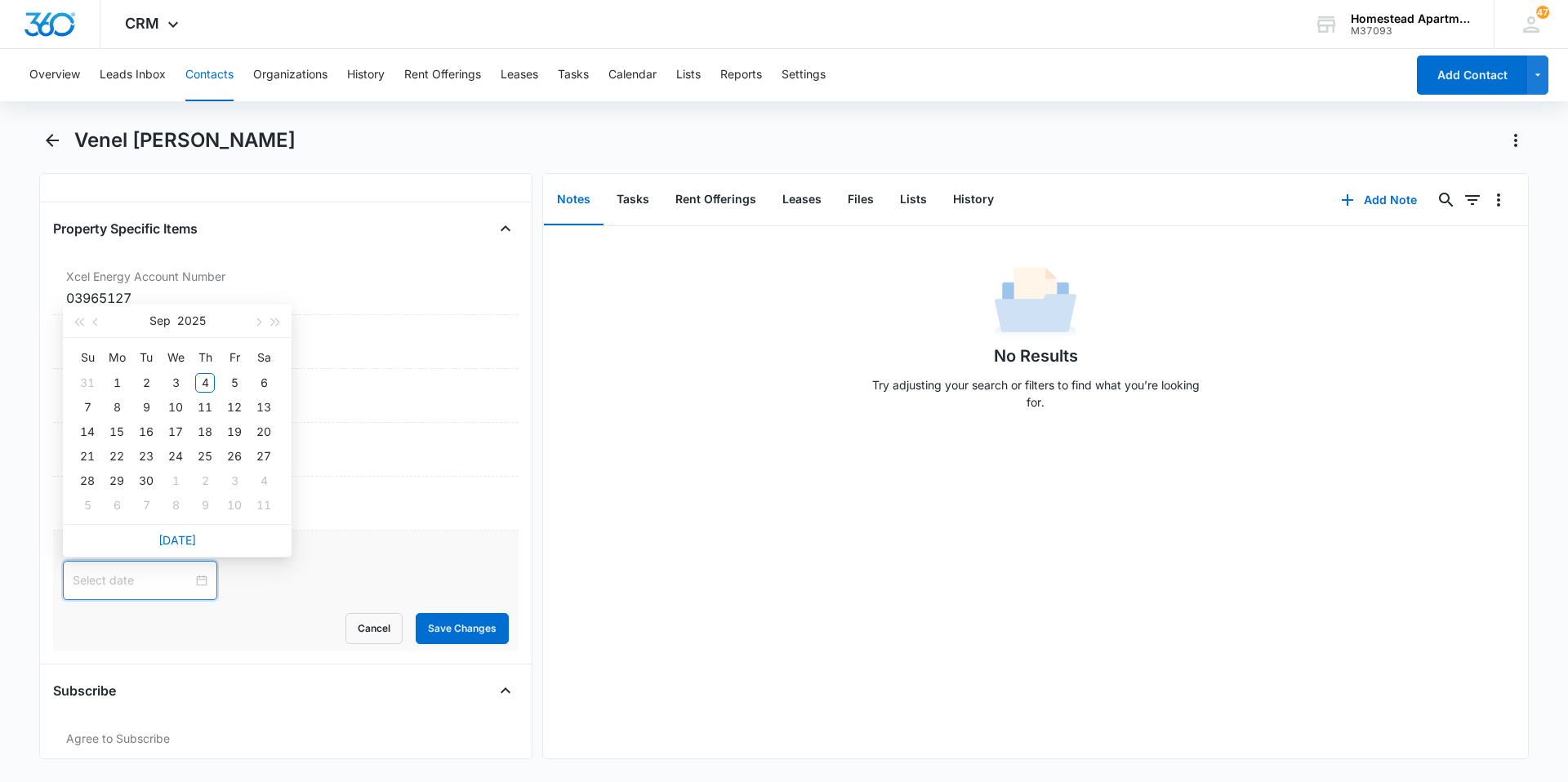
click at [195, 581] on div at bounding box center [140, 581] width 135 height 18
type input "Sep 6, 2025"
click at [257, 326] on span "button" at bounding box center [256, 322] width 8 height 8
click at [101, 321] on button "button" at bounding box center [96, 321] width 18 height 33
click at [276, 321] on span "button" at bounding box center [276, 322] width 8 height 8
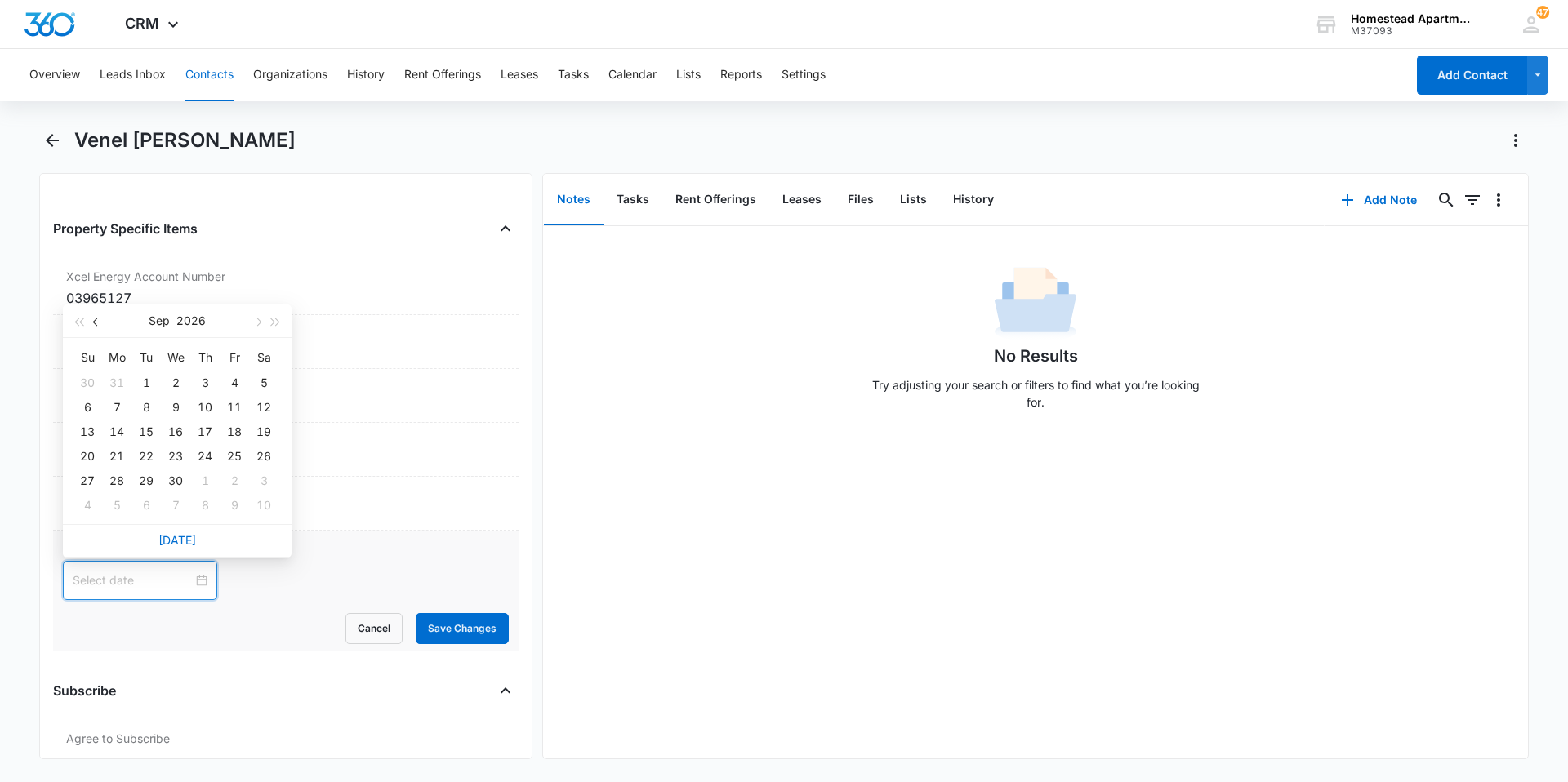
click at [94, 321] on span "button" at bounding box center [96, 322] width 8 height 8
type input "[DATE]"
click at [233, 484] on div "28" at bounding box center [235, 481] width 20 height 20
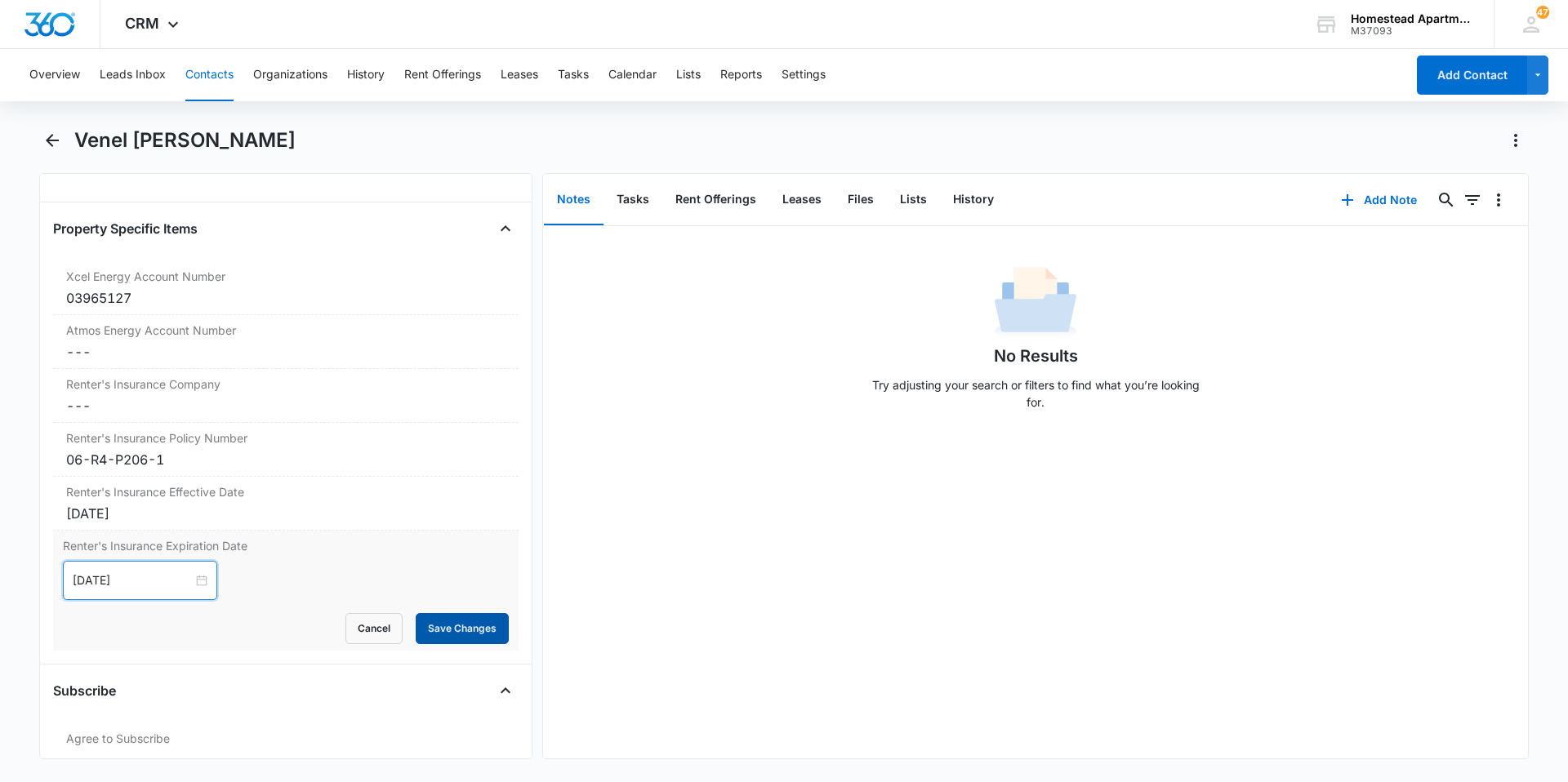
click at [449, 622] on button "Save Changes" at bounding box center [462, 629] width 93 height 31
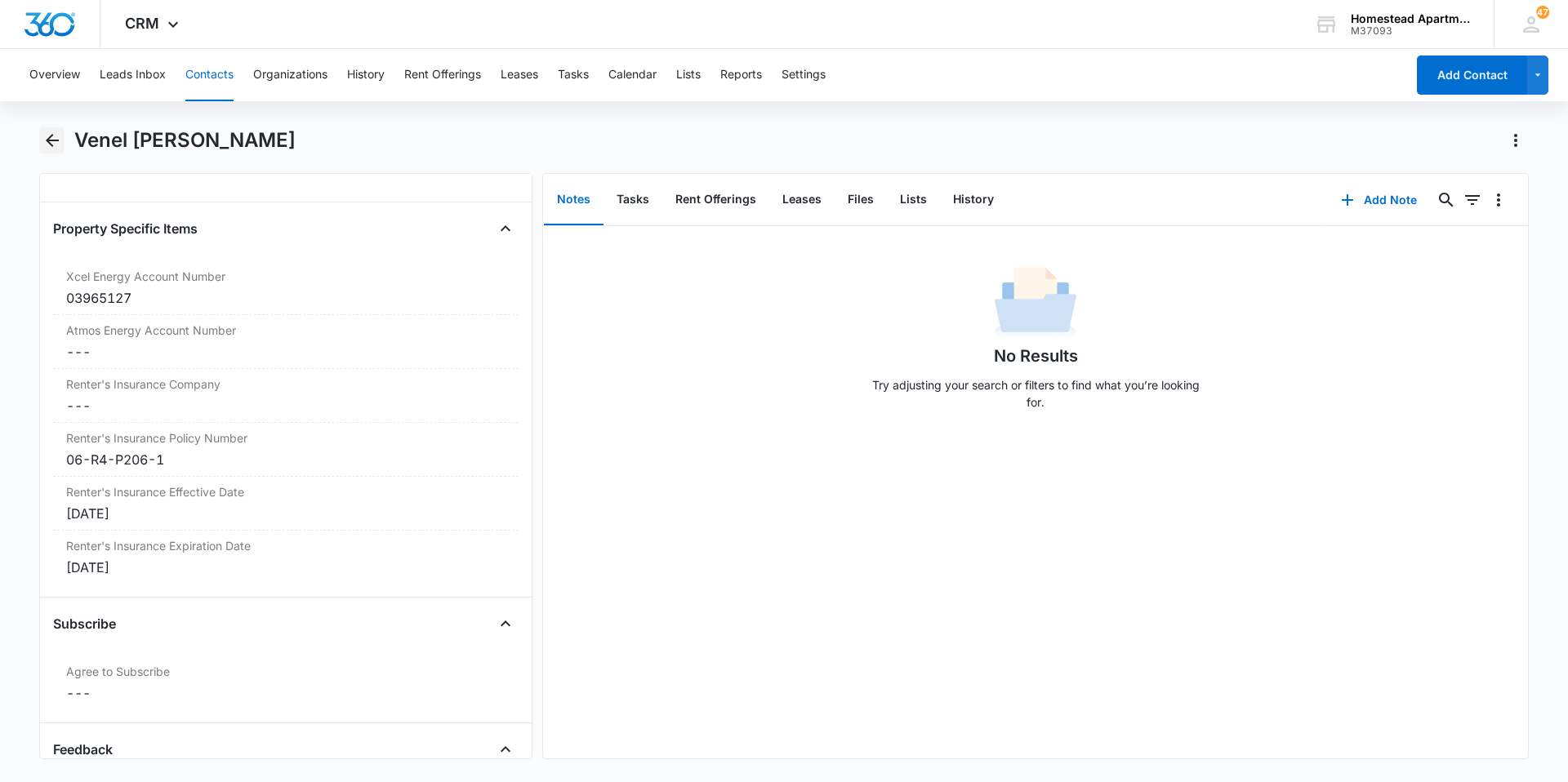
click at [59, 142] on icon "Back" at bounding box center [53, 141] width 20 height 20
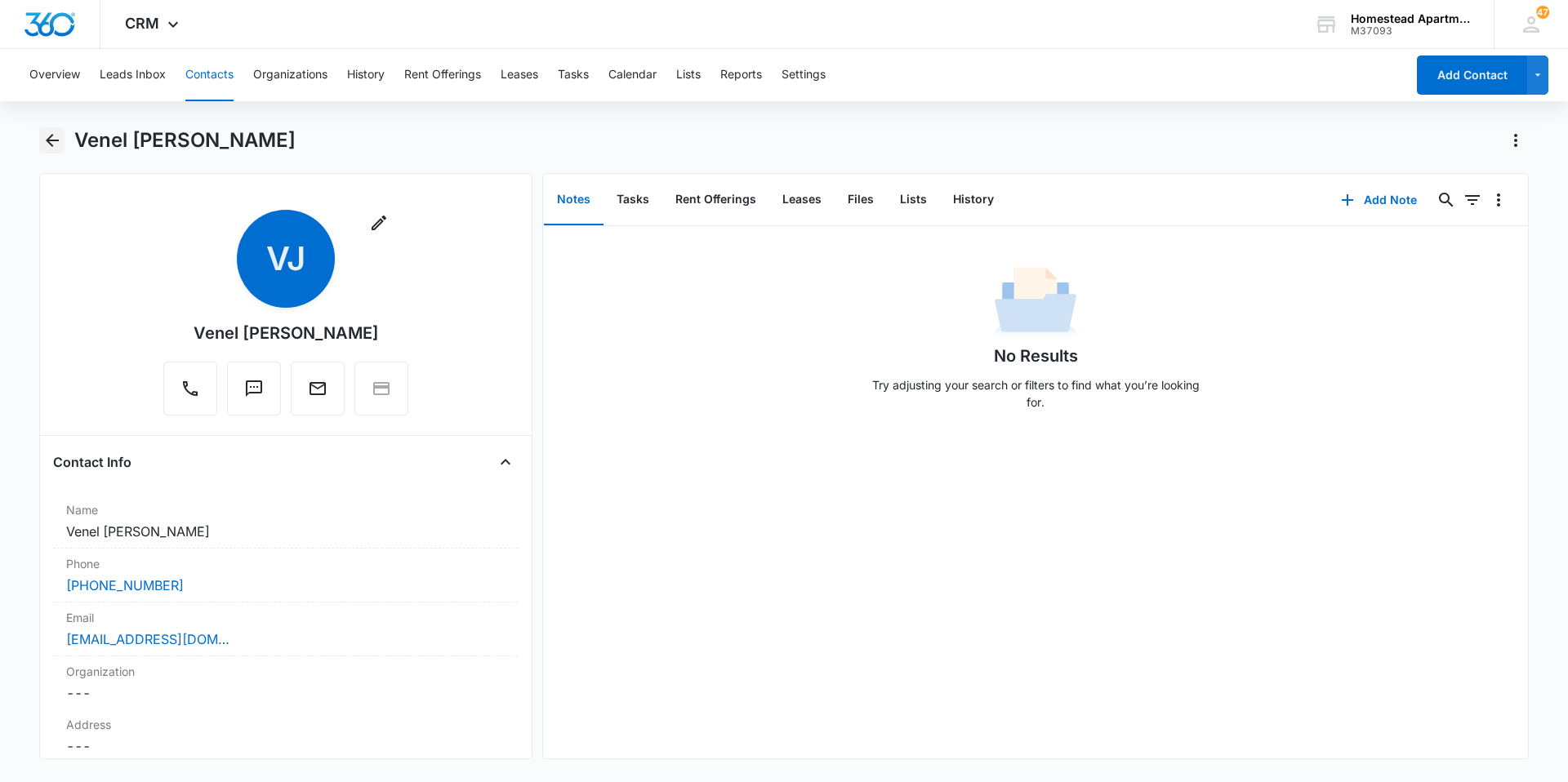
click at [59, 142] on icon "Back" at bounding box center [53, 141] width 20 height 20
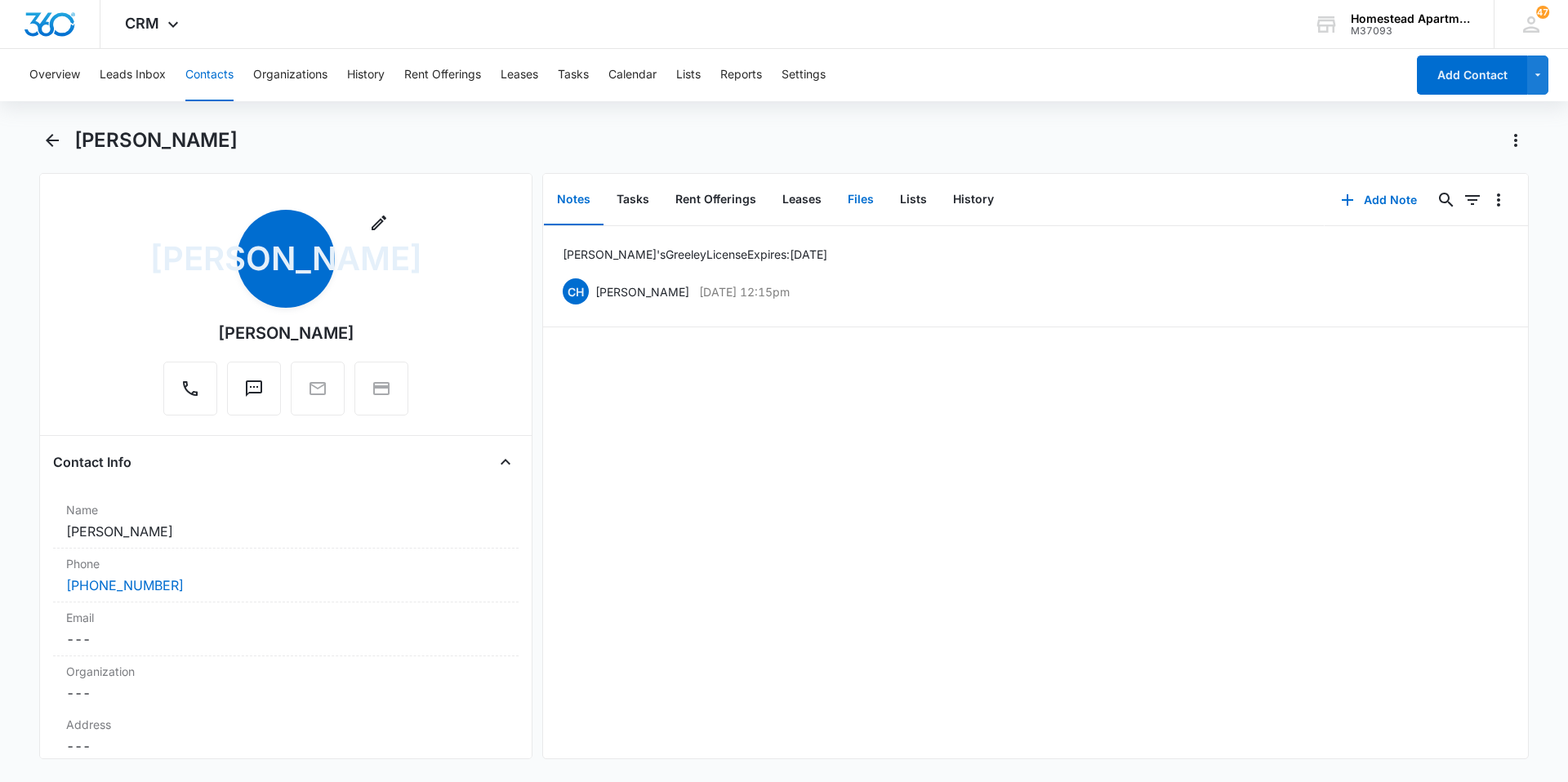
click at [852, 196] on button "Files" at bounding box center [860, 200] width 52 height 51
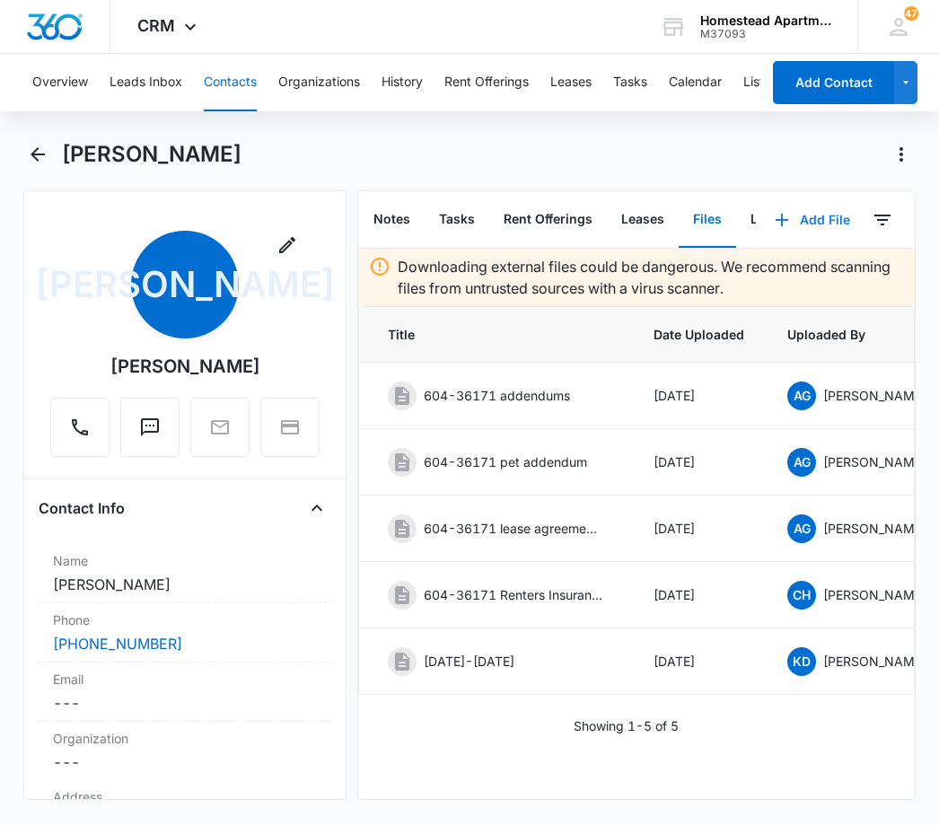
click at [807, 216] on button "Add File" at bounding box center [812, 219] width 111 height 43
click at [771, 273] on div "Upload Files" at bounding box center [789, 277] width 72 height 13
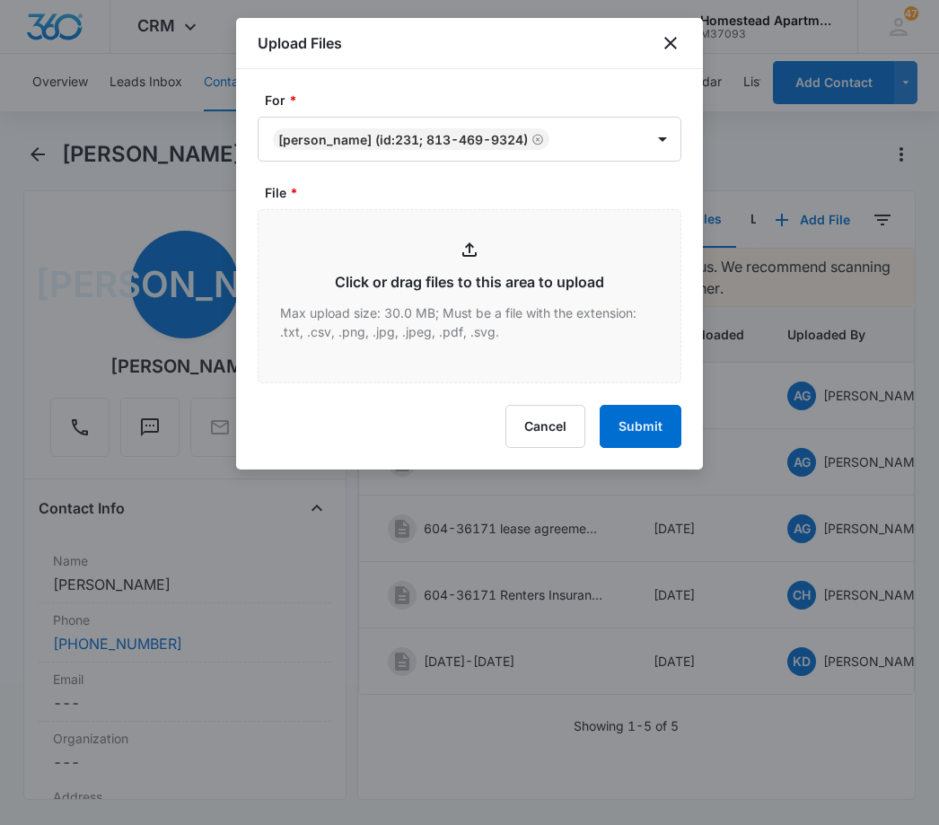
type input "C:\fakepath\3617 #1.pdf"
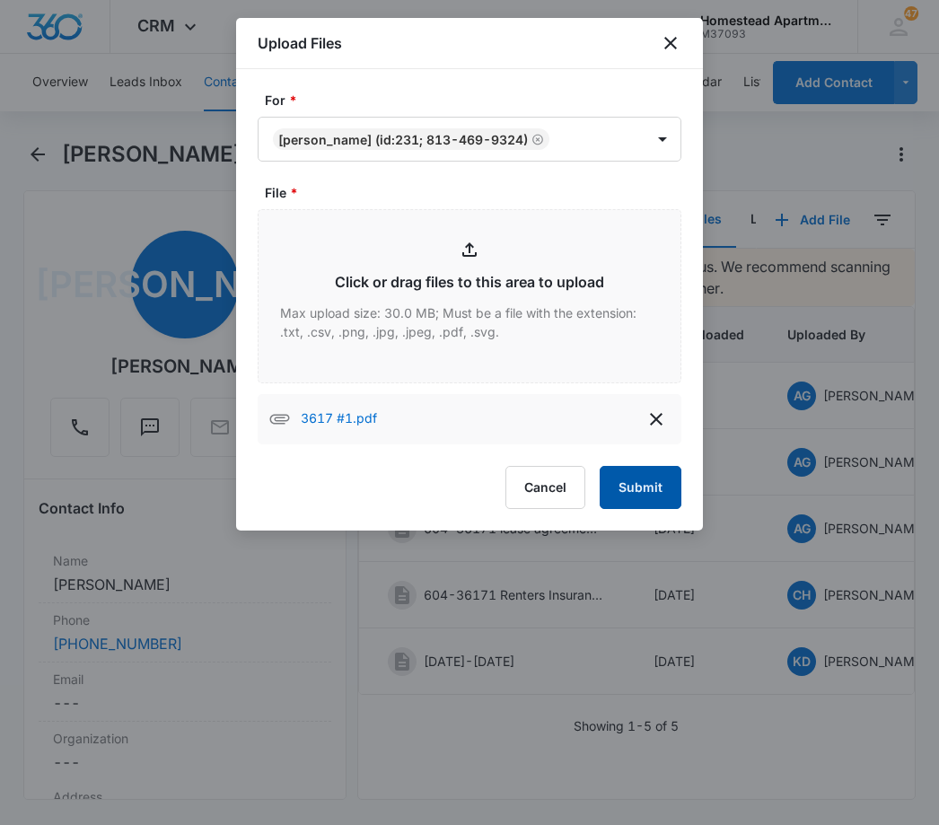
click at [644, 480] on button "Submit" at bounding box center [641, 487] width 82 height 43
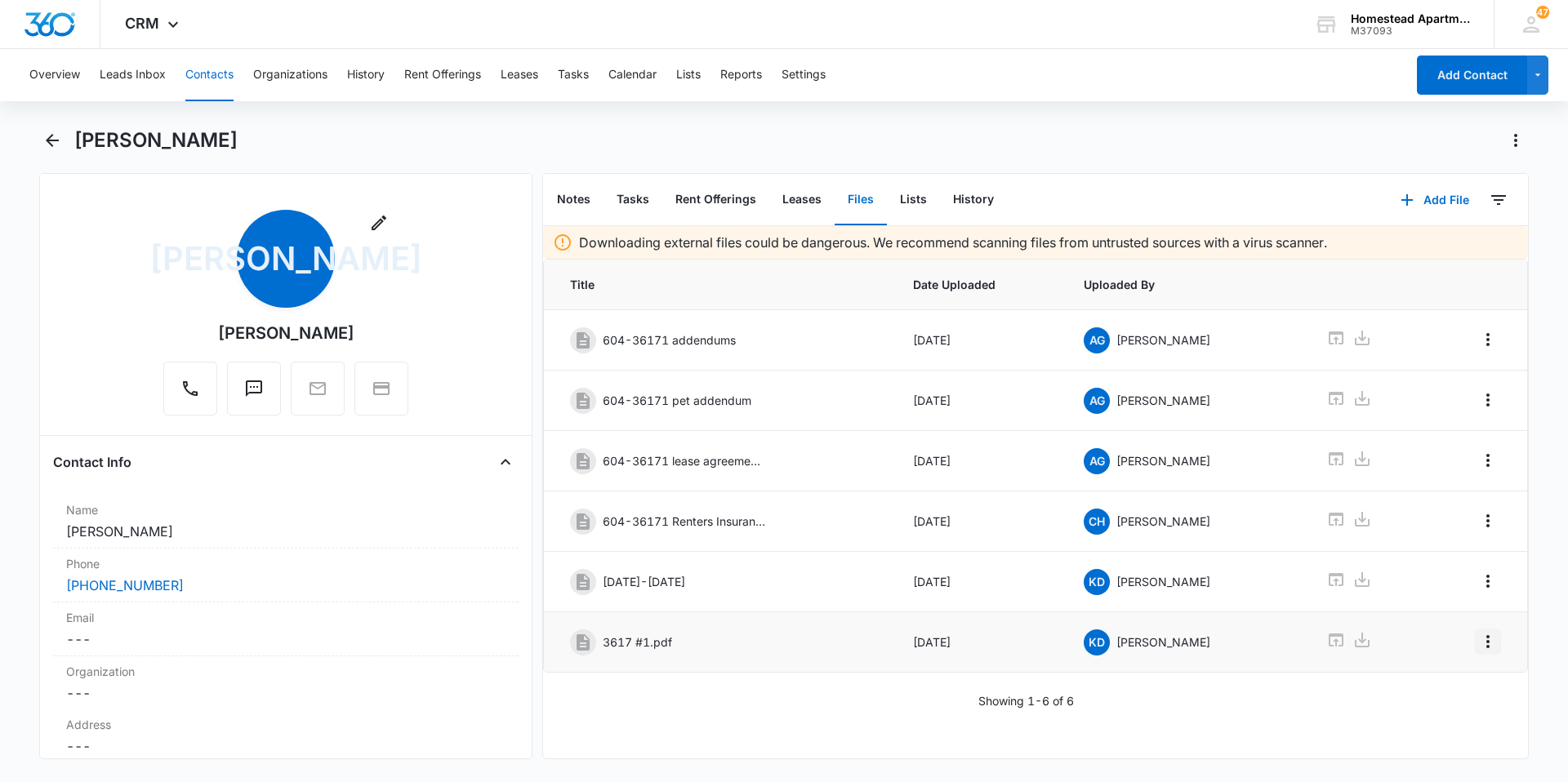
click at [854, 640] on icon "Overflow Menu" at bounding box center [1489, 642] width 20 height 20
click at [854, 683] on div "Edit" at bounding box center [1432, 687] width 35 height 12
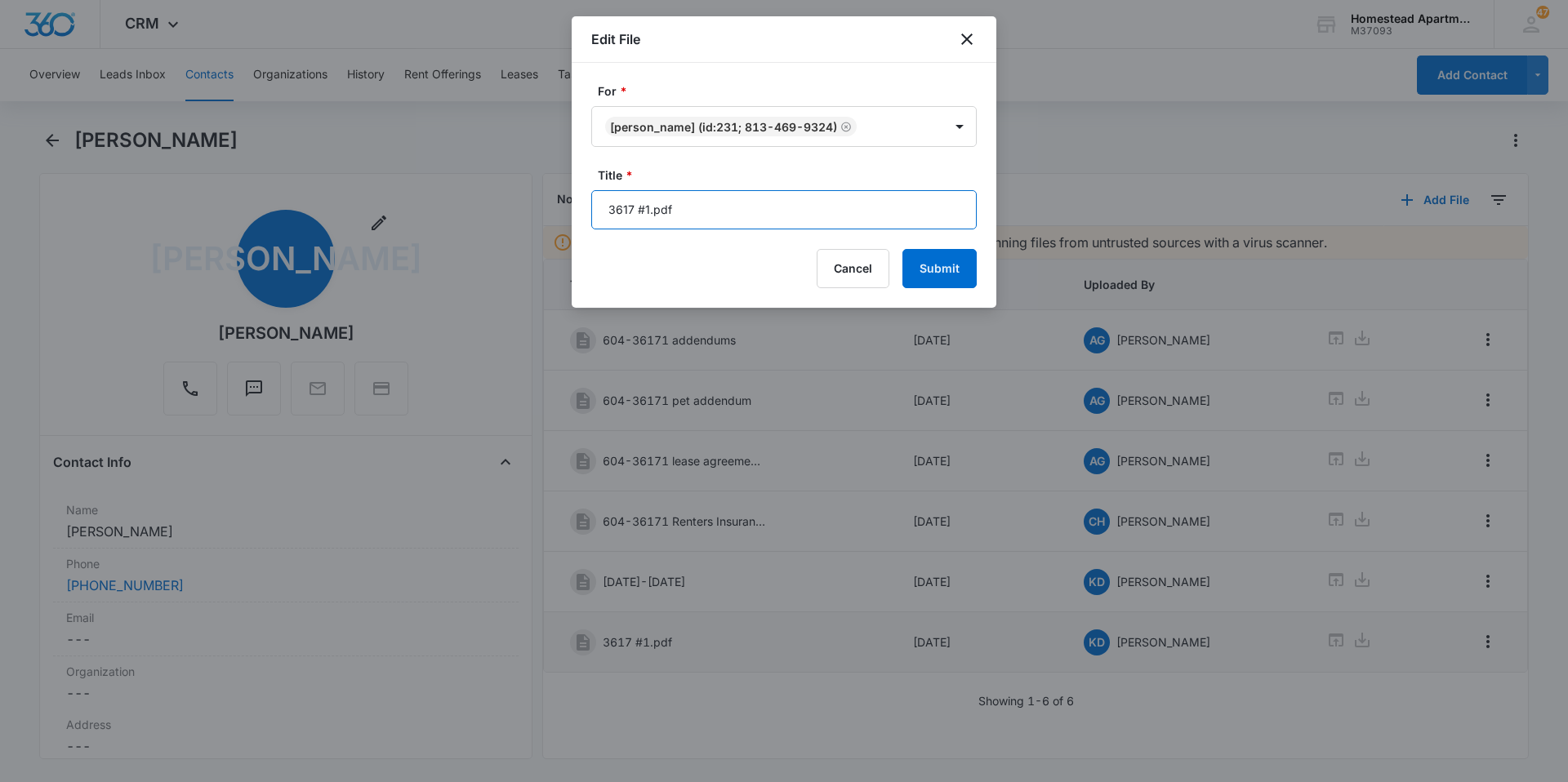
click at [687, 215] on input "3617 #1.pdf" at bounding box center [784, 209] width 386 height 39
type input "3"
type input "10/001/2025-09/30/2026"
click at [854, 268] on button "Submit" at bounding box center [940, 268] width 75 height 39
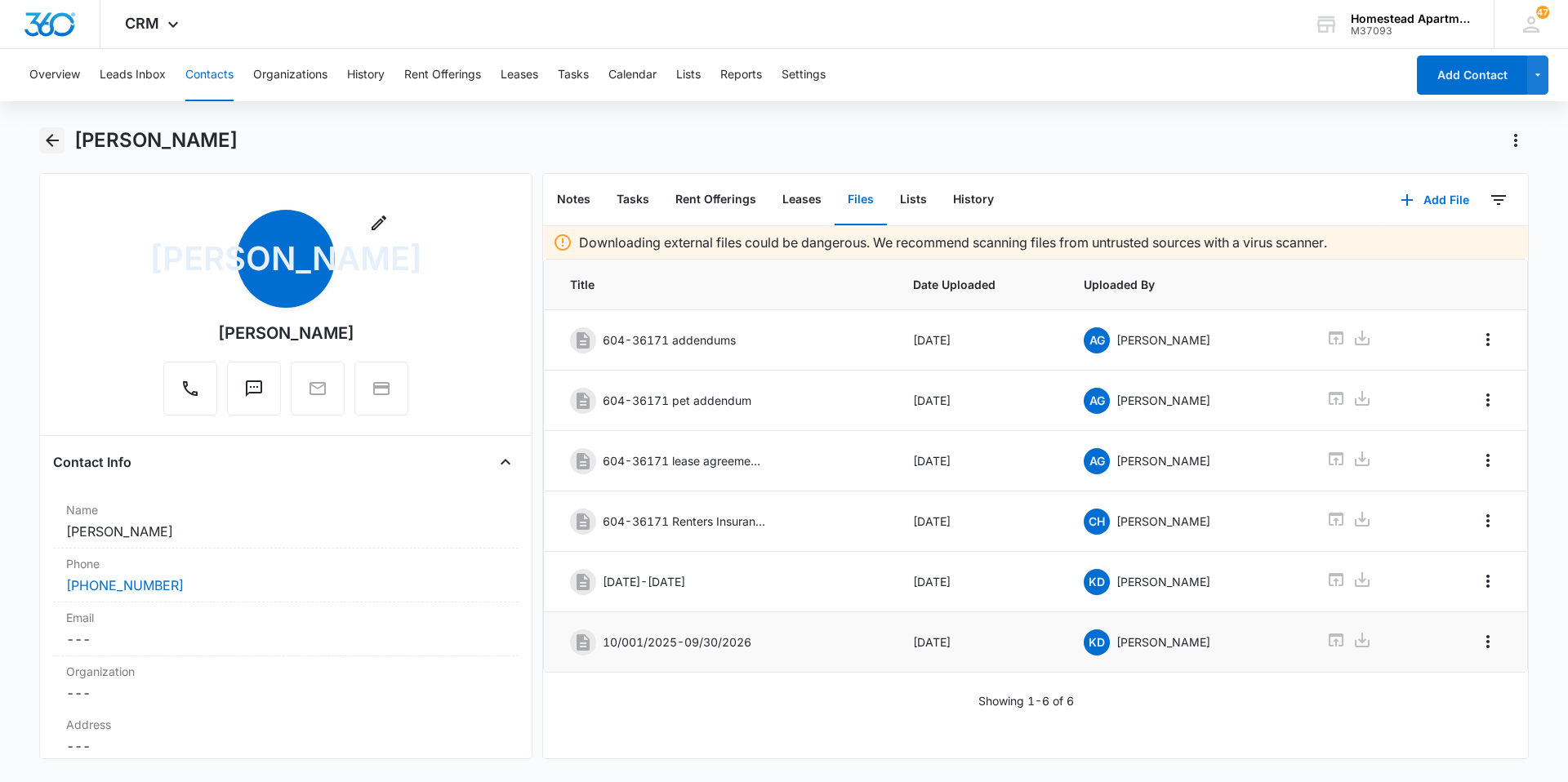
click at [52, 138] on icon "Back" at bounding box center [53, 141] width 20 height 20
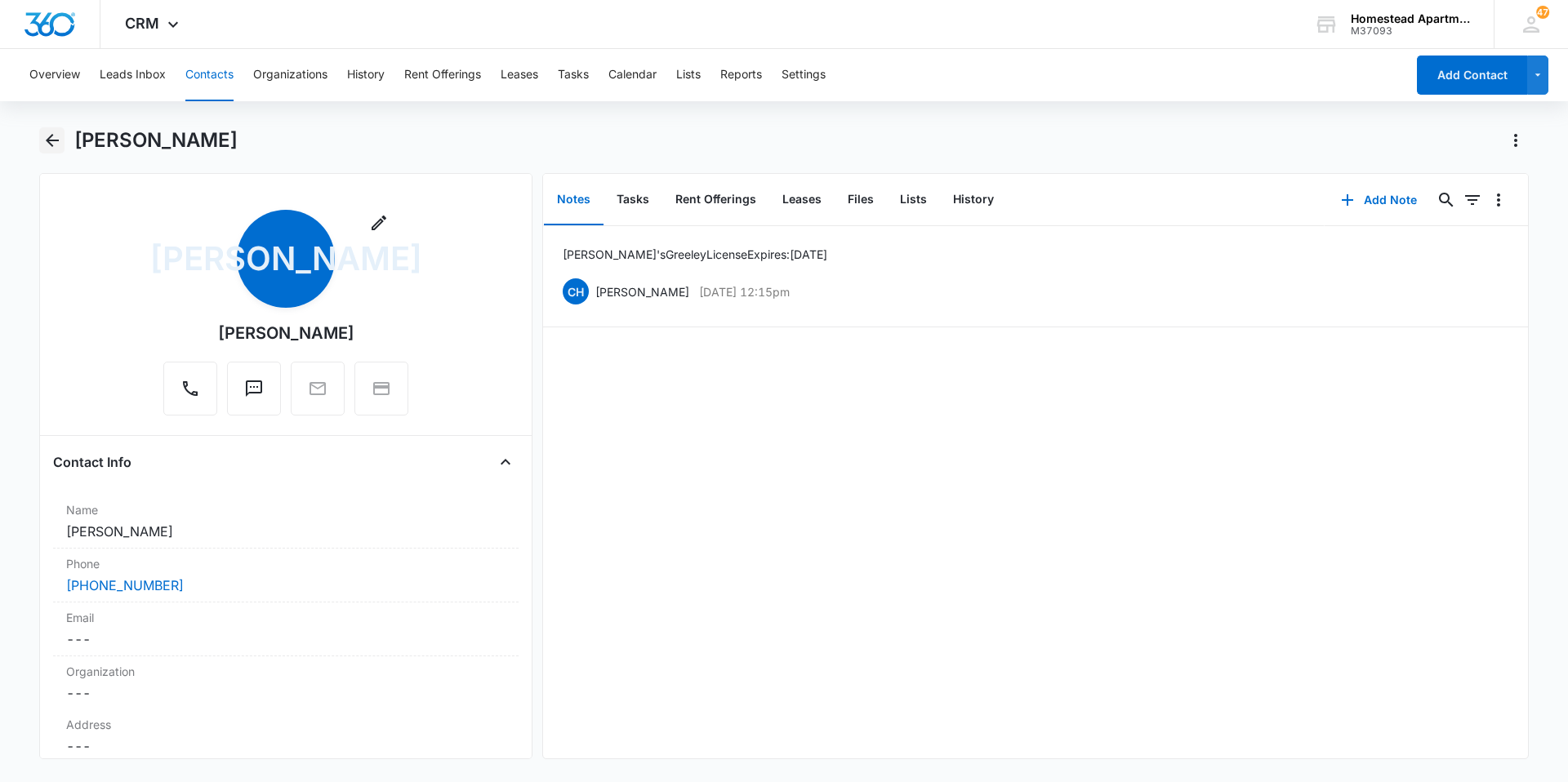
click at [54, 135] on icon "Back" at bounding box center [53, 141] width 20 height 20
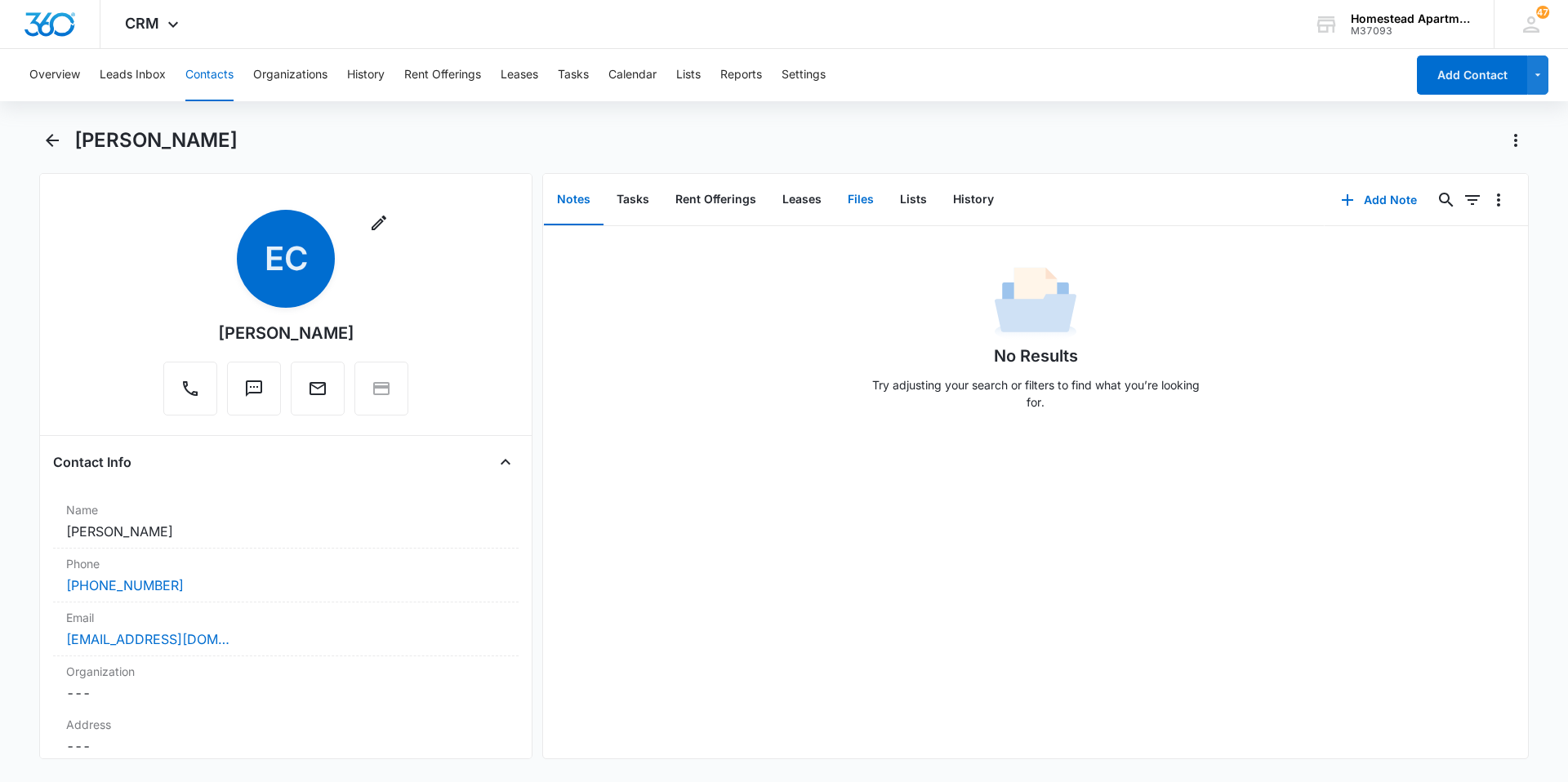
click at [859, 199] on button "Files" at bounding box center [860, 200] width 52 height 51
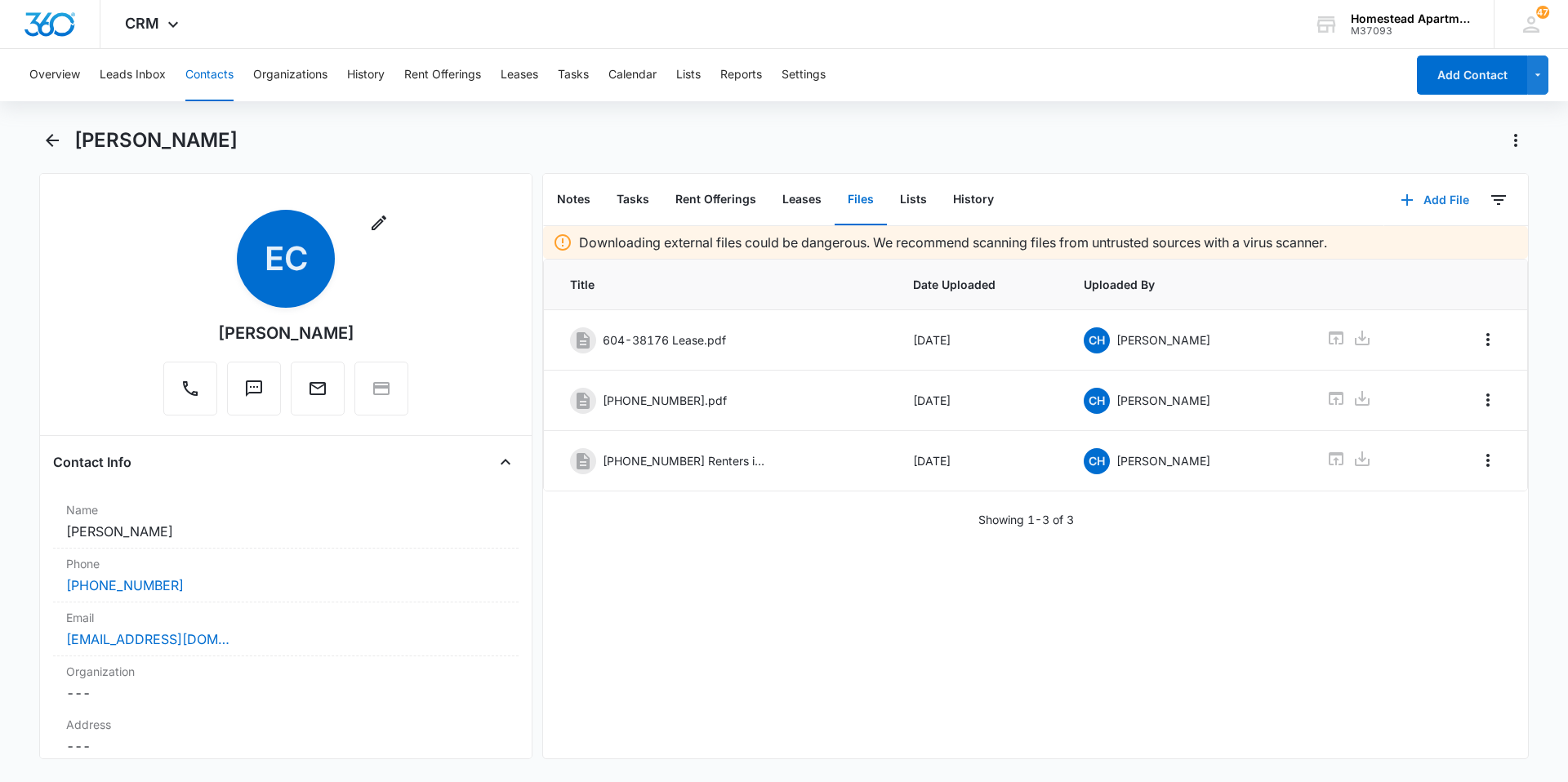
click at [1432, 196] on button "Add File" at bounding box center [1434, 199] width 101 height 39
click at [1411, 246] on div "Upload Files" at bounding box center [1413, 252] width 65 height 12
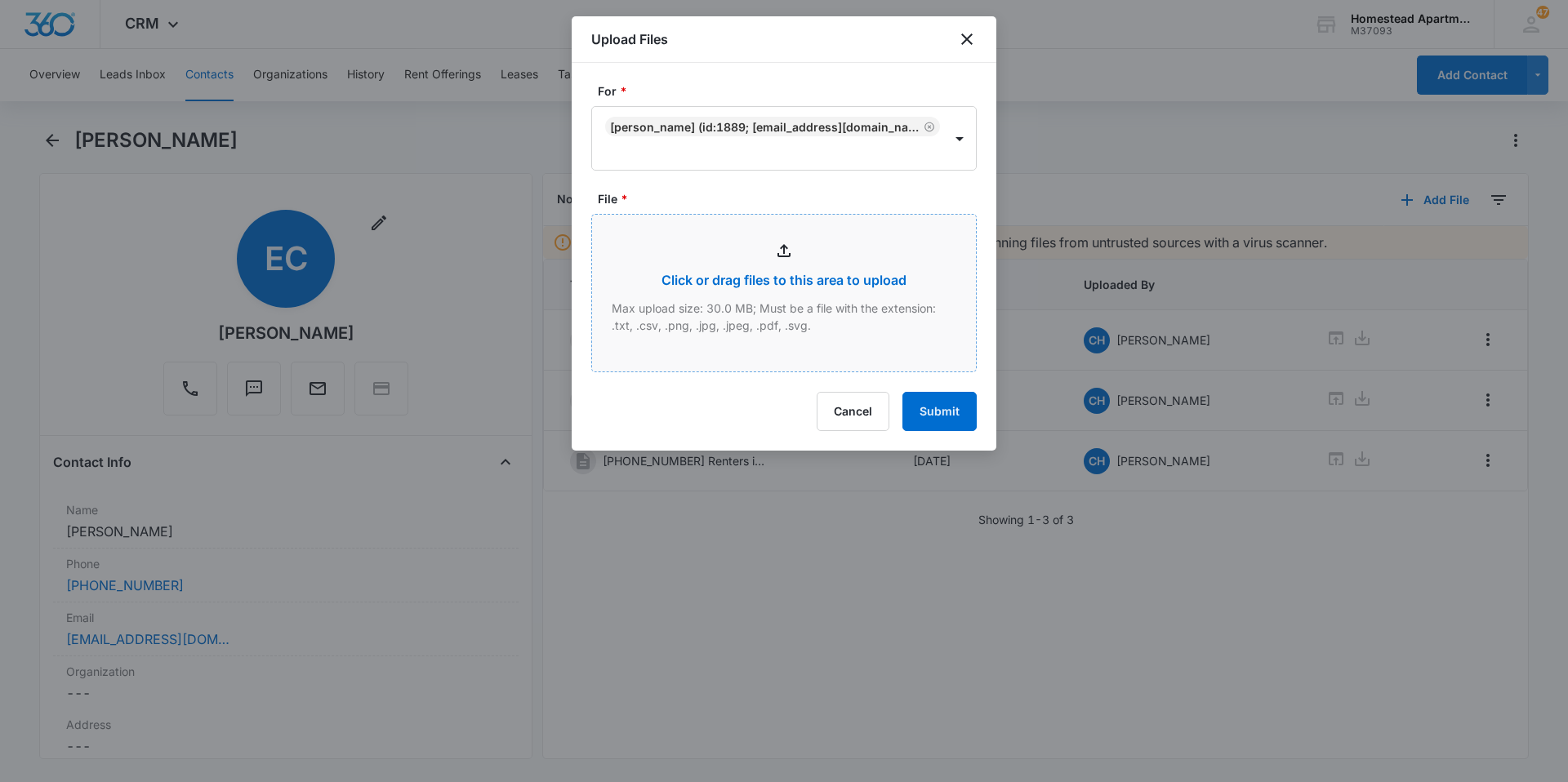
type input "C:\fakepath\3817 #6.pdf"
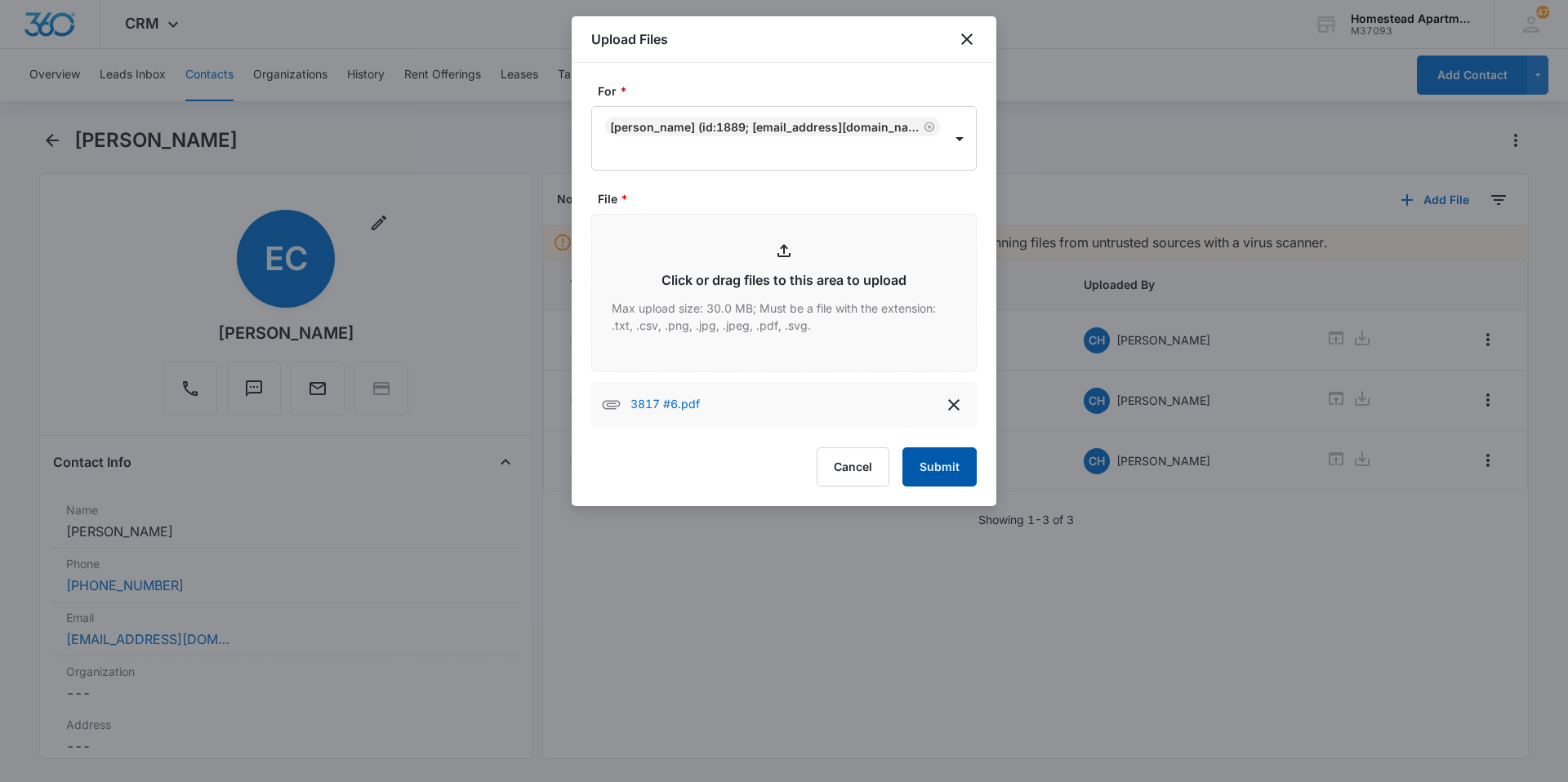
click at [929, 466] on button "Submit" at bounding box center [940, 466] width 75 height 39
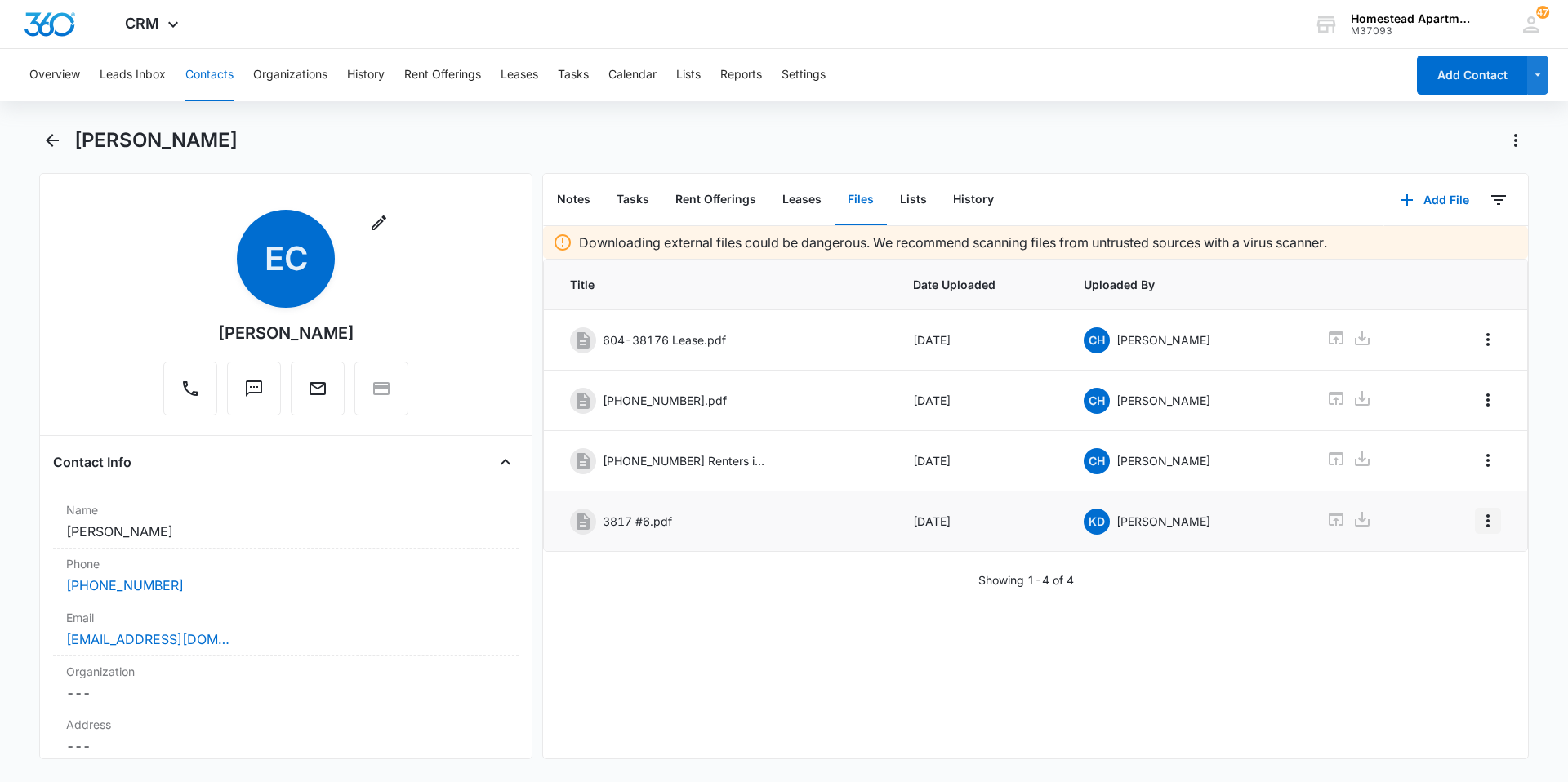
click at [1487, 526] on icon "Overflow Menu" at bounding box center [1489, 521] width 4 height 13
click at [1419, 561] on div "Edit" at bounding box center [1432, 566] width 35 height 12
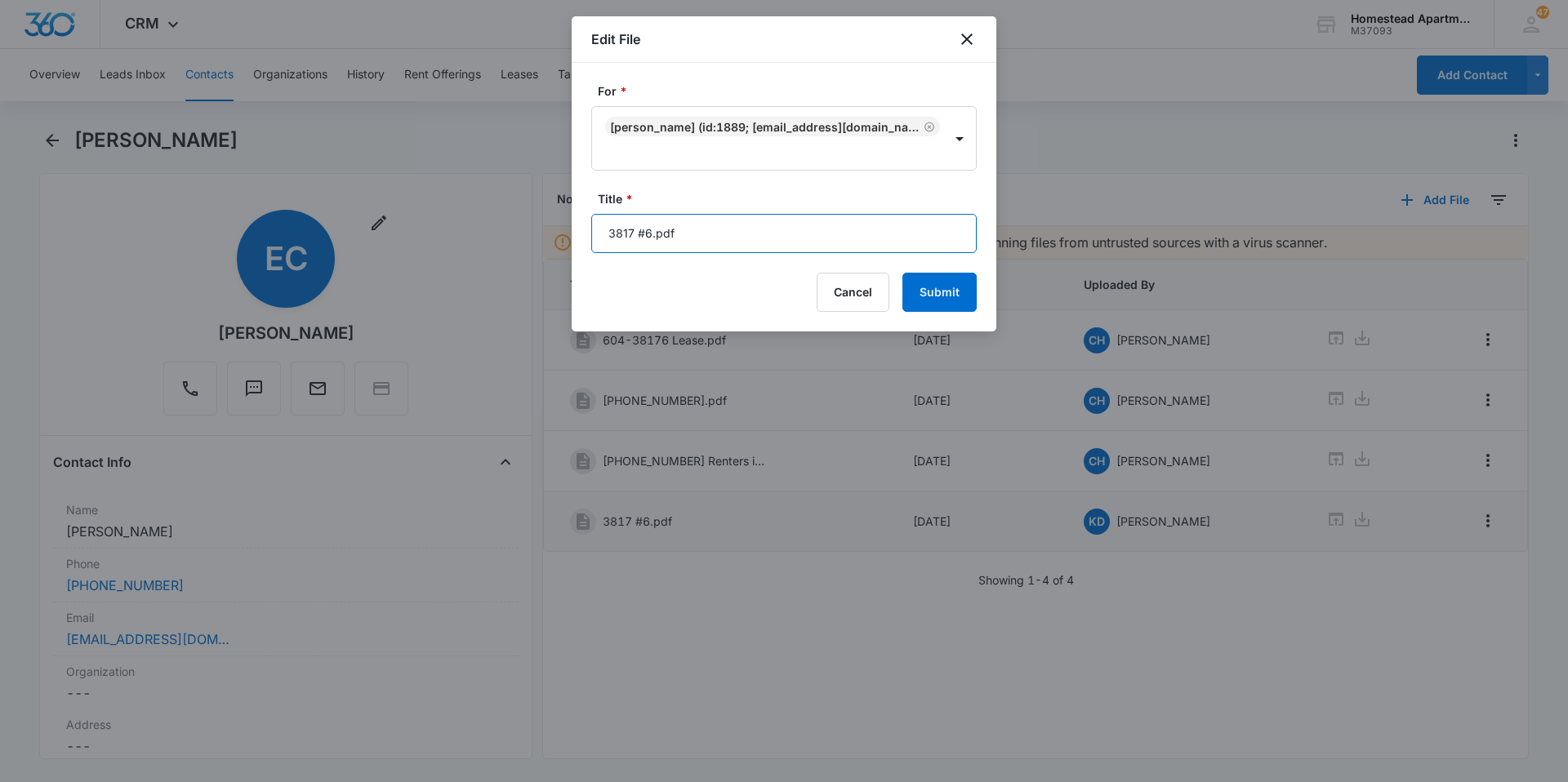
click at [681, 233] on input "3817 #6.pdf" at bounding box center [784, 233] width 386 height 39
type input "3"
type input "08/29/25-02/28/2026"
click at [952, 292] on button "Submit" at bounding box center [940, 292] width 75 height 39
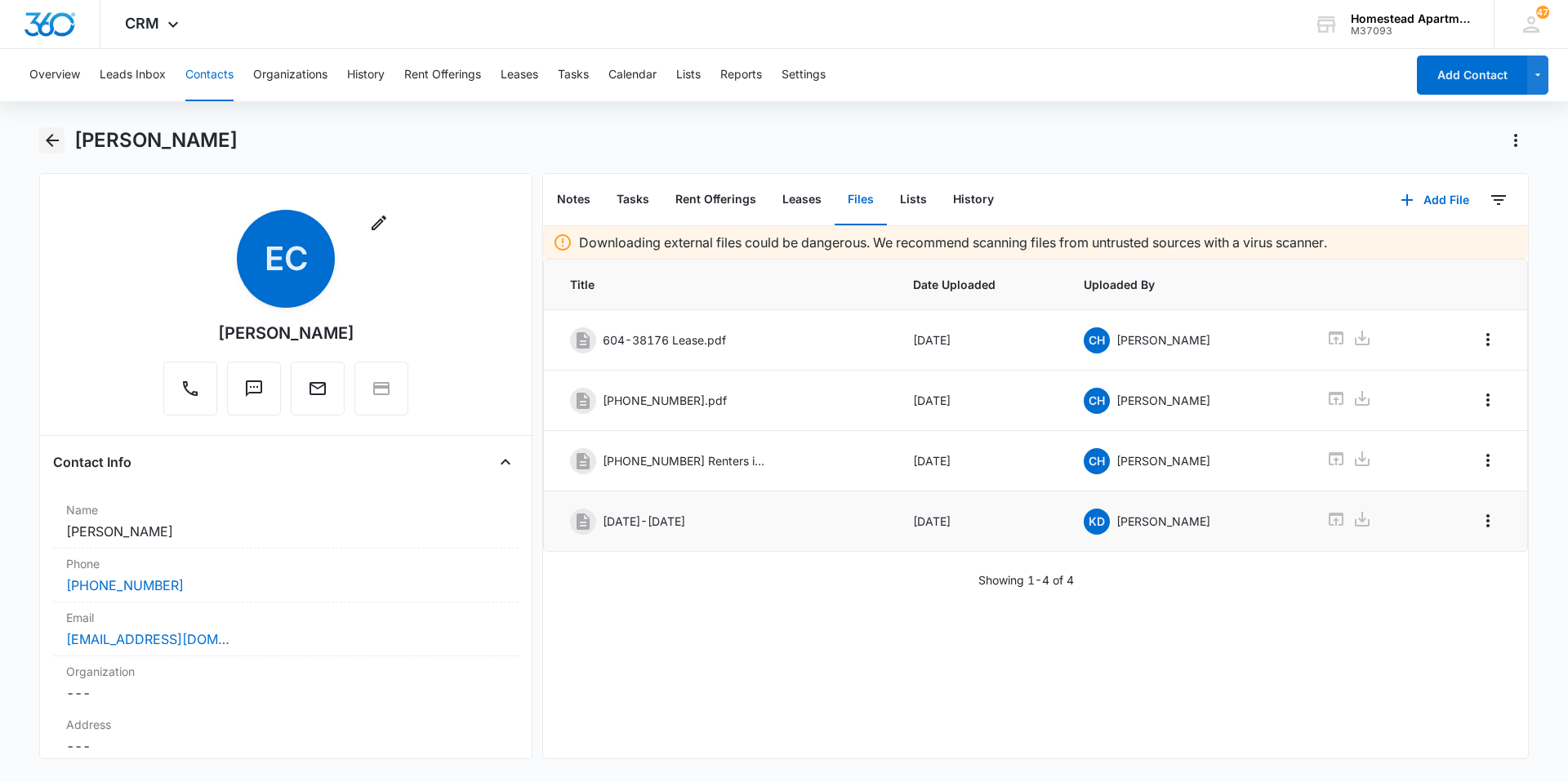
click at [53, 134] on icon "Back" at bounding box center [53, 141] width 20 height 20
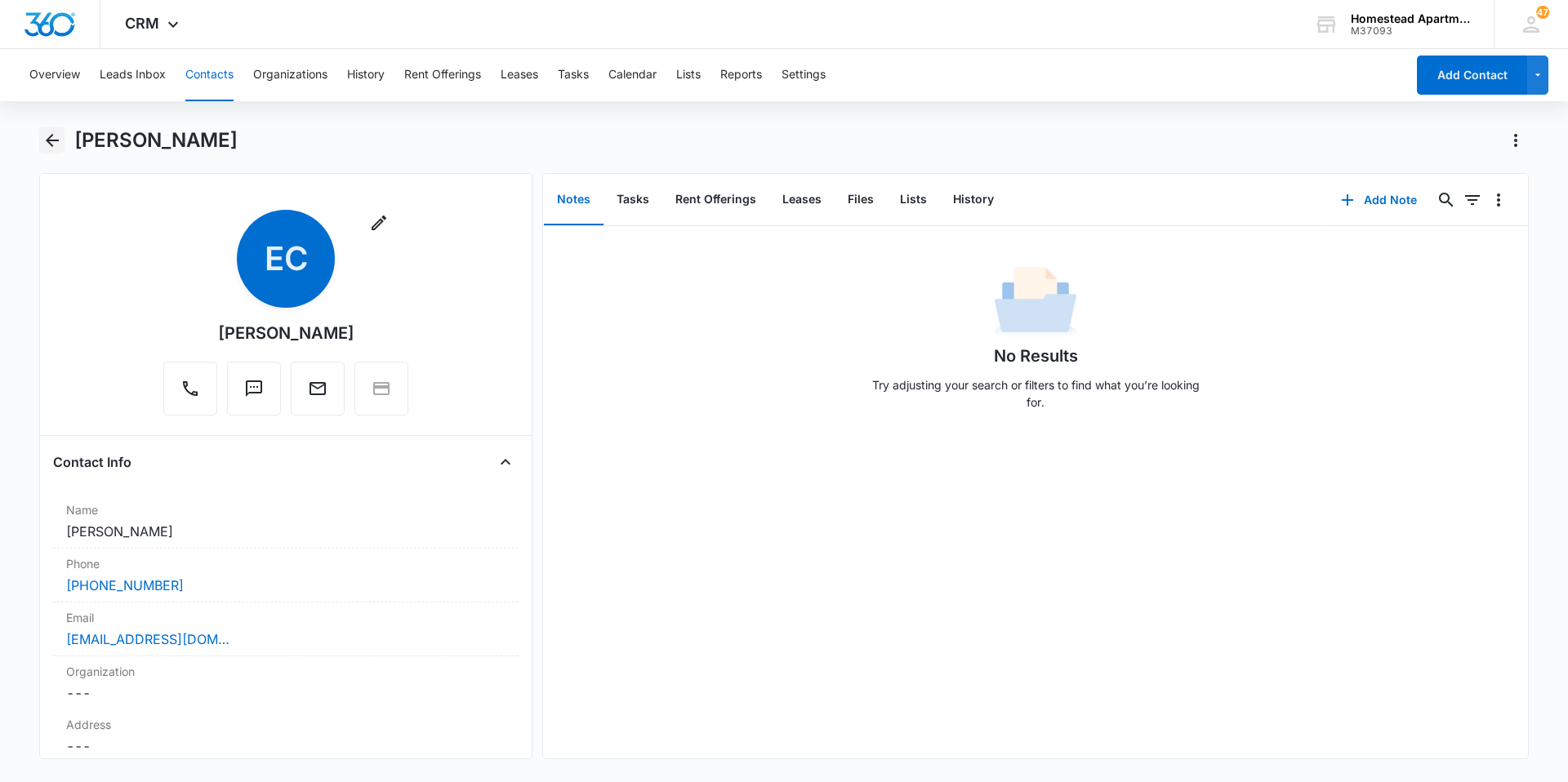
click at [52, 136] on icon "Back" at bounding box center [53, 141] width 20 height 20
click at [854, 188] on button "Files" at bounding box center [860, 200] width 52 height 51
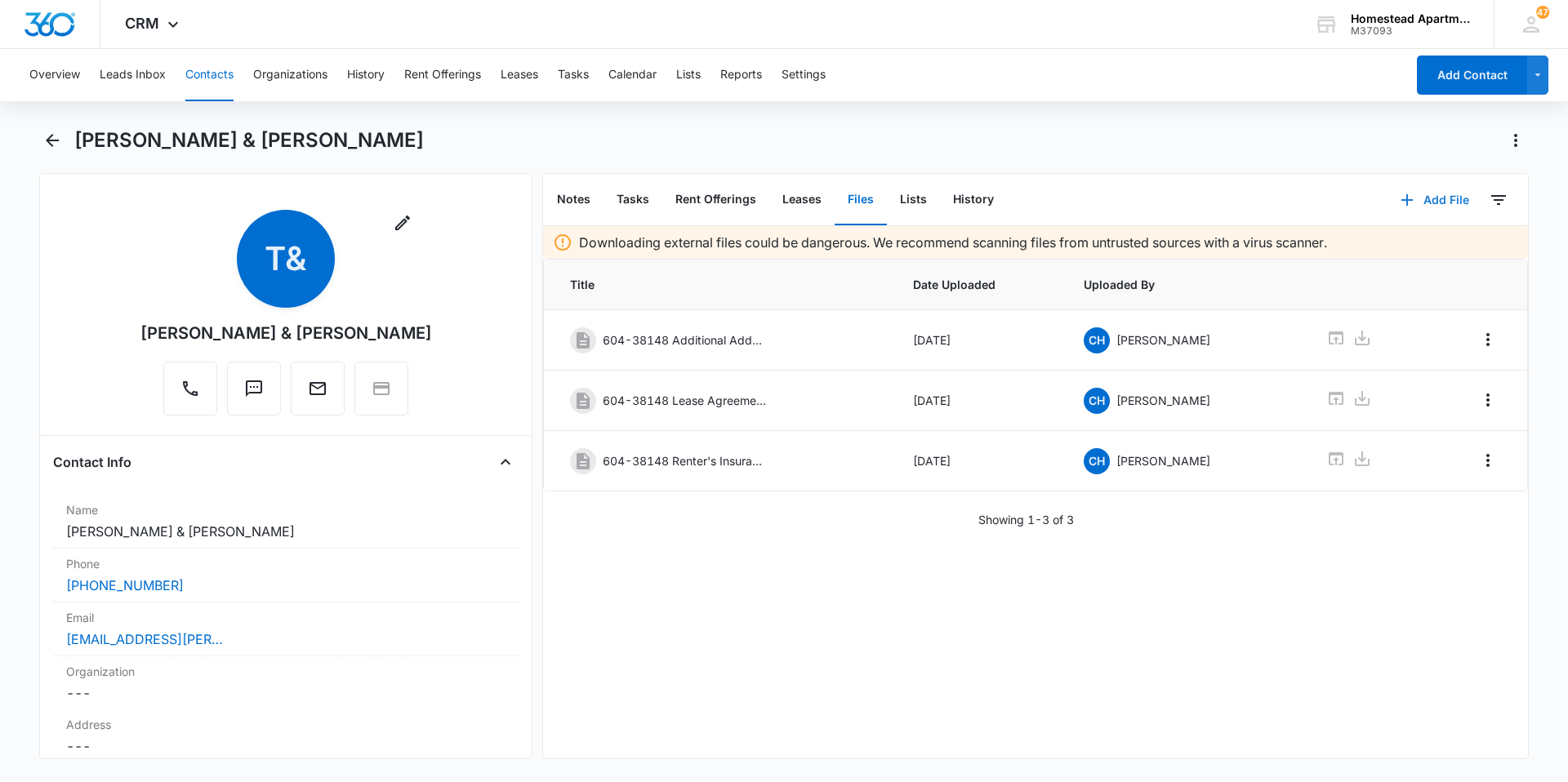
click at [1424, 201] on button "Add File" at bounding box center [1434, 199] width 101 height 39
click at [1391, 248] on div "Upload Files" at bounding box center [1413, 252] width 65 height 12
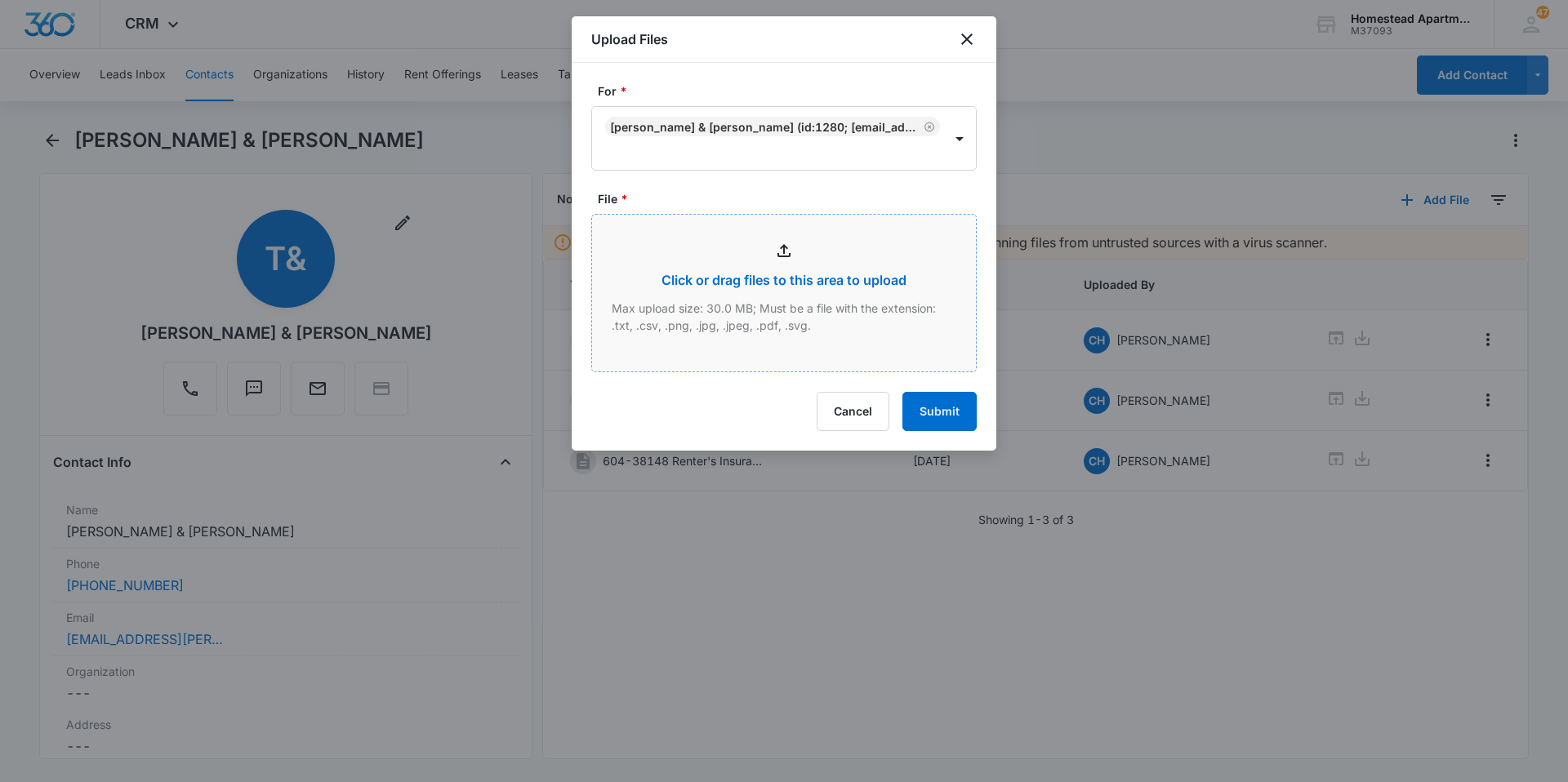
type input "C:\fakepath\3814 #8.pdf"
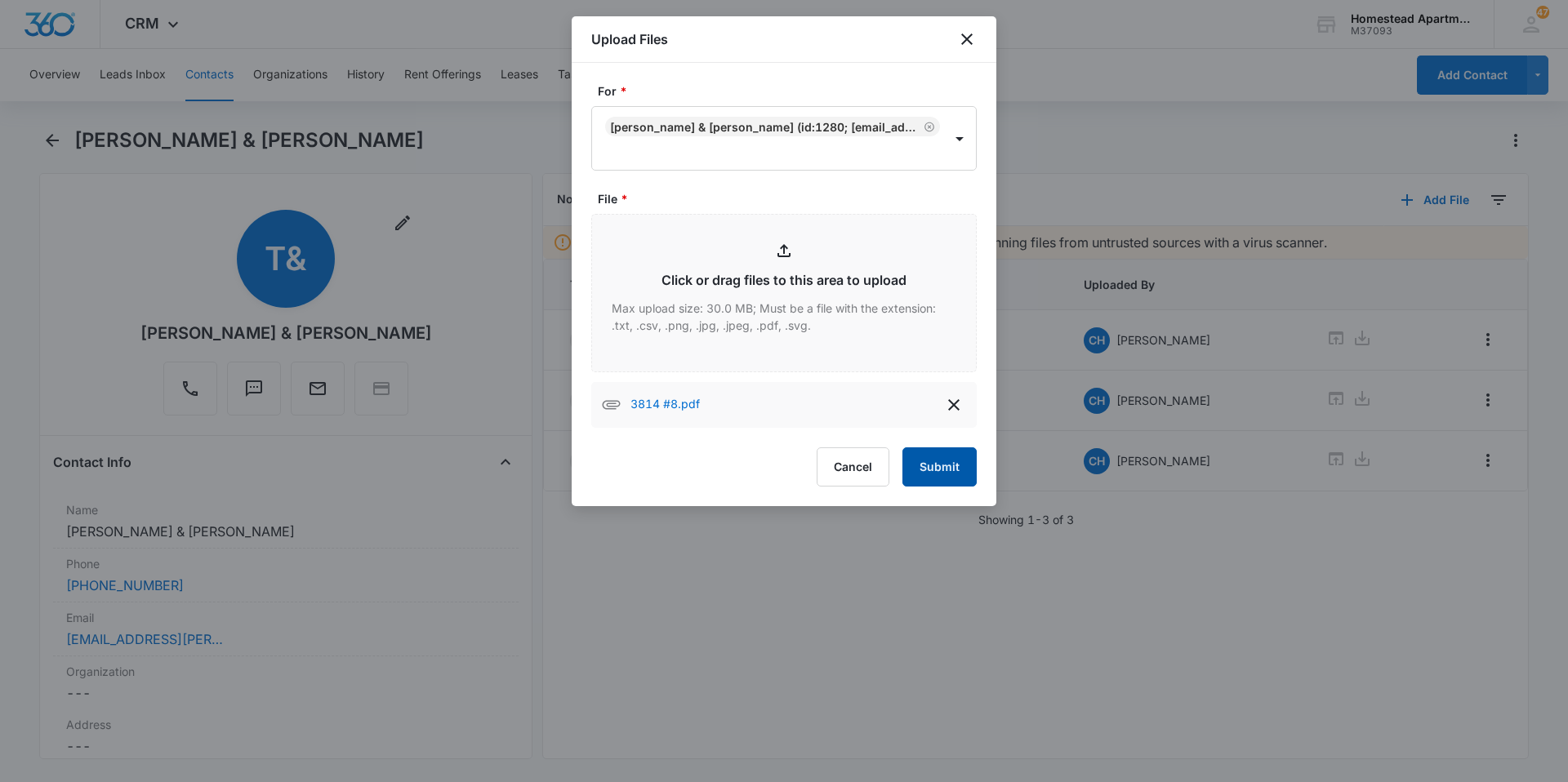
click at [946, 469] on button "Submit" at bounding box center [940, 466] width 75 height 39
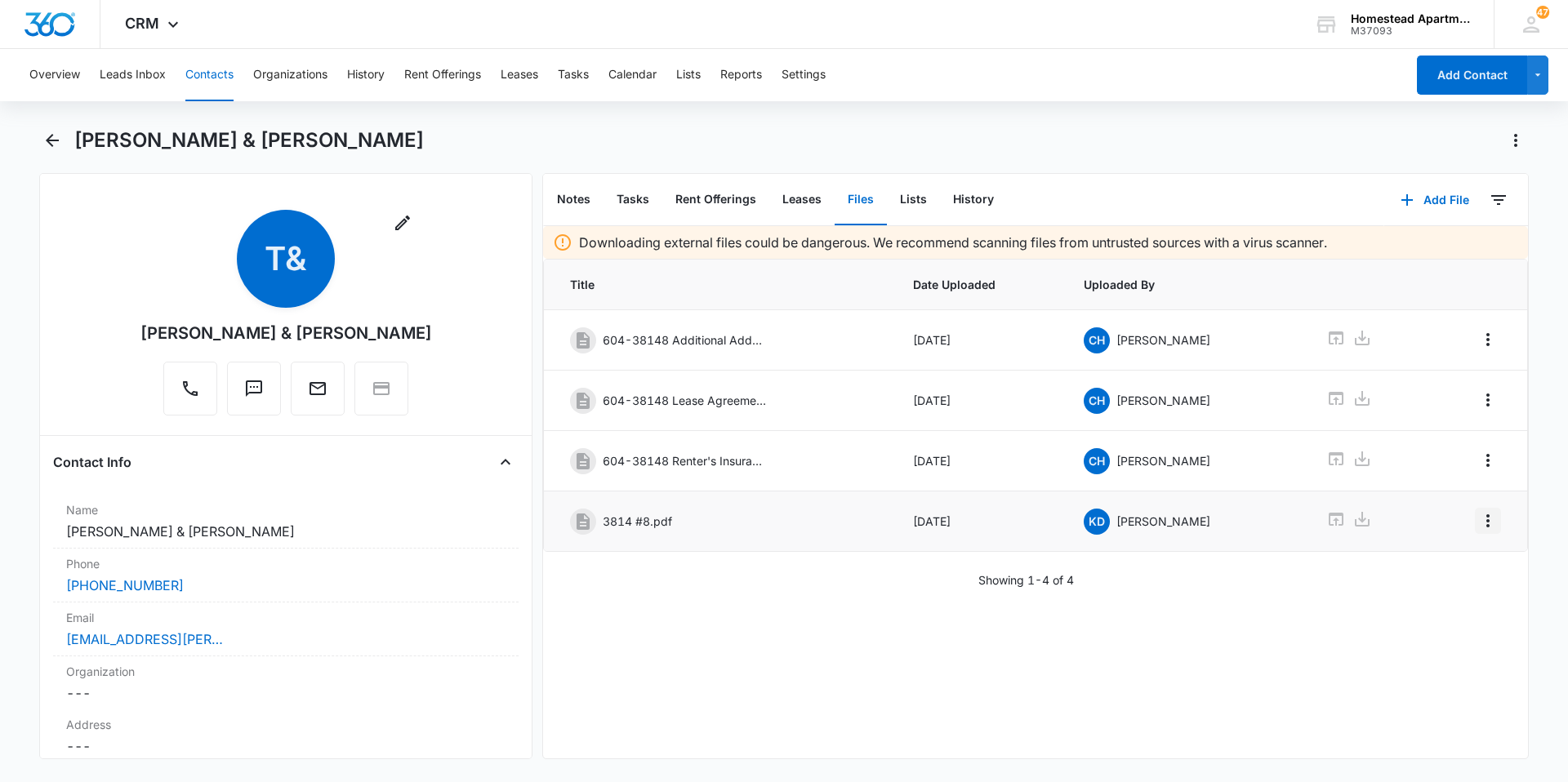
click at [1479, 521] on icon "Overflow Menu" at bounding box center [1489, 521] width 20 height 20
click at [1440, 561] on div "Edit" at bounding box center [1432, 566] width 35 height 12
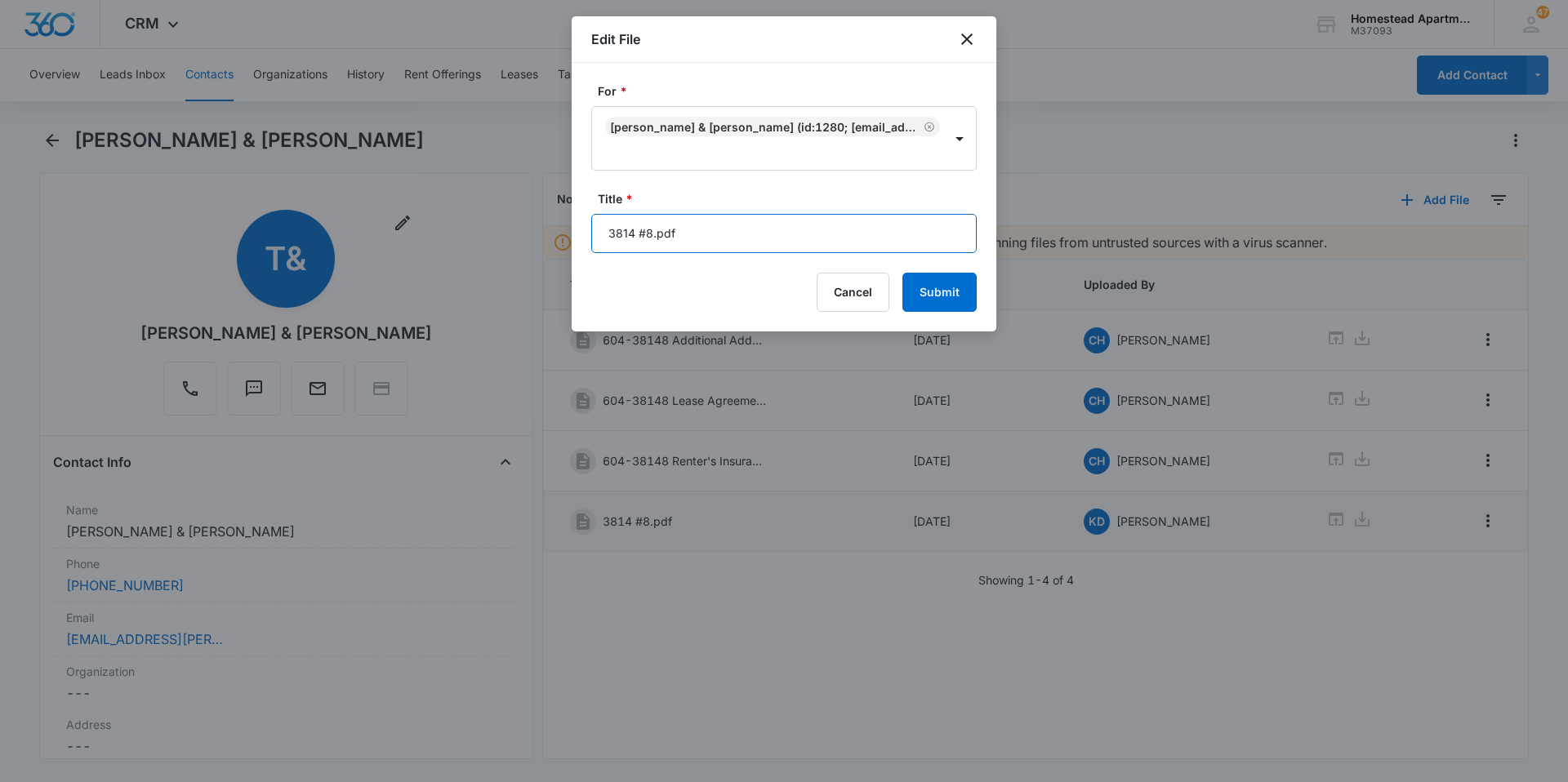
click at [688, 230] on input "3814 #8.pdf" at bounding box center [784, 233] width 386 height 39
type input "3"
type input "[DATE]-[DATE]"
click at [928, 280] on button "Submit" at bounding box center [940, 292] width 75 height 39
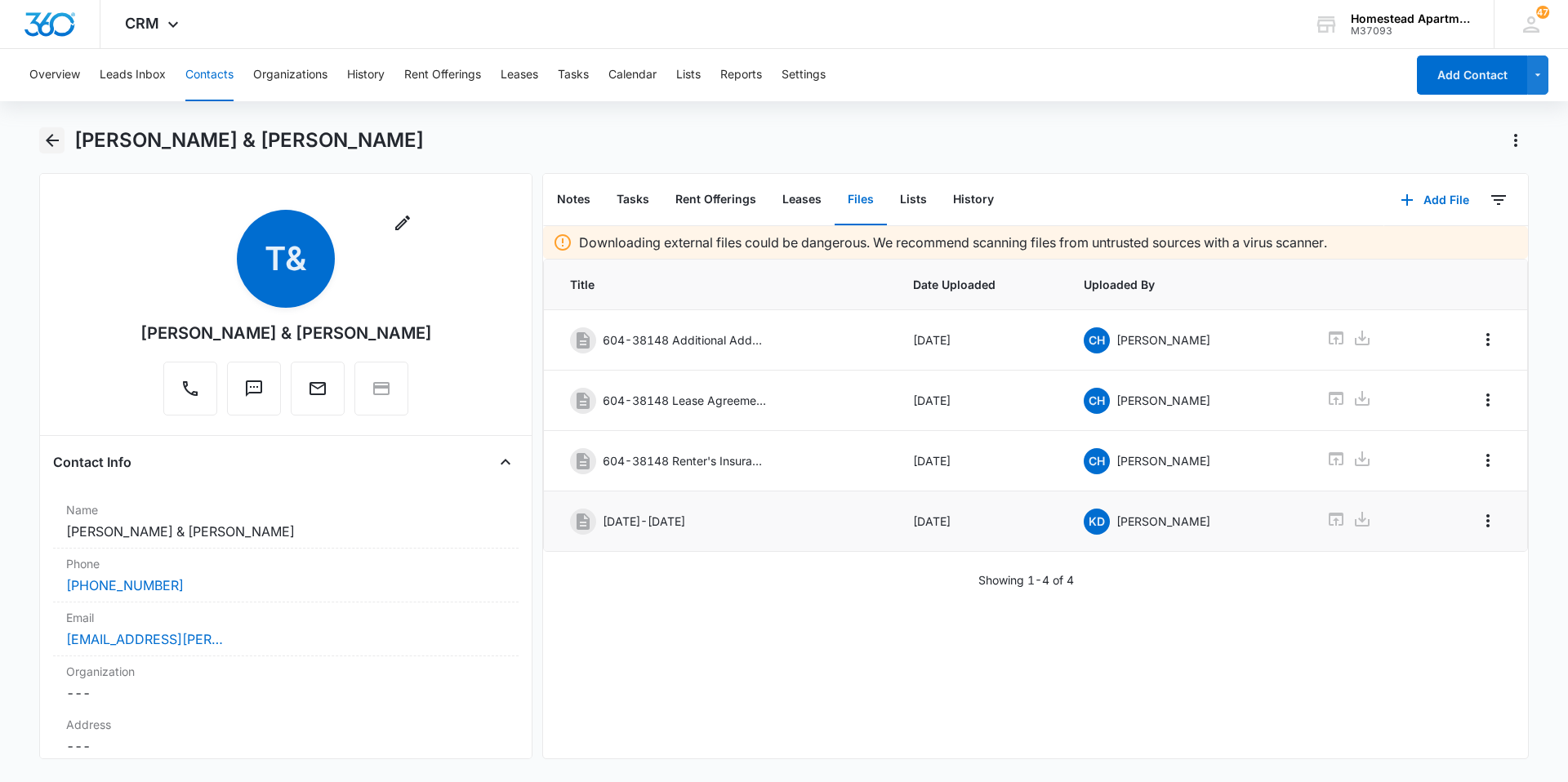
click at [60, 134] on icon "Back" at bounding box center [53, 141] width 20 height 20
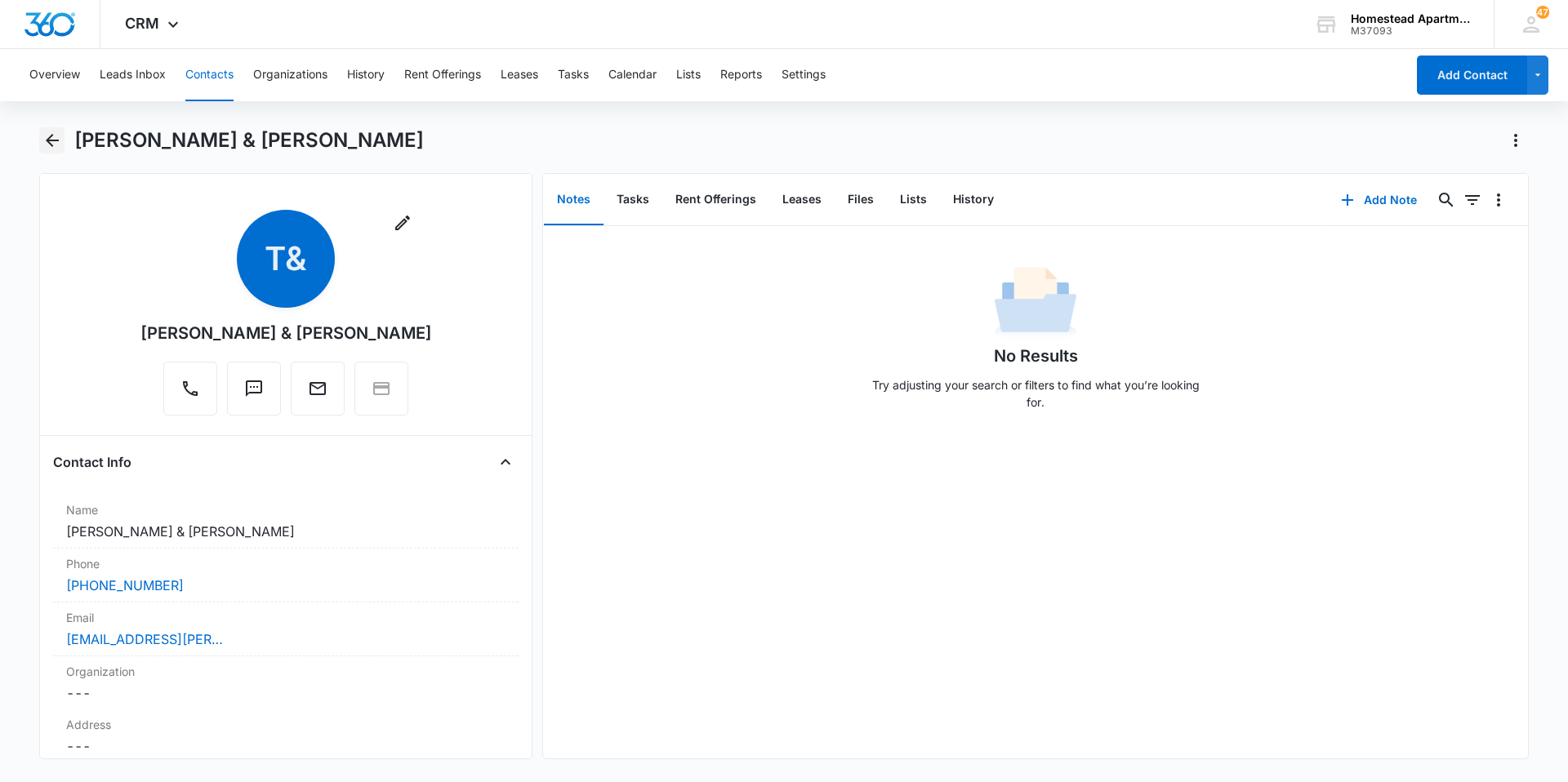
click at [45, 135] on icon "Back" at bounding box center [53, 141] width 20 height 20
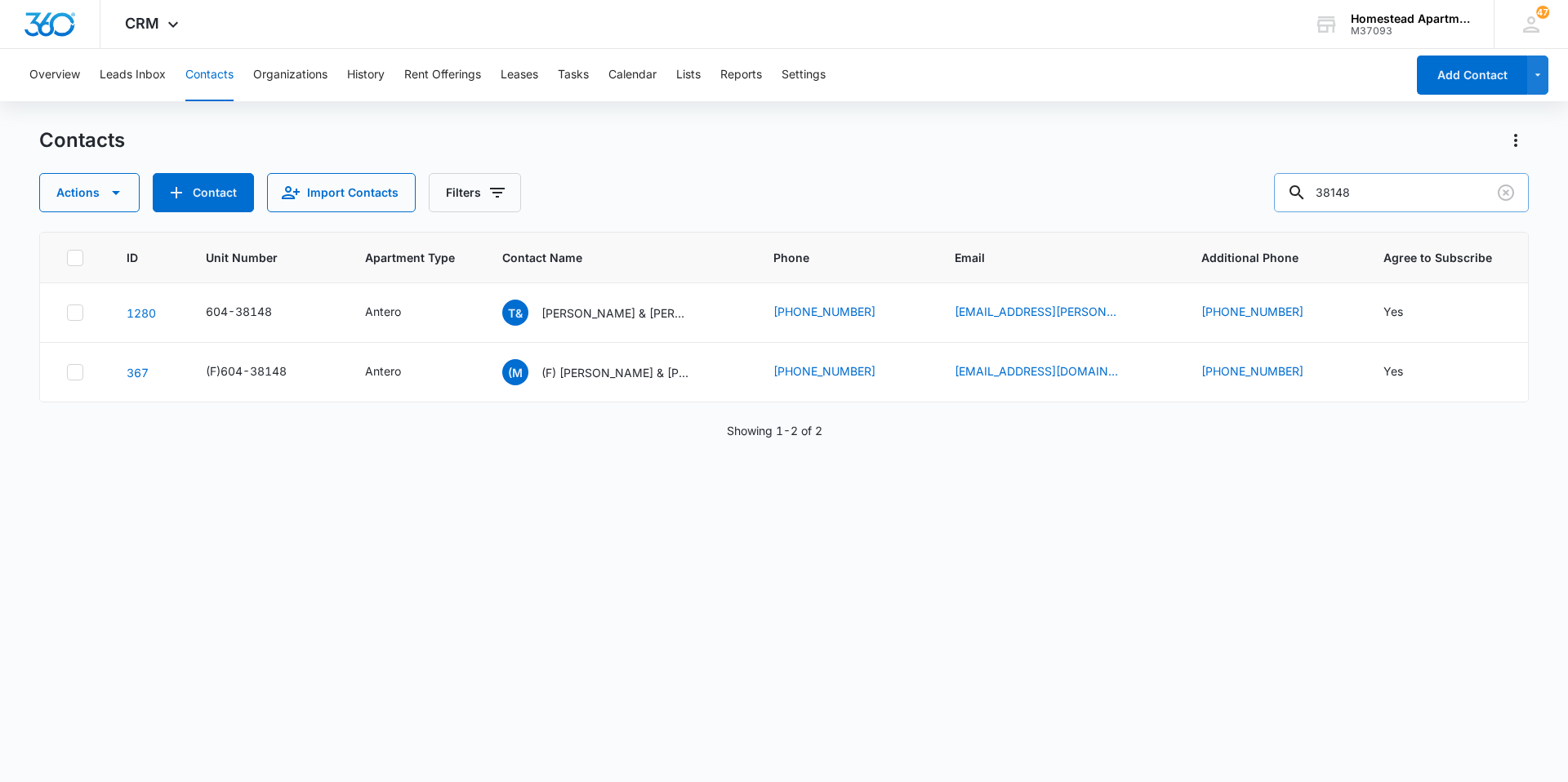
click at [1376, 196] on input "38148" at bounding box center [1402, 192] width 255 height 39
type input "38"
click at [572, 73] on button "Tasks" at bounding box center [573, 75] width 31 height 52
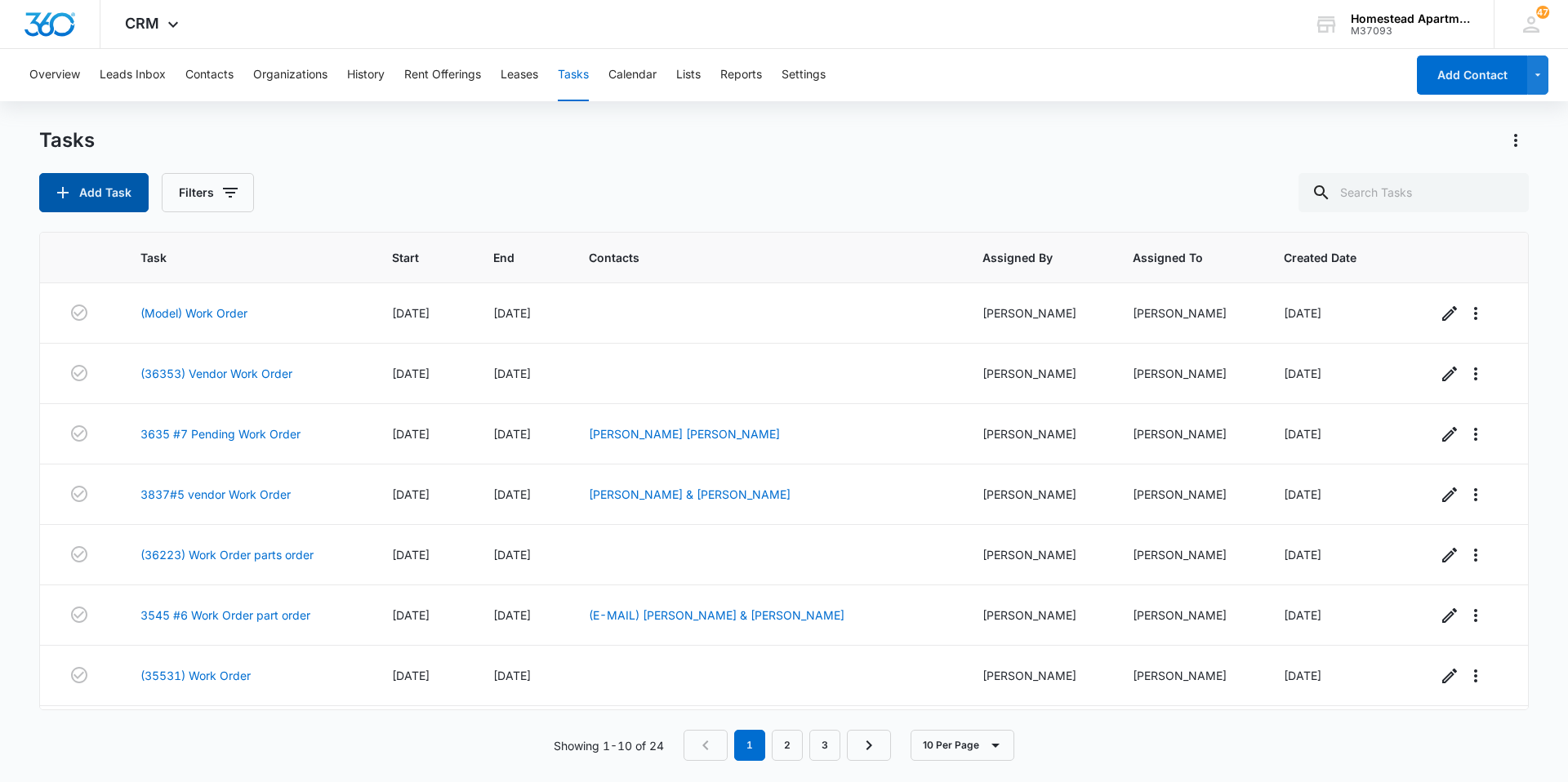
click at [76, 185] on button "Add Task" at bounding box center [94, 192] width 109 height 39
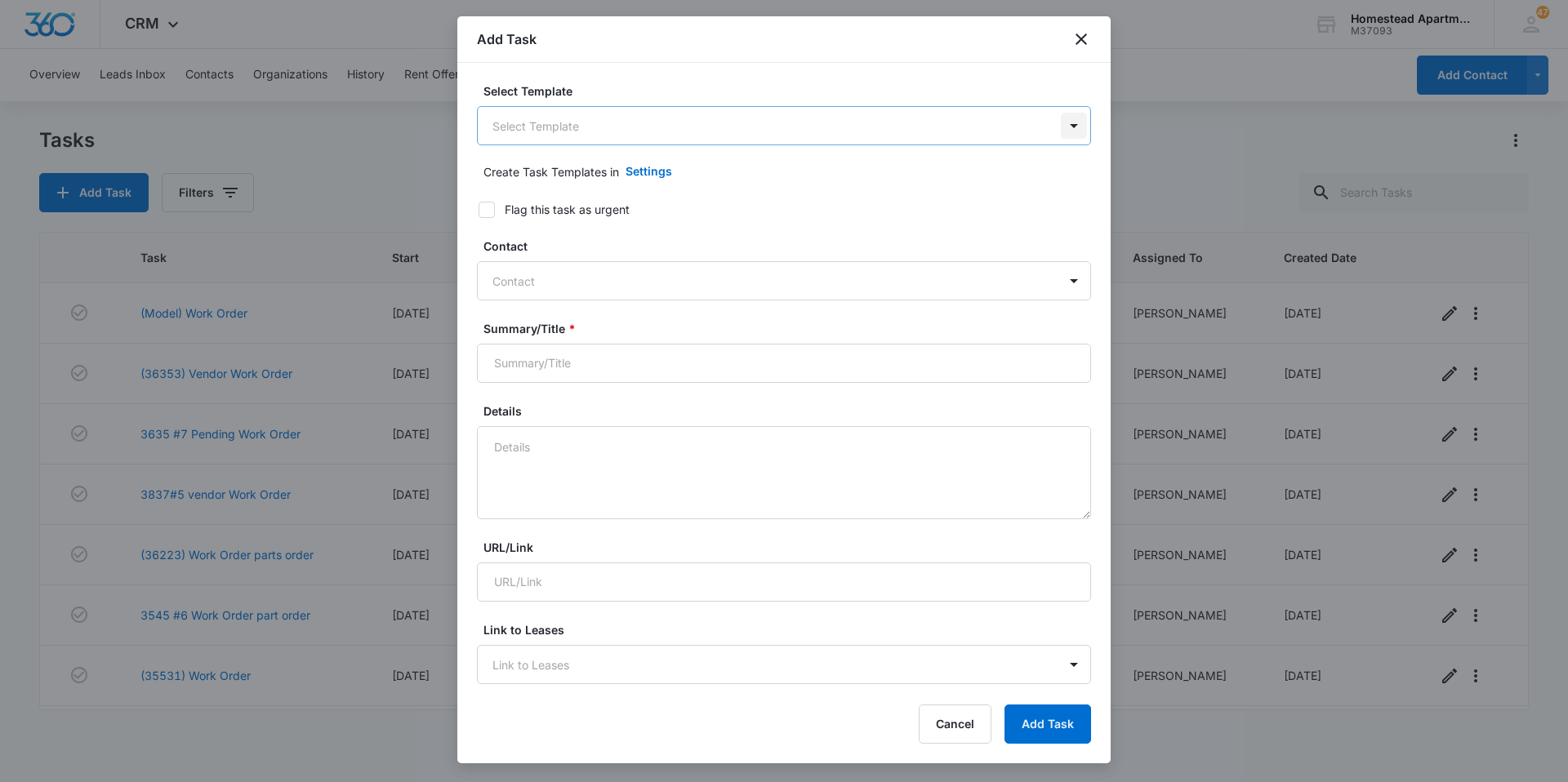
click at [1061, 125] on body "CRM Apps Reputation Websites Forms CRM Email Social Content Ads Intelligence Fi…" at bounding box center [784, 391] width 1568 height 782
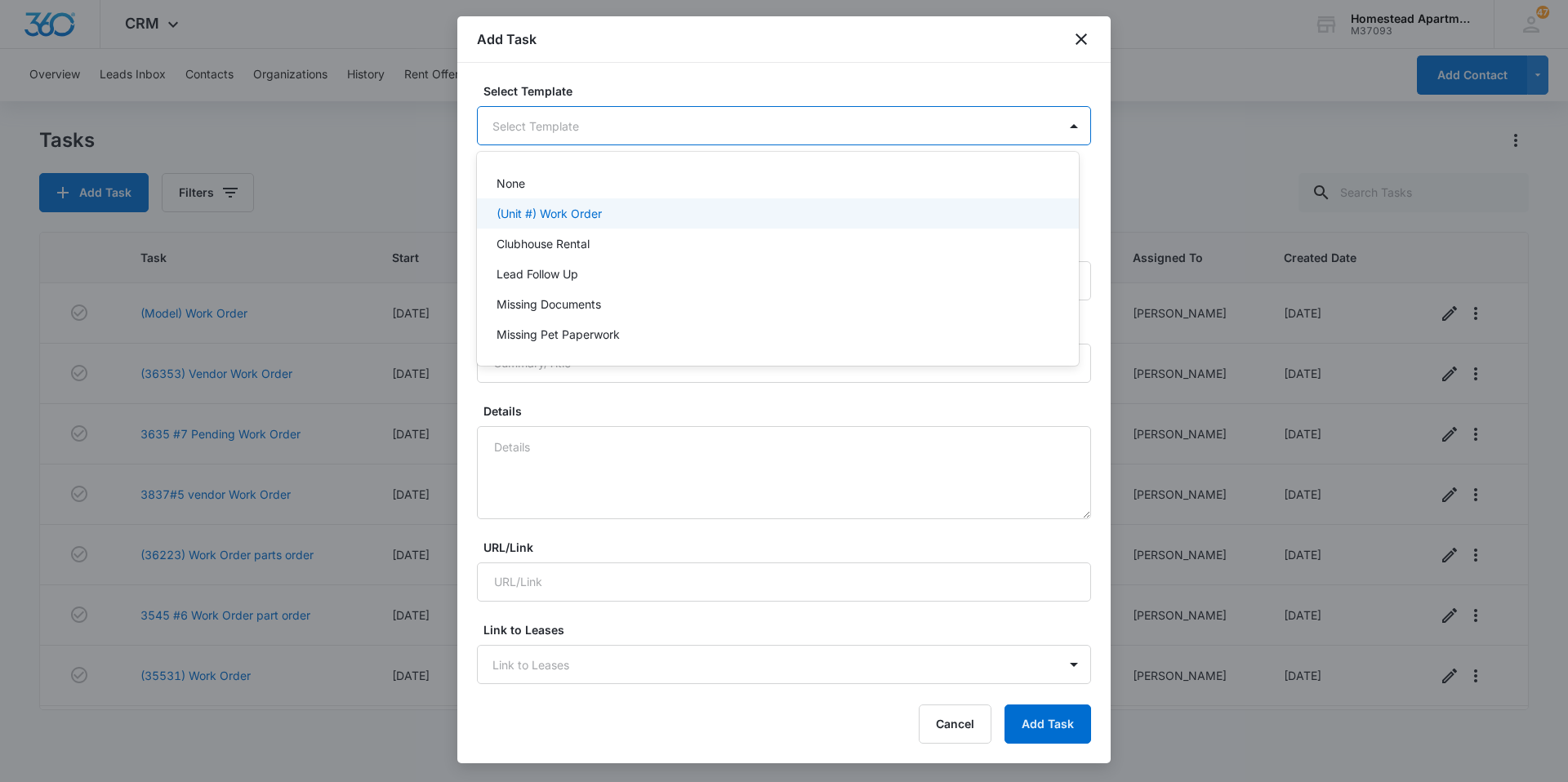
click at [573, 215] on p "(Unit #) Work Order" at bounding box center [549, 213] width 106 height 17
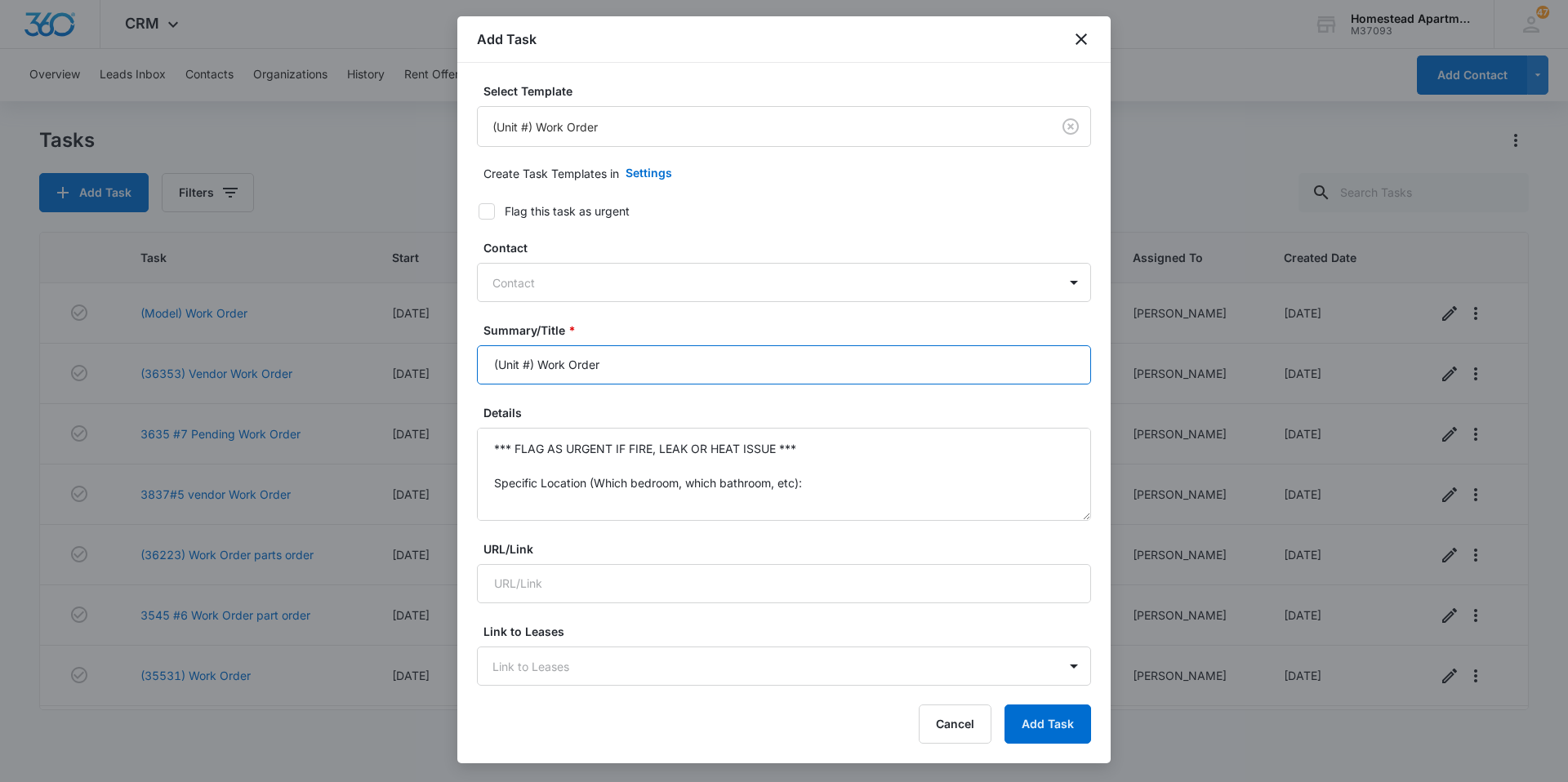
click at [530, 362] on input "(Unit #) Work Order" at bounding box center [784, 365] width 614 height 39
type input "(35516) Work Order"
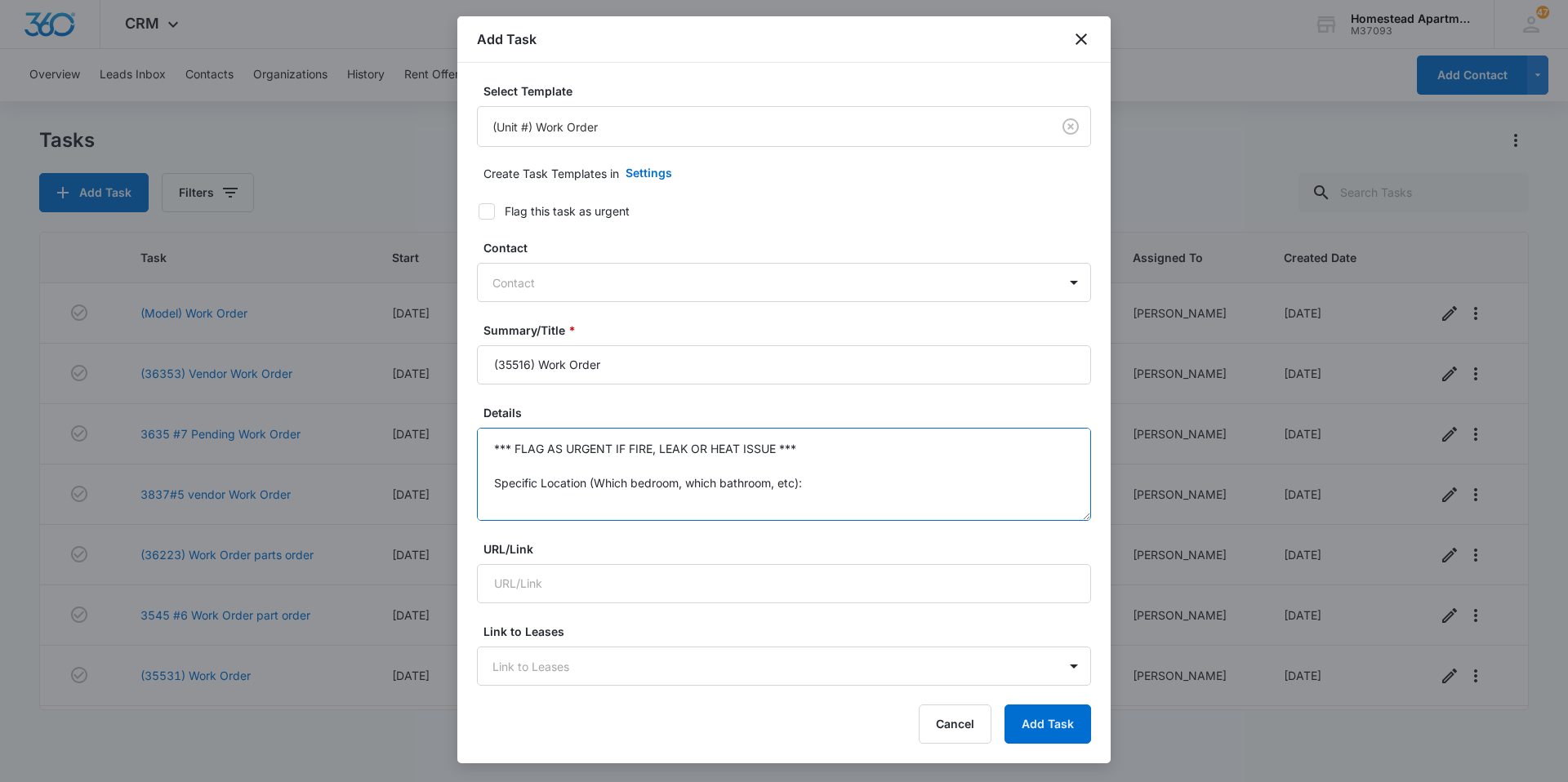
click at [799, 446] on textarea "*** FLAG AS URGENT IF FIRE, LEAK OR HEAT ISSUE *** Specific Location (Which bed…" at bounding box center [784, 475] width 614 height 93
click at [806, 490] on textarea "Specific Location (Which bedroom, which bathroom, etc): Specific Details:" at bounding box center [784, 475] width 614 height 93
click at [534, 451] on textarea "Specific Details:" at bounding box center [784, 475] width 614 height 93
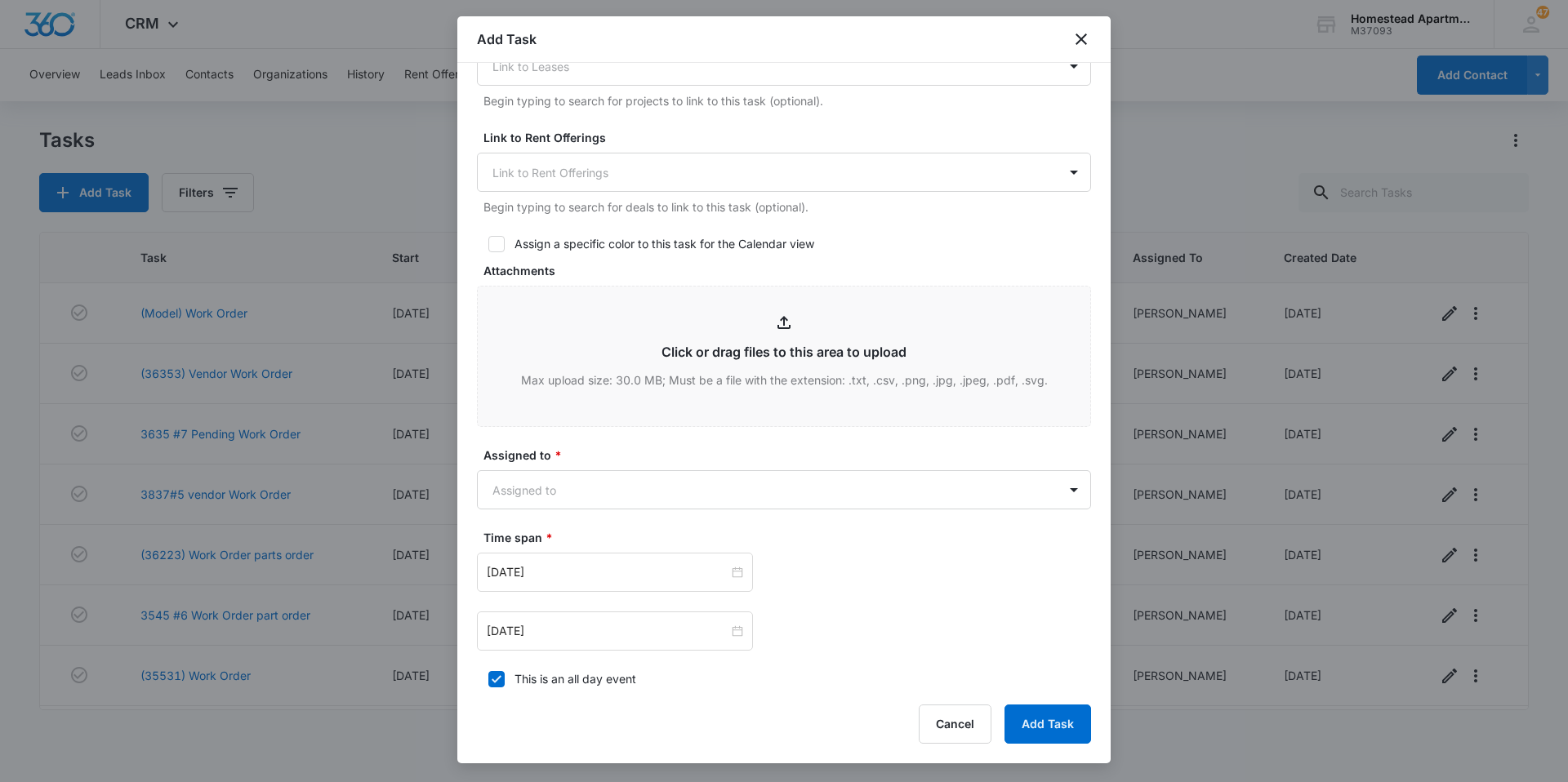
scroll to position [572, 0]
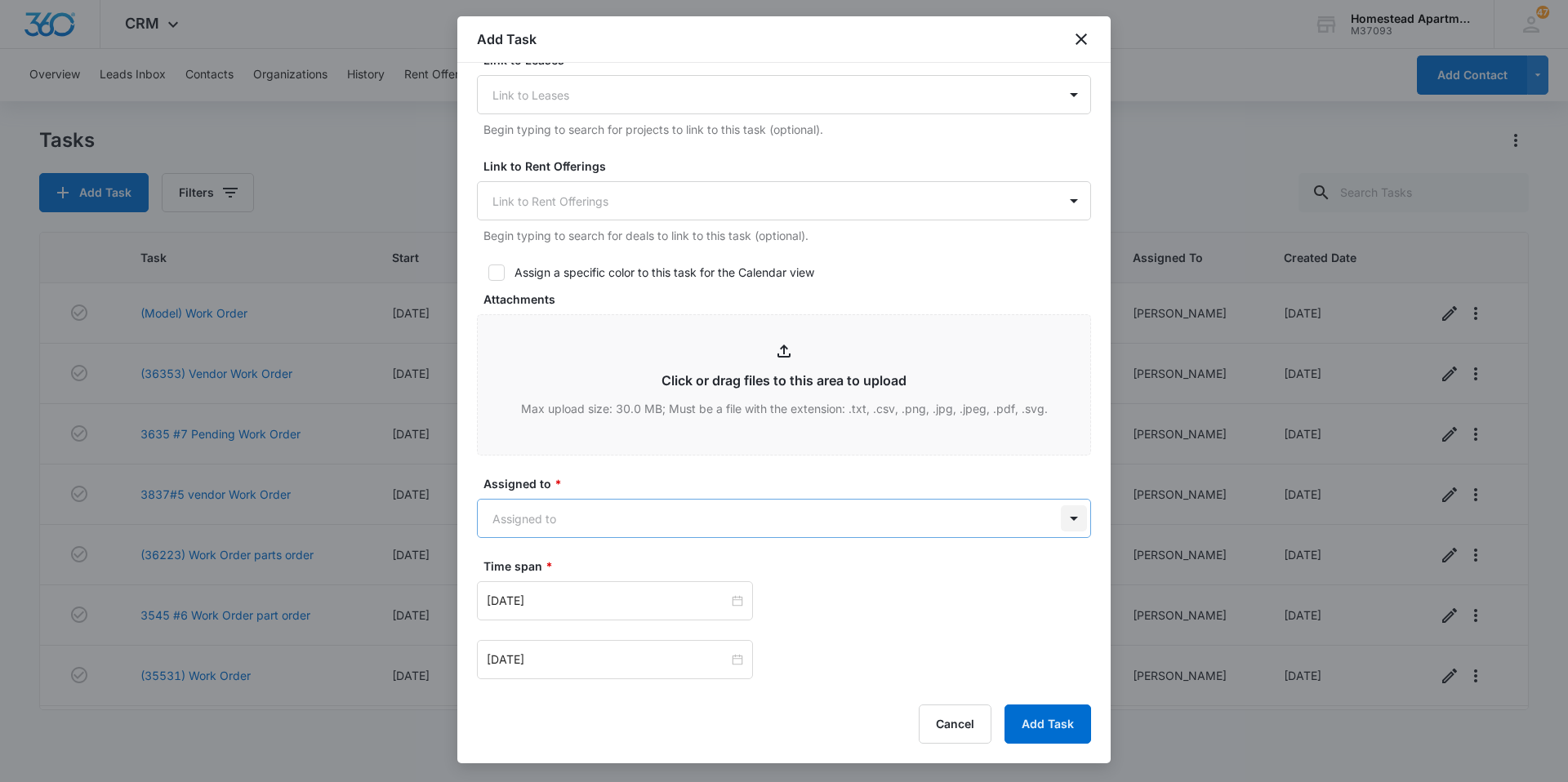
type textarea "Move in check in sheet-Right laundry door catches-hard to open. Dishwasher door…"
click at [1060, 514] on body "CRM Apps Reputation Websites Forms CRM Email Social Content Ads Intelligence Fi…" at bounding box center [784, 391] width 1568 height 782
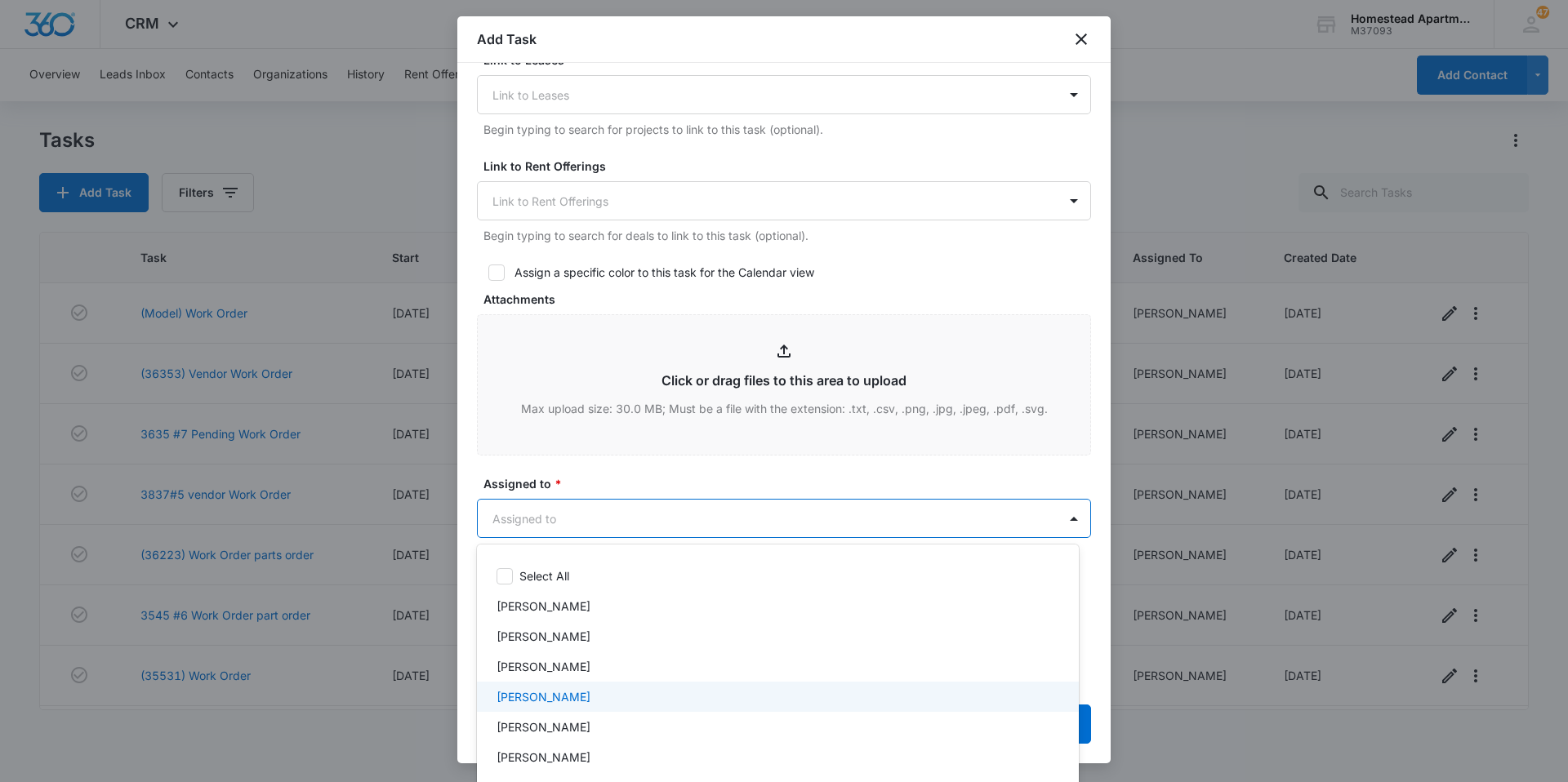
scroll to position [259, 0]
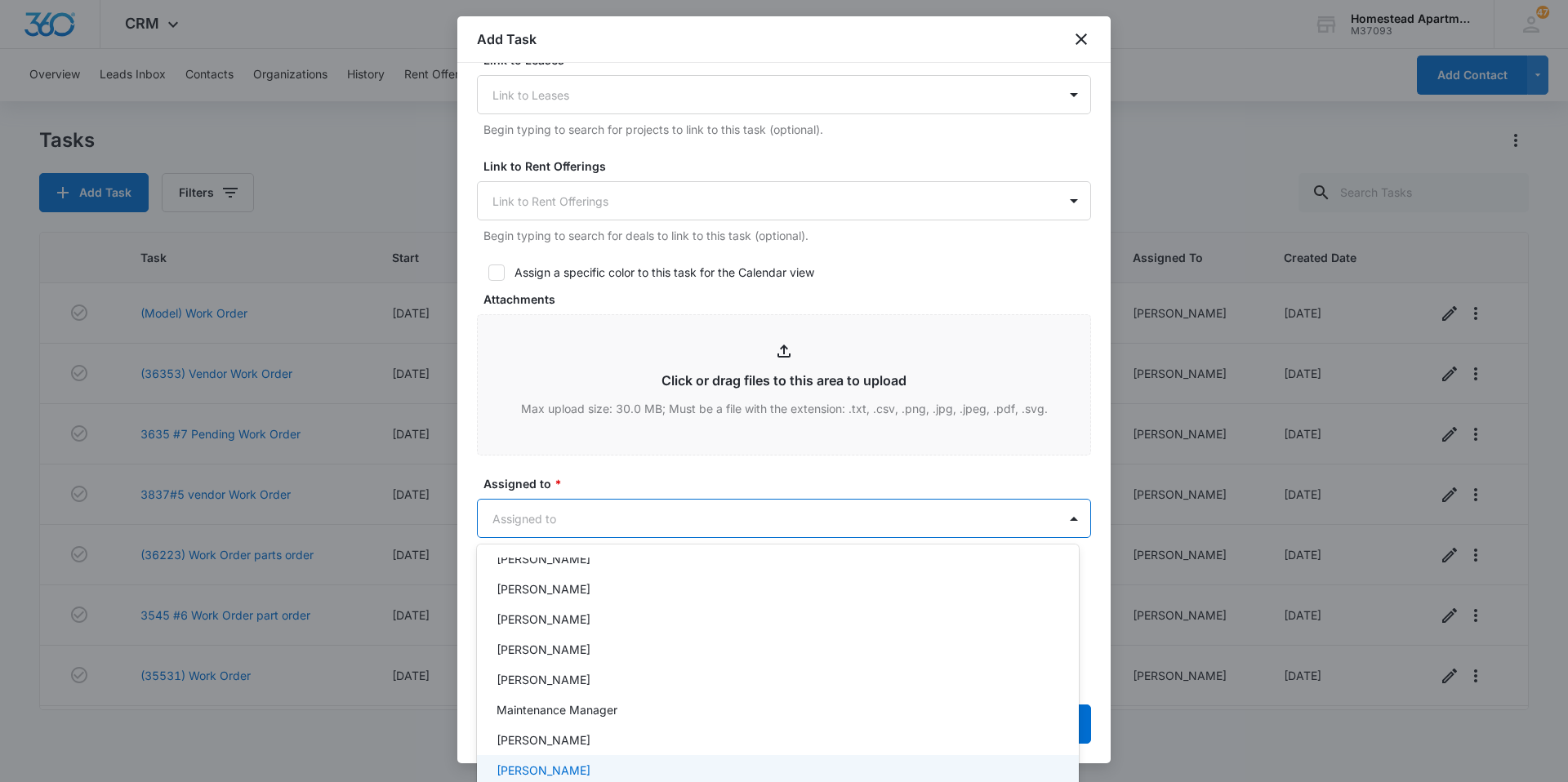
click at [554, 769] on p "[PERSON_NAME]" at bounding box center [543, 770] width 94 height 17
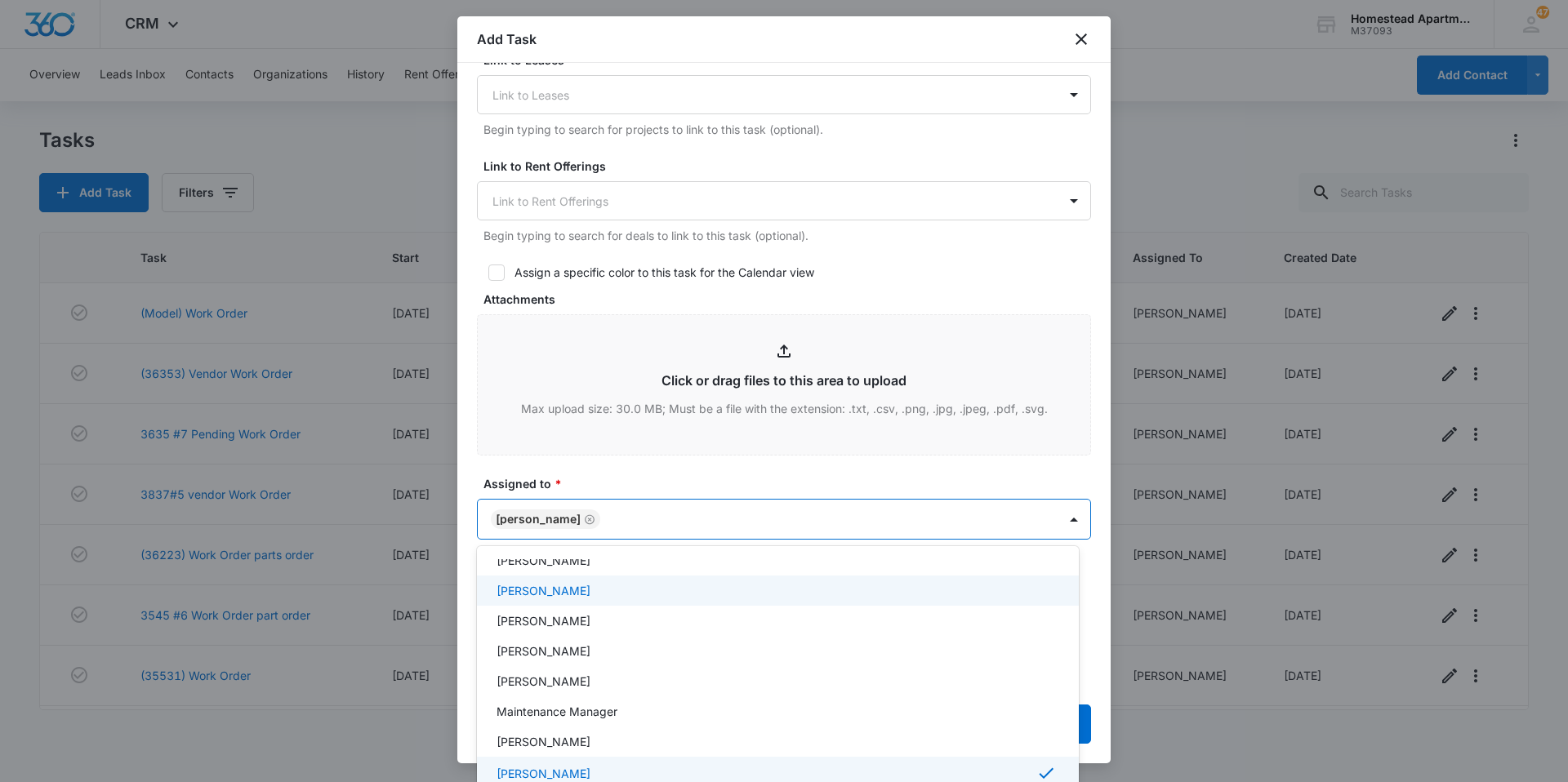
click at [688, 474] on div at bounding box center [784, 391] width 1568 height 782
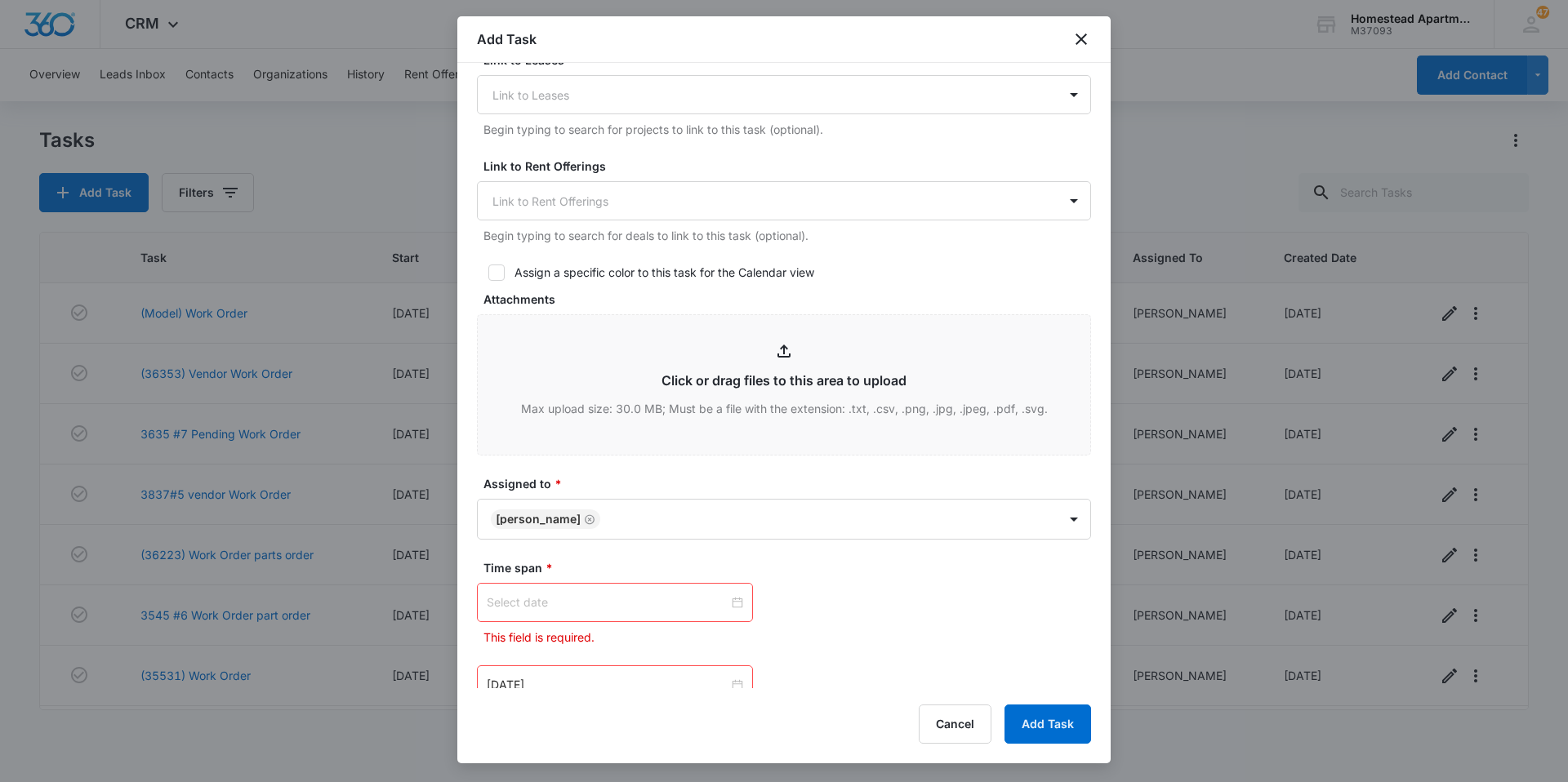
click at [734, 603] on div at bounding box center [615, 603] width 256 height 18
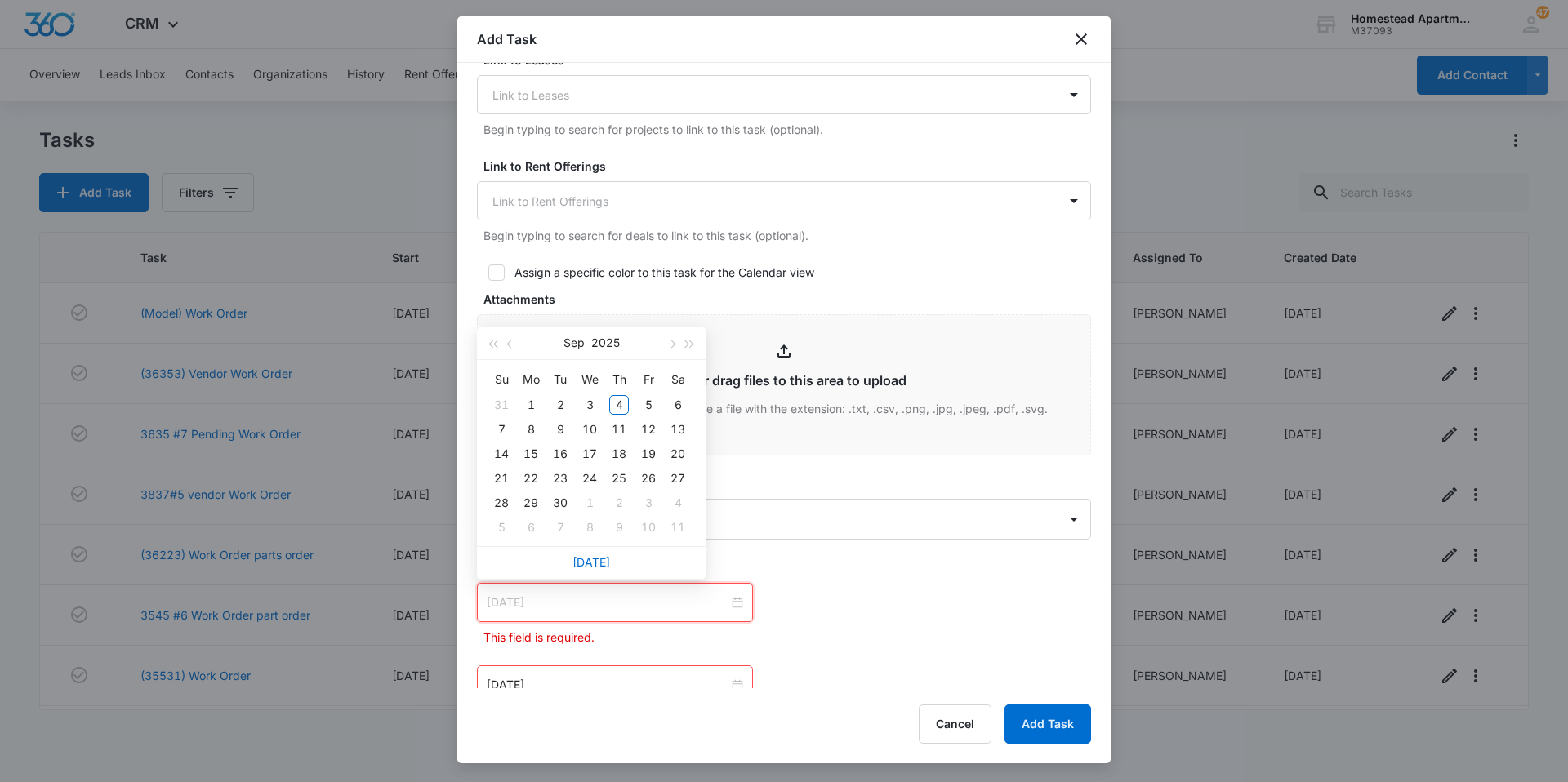
type input "[DATE]"
click at [618, 403] on div "4" at bounding box center [619, 406] width 20 height 20
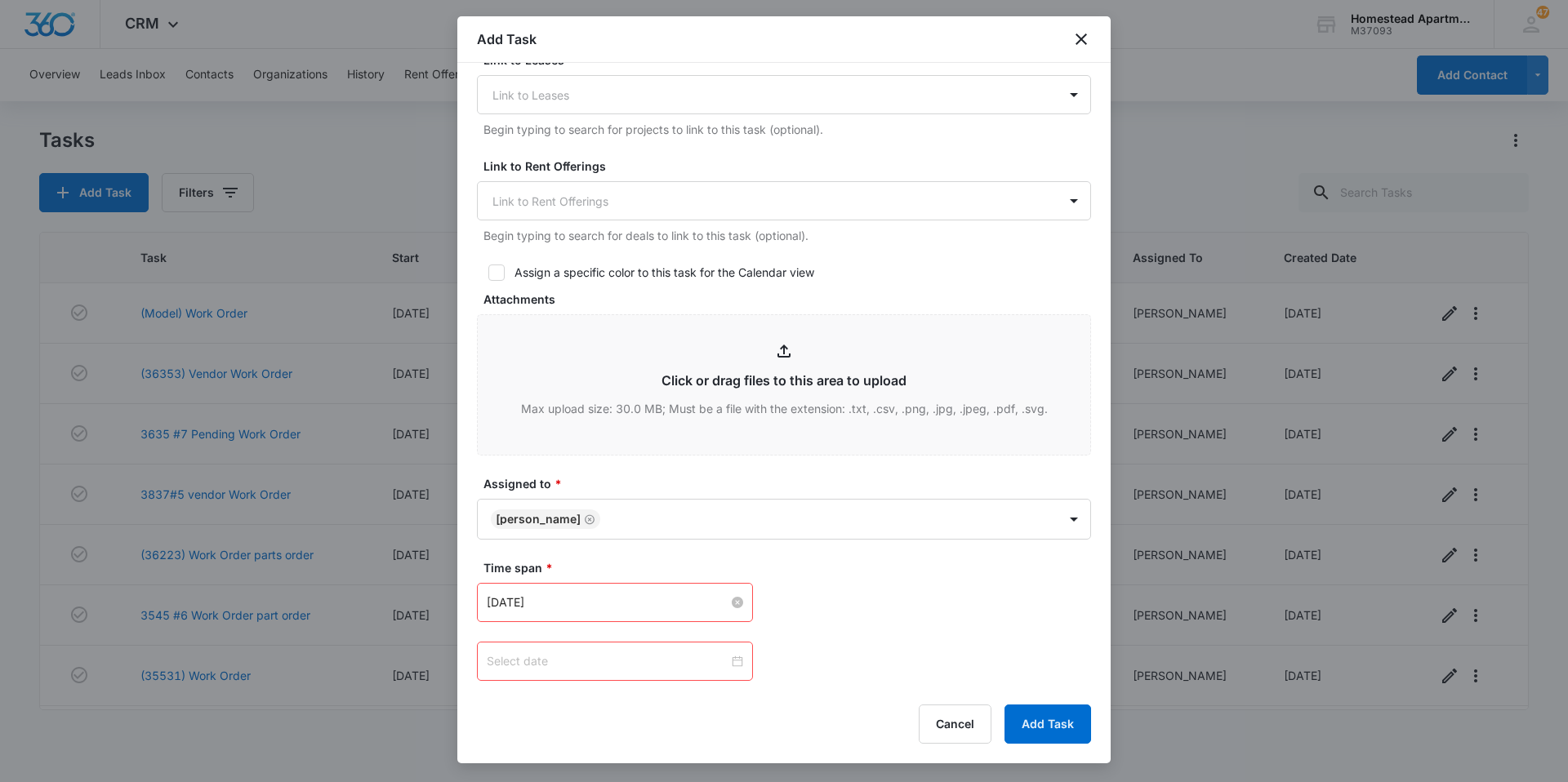
click at [728, 660] on div at bounding box center [615, 662] width 256 height 18
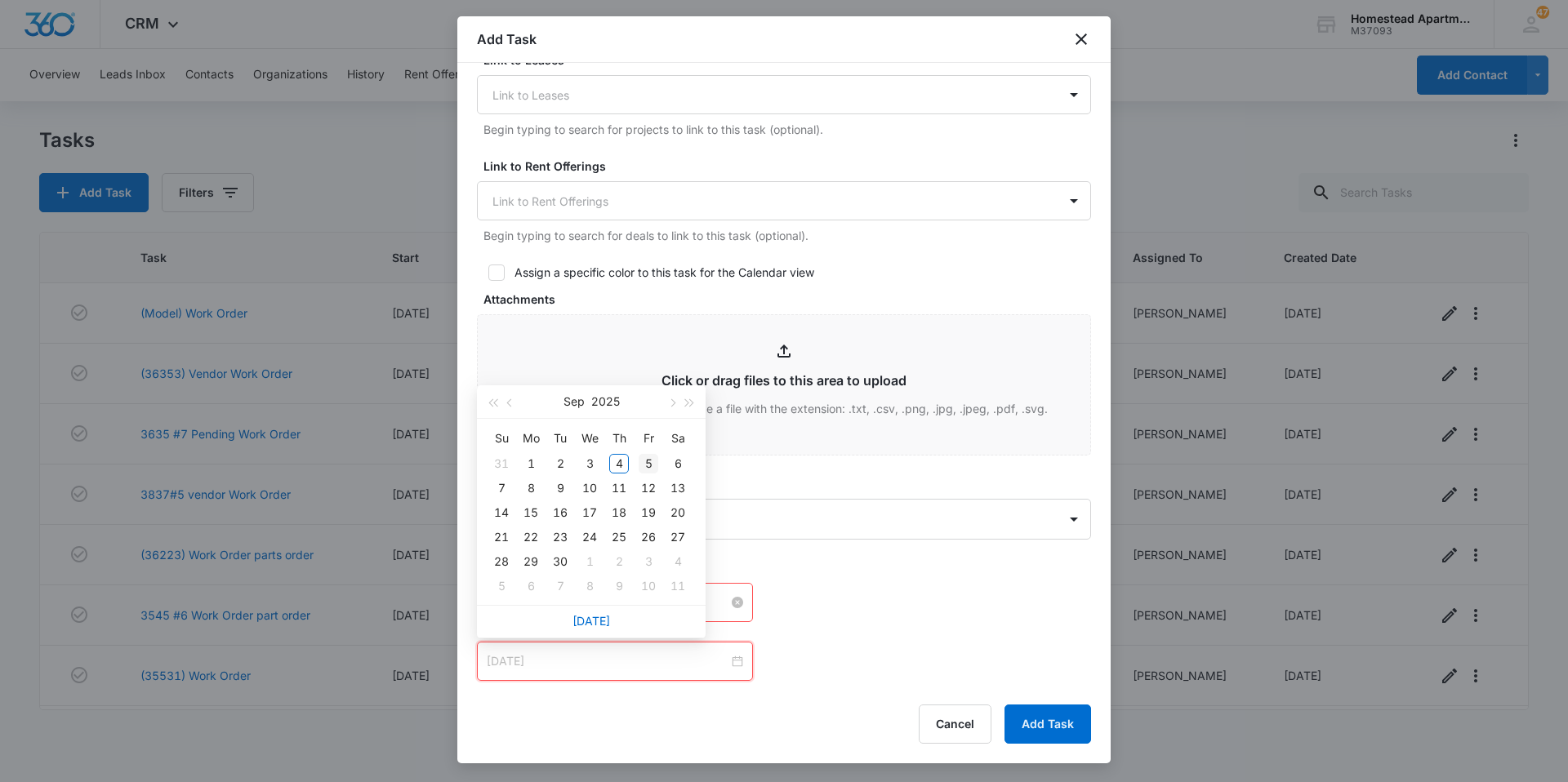
type input "[DATE]"
click at [657, 461] on div "5" at bounding box center [648, 464] width 20 height 20
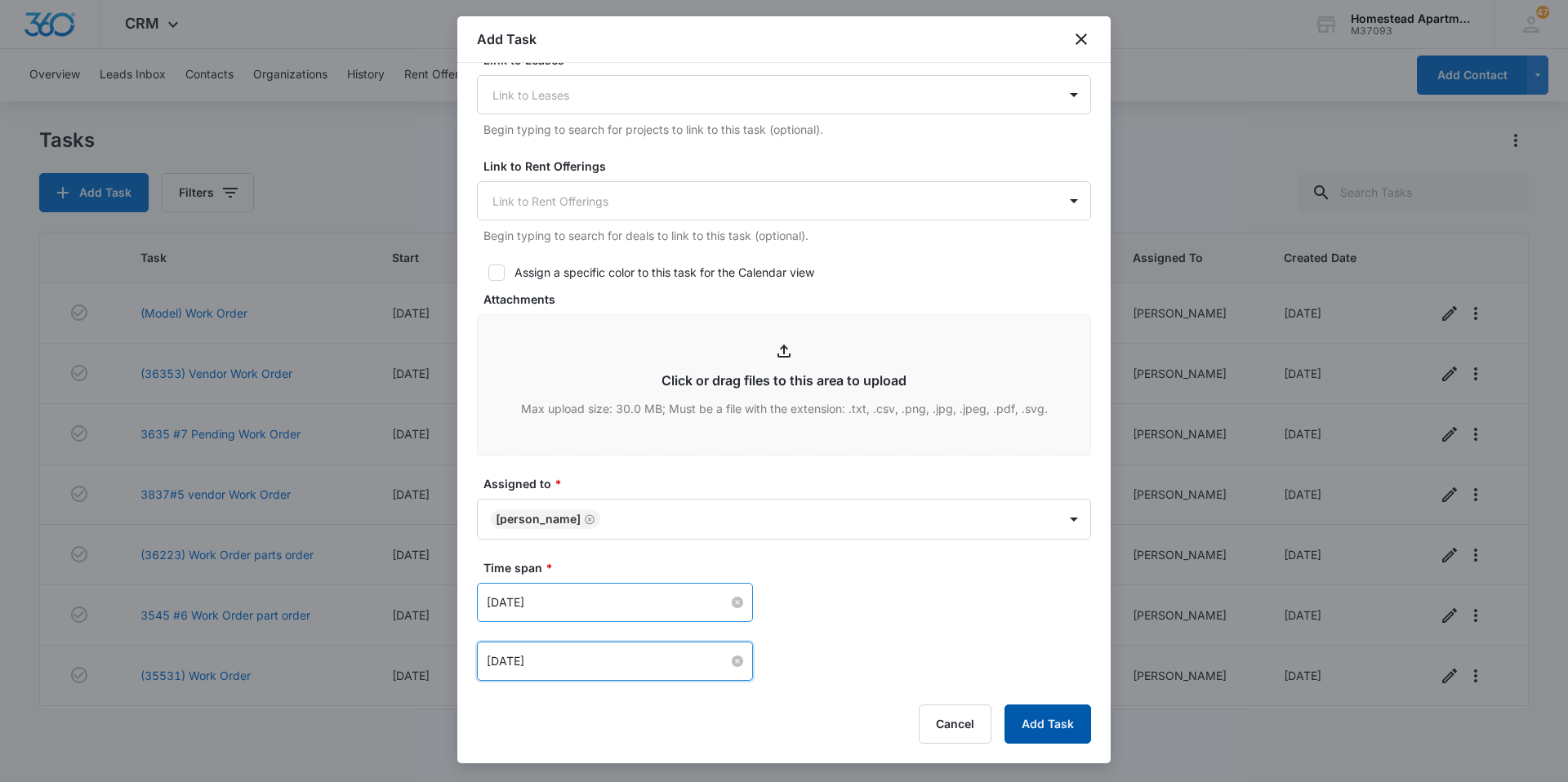
click at [1019, 708] on button "Add Task" at bounding box center [1048, 724] width 86 height 39
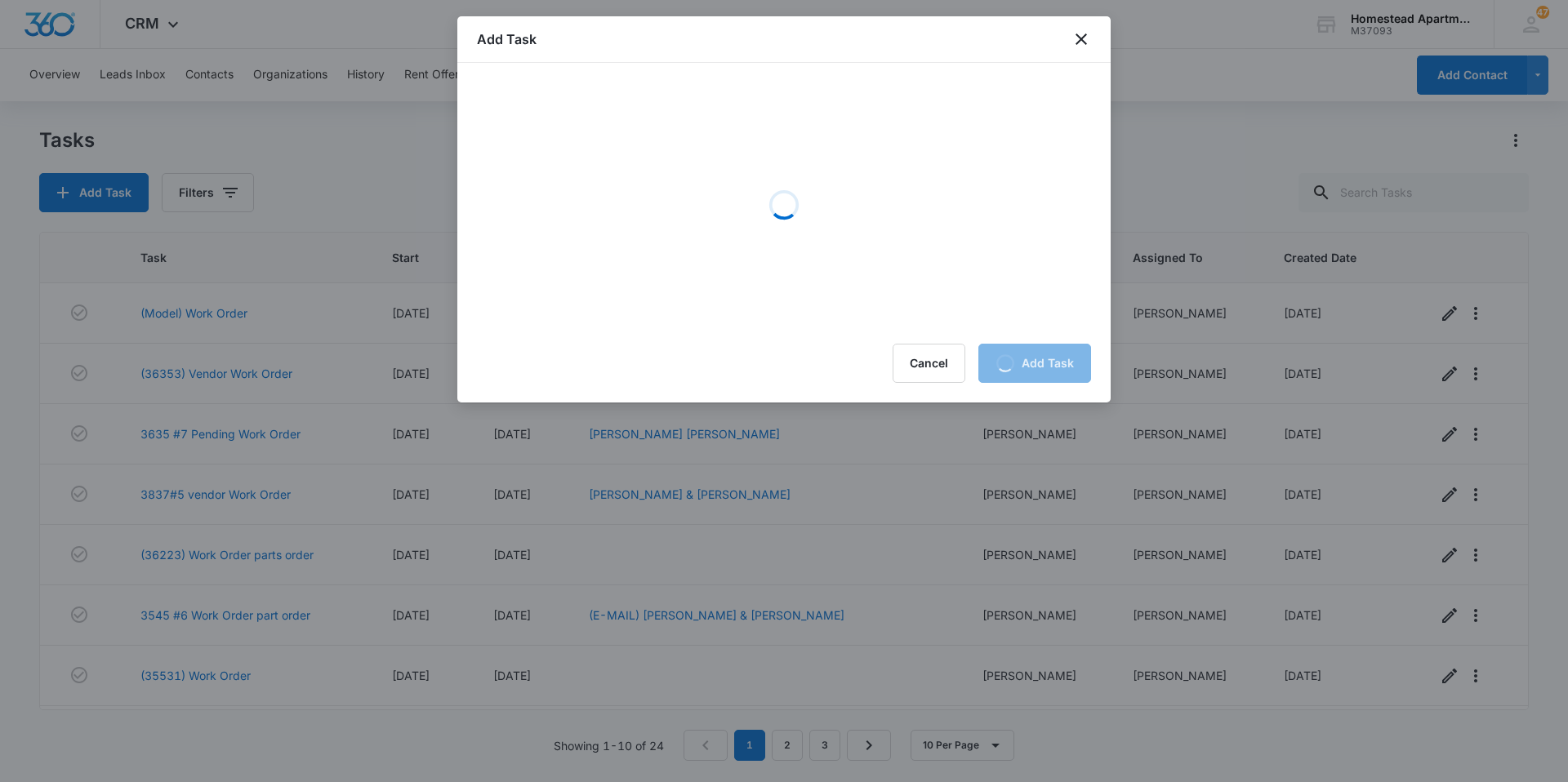
scroll to position [0, 0]
